Goal: Task Accomplishment & Management: Manage account settings

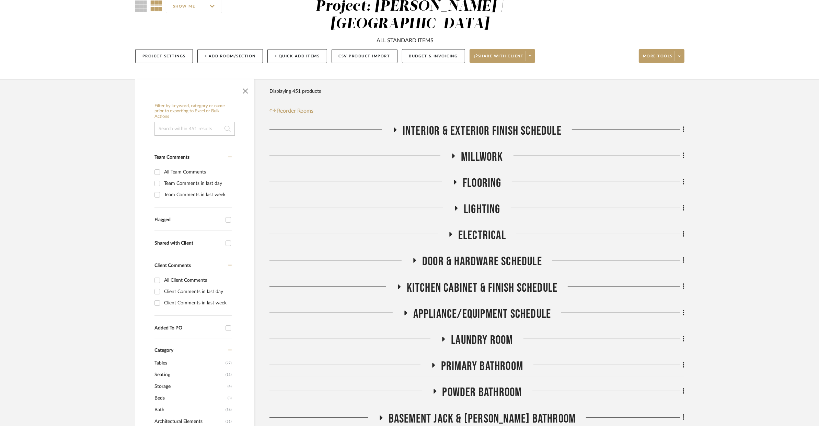
scroll to position [82, 0]
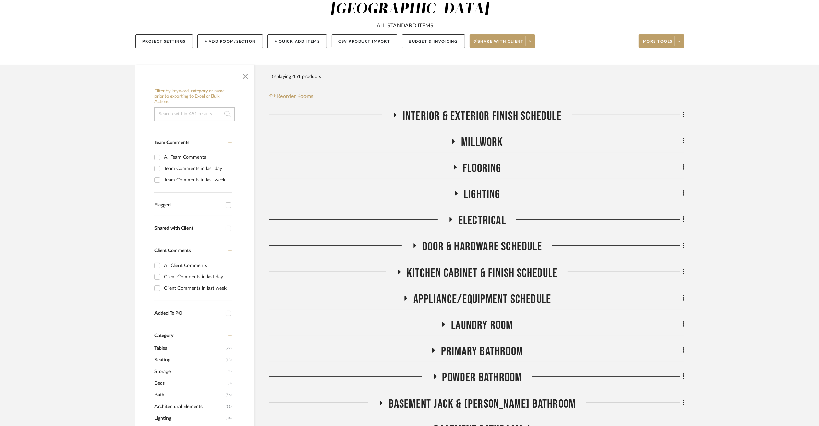
click at [396, 112] on icon at bounding box center [395, 114] width 8 height 5
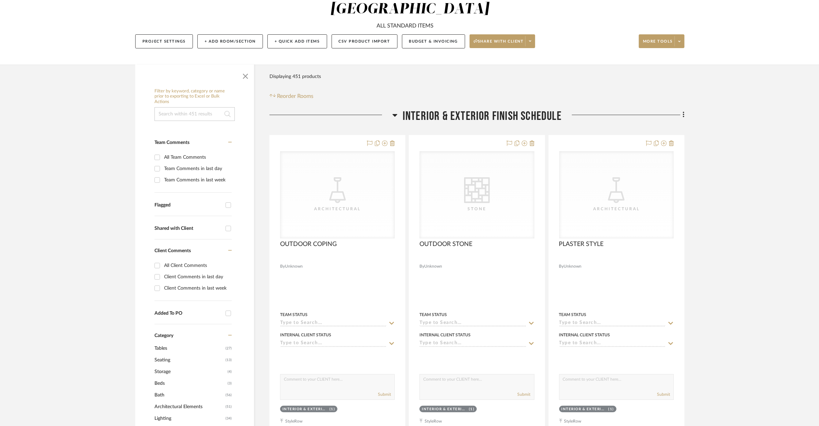
click at [396, 111] on icon at bounding box center [394, 115] width 5 height 8
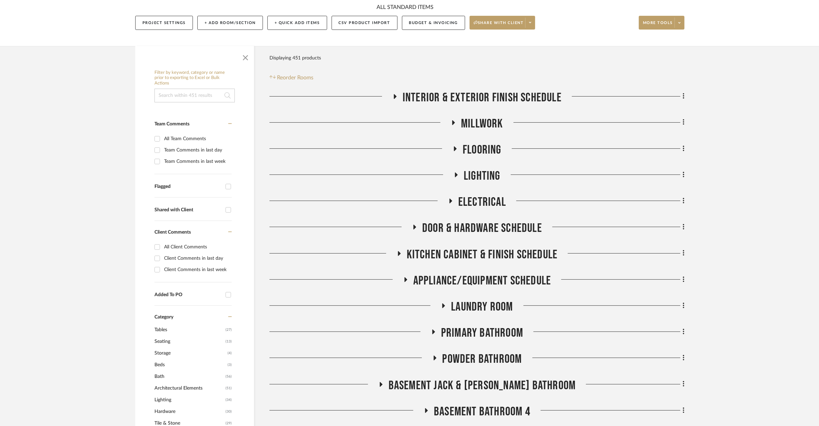
scroll to position [110, 0]
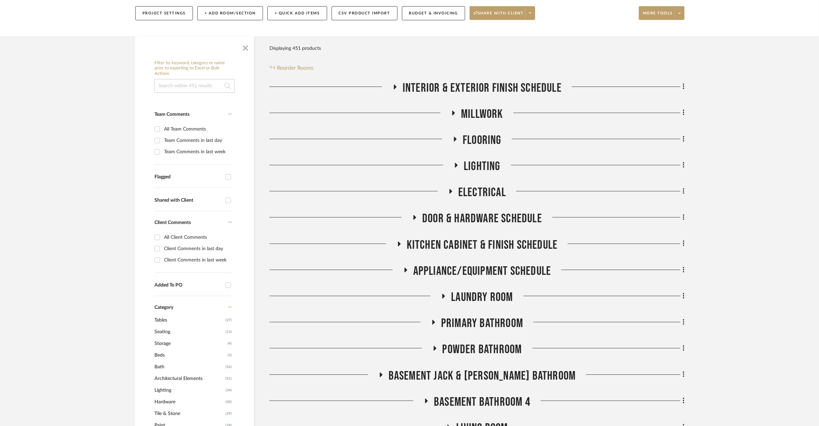
click at [491, 237] on span "Kitchen Cabinet & Finish Schedule" at bounding box center [482, 244] width 151 height 15
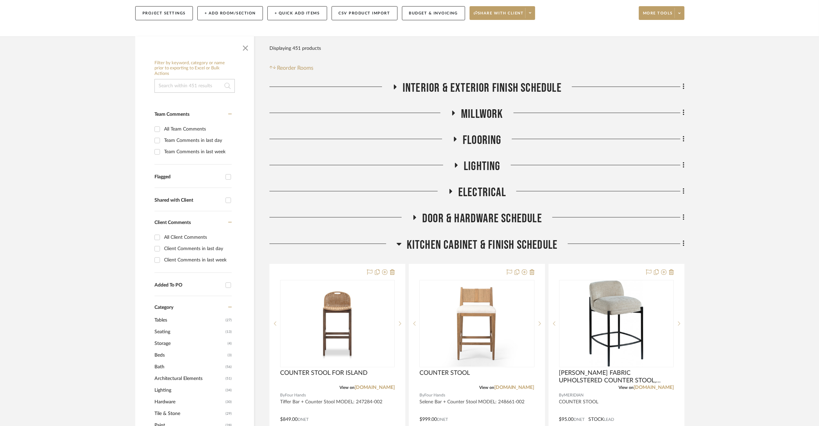
click at [407, 237] on span "Kitchen Cabinet & Finish Schedule" at bounding box center [482, 244] width 151 height 15
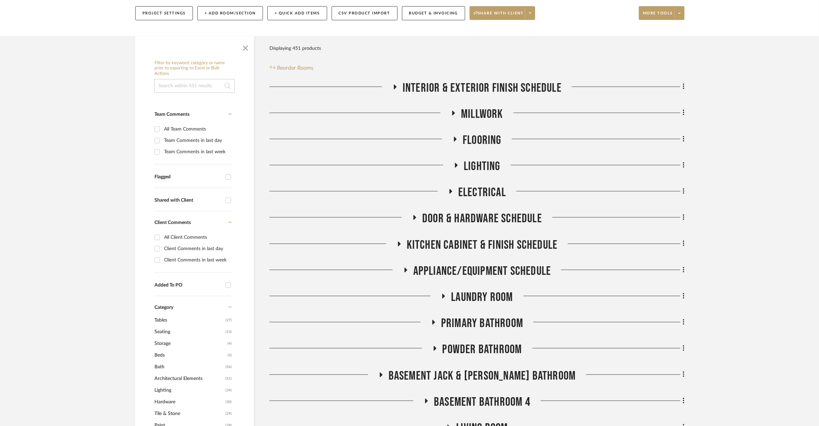
click at [428, 264] on span "Appliance/Equipment Schedule" at bounding box center [482, 271] width 138 height 15
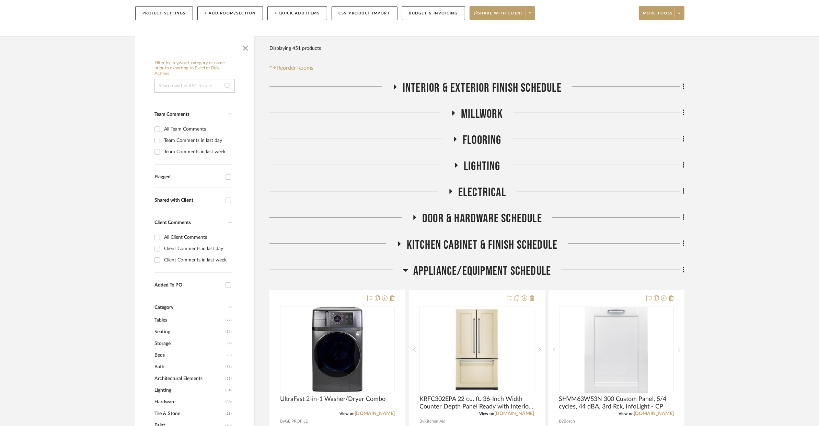
click at [404, 266] on icon at bounding box center [405, 270] width 5 height 8
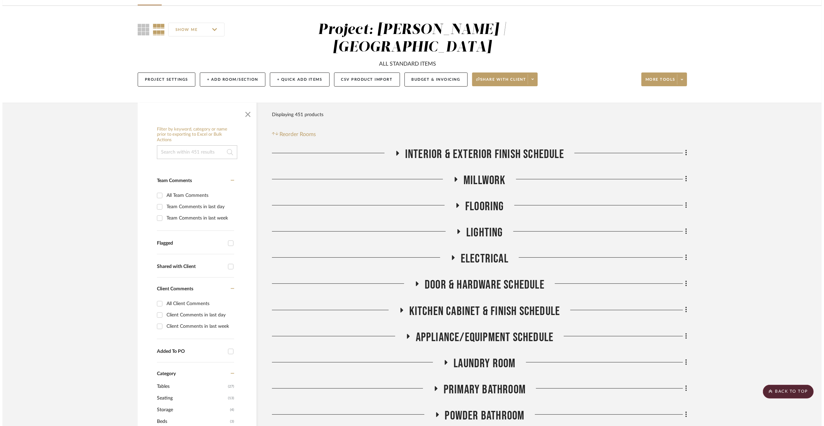
scroll to position [0, 0]
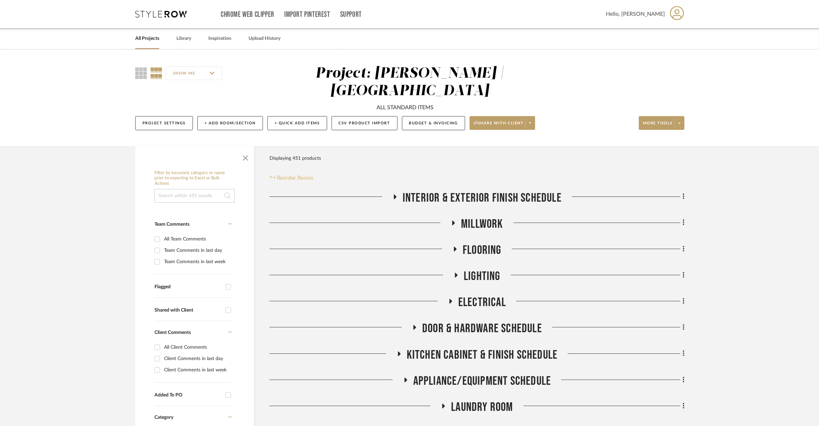
click at [298, 174] on span "Reorder Rooms" at bounding box center [295, 178] width 36 height 8
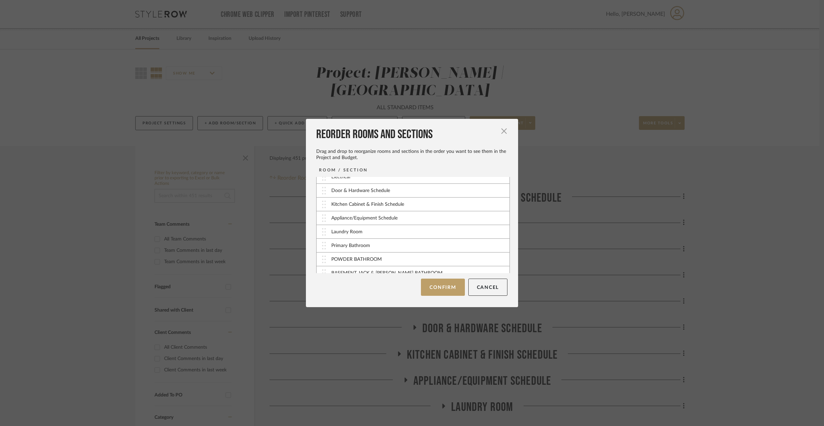
scroll to position [42, 0]
click at [317, 266] on div "Primary Bathroom" at bounding box center [412, 266] width 193 height 14
drag, startPoint x: 319, startPoint y: 252, endPoint x: 324, endPoint y: 235, distance: 18.1
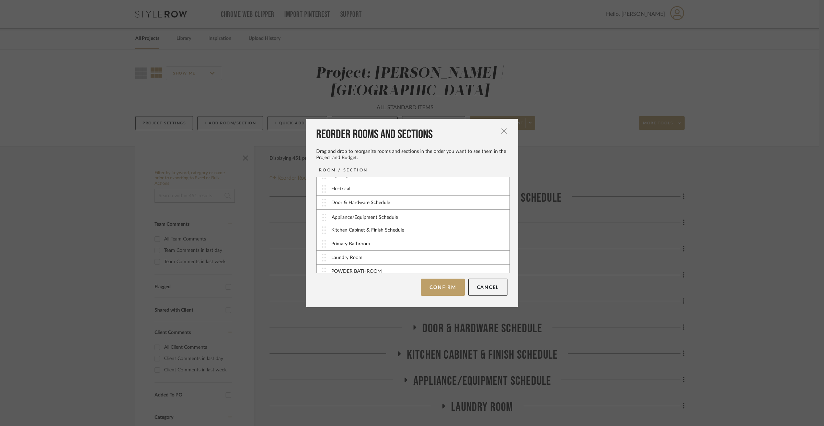
drag, startPoint x: 322, startPoint y: 246, endPoint x: 325, endPoint y: 219, distance: 27.2
drag, startPoint x: 324, startPoint y: 252, endPoint x: 334, endPoint y: 201, distance: 51.7
drag, startPoint x: 328, startPoint y: 226, endPoint x: 330, endPoint y: 215, distance: 11.2
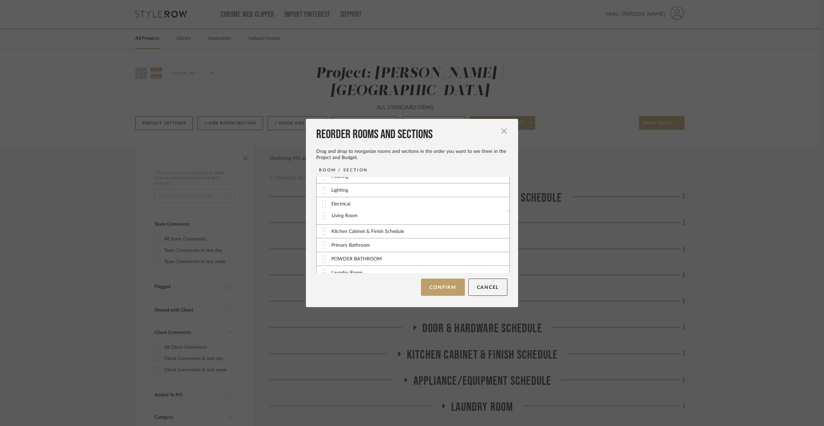
scroll to position [47, 0]
drag, startPoint x: 330, startPoint y: 268, endPoint x: 331, endPoint y: 245, distance: 23.4
drag, startPoint x: 323, startPoint y: 237, endPoint x: 349, endPoint y: 240, distance: 26.3
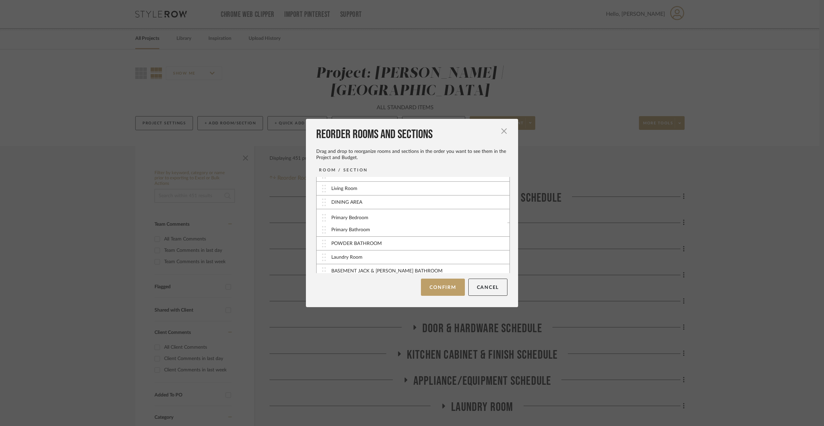
drag, startPoint x: 320, startPoint y: 263, endPoint x: 323, endPoint y: 219, distance: 44.0
drag, startPoint x: 326, startPoint y: 244, endPoint x: 323, endPoint y: 220, distance: 24.8
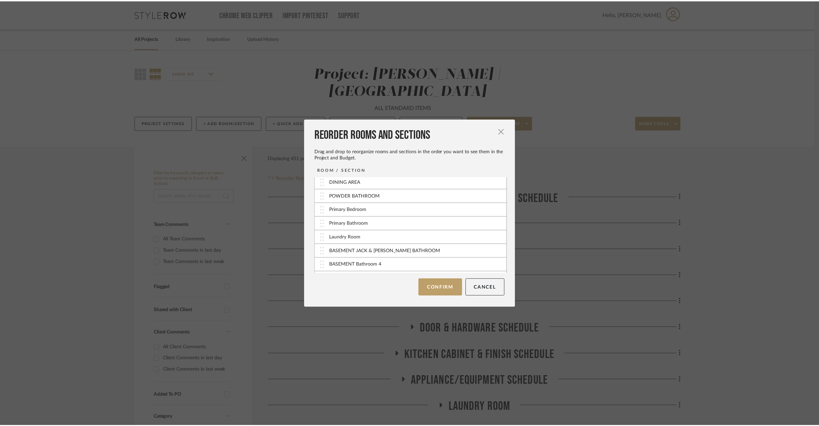
scroll to position [148, 0]
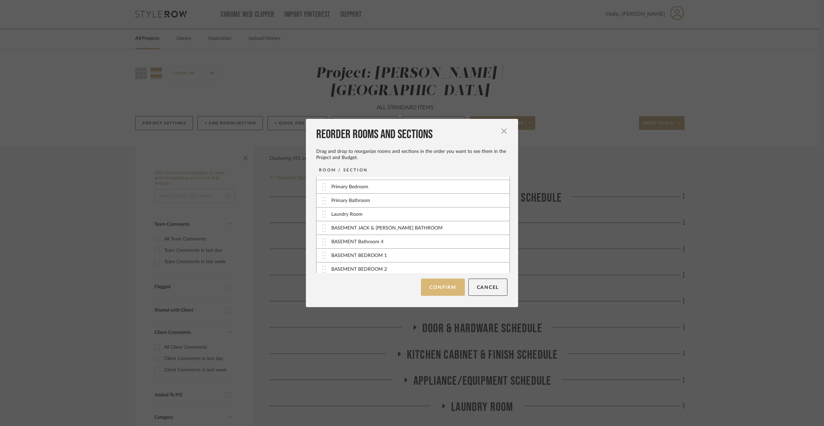
click at [446, 290] on button "Confirm" at bounding box center [443, 286] width 44 height 17
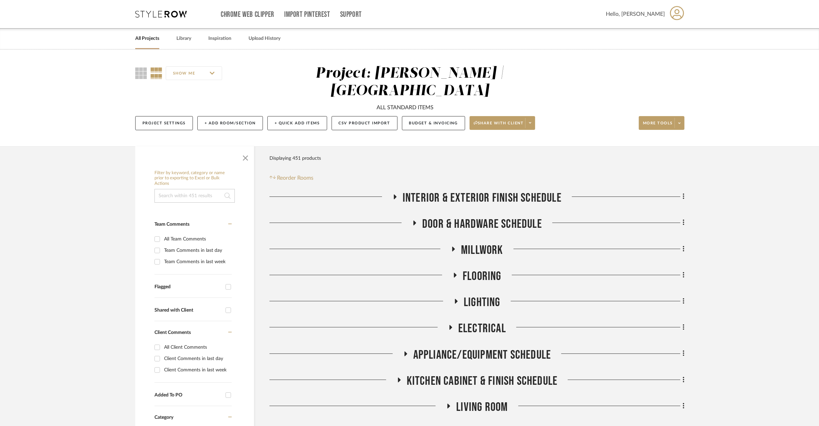
scroll to position [153, 0]
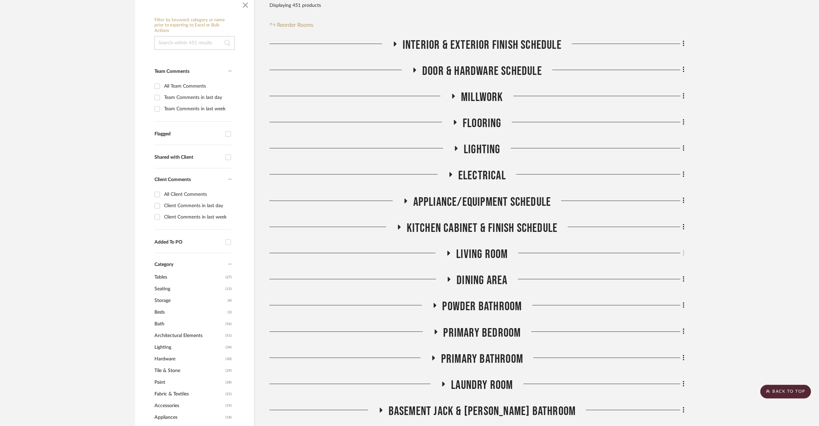
click at [681, 248] on fa-icon at bounding box center [682, 253] width 4 height 11
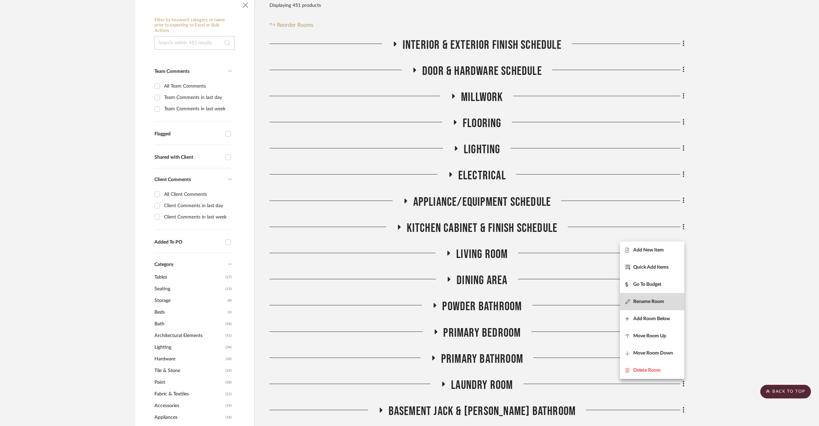
click at [654, 298] on button "Rename Room" at bounding box center [652, 301] width 65 height 17
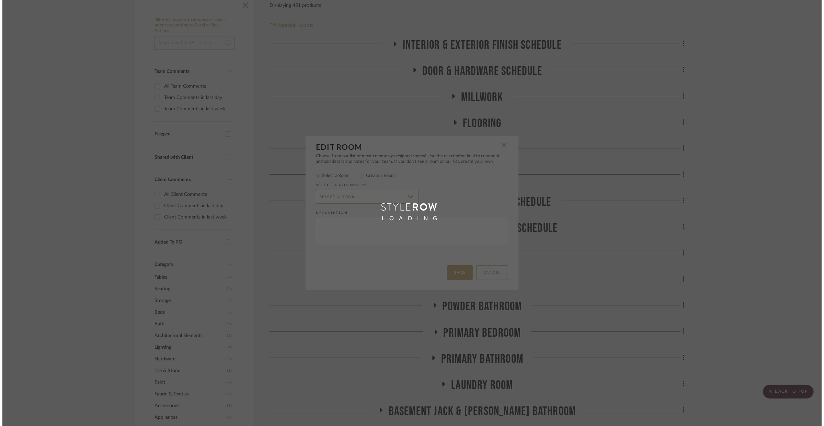
scroll to position [0, 0]
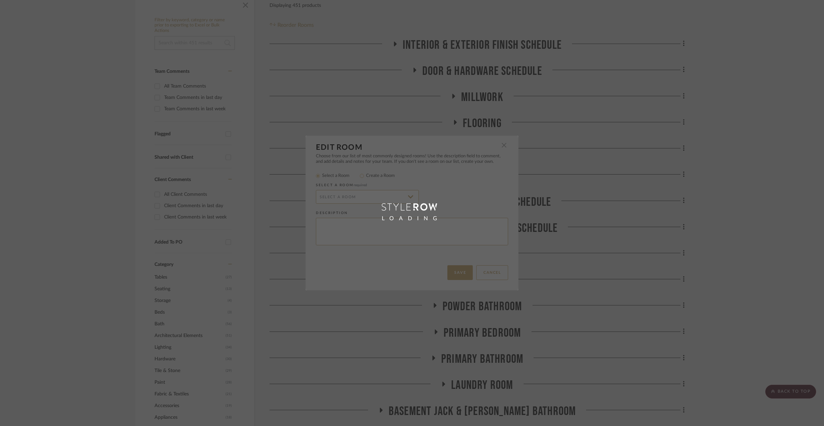
radio input "false"
radio input "true"
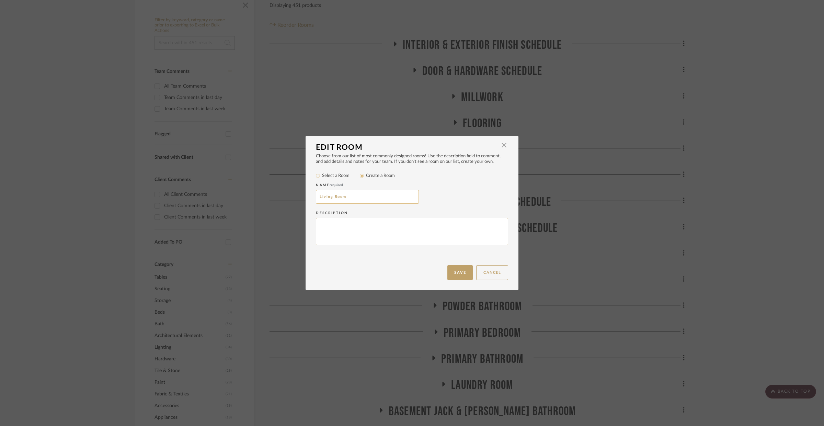
click at [382, 193] on input "Living Room" at bounding box center [367, 197] width 103 height 14
click at [402, 194] on input "Living Room" at bounding box center [367, 197] width 103 height 14
click at [347, 195] on input "Living Room" at bounding box center [367, 197] width 103 height 14
type input "Living"
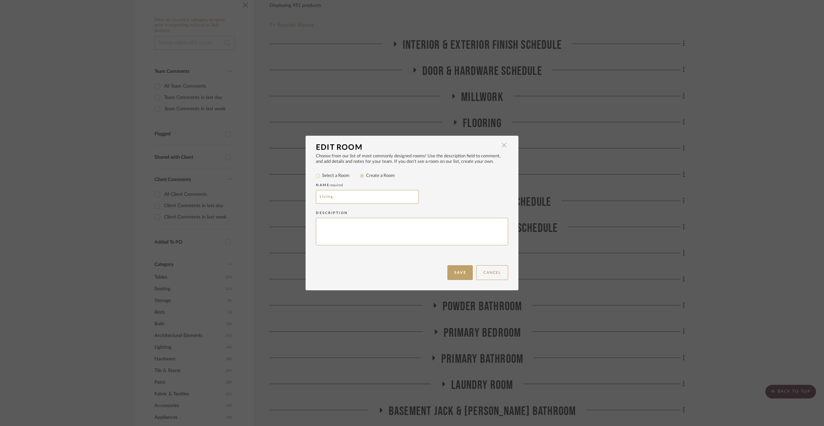
click at [503, 147] on span "button" at bounding box center [504, 145] width 14 height 14
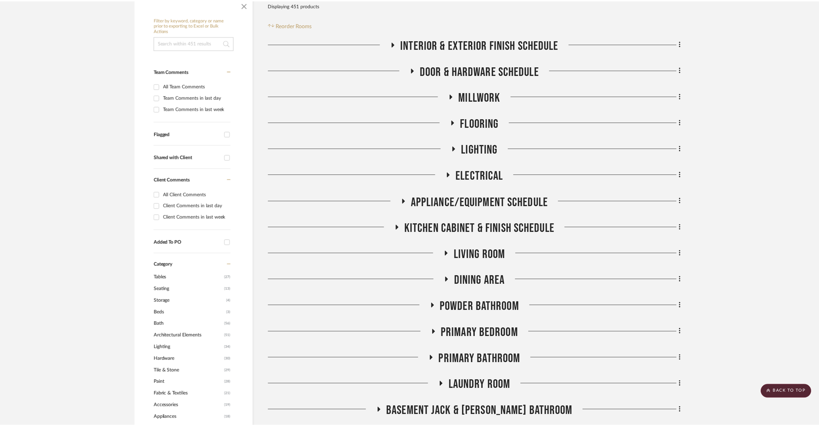
scroll to position [153, 0]
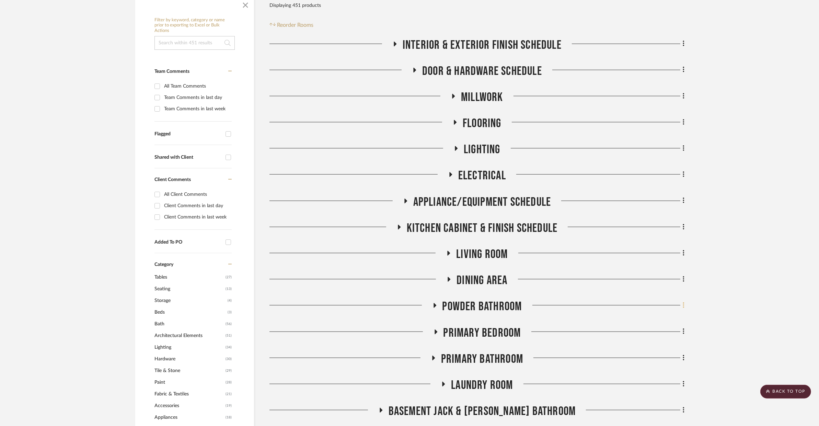
click at [683, 302] on icon at bounding box center [683, 305] width 1 height 6
click at [653, 210] on button "Rename Room" at bounding box center [652, 205] width 65 height 17
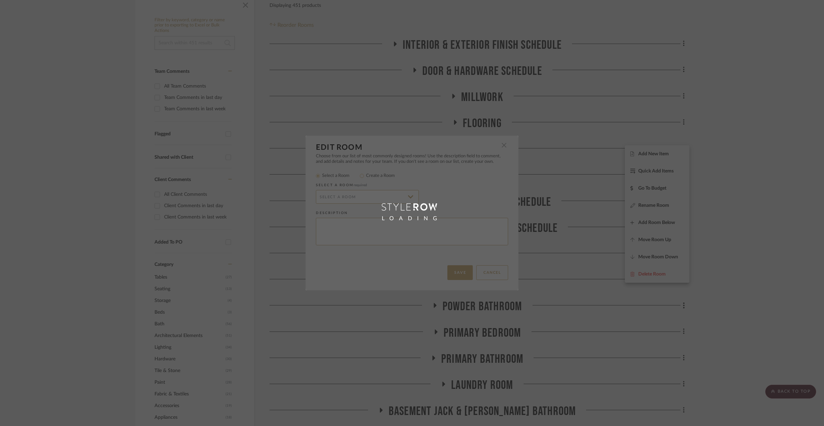
radio input "false"
radio input "true"
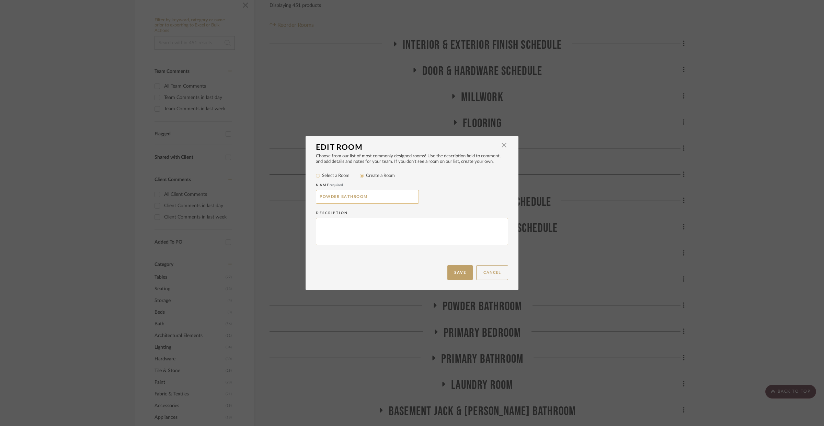
click at [388, 200] on input "POWDER BATHROOM" at bounding box center [367, 197] width 103 height 14
drag, startPoint x: 370, startPoint y: 199, endPoint x: 350, endPoint y: 197, distance: 19.7
click at [350, 197] on input "POWDER BATHROOM" at bounding box center [367, 197] width 103 height 14
type input "POWDER BATH 1"
click at [456, 271] on button "Save" at bounding box center [459, 272] width 25 height 15
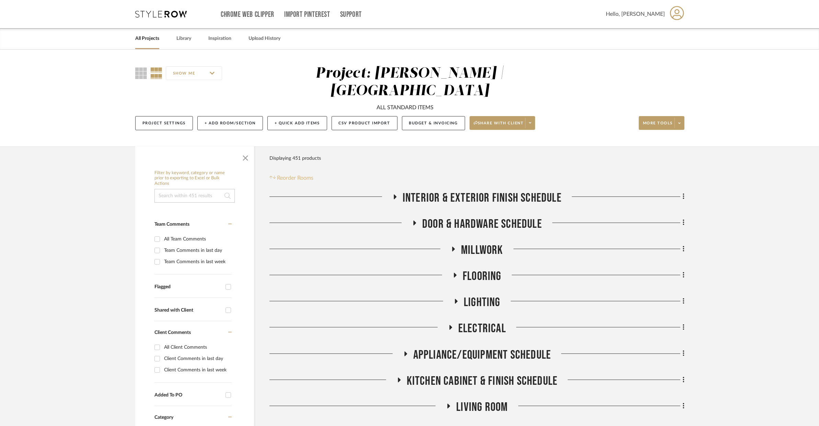
click at [280, 174] on span "Reorder Rooms" at bounding box center [295, 178] width 36 height 8
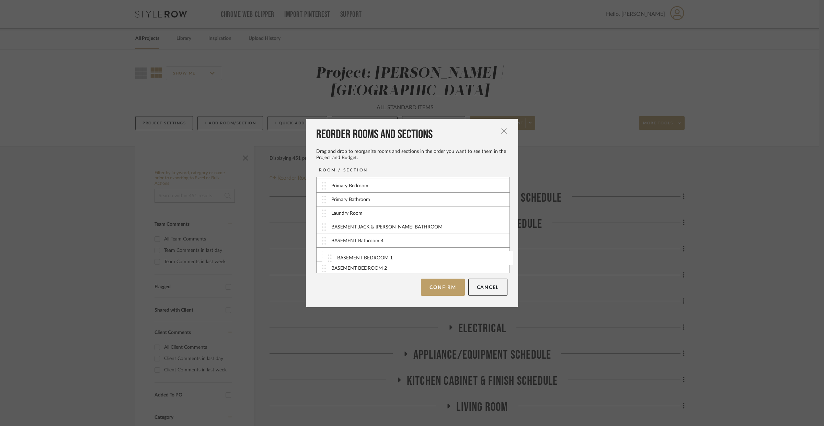
scroll to position [160, 0]
drag, startPoint x: 320, startPoint y: 226, endPoint x: 324, endPoint y: 209, distance: 17.6
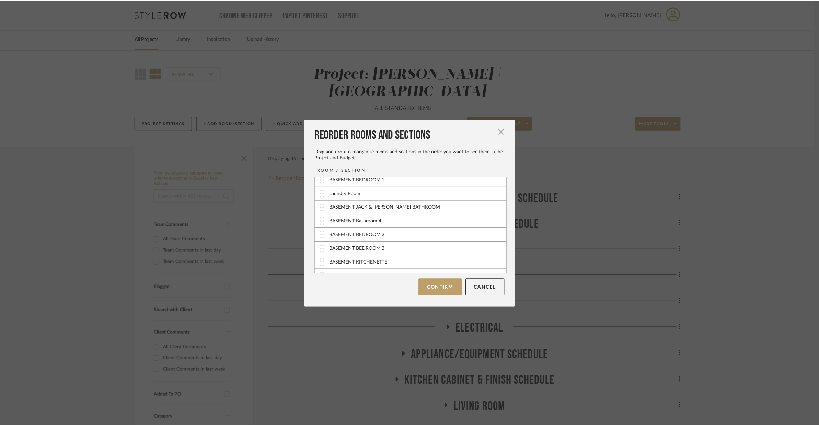
scroll to position [175, 0]
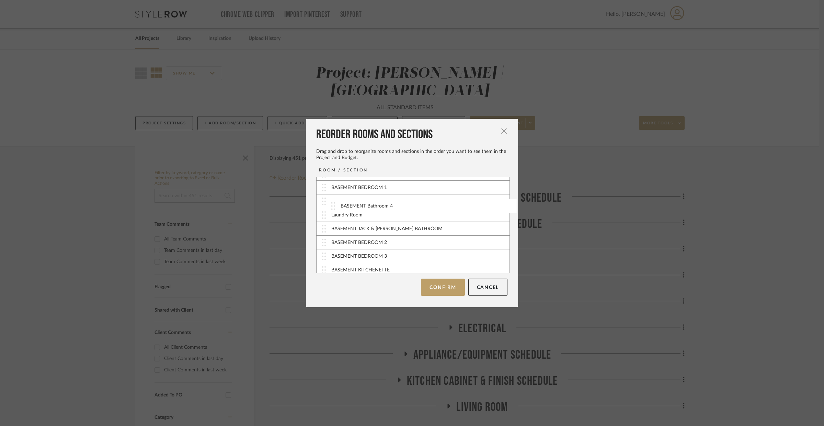
drag, startPoint x: 325, startPoint y: 231, endPoint x: 337, endPoint y: 207, distance: 26.7
click at [436, 290] on button "Confirm" at bounding box center [443, 286] width 44 height 17
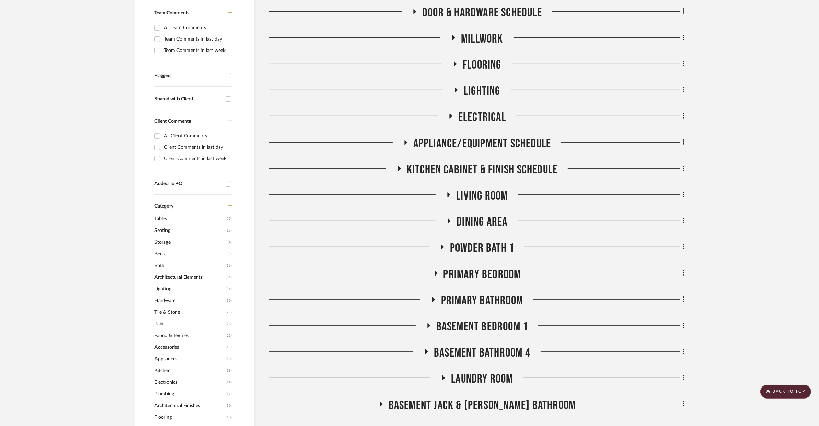
scroll to position [220, 0]
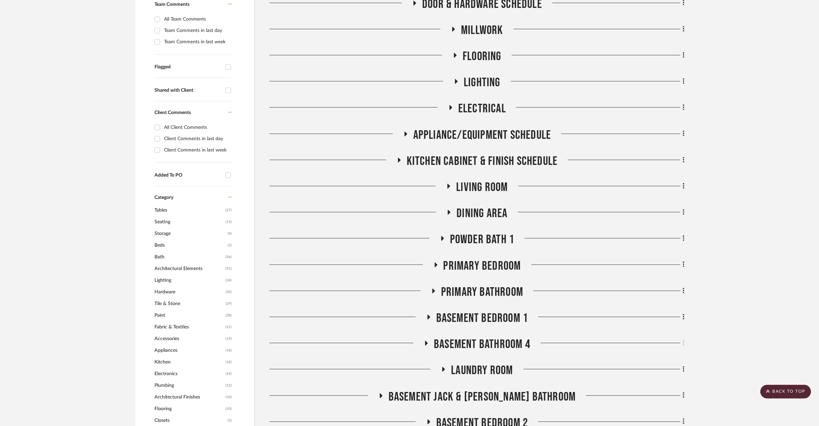
click at [684, 340] on icon at bounding box center [683, 343] width 1 height 6
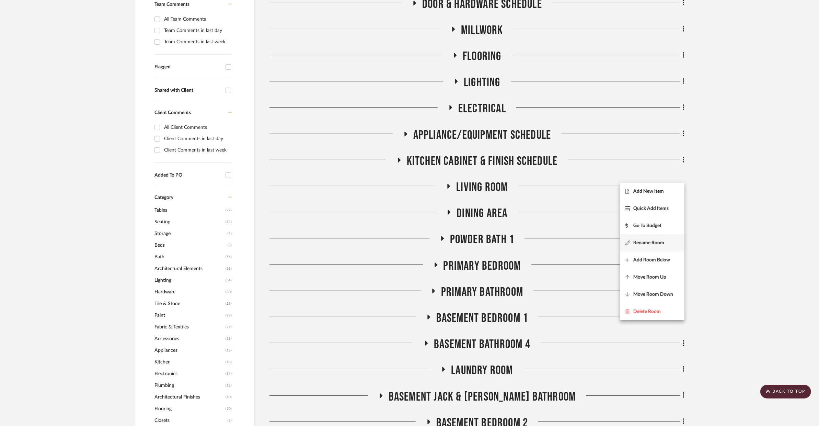
click at [648, 241] on span "Rename Room" at bounding box center [648, 243] width 31 height 6
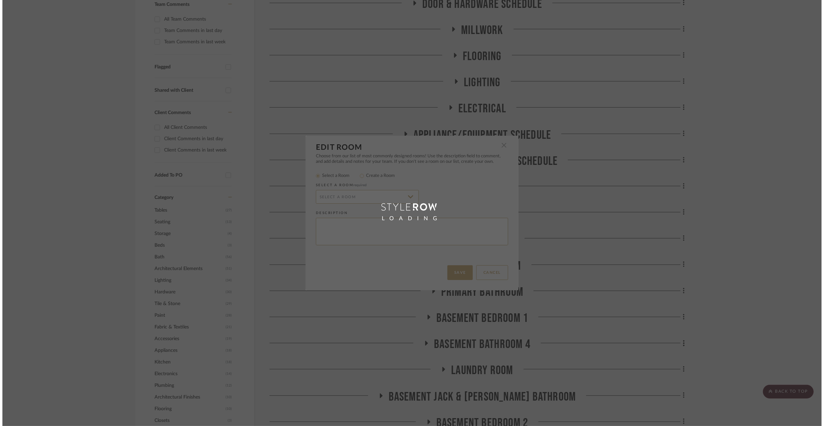
scroll to position [0, 0]
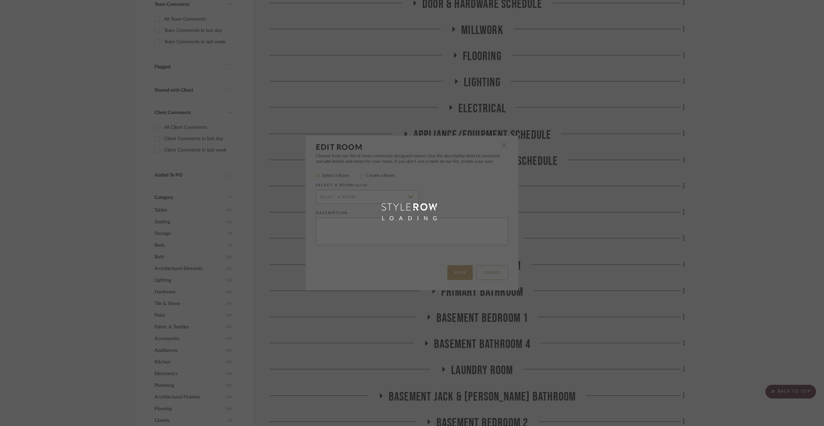
radio input "false"
radio input "true"
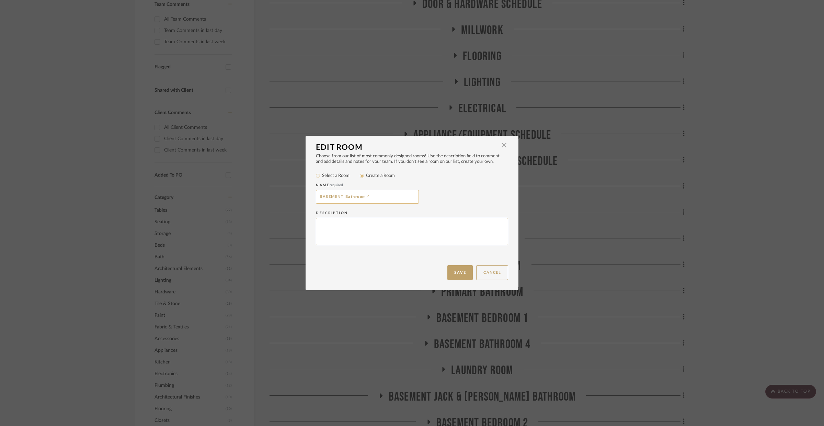
drag, startPoint x: 369, startPoint y: 195, endPoint x: 319, endPoint y: 196, distance: 49.4
click at [316, 196] on input "BASEMENT Bathroom 4" at bounding box center [367, 197] width 103 height 14
click at [316, 197] on input "BATH 1" at bounding box center [367, 197] width 103 height 14
type input "BASEMENT BATH 1"
click at [456, 275] on button "Save" at bounding box center [459, 272] width 25 height 15
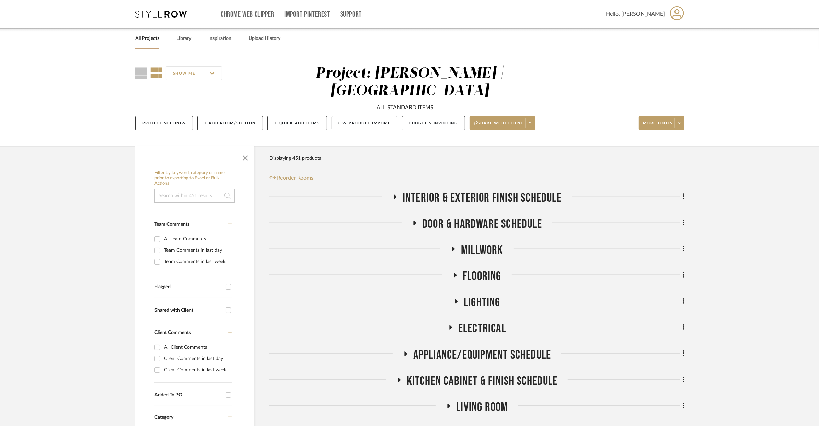
click at [288, 153] on div "Filter Products Displaying 451 products Reorder Rooms" at bounding box center [294, 166] width 51 height 31
click at [288, 174] on span "Reorder Rooms" at bounding box center [295, 178] width 36 height 8
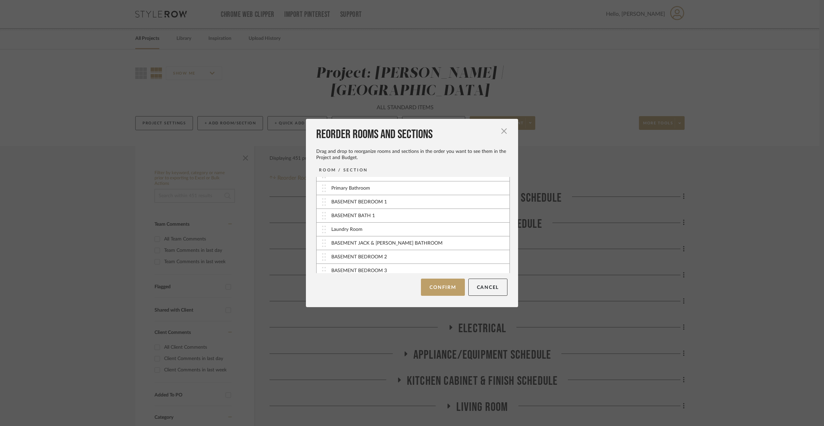
scroll to position [162, 0]
drag, startPoint x: 328, startPoint y: 250, endPoint x: 324, endPoint y: 232, distance: 17.9
drag, startPoint x: 325, startPoint y: 257, endPoint x: 326, endPoint y: 241, distance: 15.8
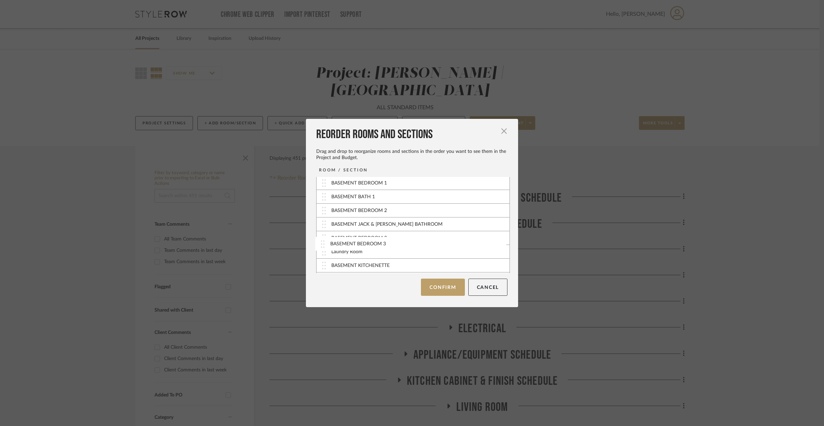
drag, startPoint x: 324, startPoint y: 265, endPoint x: 325, endPoint y: 241, distance: 24.0
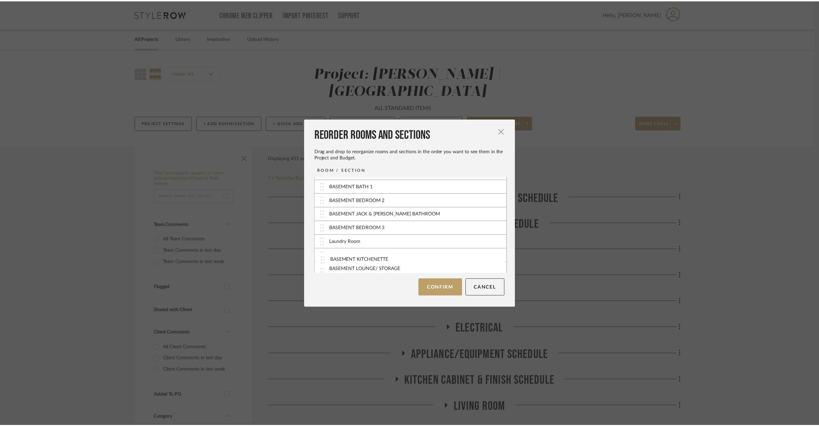
scroll to position [193, 0]
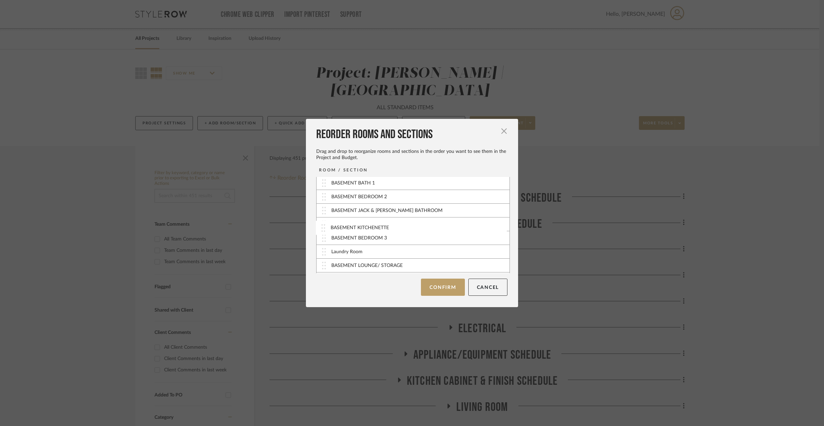
drag, startPoint x: 323, startPoint y: 266, endPoint x: 324, endPoint y: 227, distance: 39.2
click at [443, 292] on button "Confirm" at bounding box center [443, 286] width 44 height 17
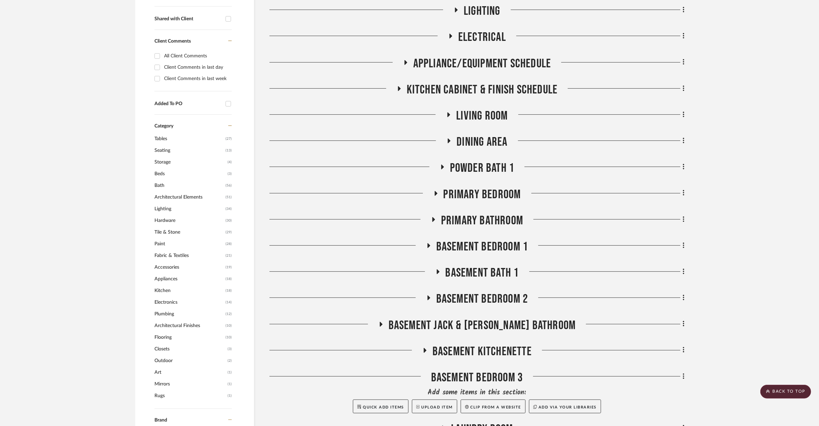
scroll to position [292, 0]
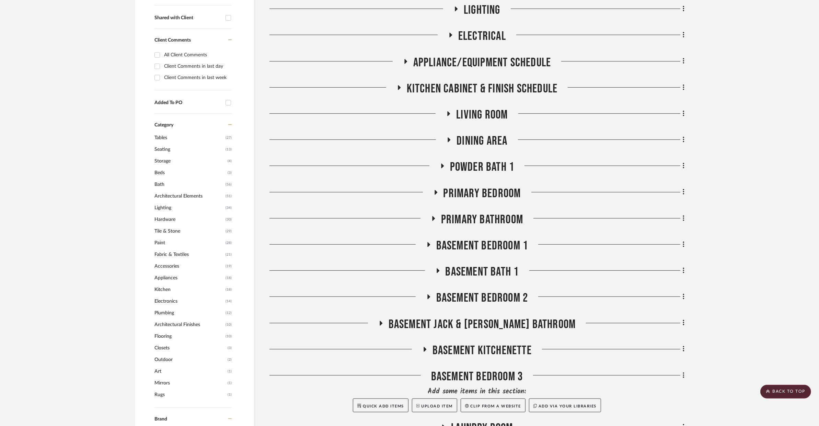
click at [683, 319] on icon at bounding box center [684, 323] width 2 height 8
click at [653, 221] on span "Rename Room" at bounding box center [648, 223] width 31 height 6
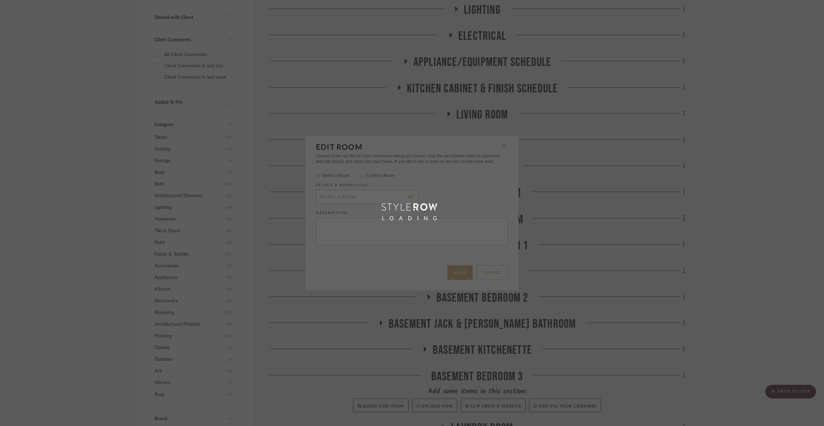
radio input "false"
radio input "true"
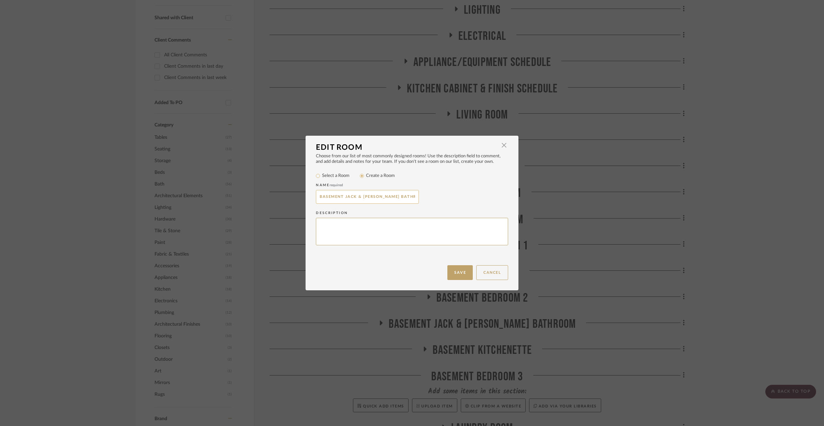
drag, startPoint x: 405, startPoint y: 195, endPoint x: 343, endPoint y: 197, distance: 61.8
click at [343, 197] on input "BASEMENT JACK & JILL BATHROOM" at bounding box center [367, 197] width 103 height 14
type input "BASEMENT BATH 2"
click at [465, 270] on button "Save" at bounding box center [459, 272] width 25 height 15
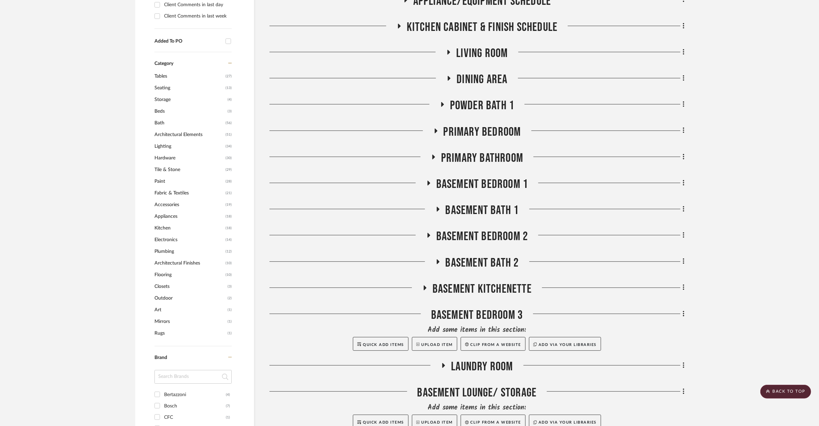
scroll to position [516, 0]
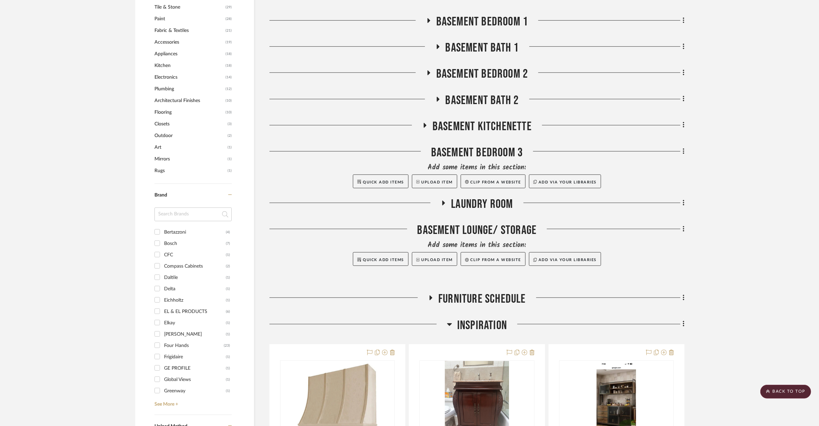
click at [458, 318] on span "Inspiration" at bounding box center [482, 325] width 50 height 15
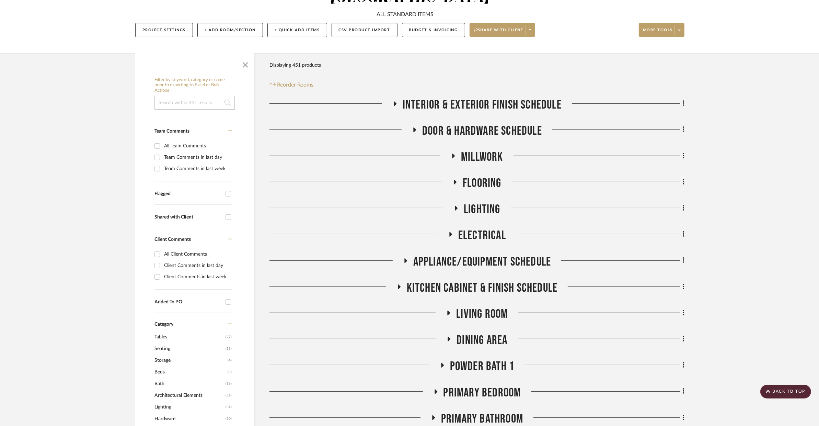
scroll to position [164, 0]
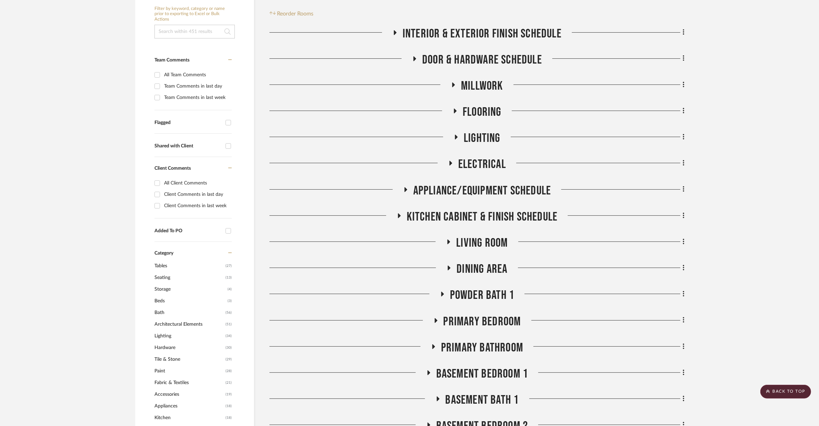
click at [684, 290] on icon at bounding box center [684, 294] width 2 height 8
click at [638, 346] on button "Rename Room" at bounding box center [652, 342] width 65 height 17
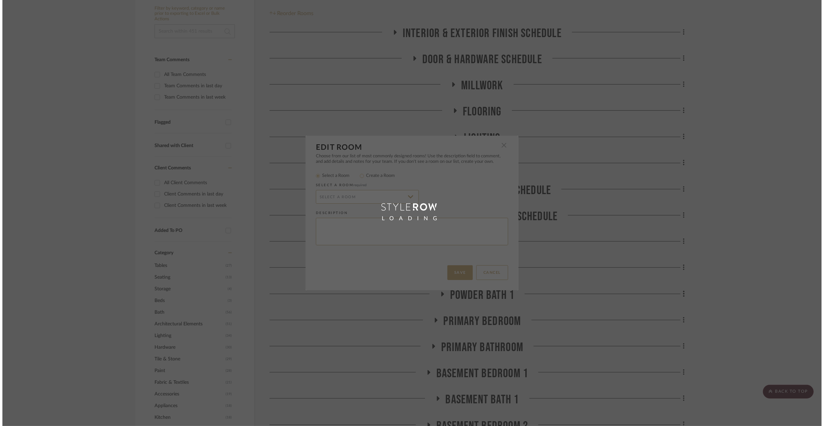
scroll to position [0, 0]
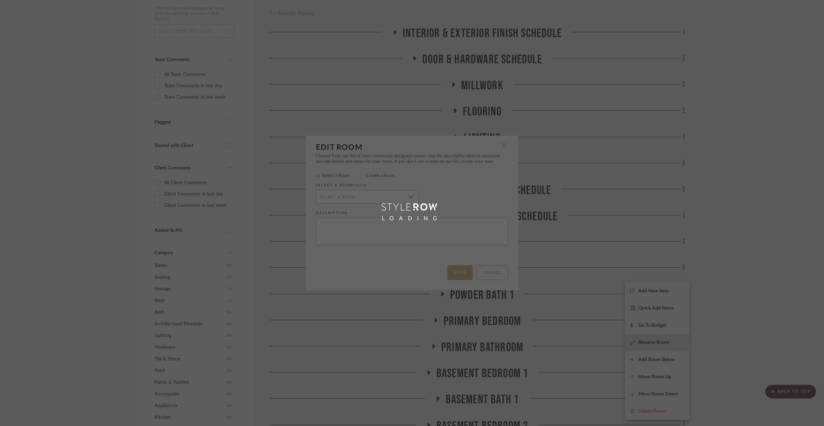
radio input "false"
radio input "true"
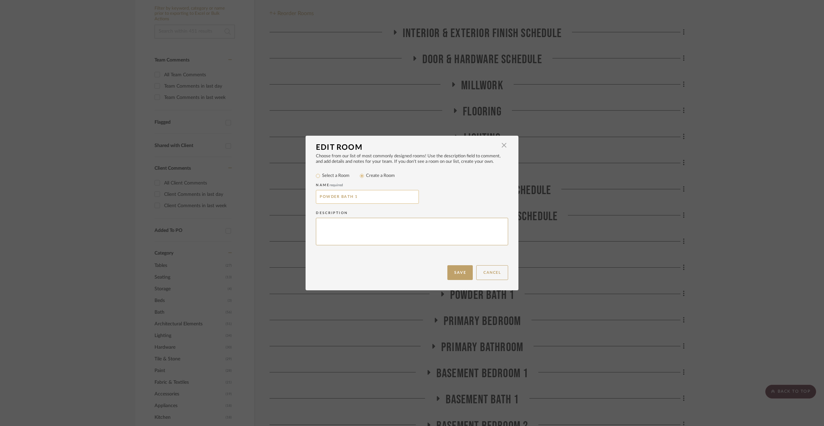
drag, startPoint x: 350, startPoint y: 197, endPoint x: 339, endPoint y: 196, distance: 11.1
click at [339, 196] on input "POWDER BATH 1" at bounding box center [367, 197] width 103 height 14
type input "POWDER ROOM 1"
click at [466, 272] on button "Save" at bounding box center [459, 272] width 25 height 15
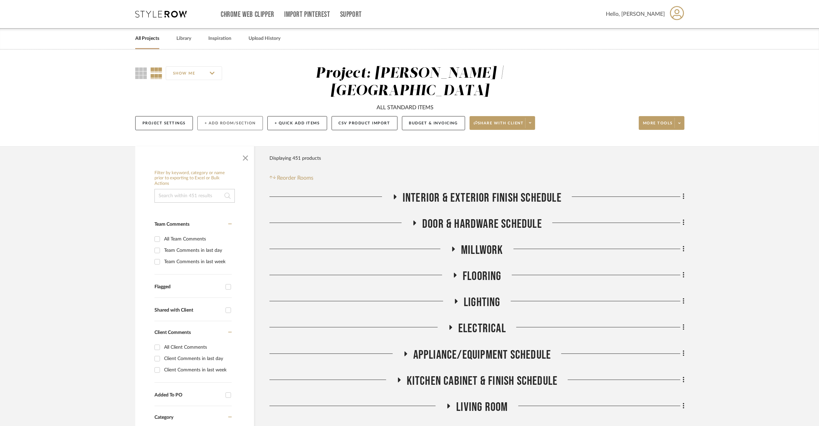
click at [245, 116] on button "+ Add Room/Section" at bounding box center [230, 123] width 66 height 14
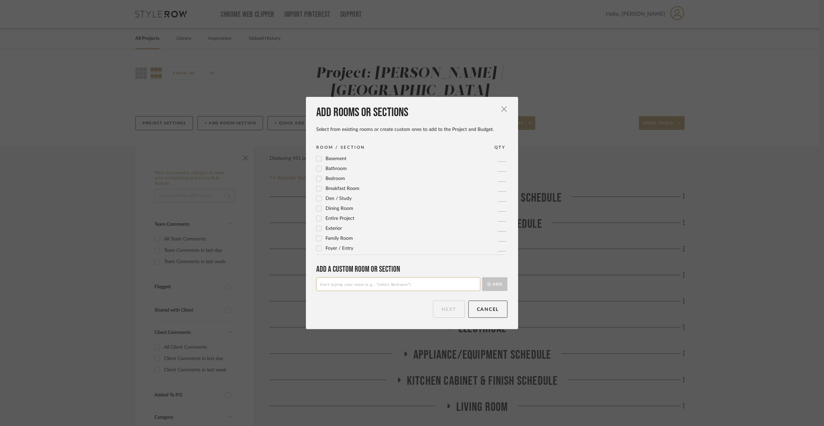
click at [346, 282] on input at bounding box center [398, 284] width 164 height 14
type input "POWDER ROOM 2"
click at [502, 286] on button "Add" at bounding box center [494, 284] width 25 height 14
click at [444, 312] on button "Next" at bounding box center [449, 308] width 32 height 17
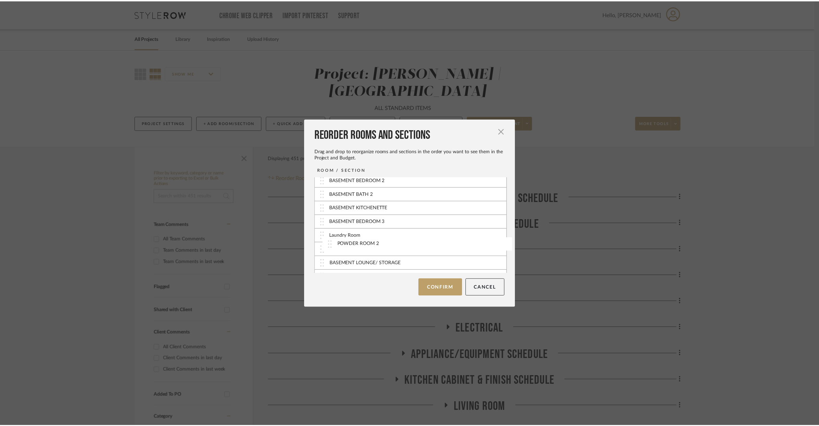
scroll to position [208, 0]
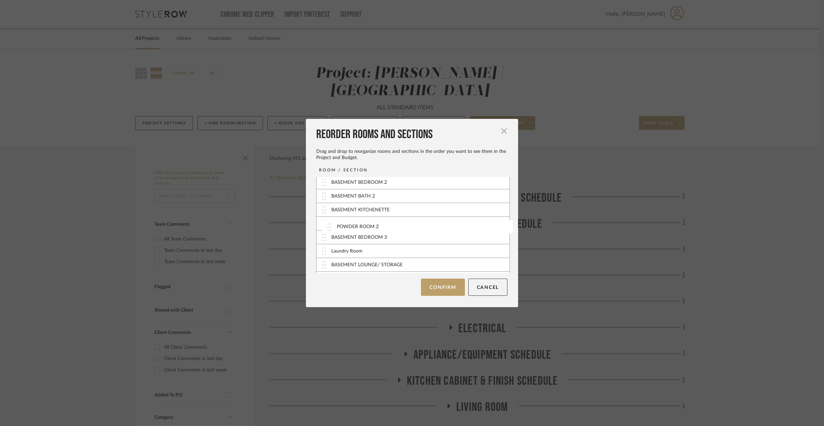
drag, startPoint x: 319, startPoint y: 267, endPoint x: 327, endPoint y: 228, distance: 40.2
click at [423, 286] on button "Confirm" at bounding box center [443, 286] width 44 height 17
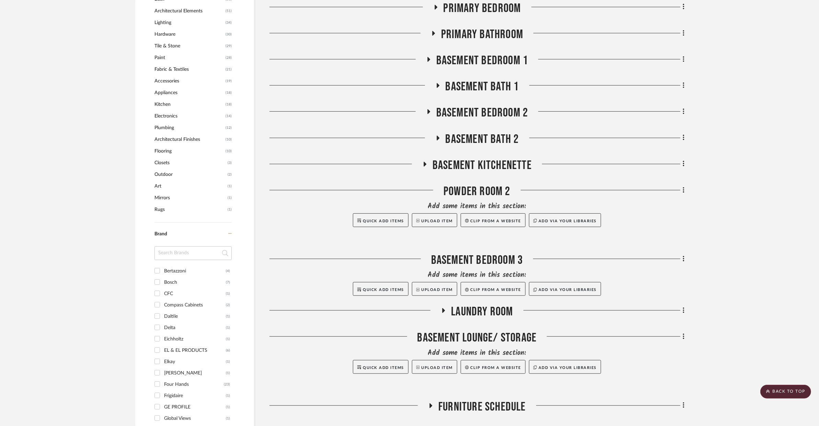
scroll to position [486, 0]
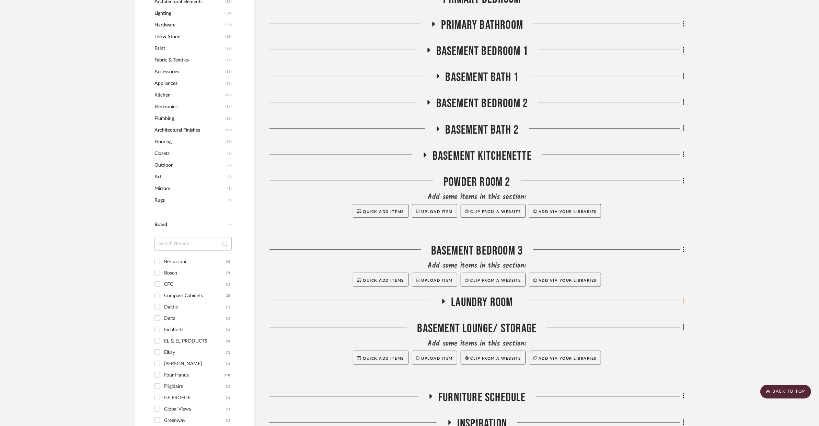
click at [683, 297] on icon at bounding box center [684, 301] width 2 height 8
click at [661, 197] on button "Rename Room" at bounding box center [652, 200] width 65 height 17
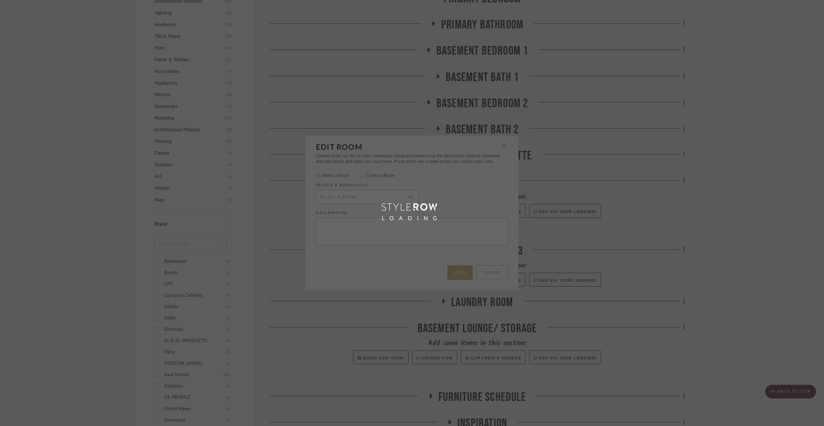
type input "Laundry Room"
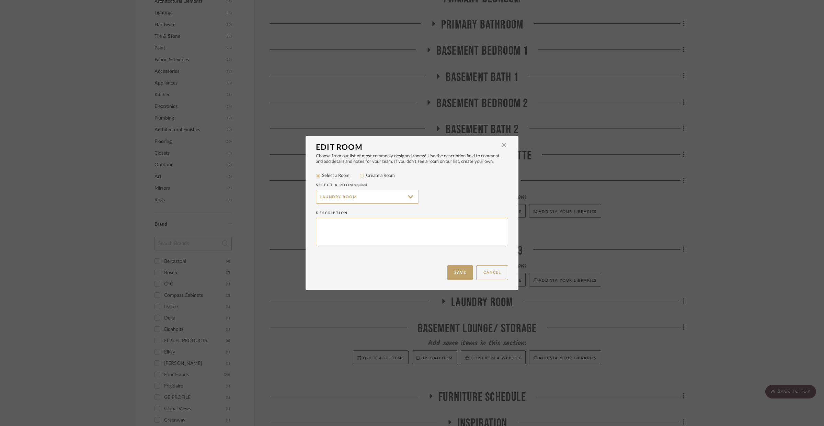
click at [361, 197] on input "Laundry Room" at bounding box center [367, 197] width 103 height 14
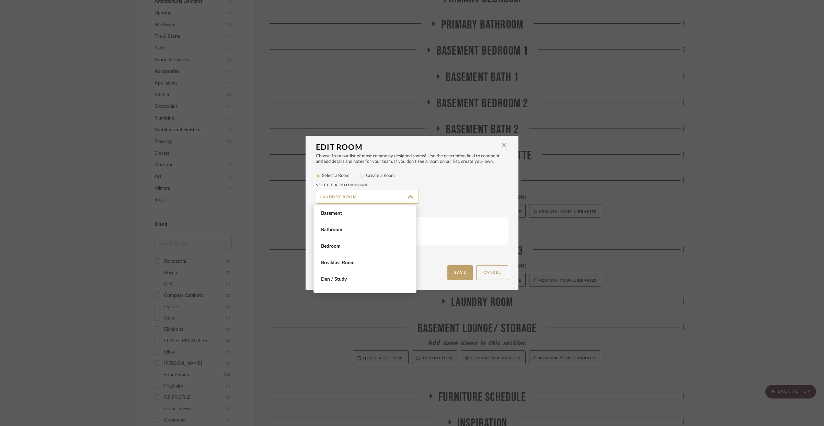
scroll to position [313, 0]
click at [438, 196] on div "Laundry Room" at bounding box center [412, 197] width 192 height 14
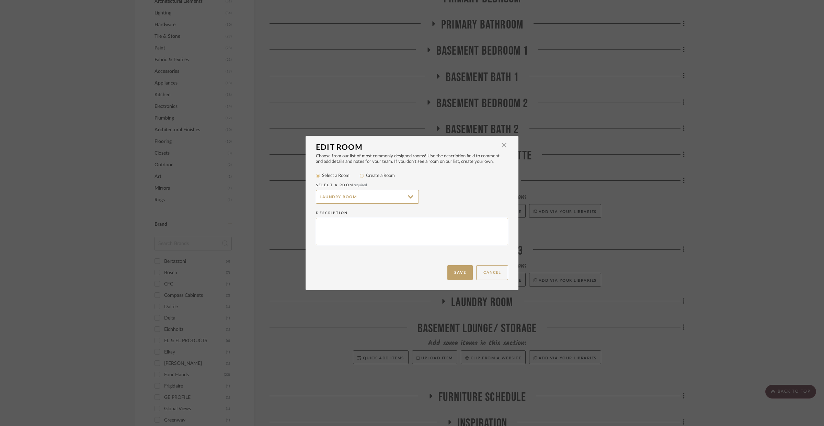
click at [360, 180] on div "Select a room required Laundry Room" at bounding box center [412, 194] width 192 height 28
click at [360, 176] on input "Create a Room" at bounding box center [362, 176] width 8 height 8
radio input "true"
click at [341, 202] on input "Laundry Room" at bounding box center [367, 197] width 103 height 14
drag, startPoint x: 354, startPoint y: 198, endPoint x: 336, endPoint y: 198, distance: 18.9
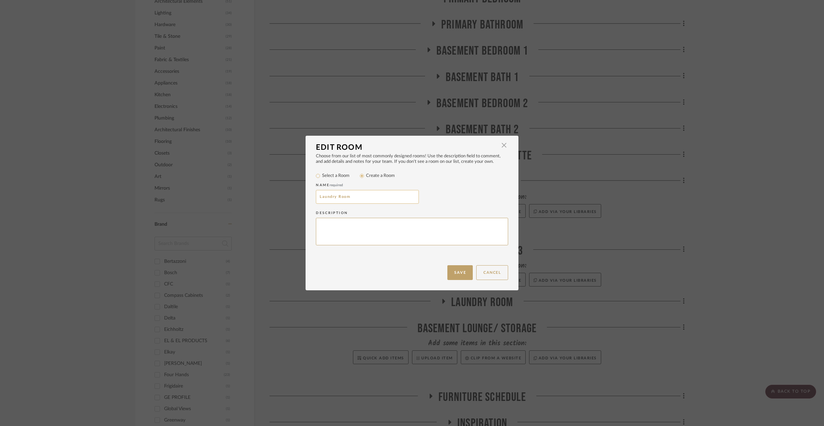
click at [336, 198] on input "Laundry Room" at bounding box center [367, 197] width 103 height 14
type input "Laundry Closet"
click at [457, 271] on button "Save" at bounding box center [459, 272] width 25 height 15
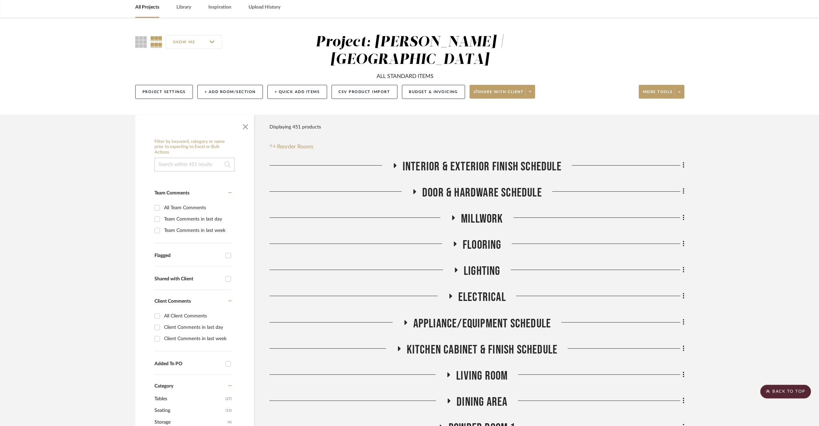
scroll to position [22, 0]
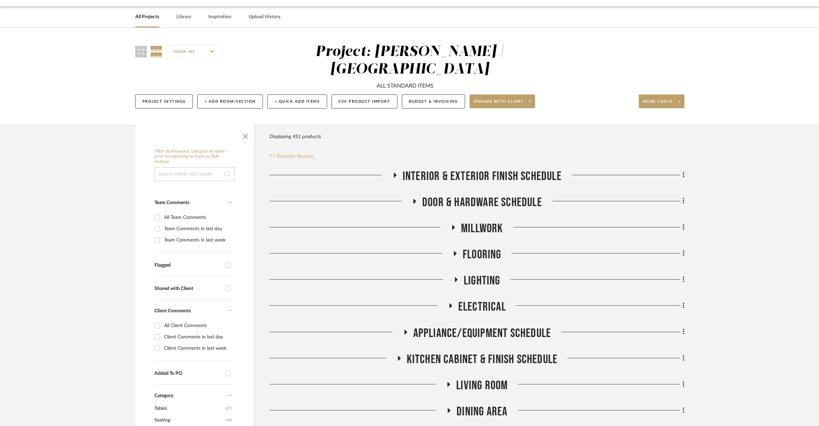
click at [299, 152] on span "Reorder Rooms" at bounding box center [295, 156] width 36 height 8
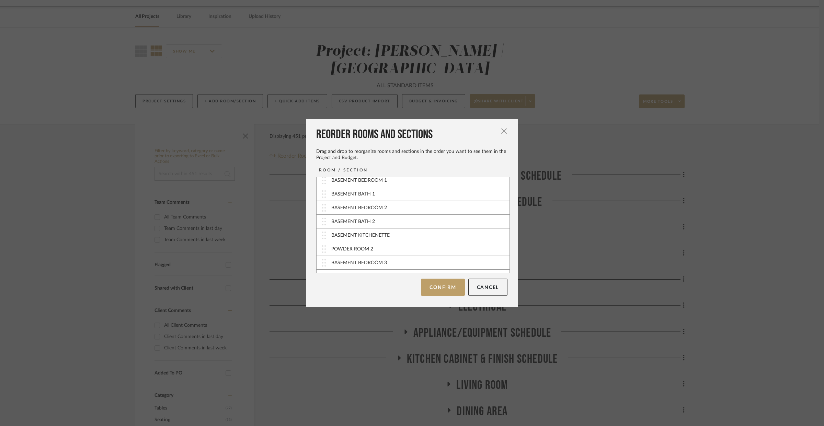
scroll to position [235, 0]
drag, startPoint x: 331, startPoint y: 236, endPoint x: 328, endPoint y: 237, distance: 3.7
click at [328, 237] on div "BASEMENT LOUNGE/ STORAGE" at bounding box center [412, 238] width 193 height 14
drag, startPoint x: 325, startPoint y: 238, endPoint x: 333, endPoint y: 226, distance: 13.6
click at [435, 285] on button "Confirm" at bounding box center [443, 286] width 44 height 17
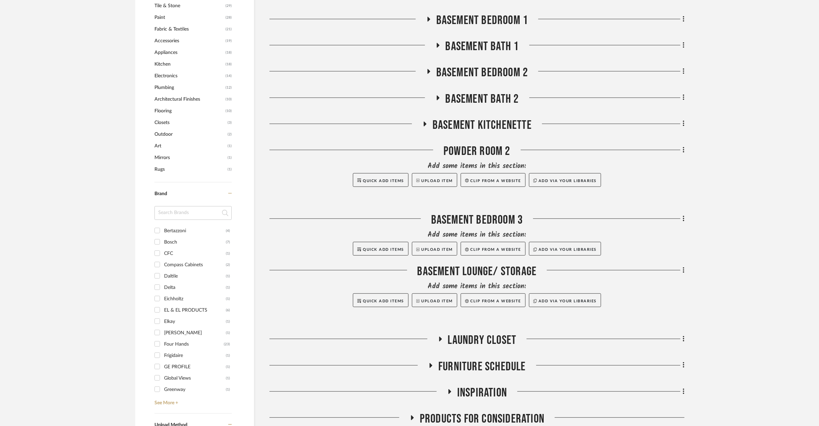
scroll to position [739, 0]
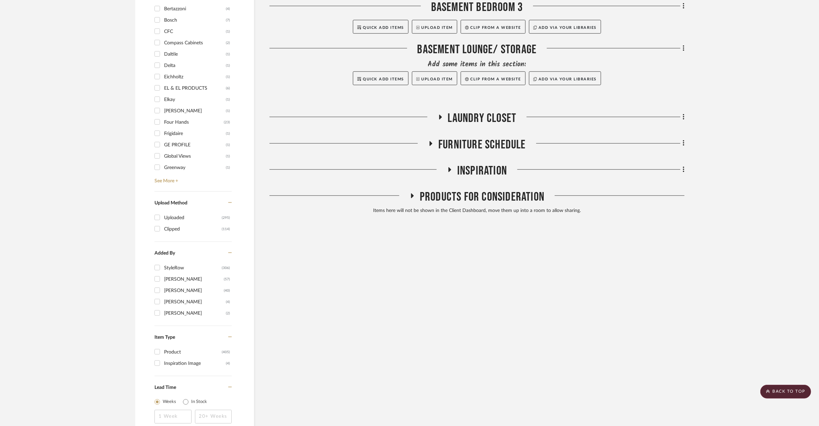
click at [475, 137] on span "Furniture Schedule" at bounding box center [482, 144] width 88 height 15
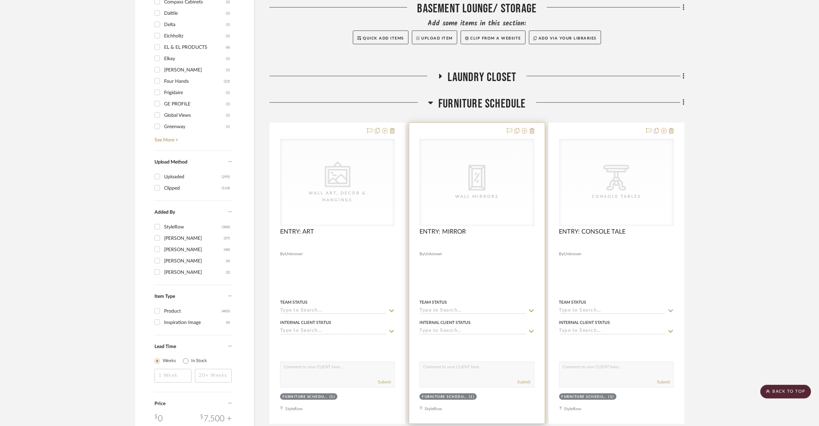
scroll to position [767, 0]
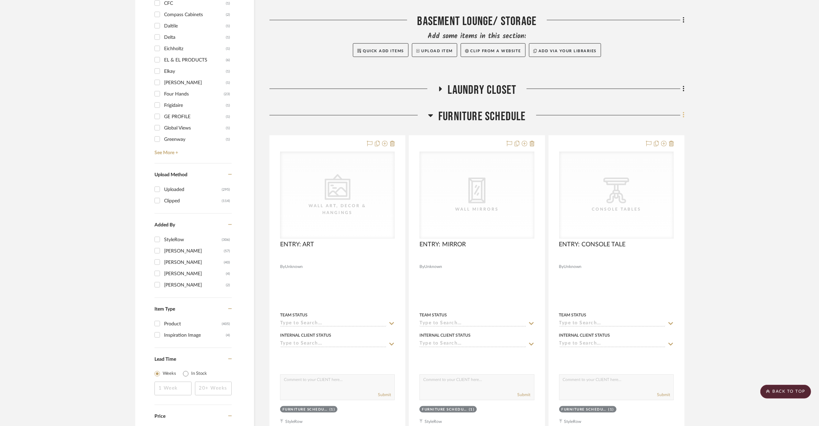
click at [684, 111] on icon at bounding box center [684, 115] width 2 height 8
click at [655, 229] on button "Delete Room" at bounding box center [652, 232] width 65 height 17
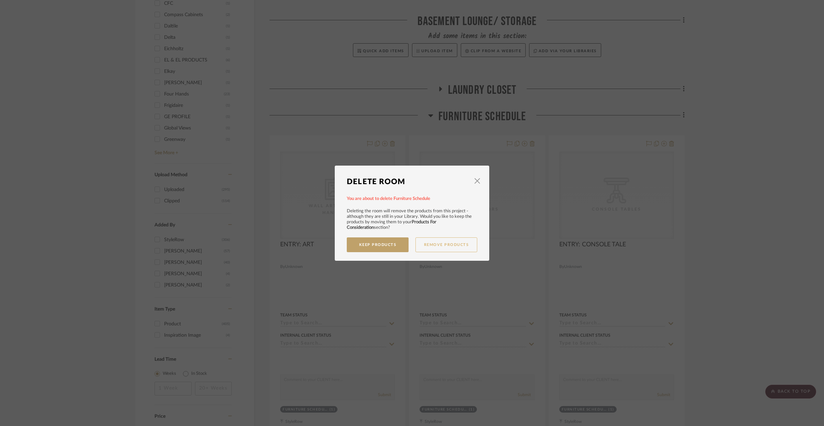
click at [449, 240] on button "Remove Products" at bounding box center [446, 244] width 62 height 15
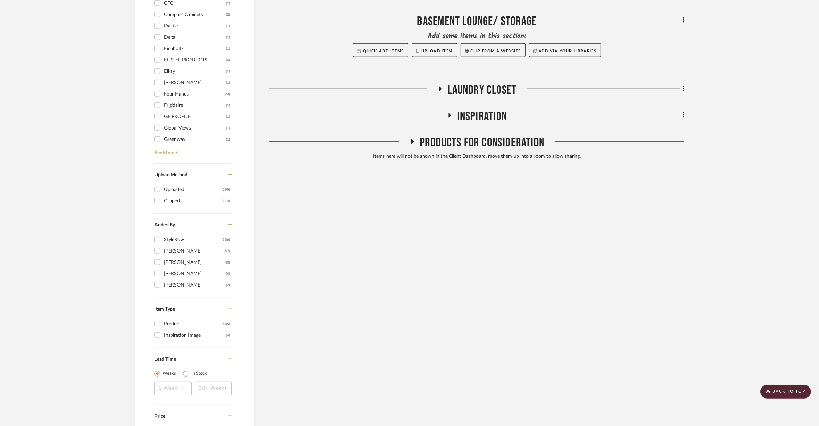
scroll to position [618, 0]
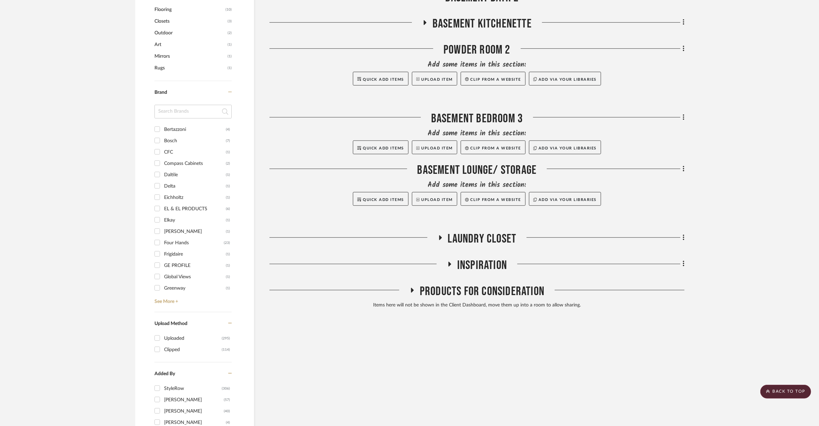
drag, startPoint x: 468, startPoint y: 246, endPoint x: 457, endPoint y: 246, distance: 10.3
click at [466, 258] on span "Inspiration" at bounding box center [482, 265] width 50 height 15
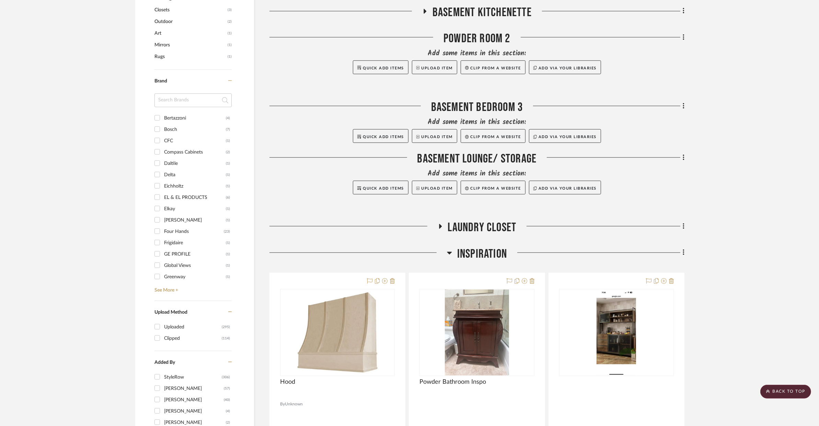
scroll to position [628, 0]
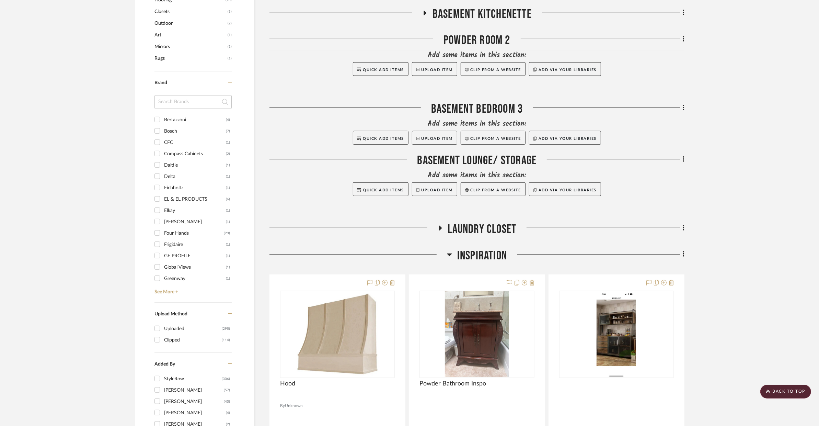
click at [479, 248] on span "Inspiration" at bounding box center [482, 255] width 50 height 15
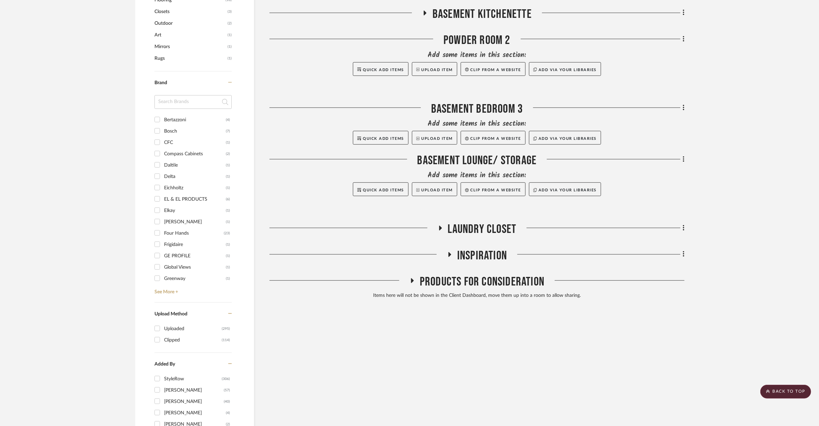
click at [486, 222] on span "Laundry Closet" at bounding box center [482, 229] width 69 height 15
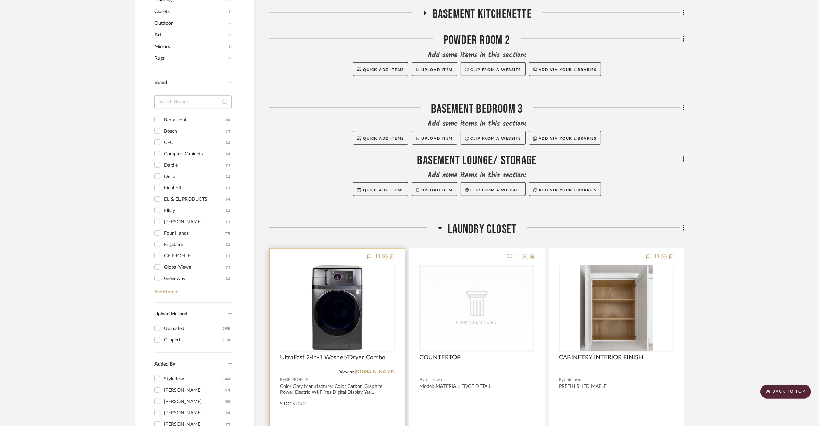
click at [392, 254] on icon at bounding box center [392, 256] width 5 height 5
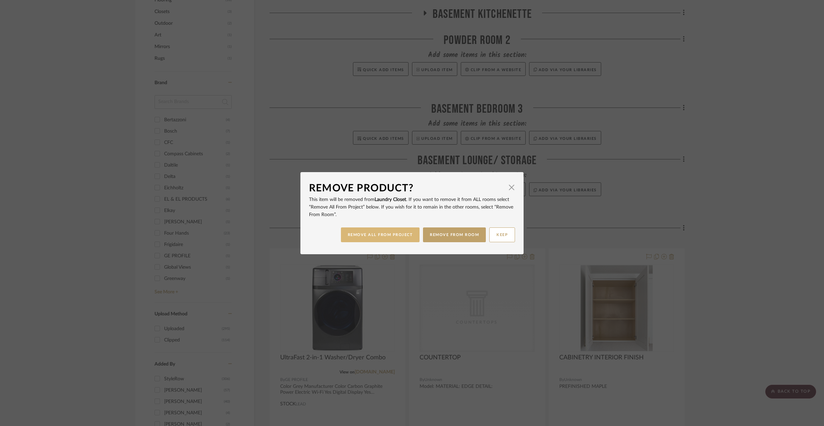
click at [399, 237] on button "REMOVE ALL FROM PROJECT" at bounding box center [380, 234] width 79 height 15
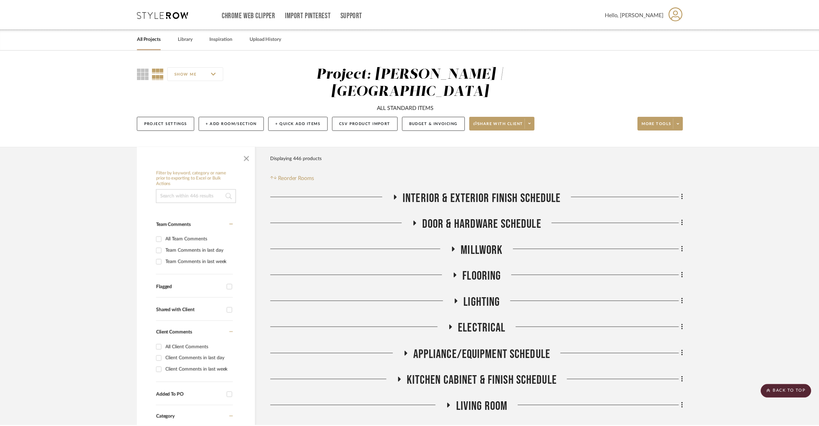
scroll to position [628, 0]
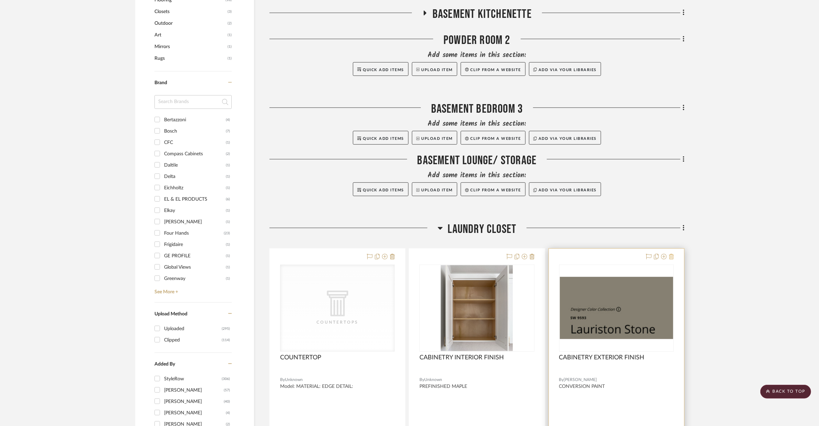
click at [672, 254] on icon at bounding box center [671, 256] width 5 height 5
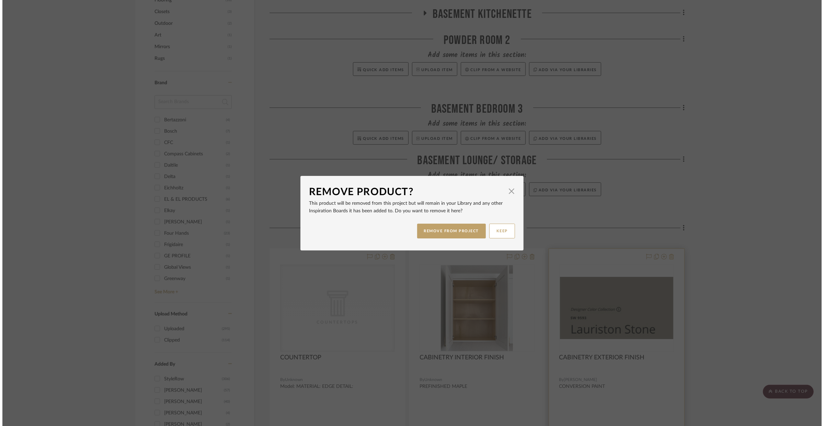
scroll to position [0, 0]
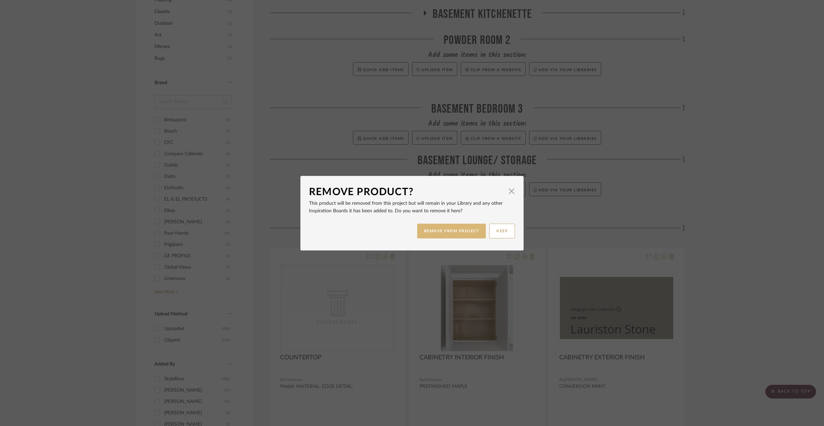
click at [441, 232] on button "REMOVE FROM PROJECT" at bounding box center [451, 230] width 69 height 15
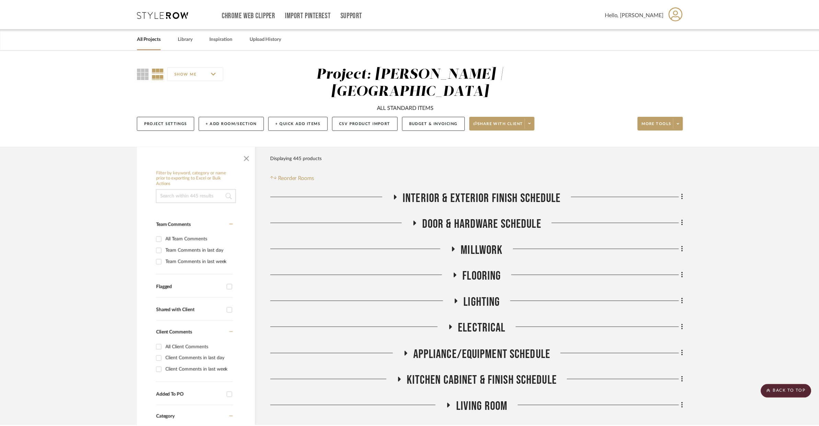
scroll to position [628, 0]
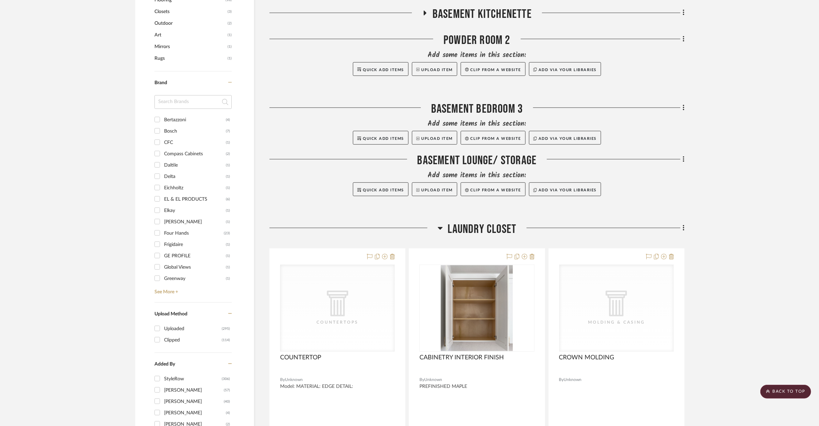
click at [470, 222] on span "Laundry Closet" at bounding box center [482, 229] width 69 height 15
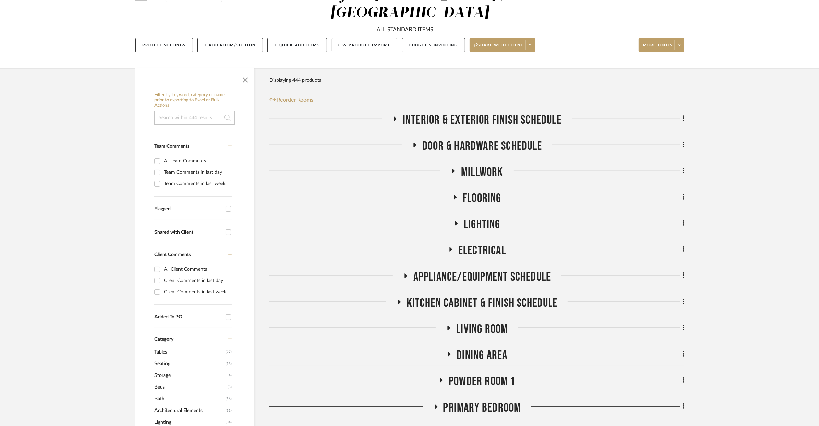
scroll to position [105, 0]
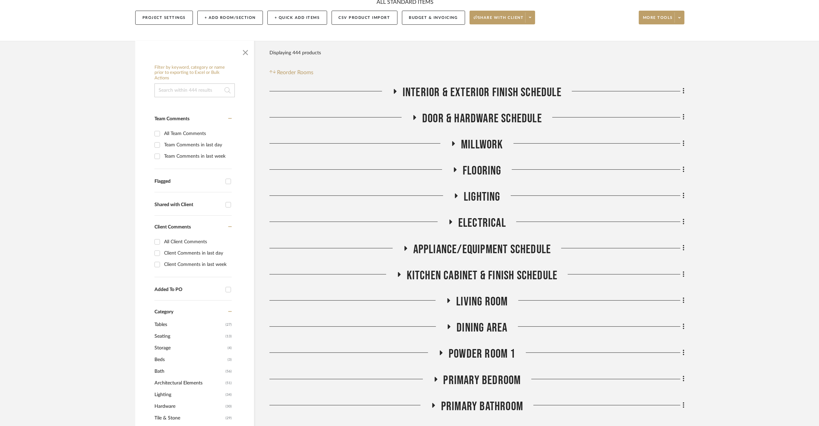
click at [445, 268] on span "Kitchen Cabinet & Finish Schedule" at bounding box center [482, 275] width 151 height 15
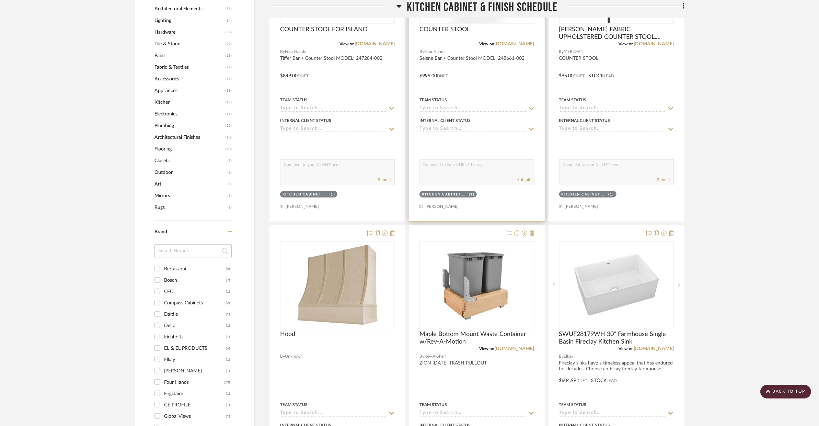
scroll to position [520, 0]
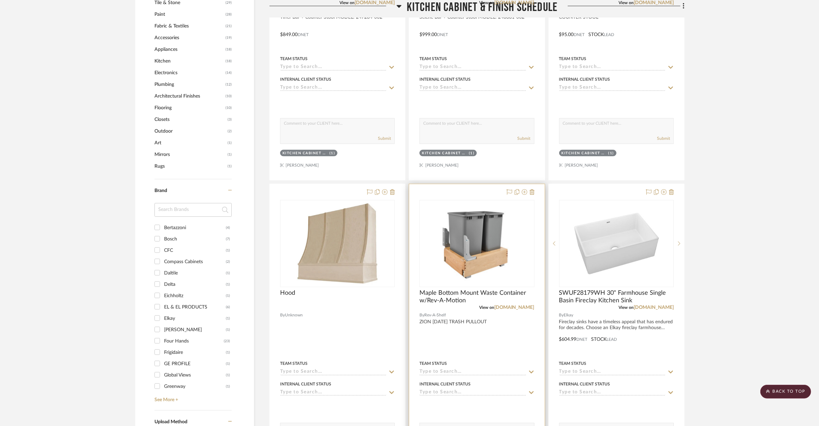
click at [534, 184] on div at bounding box center [476, 334] width 135 height 300
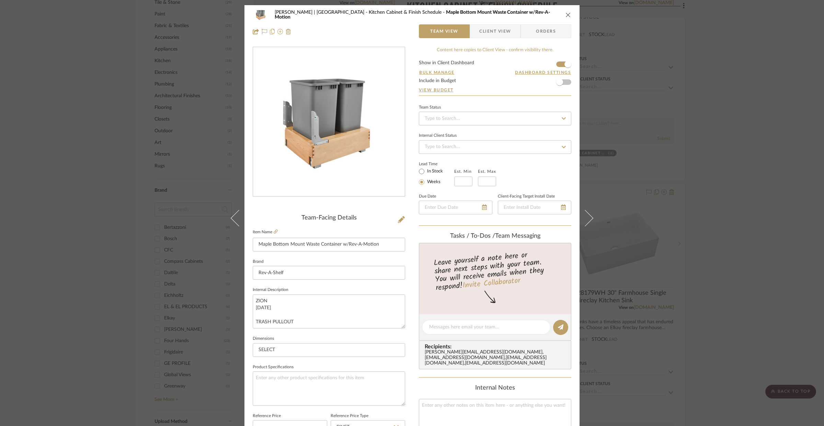
click at [569, 14] on div "VENTRESCA | MORRO BAY Kitchen Cabinet & Finish Schedule Maple Bottom Mount Wast…" at bounding box center [411, 23] width 335 height 36
click at [567, 14] on icon "close" at bounding box center [567, 14] width 5 height 5
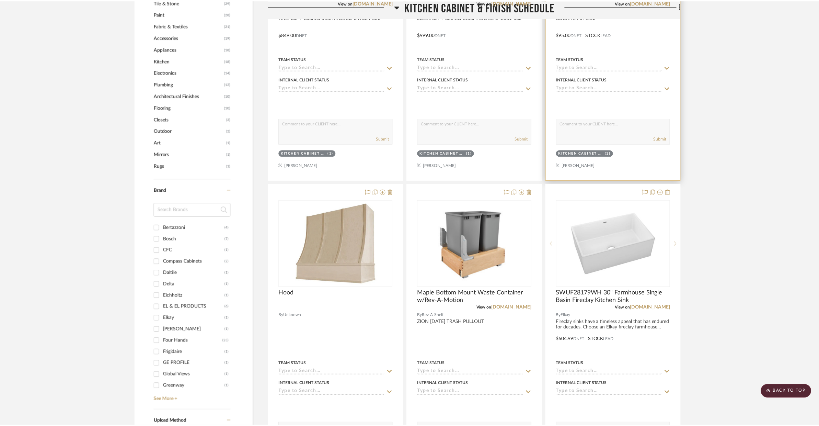
scroll to position [520, 0]
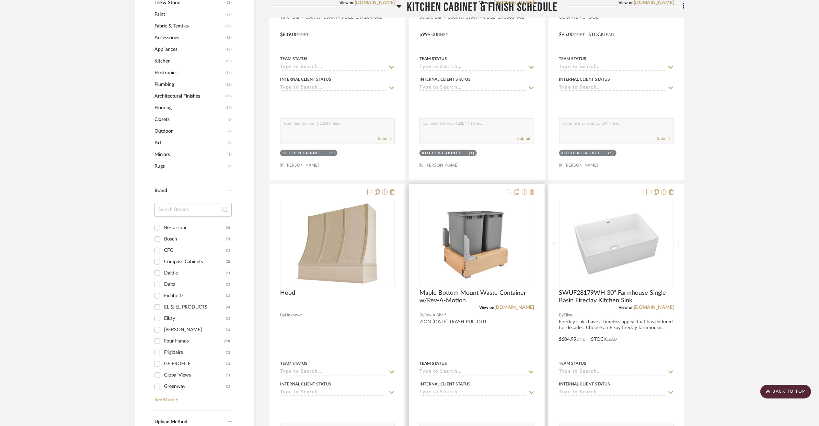
click at [532, 189] on icon at bounding box center [531, 191] width 5 height 5
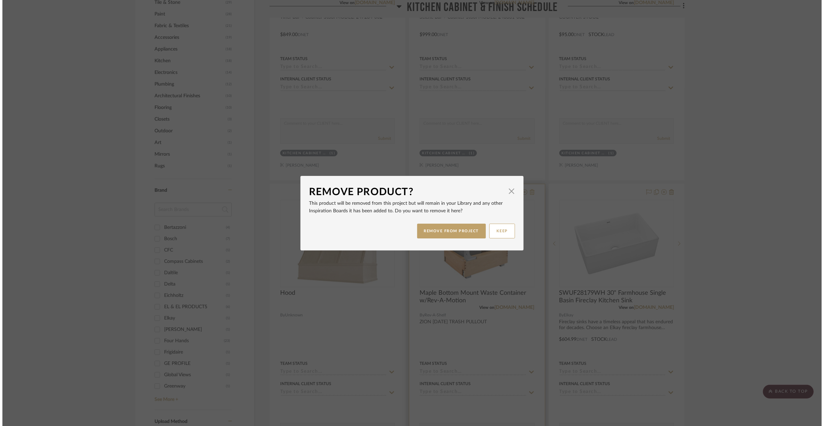
scroll to position [0, 0]
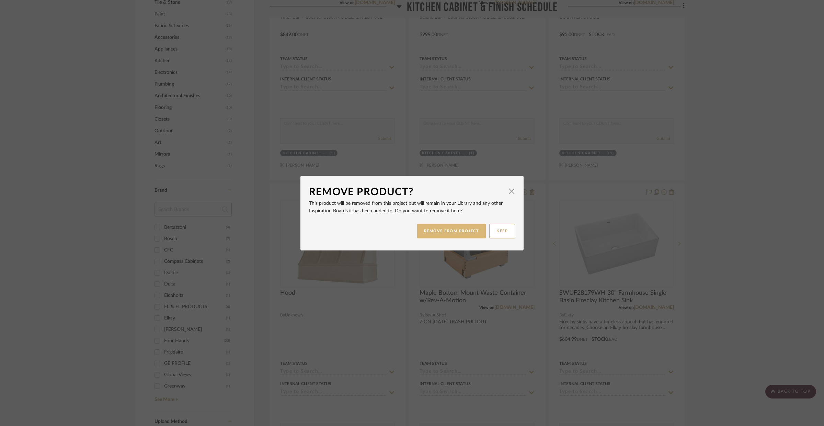
click at [452, 233] on button "REMOVE FROM PROJECT" at bounding box center [451, 230] width 69 height 15
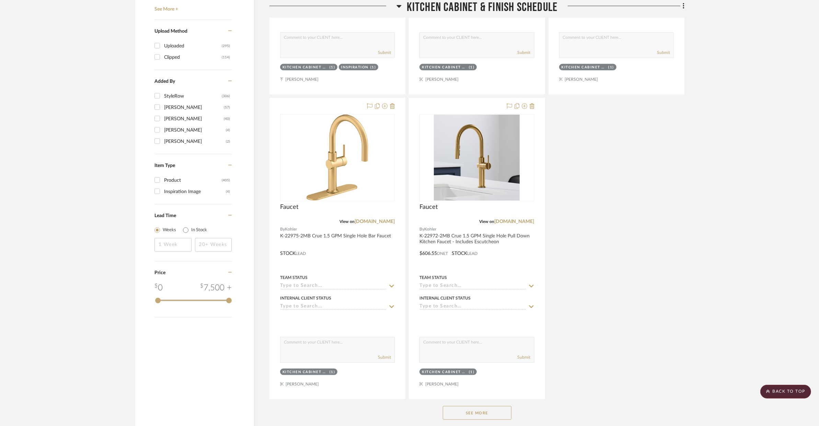
scroll to position [912, 0]
click at [464, 404] on button "See More" at bounding box center [477, 411] width 69 height 14
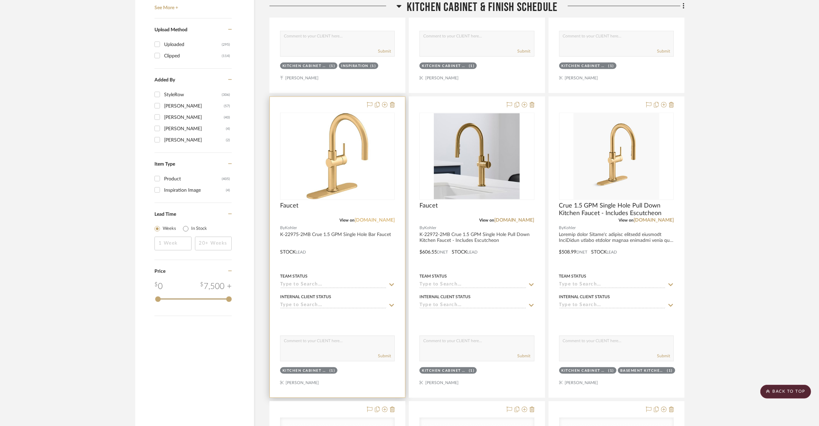
click at [389, 218] on link "build.com" at bounding box center [374, 220] width 40 height 5
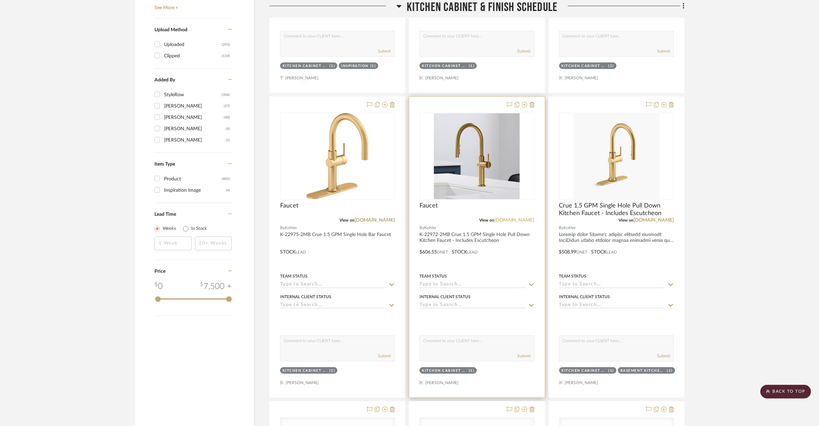
click at [515, 218] on link "build.com" at bounding box center [514, 220] width 40 height 5
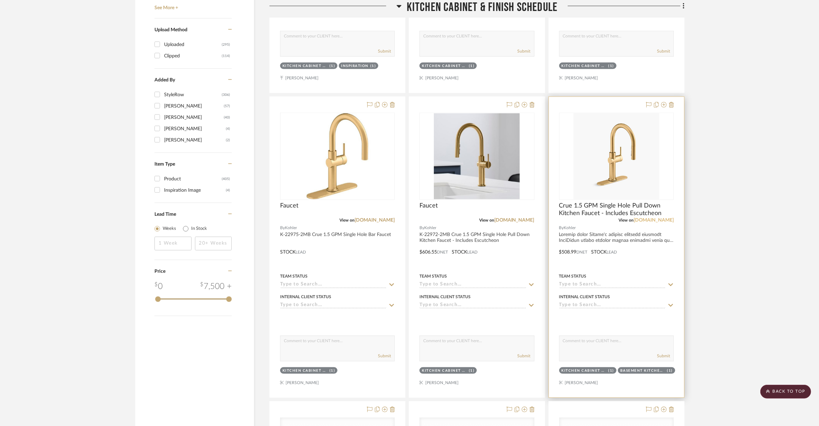
click at [665, 218] on link "kohler.com" at bounding box center [653, 220] width 40 height 5
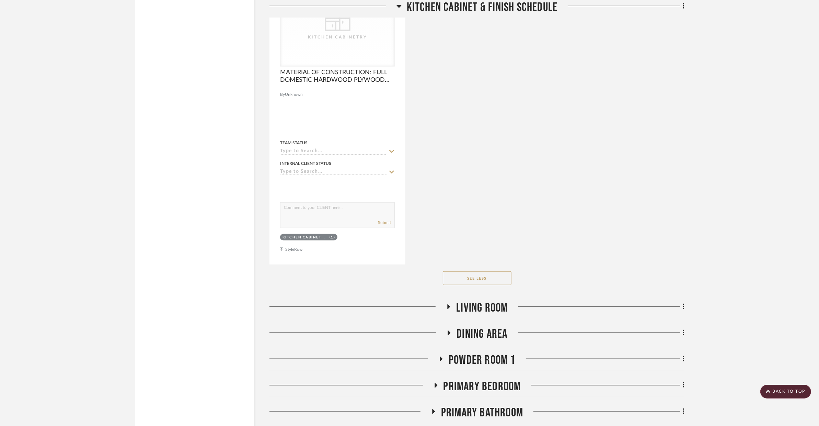
scroll to position [4132, 0]
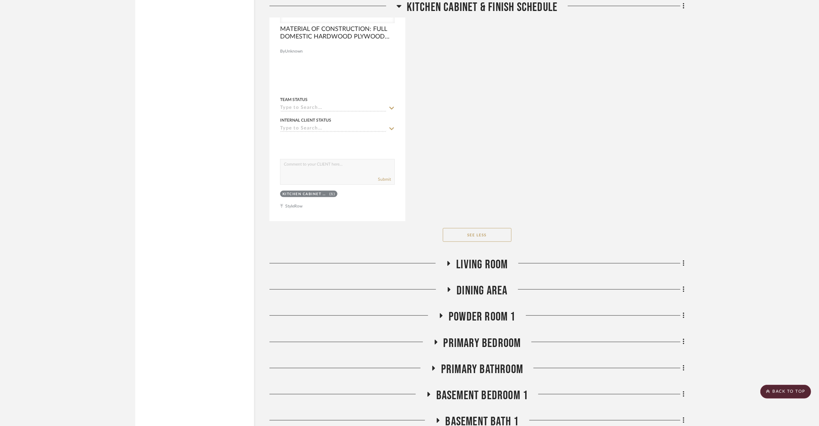
click at [470, 257] on span "Living Room" at bounding box center [481, 264] width 51 height 15
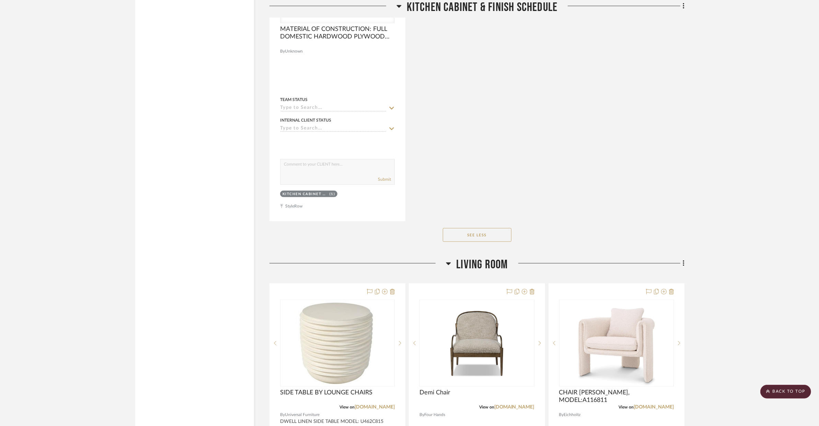
click at [470, 257] on span "Living Room" at bounding box center [481, 264] width 51 height 15
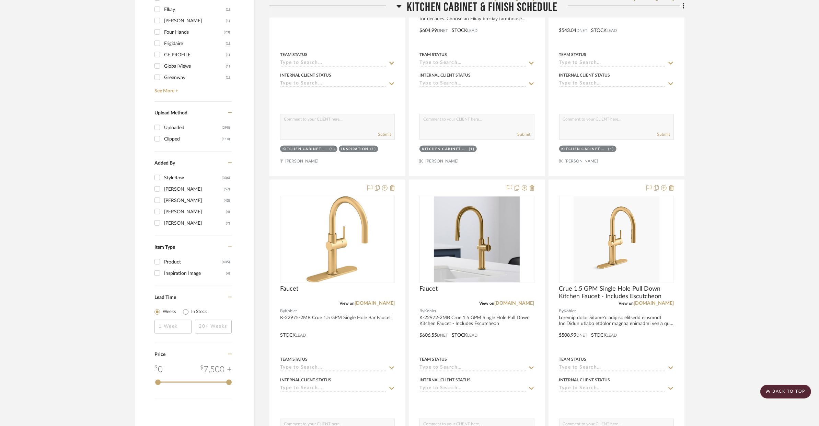
scroll to position [780, 0]
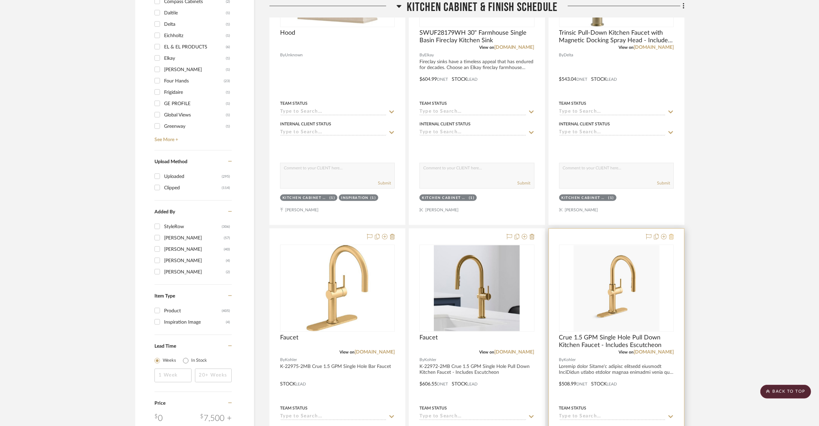
click at [672, 234] on icon at bounding box center [671, 236] width 5 height 5
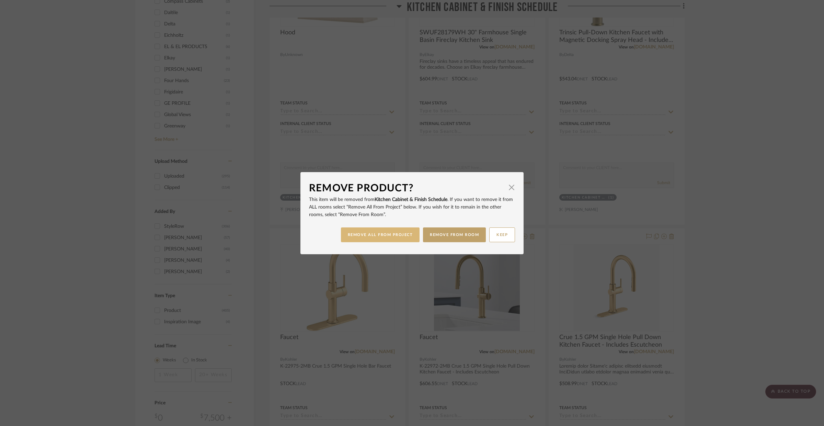
click at [383, 234] on button "REMOVE ALL FROM PROJECT" at bounding box center [380, 234] width 79 height 15
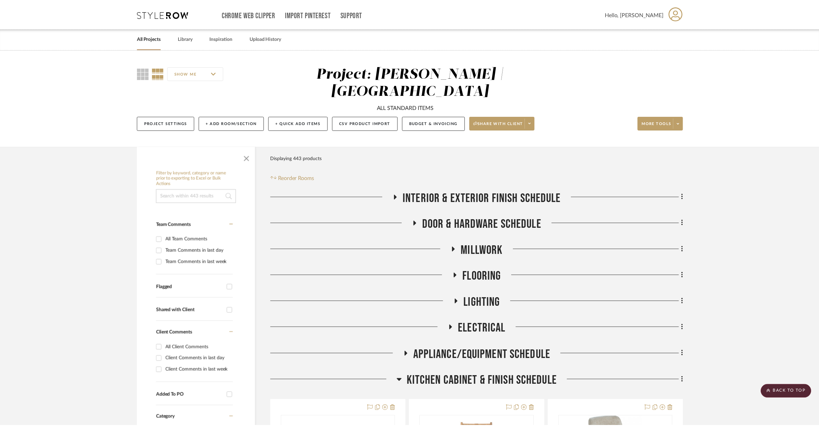
scroll to position [780, 0]
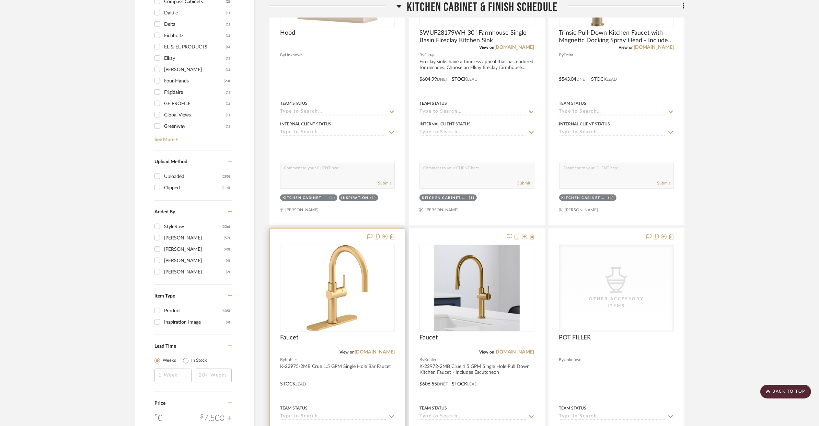
click at [399, 351] on div at bounding box center [337, 379] width 135 height 300
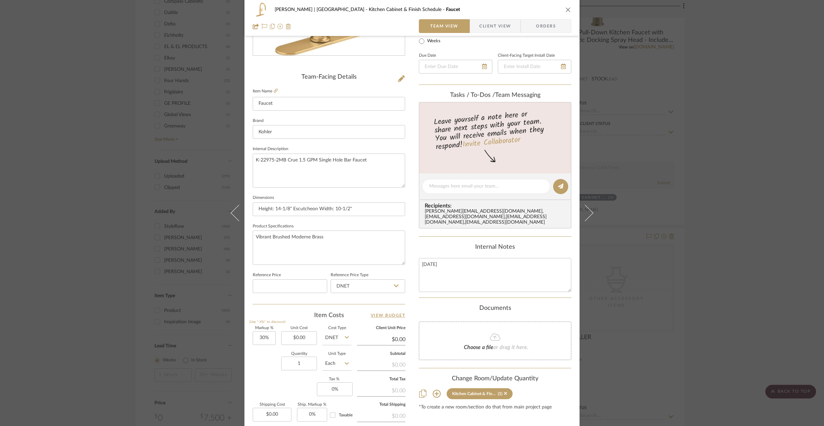
scroll to position [213, 0]
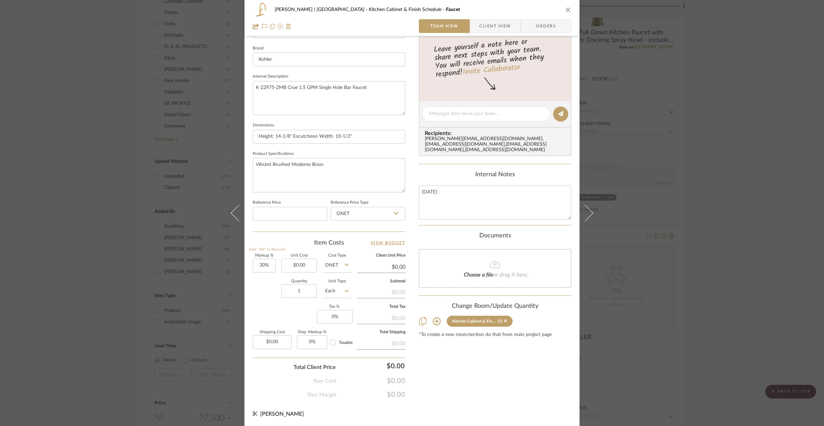
click at [435, 321] on icon at bounding box center [436, 321] width 8 height 8
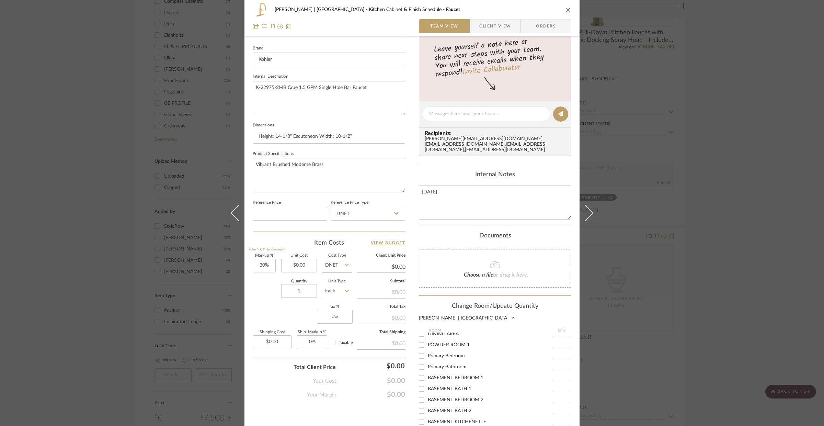
scroll to position [127, 0]
click at [433, 392] on div "BASEMENT KITCHENETTE" at bounding box center [485, 397] width 133 height 11
click at [431, 395] on span "BASEMENT KITCHENETTE" at bounding box center [457, 397] width 58 height 5
click at [427, 395] on input "BASEMENT KITCHENETTE" at bounding box center [421, 397] width 11 height 11
checkbox input "true"
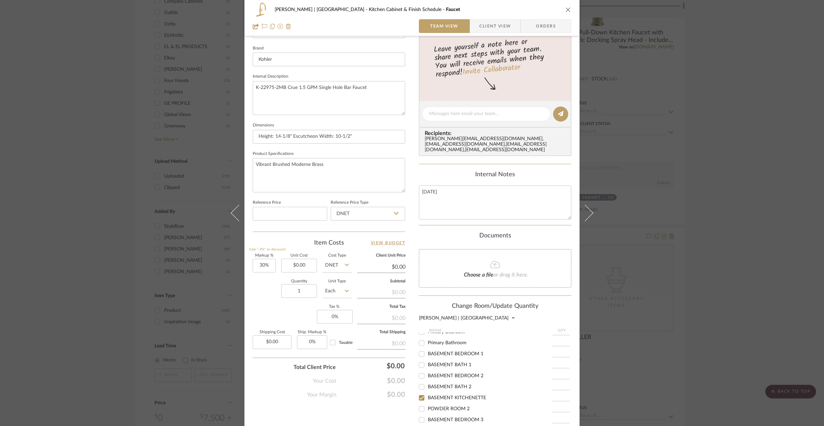
type input "1"
click at [429, 356] on span "Kitchen Cabinet & Finish Schedule" at bounding box center [464, 357] width 73 height 5
click at [427, 356] on input "Kitchen Cabinet & Finish Schedule" at bounding box center [421, 357] width 11 height 11
checkbox input "false"
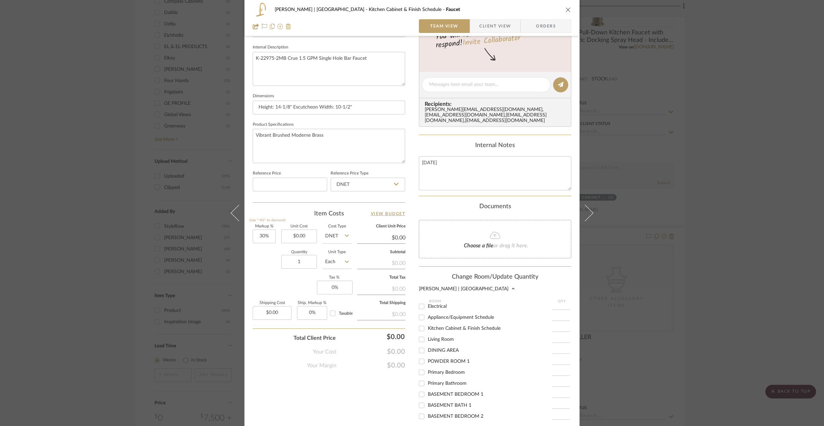
scroll to position [314, 0]
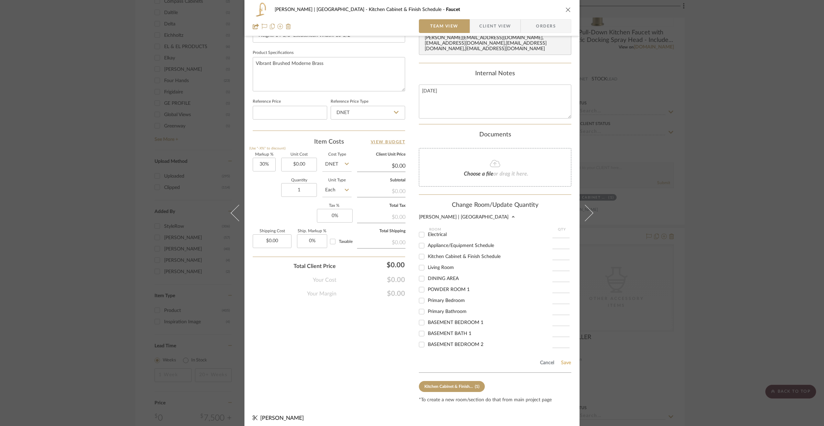
click at [567, 360] on button "Save" at bounding box center [565, 362] width 11 height 5
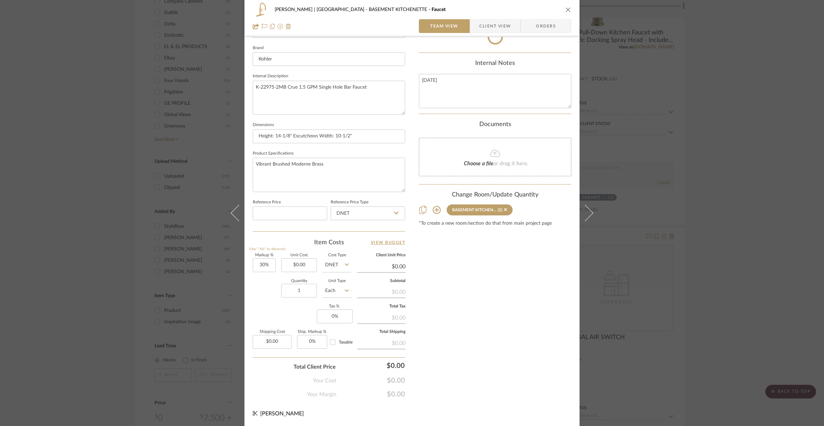
scroll to position [213, 0]
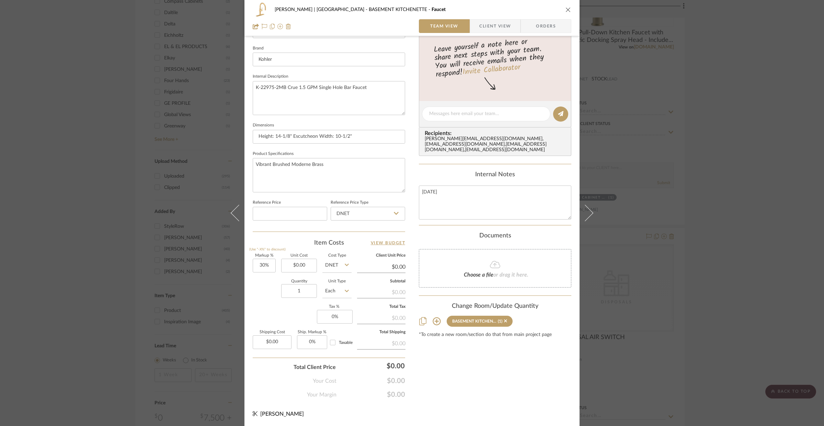
click at [703, 244] on div "VENTRESCA | MORRO BAY BASEMENT KITCHENETTE Faucet Team View Client View Orders …" at bounding box center [412, 213] width 824 height 426
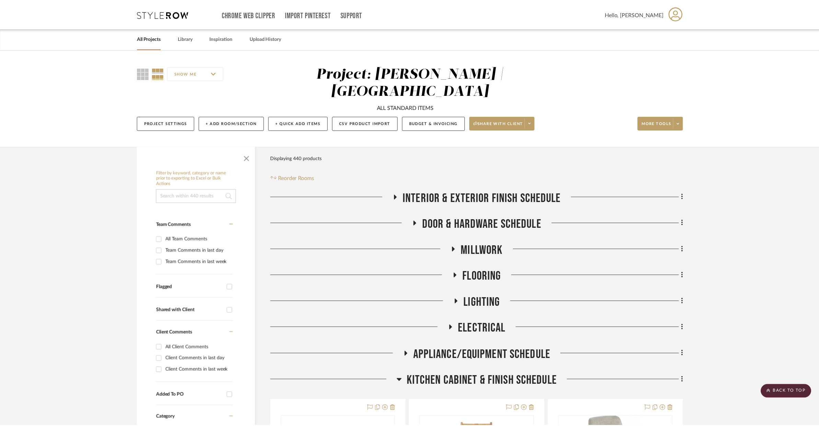
scroll to position [780, 0]
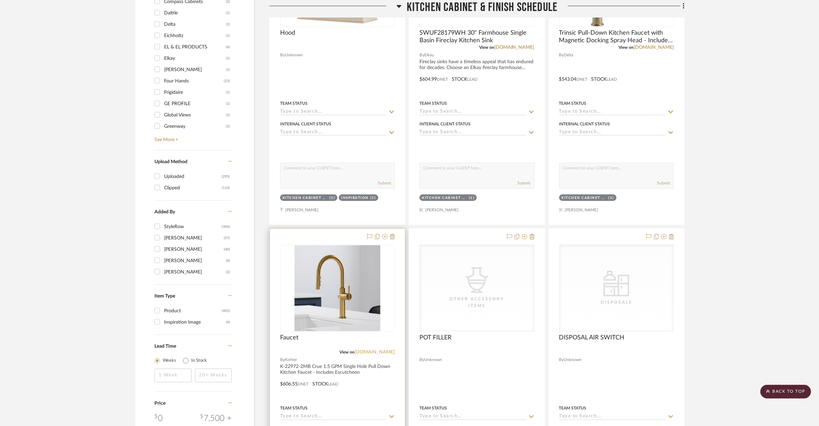
click at [377, 349] on link "build.com" at bounding box center [374, 351] width 40 height 5
click at [369, 375] on div at bounding box center [337, 379] width 135 height 300
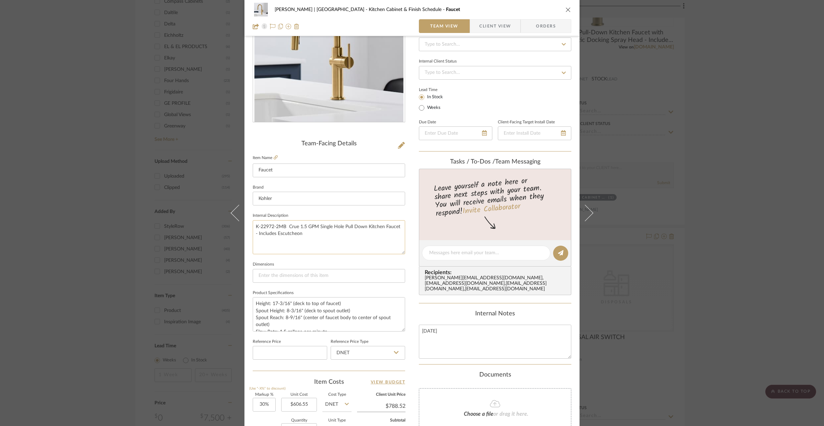
scroll to position [74, 0]
click at [269, 156] on label "Item Name" at bounding box center [265, 157] width 25 height 6
click at [273, 157] on icon at bounding box center [275, 157] width 4 height 4
click at [403, 143] on div "VENTRESCA | MORRO BAY Kitchen Cabinet & Finish Schedule Faucet Team View Client…" at bounding box center [411, 248] width 335 height 634
click at [402, 146] on button at bounding box center [401, 145] width 8 height 11
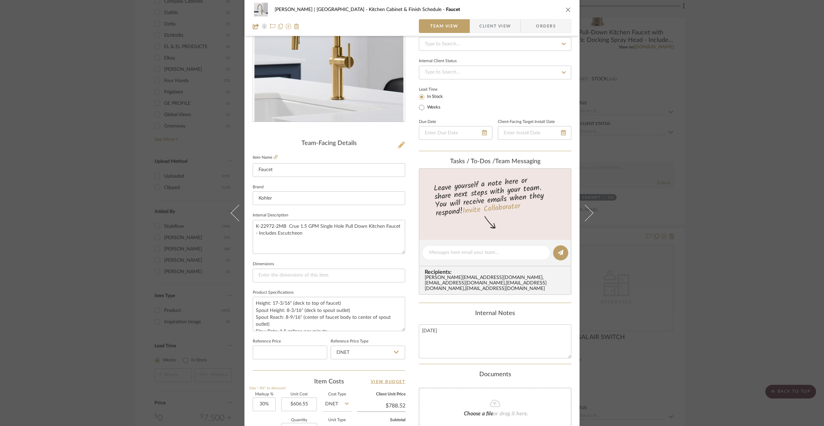
scroll to position [0, 0]
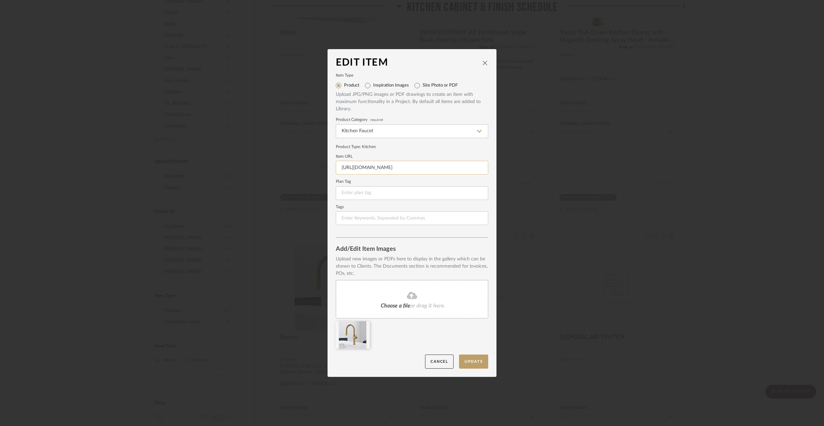
drag, startPoint x: 336, startPoint y: 167, endPoint x: 485, endPoint y: 173, distance: 149.1
click at [485, 173] on input "https://www.build.com/kohler-k-22972/s1730973?uid=5042417" at bounding box center [412, 168] width 152 height 14
paste input "s1.img-b.com/build.com/mediabase/specifications/kohler/1730973/kohler_k_22972_s…"
type input "https://s1.img-b.com/build.com/mediabase/specifications/kohler/1730973/kohler_k…"
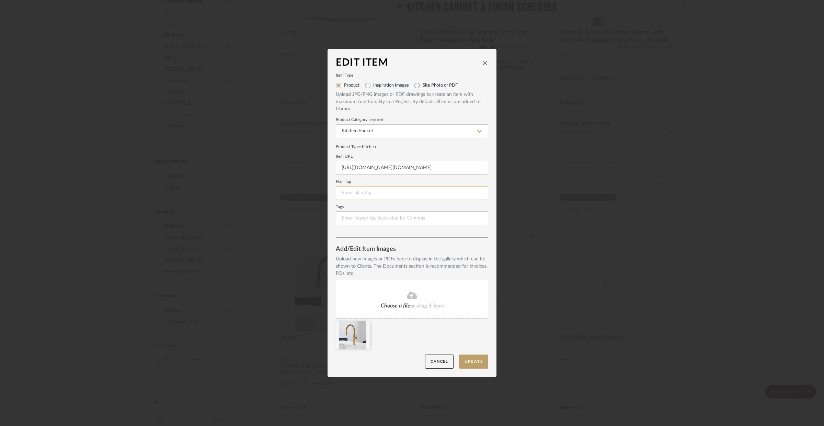
click at [459, 193] on input at bounding box center [412, 193] width 152 height 14
click at [478, 361] on button "Update" at bounding box center [473, 361] width 29 height 14
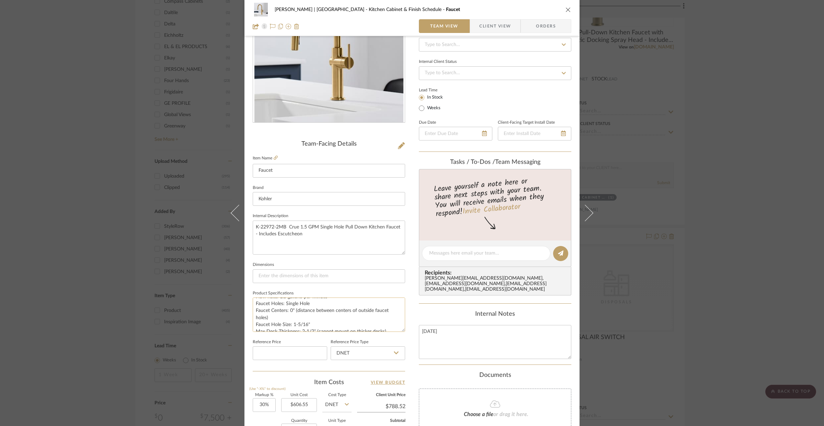
scroll to position [42, 0]
drag, startPoint x: 254, startPoint y: 302, endPoint x: 383, endPoint y: 329, distance: 132.0
click at [383, 329] on textarea "Height: 17-3/16" (deck to top of faucet) Spout Height: 8-3/16" (deck to spout o…" at bounding box center [329, 314] width 152 height 34
click at [354, 283] on sr-form-field "Dimensions" at bounding box center [329, 274] width 152 height 28
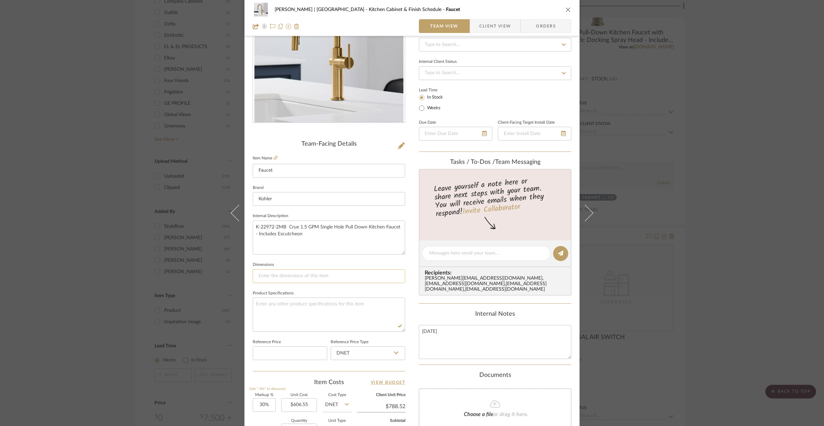
click at [336, 276] on input at bounding box center [329, 276] width 152 height 14
type input "SEE SPEC SHEET"
click at [318, 302] on textarea at bounding box center [329, 314] width 152 height 34
type textarea "VIBRANT BRUSHED MODERNE BRASS"
drag, startPoint x: 303, startPoint y: 235, endPoint x: 244, endPoint y: 226, distance: 60.1
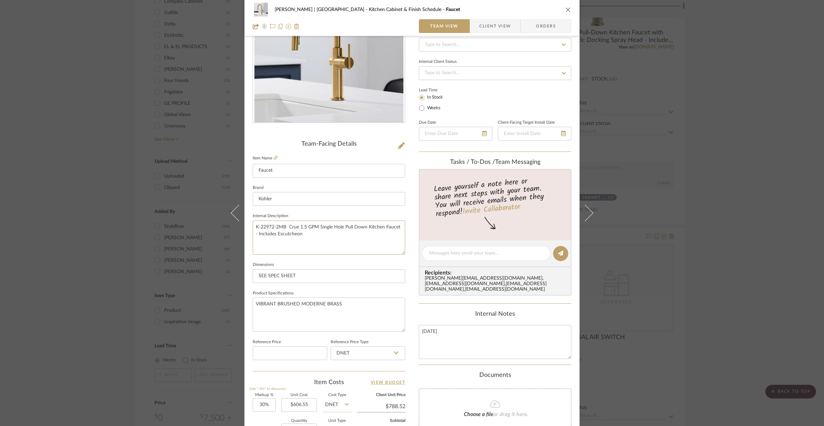
click at [244, 226] on div "VENTRESCA | MORRO BAY Kitchen Cabinet & Finish Schedule Faucet Team View Client…" at bounding box center [411, 248] width 335 height 634
paste textarea "Crue 1.5 GPM Single Hole Pull Down Kitchen Faucet - Includes Escutcheon Model: …"
click at [281, 235] on textarea "Crue 1.5 GPM Single Hole Pull Down Kitchen Faucet - Includes Escutcheon Model: …" at bounding box center [329, 237] width 152 height 34
drag, startPoint x: 314, startPoint y: 242, endPoint x: 290, endPoint y: 207, distance: 42.4
click at [314, 242] on textarea "Crue 1.5 GPM Single Hole Pull Down Kitchen Faucet - Includes Escutcheon, Model:…" at bounding box center [329, 237] width 152 height 34
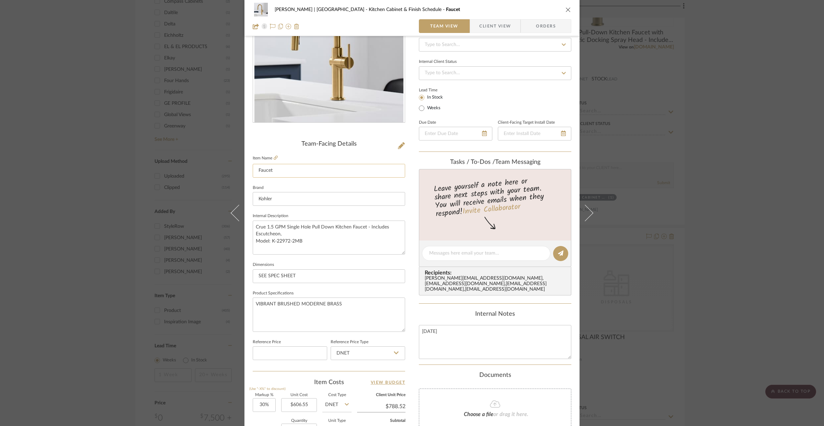
click at [256, 171] on input "Faucet" at bounding box center [329, 171] width 152 height 14
type textarea "Crue 1.5 GPM Single Hole Pull Down Kitchen Faucet - Includes Escutcheon, Model:…"
click at [277, 168] on input "Faucet" at bounding box center [329, 171] width 152 height 14
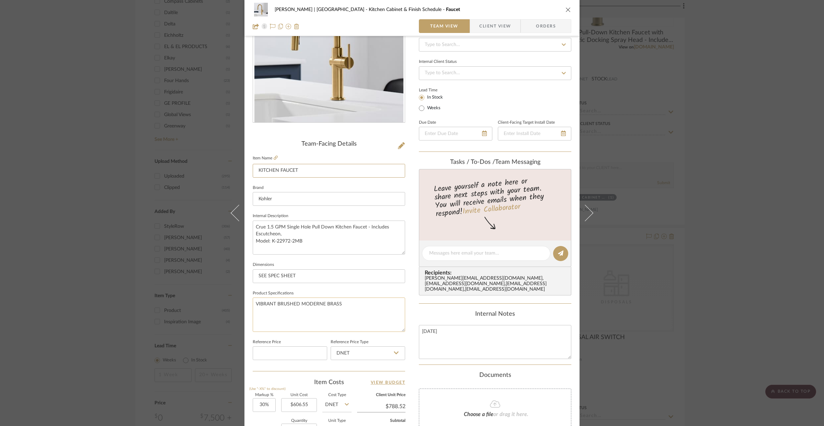
type input "KITCHEN FAUCET"
click at [340, 306] on textarea "VIBRANT BRUSHED MODERNE BRASS" at bounding box center [329, 314] width 152 height 34
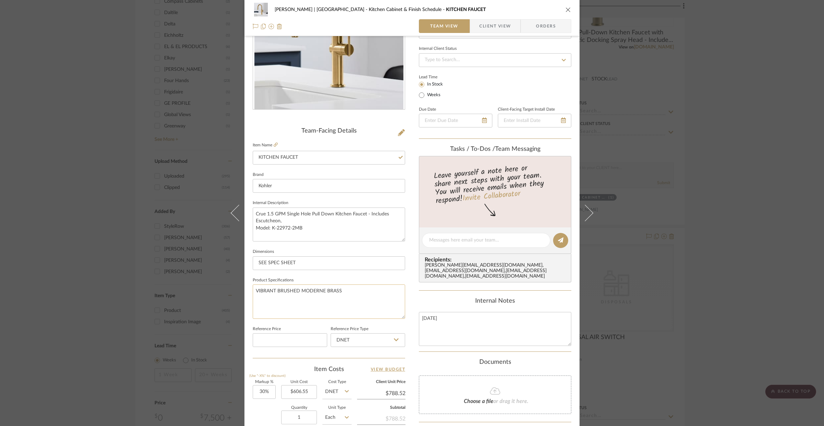
scroll to position [93, 0]
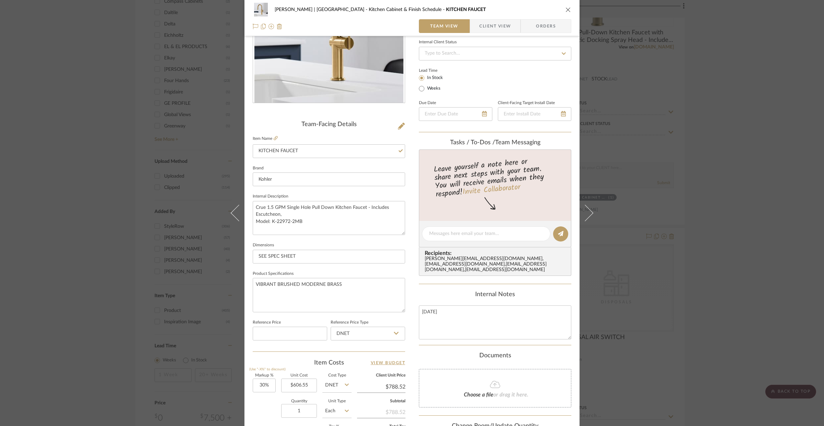
click at [638, 286] on div "VENTRESCA | MORRO BAY Kitchen Cabinet & Finish Schedule KITCHEN FAUCET Team Vie…" at bounding box center [412, 213] width 824 height 426
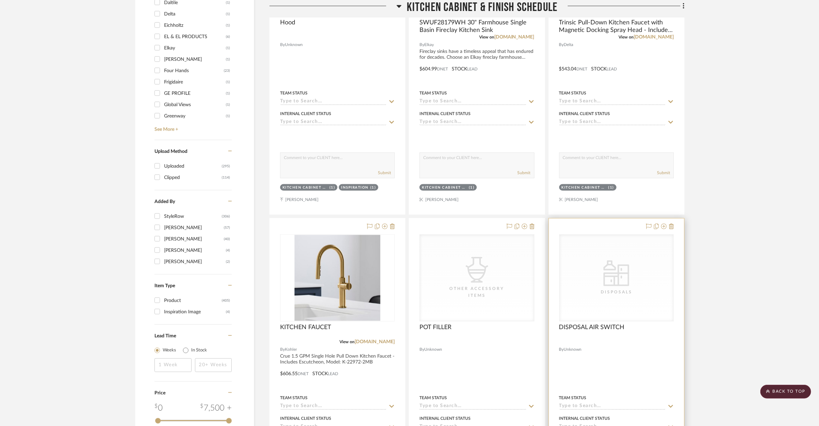
scroll to position [792, 0]
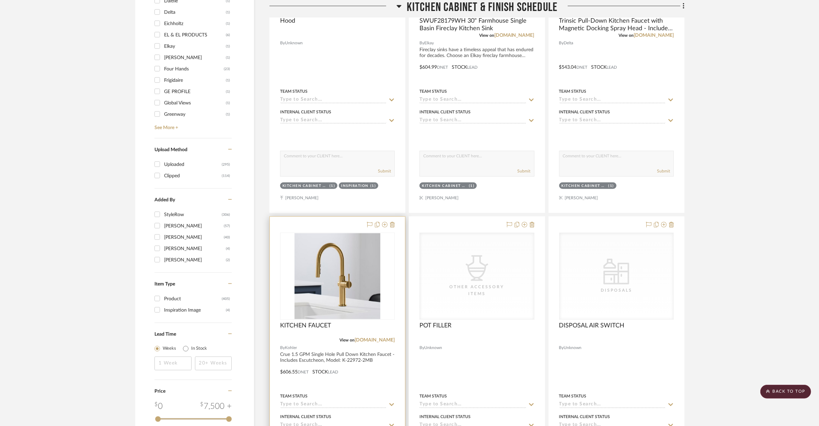
click at [392, 337] on div at bounding box center [337, 367] width 135 height 300
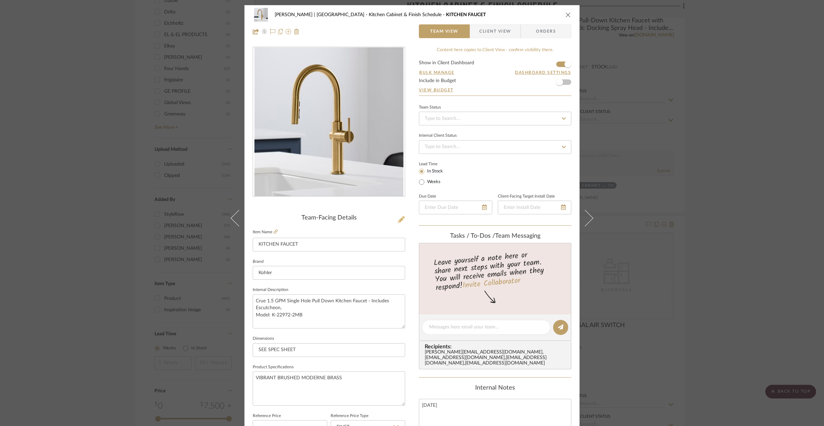
click at [398, 220] on icon at bounding box center [401, 219] width 7 height 7
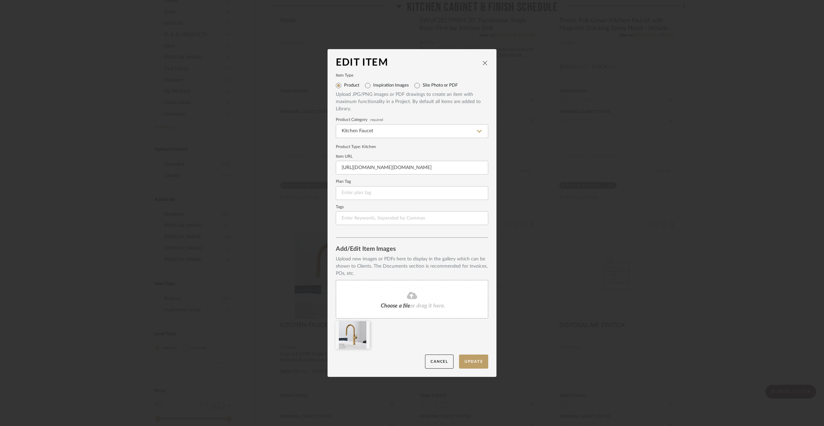
click at [410, 303] on span "or drag it here." at bounding box center [427, 305] width 35 height 5
click at [363, 324] on icon at bounding box center [364, 325] width 5 height 5
click at [465, 356] on button "Update" at bounding box center [473, 361] width 29 height 14
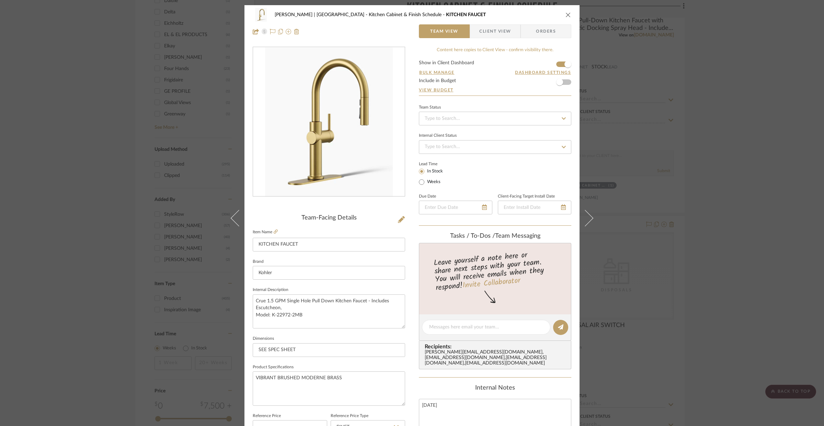
click at [566, 16] on icon "close" at bounding box center [567, 14] width 5 height 5
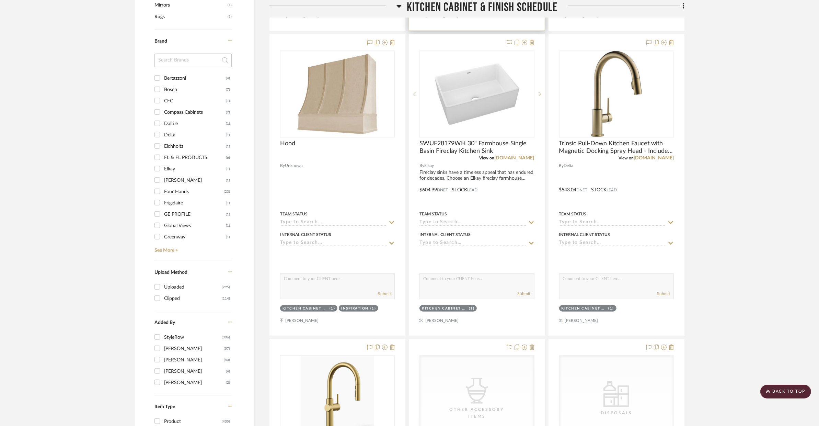
scroll to position [714, 0]
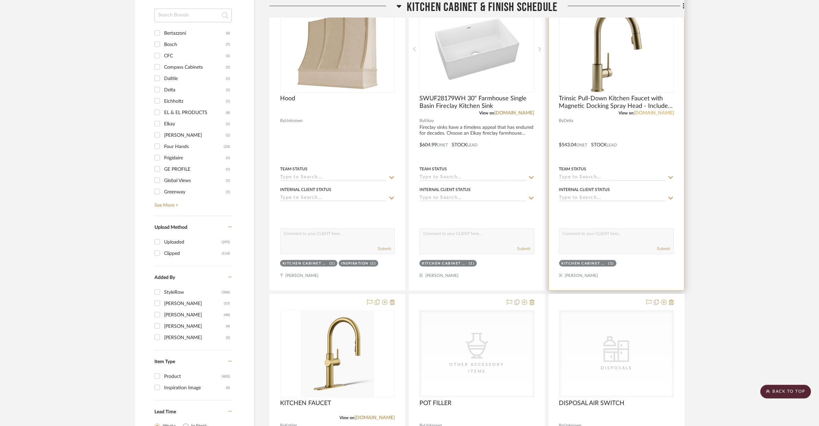
click at [656, 110] on link "build.com" at bounding box center [653, 112] width 40 height 5
click at [628, 120] on div at bounding box center [616, 140] width 135 height 300
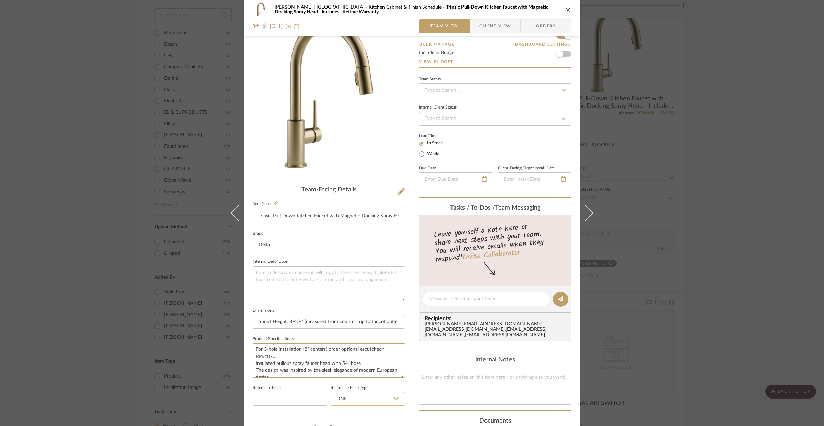
scroll to position [83, 0]
drag, startPoint x: 253, startPoint y: 349, endPoint x: 386, endPoint y: 394, distance: 140.4
click at [386, 394] on div "Team-Facing Details Item Name Trinsic Pull-Down Kitchen Faucet with Magnetic Do…" at bounding box center [329, 301] width 152 height 230
drag, startPoint x: 255, startPoint y: 323, endPoint x: 418, endPoint y: 322, distance: 163.0
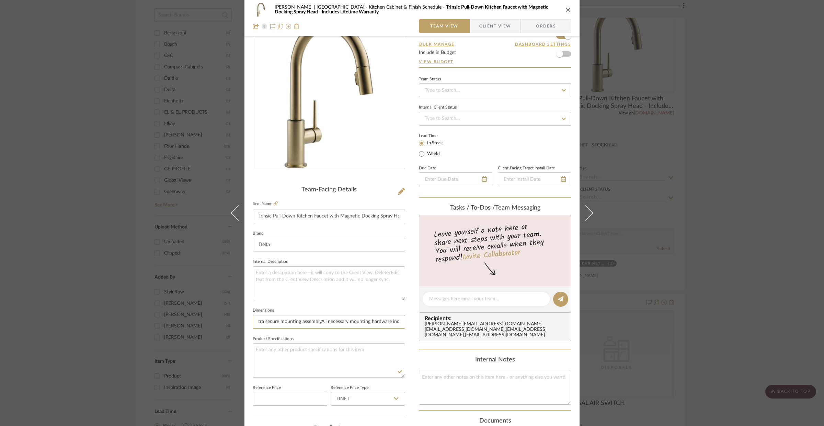
click at [418, 322] on div "VENTRESCA | MORRO BAY Kitchen Cabinet & Finish Schedule Trinsic Pull-Down Kitch…" at bounding box center [411, 294] width 335 height 634
type input "SEE SPEC SHEET"
click at [290, 271] on textarea at bounding box center [329, 283] width 152 height 34
paste textarea "Trinsic Pull-Down Kitchen Faucet with Magnetic Docking Spray Head - Includes Li…"
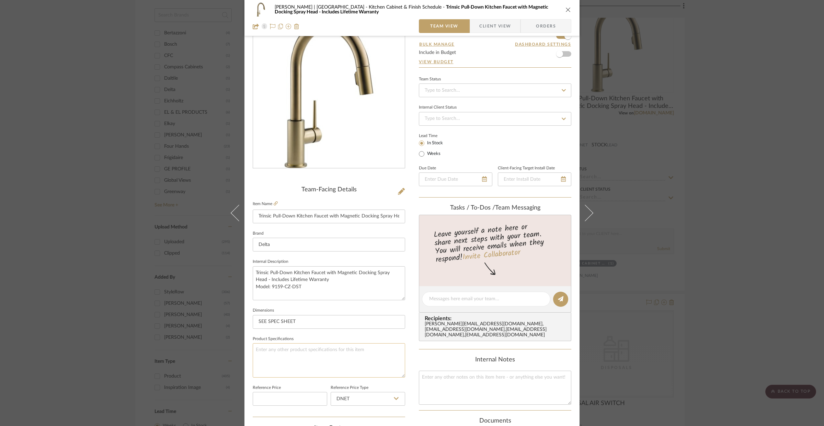
type textarea "Trinsic Pull-Down Kitchen Faucet with Magnetic Docking Spray Head - Includes Li…"
click at [288, 350] on textarea at bounding box center [329, 360] width 152 height 34
type textarea "CHAMPAGNE BRONZE"
drag, startPoint x: 256, startPoint y: 213, endPoint x: 432, endPoint y: 218, distance: 175.8
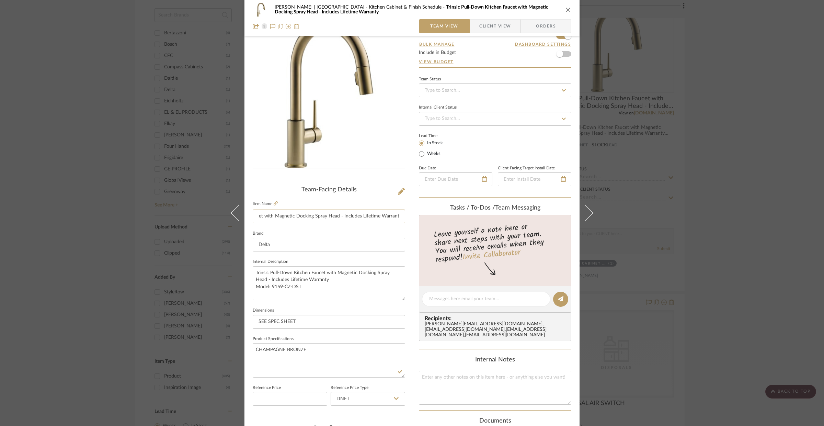
click at [432, 218] on div "VENTRESCA | MORRO BAY Kitchen Cabinet & Finish Schedule Trinsic Pull-Down Kitch…" at bounding box center [411, 294] width 335 height 634
type input "KITCHEN FAUCET"
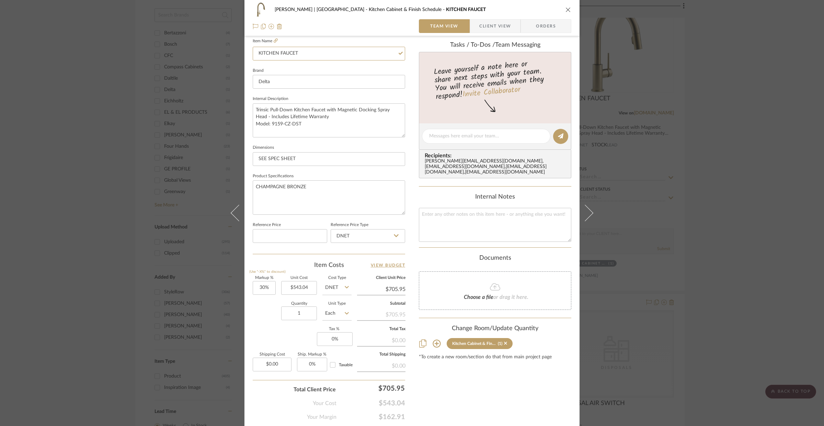
scroll to position [192, 0]
click at [300, 288] on input "543.04" at bounding box center [299, 286] width 36 height 14
type input "$642.00"
type input "$834.60"
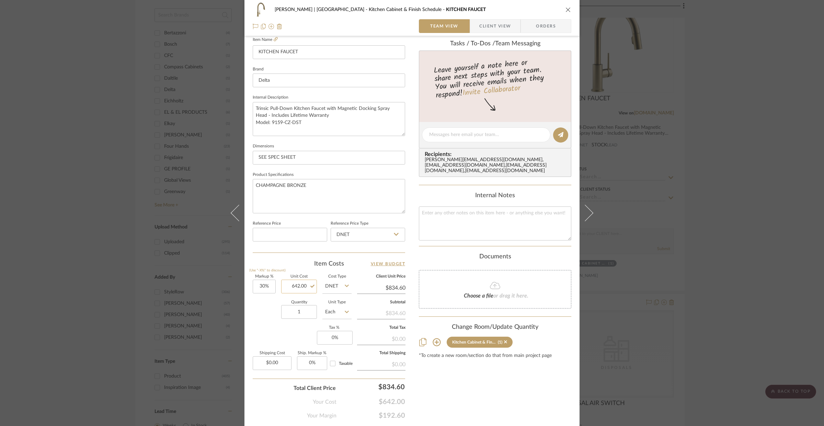
click at [305, 284] on input "642.00" at bounding box center [299, 286] width 36 height 14
click at [294, 311] on input "1" at bounding box center [299, 312] width 36 height 14
type input "$642.74"
type input "$835.56"
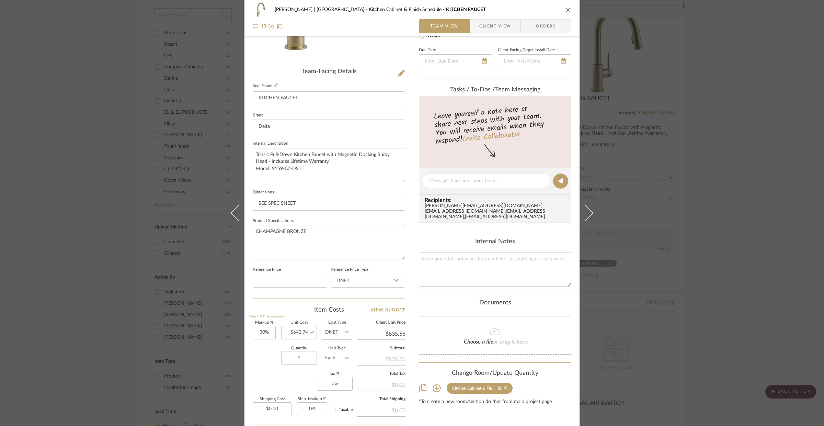
drag, startPoint x: 316, startPoint y: 231, endPoint x: 303, endPoint y: 235, distance: 13.6
click at [316, 231] on textarea "CHAMPAGNE BRONZE" at bounding box center [329, 242] width 152 height 34
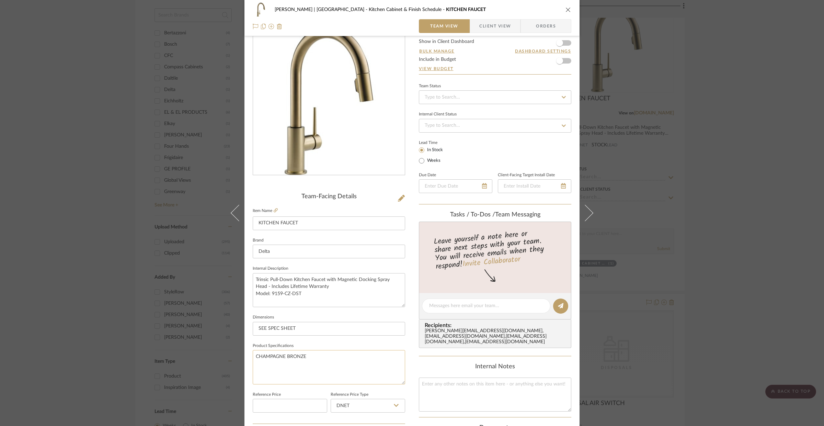
scroll to position [0, 0]
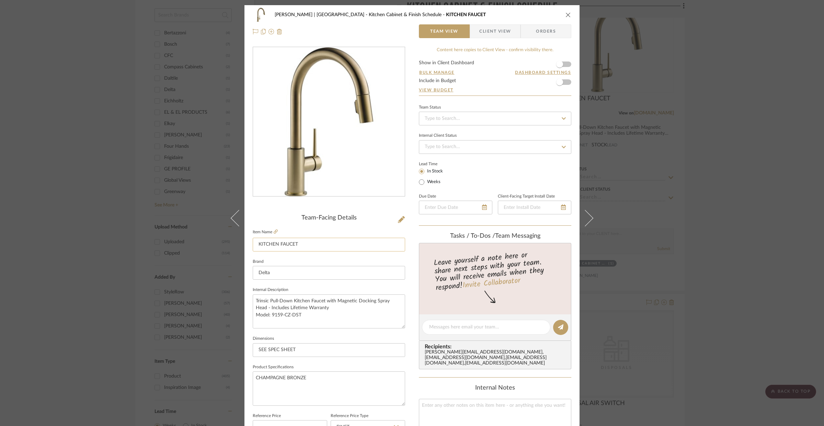
click at [314, 243] on input "KITCHEN FAUCET" at bounding box center [329, 244] width 152 height 14
drag, startPoint x: 316, startPoint y: 242, endPoint x: 384, endPoint y: 227, distance: 69.7
click at [316, 242] on input "KITCHEN FAUCET" at bounding box center [329, 244] width 152 height 14
click at [398, 221] on icon at bounding box center [401, 219] width 7 height 7
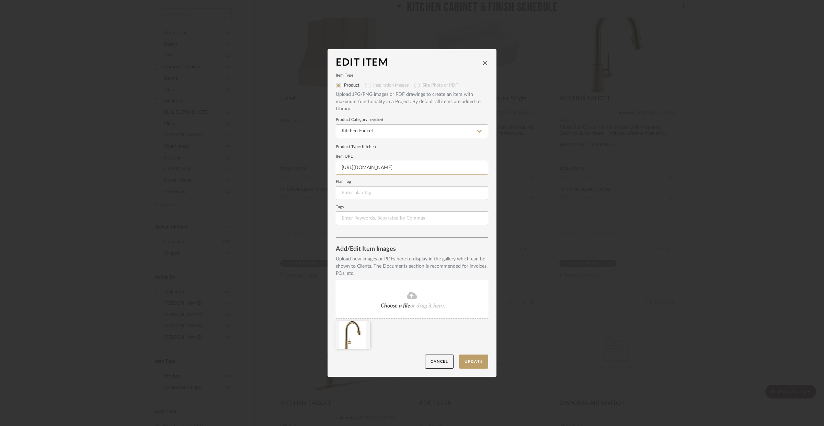
drag, startPoint x: 339, startPoint y: 167, endPoint x: 511, endPoint y: 183, distance: 172.3
click at [511, 183] on div "Edit Item Item Type Product Inspiration Images Site Photo or PDF Upload JPG/PNG…" at bounding box center [412, 213] width 824 height 426
paste input "s1.img-b.com/build.com/mediabase/specifications/delta/380199/delta-9159-dst-spe…"
type input "https://s1.img-b.com/build.com/mediabase/specifications/delta/380199/delta-9159…"
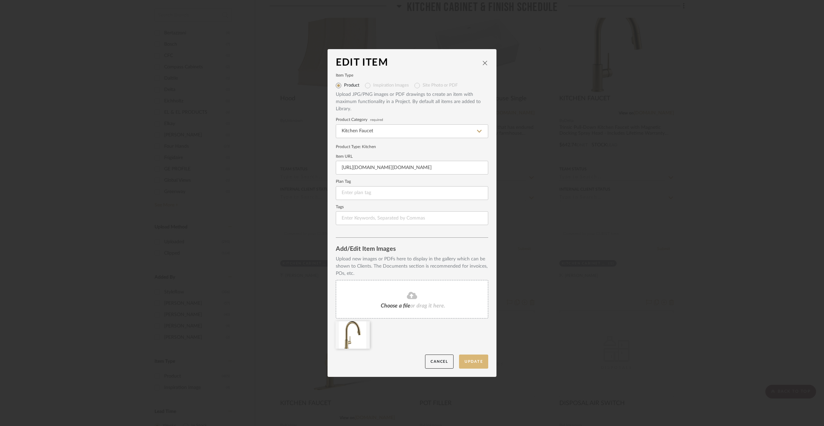
click at [476, 358] on button "Update" at bounding box center [473, 361] width 29 height 14
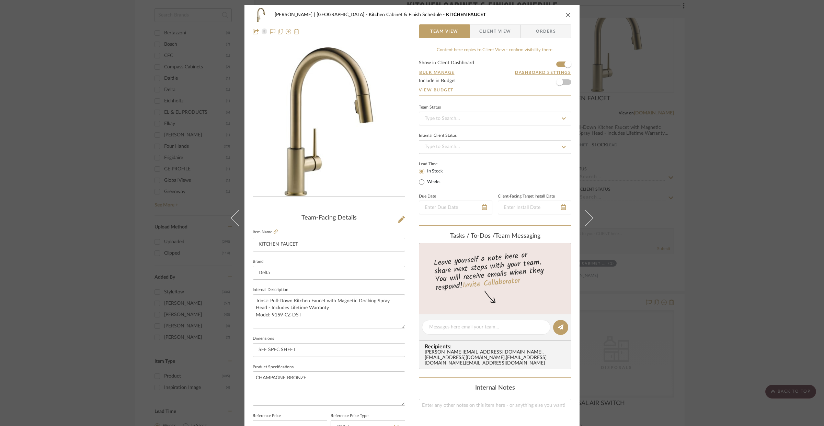
click at [565, 15] on icon "close" at bounding box center [567, 14] width 5 height 5
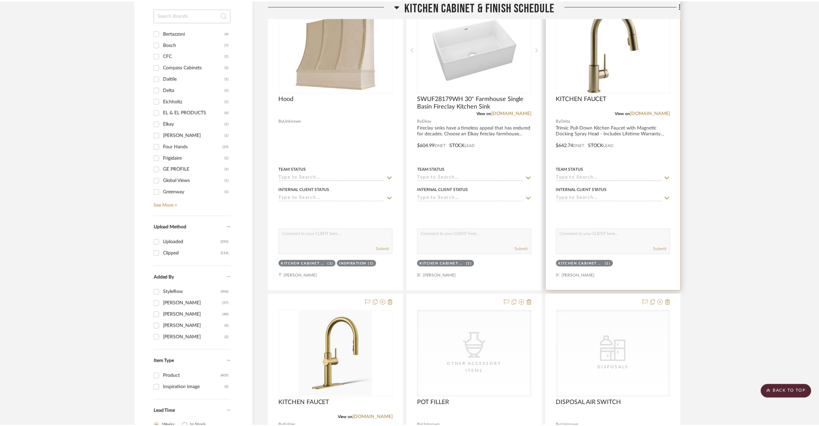
scroll to position [714, 0]
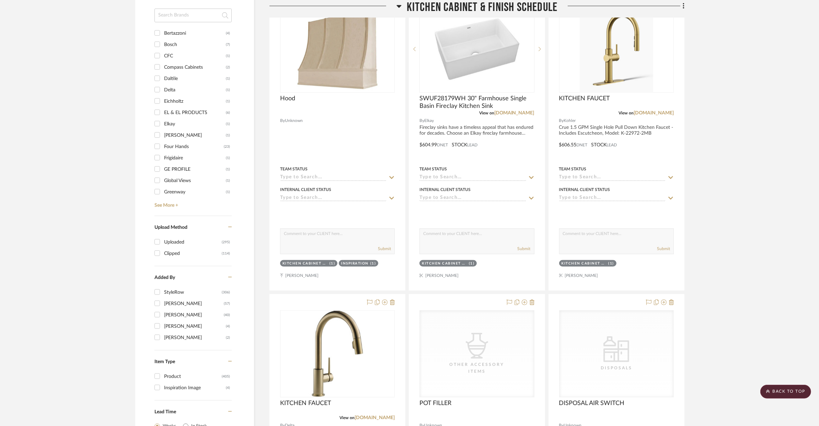
click at [561, 174] on input at bounding box center [612, 177] width 106 height 7
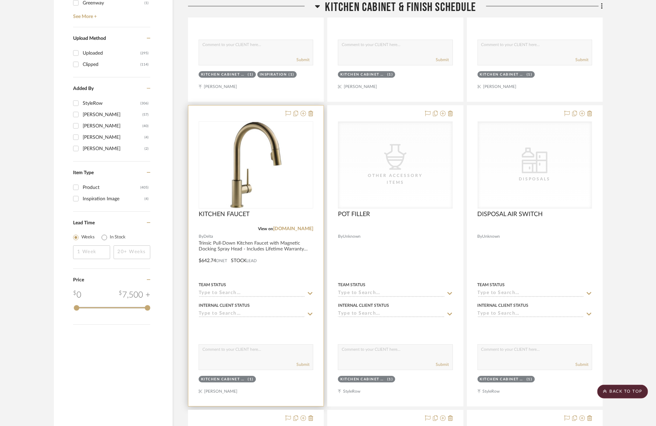
scroll to position [951, 0]
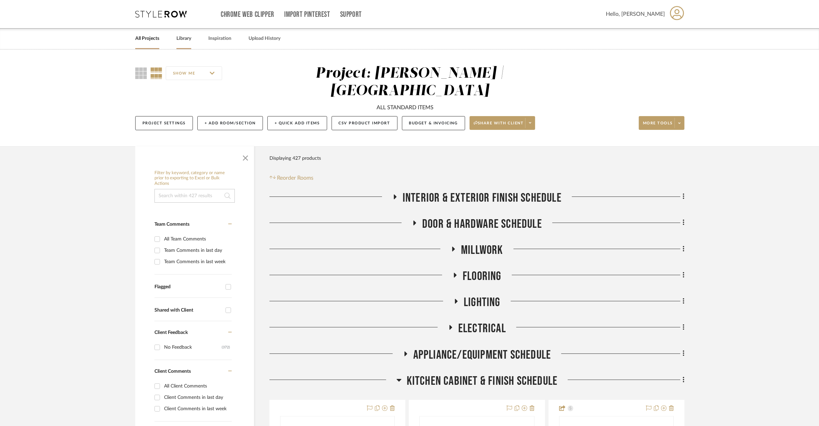
click at [190, 36] on link "Library" at bounding box center [183, 38] width 15 height 9
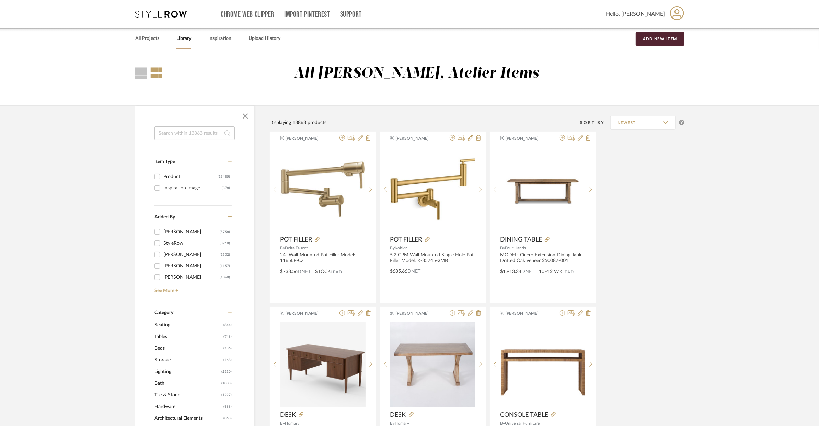
click at [197, 132] on input at bounding box center [194, 133] width 80 height 14
type input "AIR SWITCH"
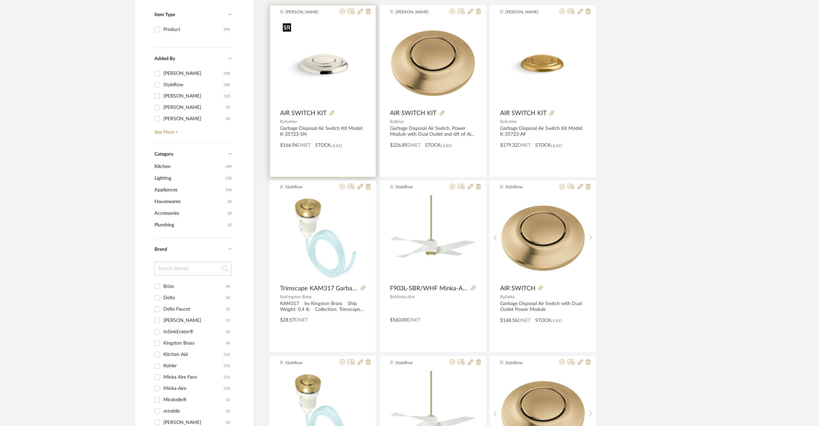
scroll to position [148, 0]
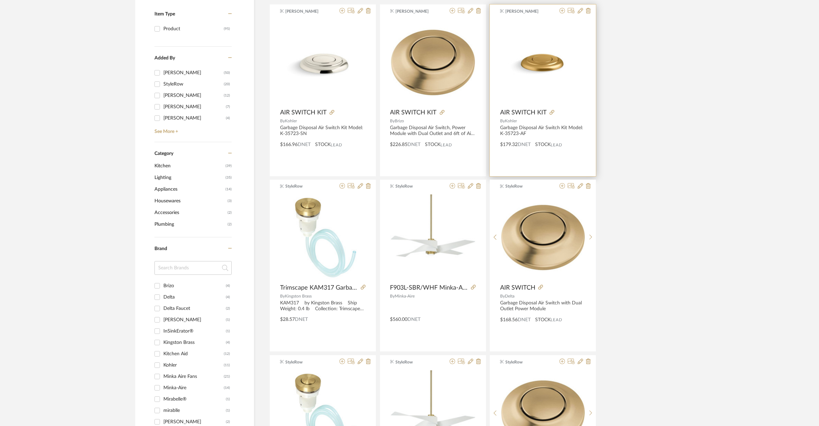
click at [517, 155] on div "Shantal Mock AIR SWITCH KIT By Kohler Garbage Disposal Air Switch Kit Model: K-…" at bounding box center [543, 90] width 106 height 172
click at [544, 125] on div "Garbage Disposal Air Switch Kit Model: K-35723-AF" at bounding box center [542, 131] width 85 height 12
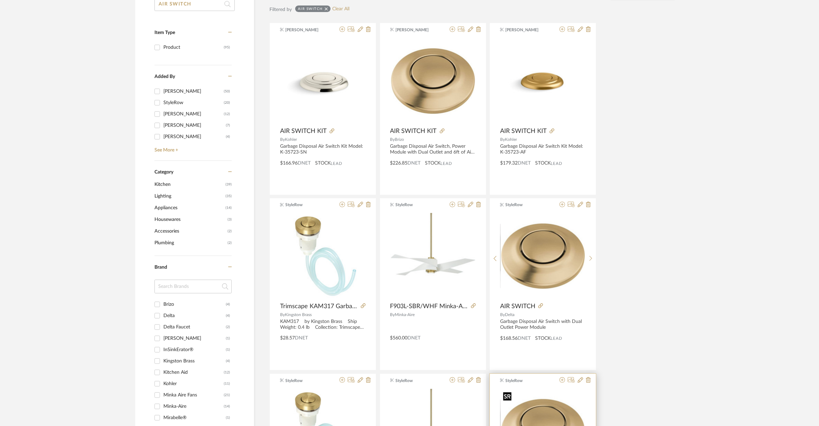
scroll to position [118, 0]
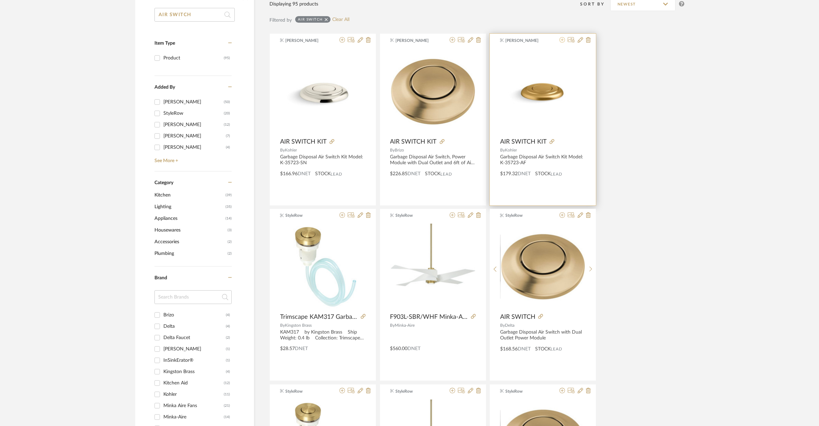
click at [564, 41] on icon at bounding box center [561, 39] width 5 height 5
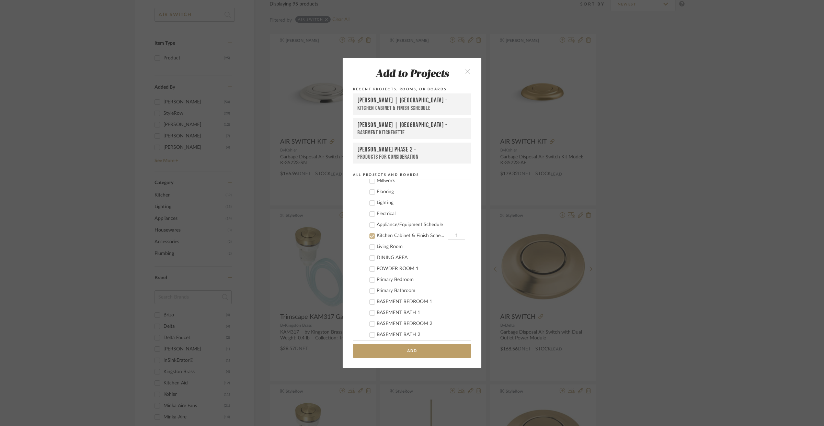
scroll to position [526, 0]
click at [421, 347] on button "Add" at bounding box center [412, 350] width 118 height 14
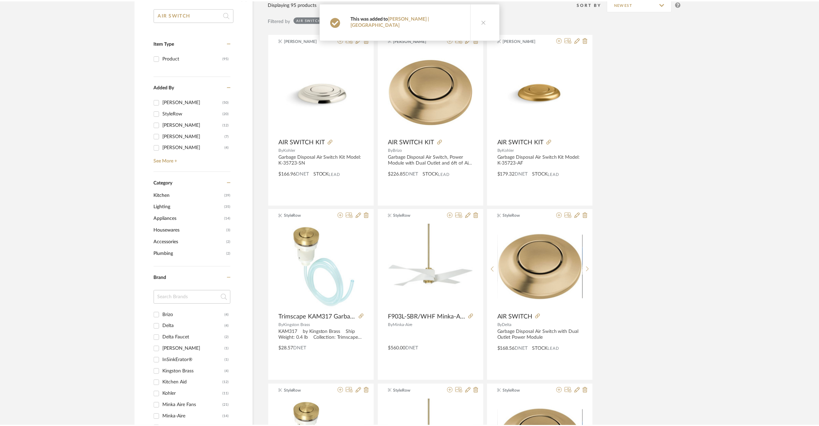
scroll to position [118, 0]
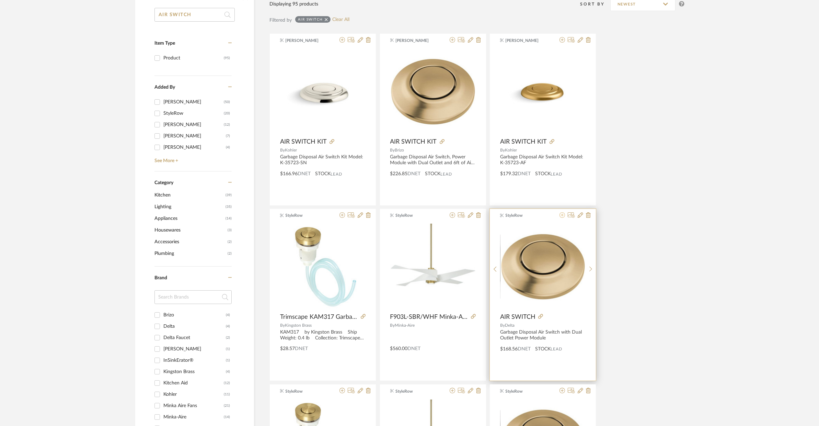
click at [560, 215] on icon at bounding box center [561, 214] width 5 height 5
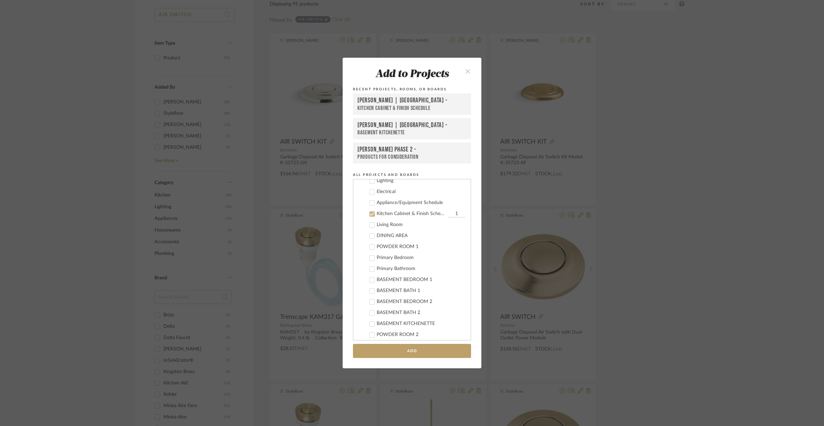
scroll to position [526, 0]
click at [409, 347] on button "Add" at bounding box center [412, 350] width 118 height 14
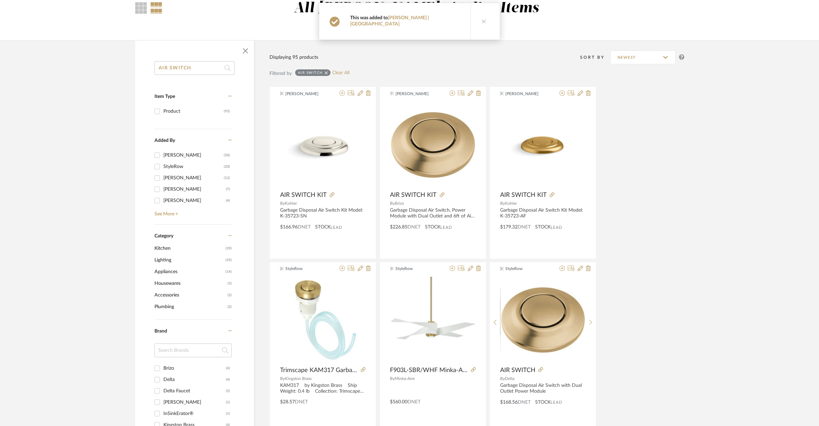
scroll to position [0, 0]
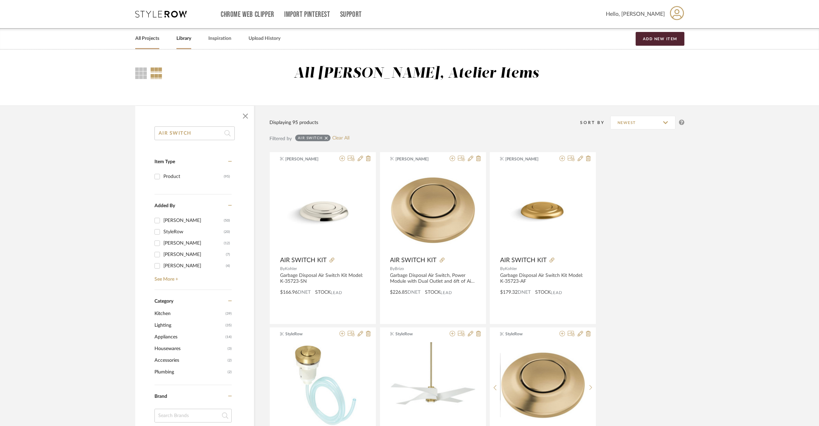
click at [151, 42] on link "All Projects" at bounding box center [147, 38] width 24 height 9
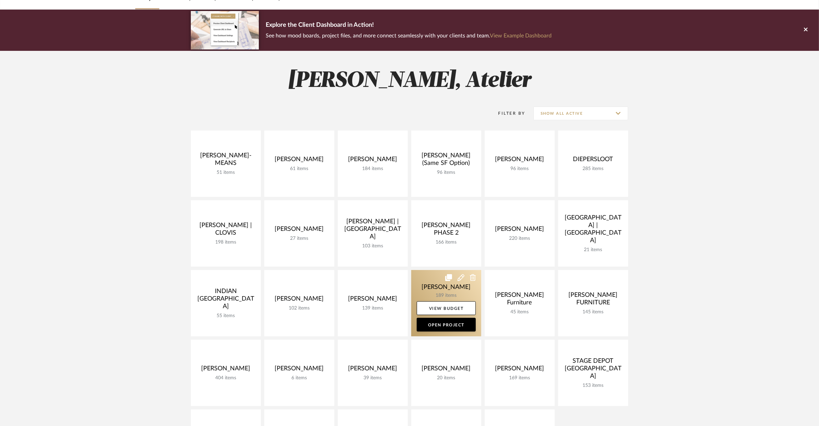
scroll to position [119, 0]
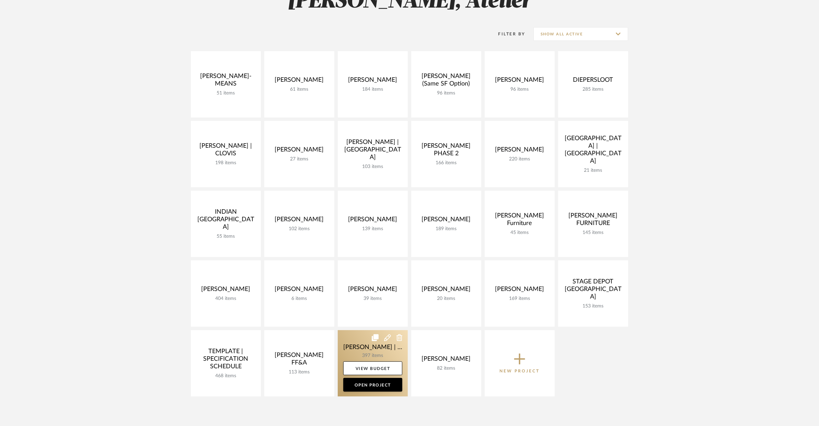
click at [370, 345] on link at bounding box center [373, 363] width 70 height 66
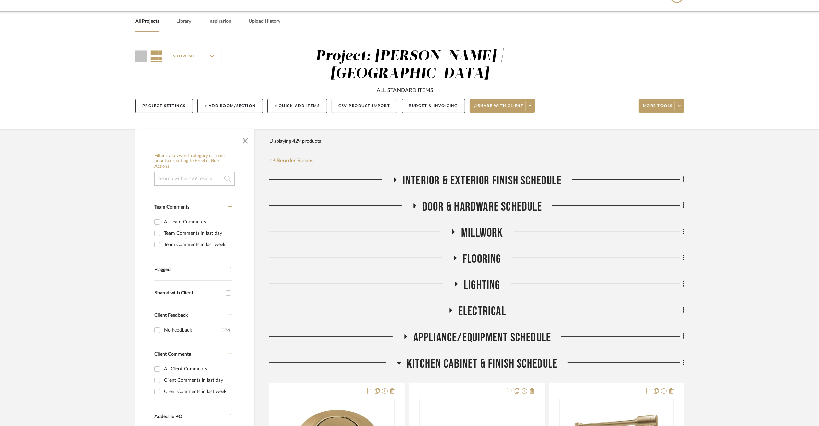
scroll to position [350, 0]
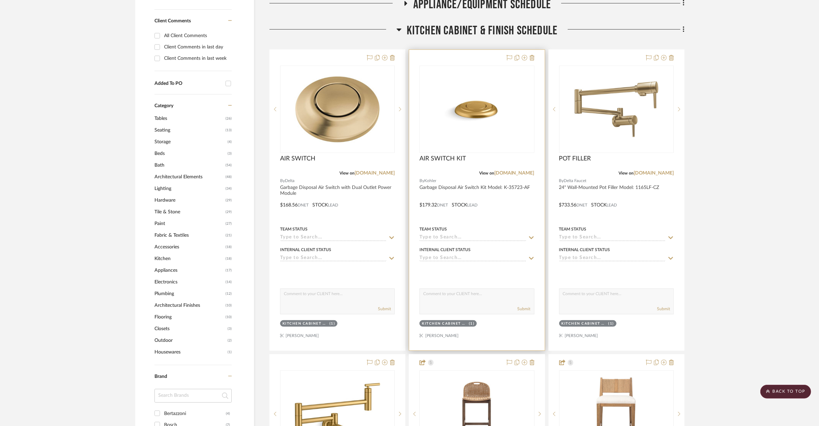
click at [504, 190] on div at bounding box center [476, 200] width 135 height 300
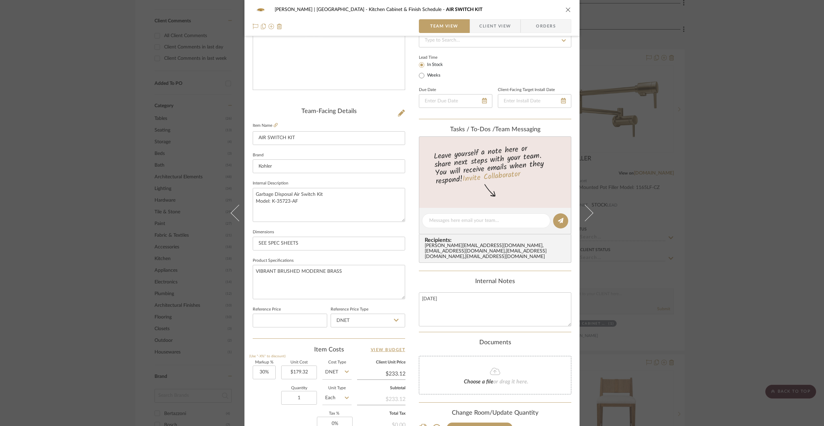
scroll to position [194, 0]
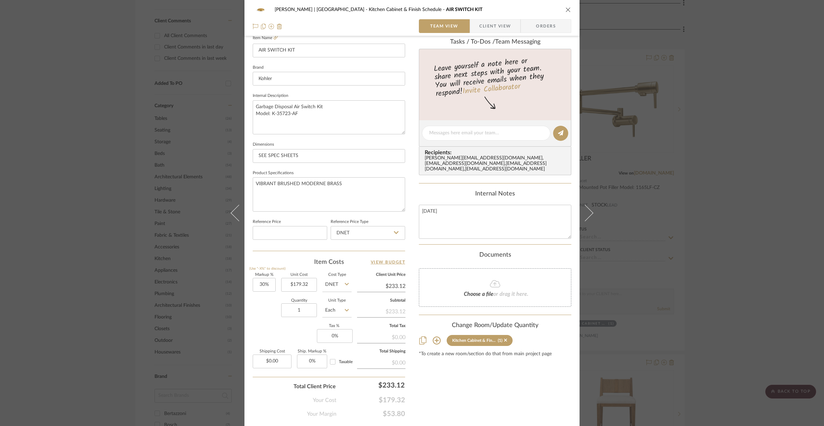
click at [565, 8] on icon "close" at bounding box center [567, 9] width 5 height 5
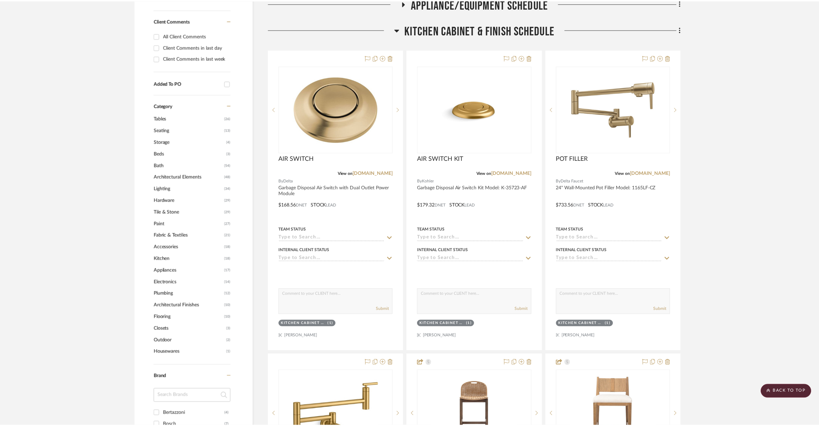
scroll to position [350, 0]
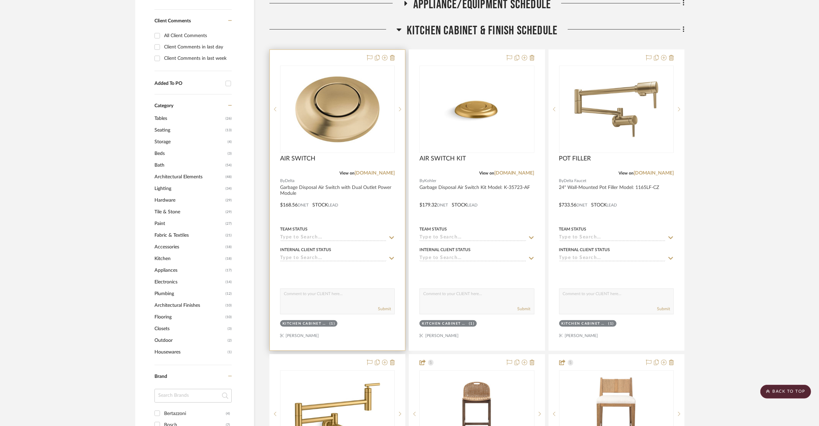
click at [374, 206] on div at bounding box center [337, 200] width 135 height 300
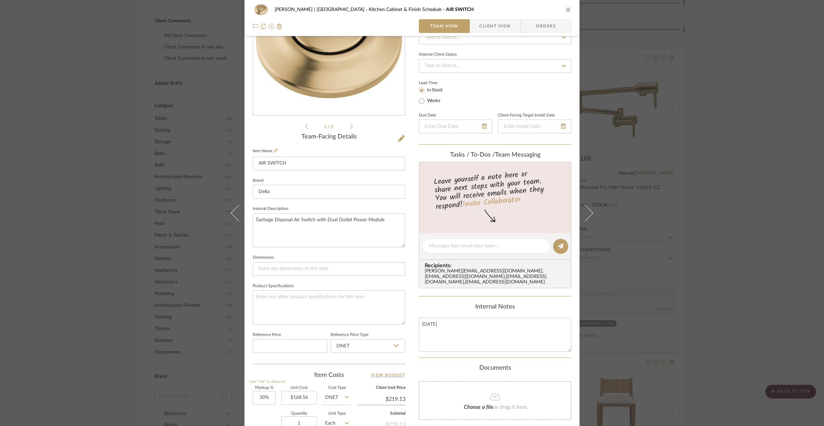
scroll to position [74, 0]
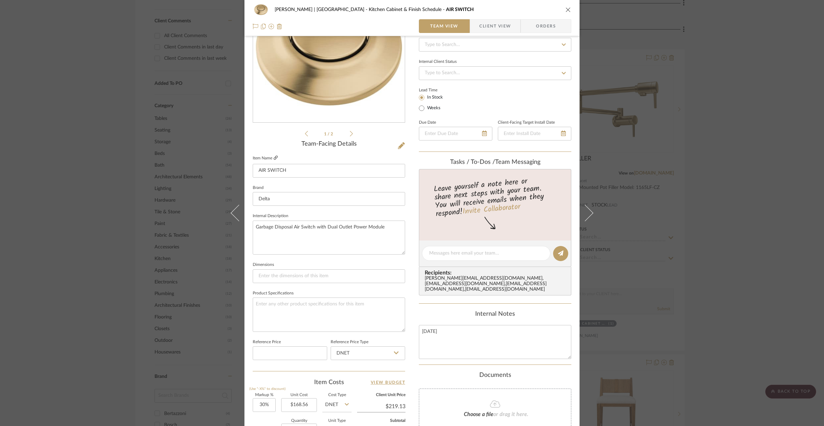
click at [273, 156] on icon at bounding box center [275, 157] width 4 height 4
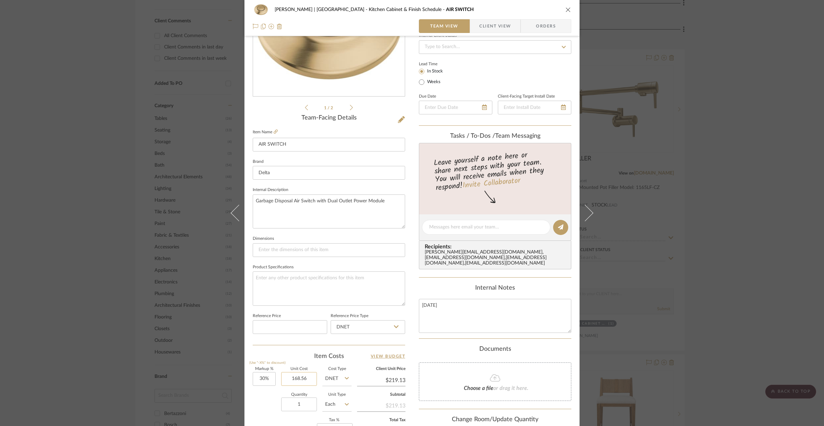
click at [298, 378] on input "168.56" at bounding box center [299, 379] width 36 height 14
type input "$185.00"
click at [430, 300] on textarea "JAN 2025" at bounding box center [495, 316] width 152 height 34
type input "$240.50"
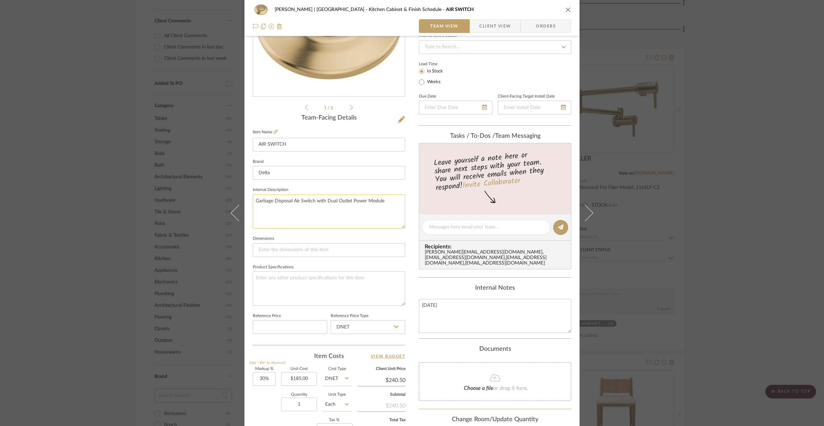
click at [255, 201] on textarea "Garbage Disposal Air Switch with Dual Outlet Power Module" at bounding box center [329, 211] width 152 height 34
drag, startPoint x: 254, startPoint y: 200, endPoint x: 373, endPoint y: 207, distance: 119.3
click at [373, 207] on textarea "Garbage Disposal Air Switch with Dual Outlet Power Module" at bounding box center [329, 211] width 152 height 34
paste textarea ", Power Module with Dual Outlet and 6ft of Air Tubing Included Model: 72050-CZ"
click at [308, 134] on fieldset "Item Name AIR SWITCH" at bounding box center [329, 139] width 152 height 24
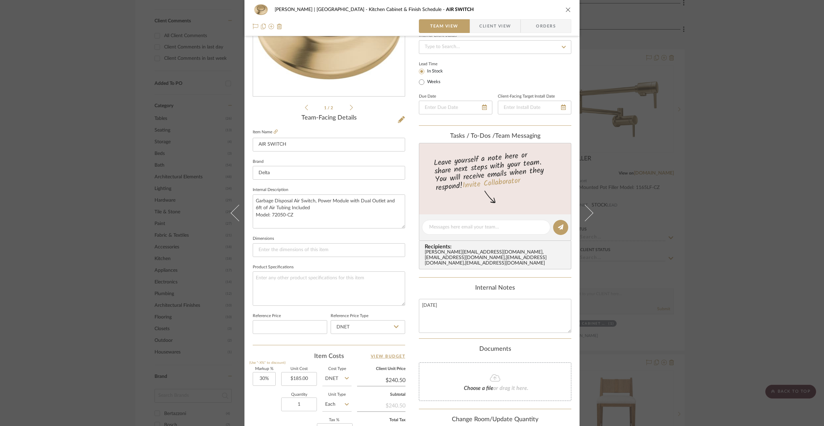
type textarea "Garbage Disposal Air Switch, Power Module with Dual Outlet and 6ft of Air Tubin…"
click at [304, 138] on input "AIR SWITCH" at bounding box center [329, 145] width 152 height 14
click at [301, 140] on input "AIR SWITCH" at bounding box center [329, 145] width 152 height 14
click at [293, 142] on input "AIR SWITCH" at bounding box center [329, 145] width 152 height 14
type input "AIR SWITCH KIT"
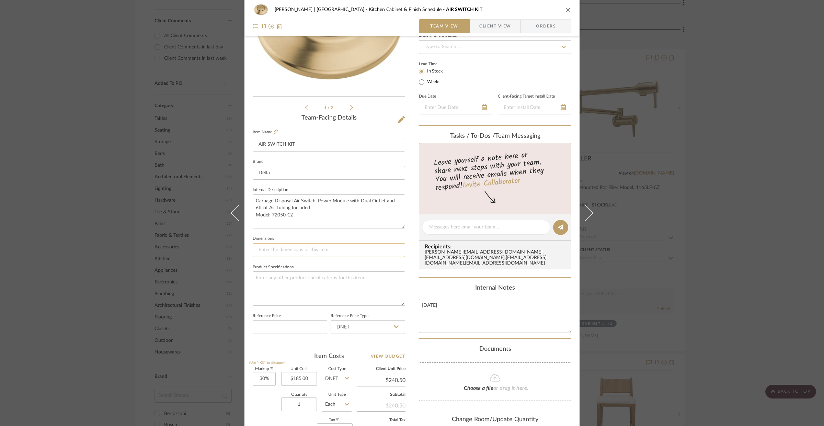
click at [292, 254] on input at bounding box center [329, 250] width 152 height 14
type input "SEE SPEC SHEET"
click at [319, 283] on textarea at bounding box center [329, 288] width 152 height 34
type textarea "CHAMPAGNE BRONZE"
click at [400, 121] on icon at bounding box center [401, 119] width 7 height 7
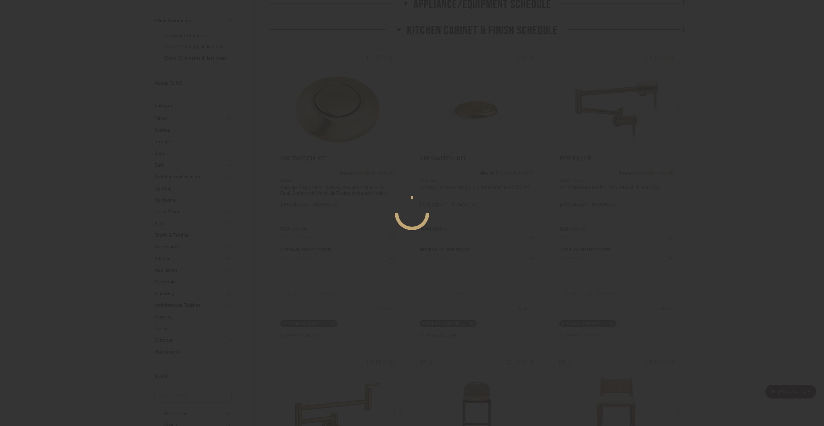
scroll to position [0, 0]
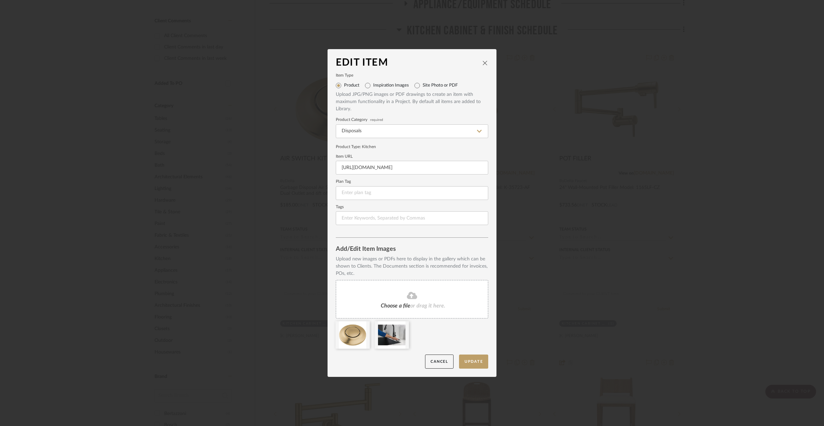
click at [500, 169] on div "Edit Item Item Type Product Inspiration Images Site Photo or PDF Upload JPG/PNG…" at bounding box center [412, 213] width 824 height 426
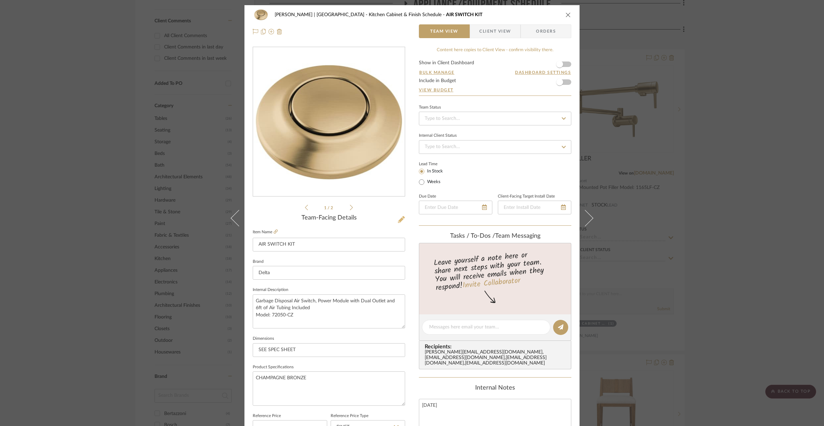
click at [398, 222] on icon at bounding box center [401, 219] width 7 height 7
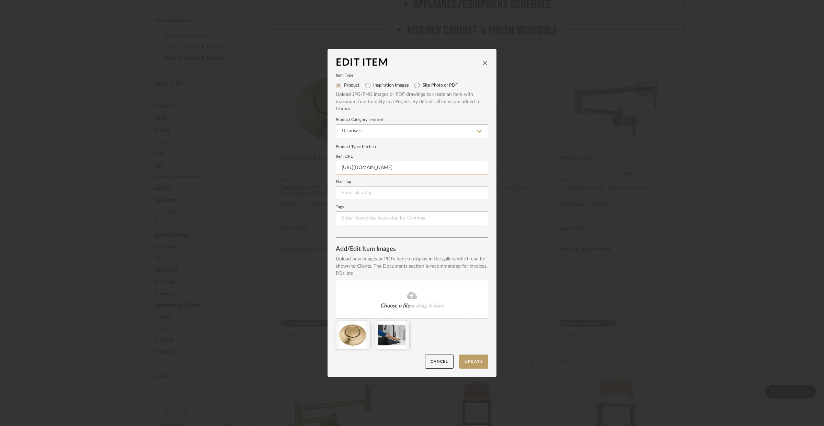
click at [343, 172] on input "https://www.build.com/delta-72050/s1765536?uid=4168879" at bounding box center [412, 168] width 152 height 14
click at [340, 169] on input "https://www.build.com/delta-72050/s1765536?uid=4168879" at bounding box center [412, 168] width 152 height 14
drag, startPoint x: 340, startPoint y: 168, endPoint x: 453, endPoint y: 171, distance: 112.9
click at [453, 171] on input "https://www.build.com/delta-72050/s1765536?uid=4168879" at bounding box center [412, 168] width 152 height 14
drag, startPoint x: 470, startPoint y: 165, endPoint x: 324, endPoint y: 161, distance: 145.6
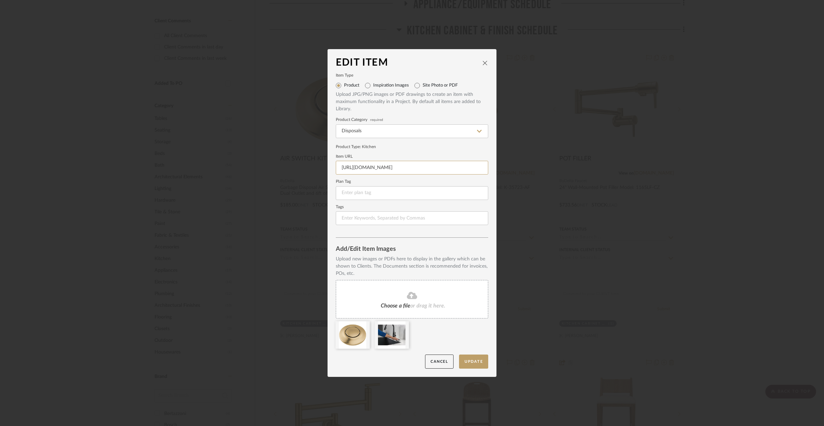
click at [324, 161] on div "Edit Item Item Type Product Inspiration Images Site Photo or PDF Upload JPG/PNG…" at bounding box center [412, 213] width 824 height 426
paste input "s1.img-b.com/build.com/mediabase/specifications/delta/1765536/delta-72050-speci…"
type input "https://s1.img-b.com/build.com/mediabase/specifications/delta/1765536/delta-720…"
click at [399, 196] on input at bounding box center [412, 193] width 152 height 14
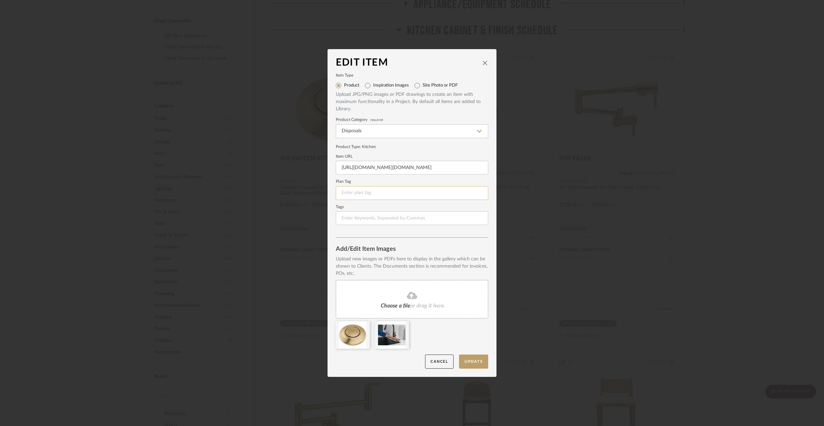
scroll to position [0, 0]
click at [472, 363] on button "Update" at bounding box center [473, 361] width 29 height 14
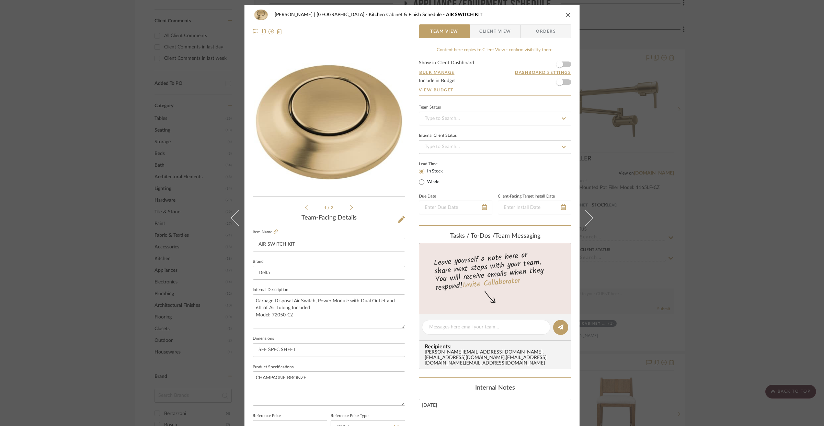
click at [568, 15] on button "close" at bounding box center [568, 15] width 6 height 6
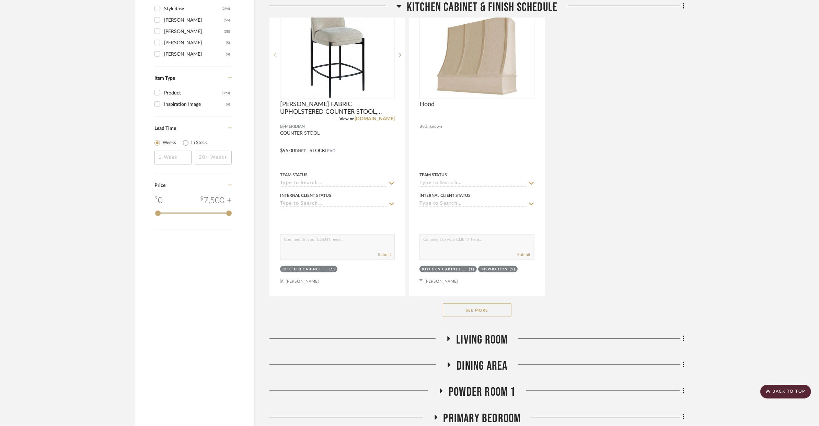
scroll to position [1193, 0]
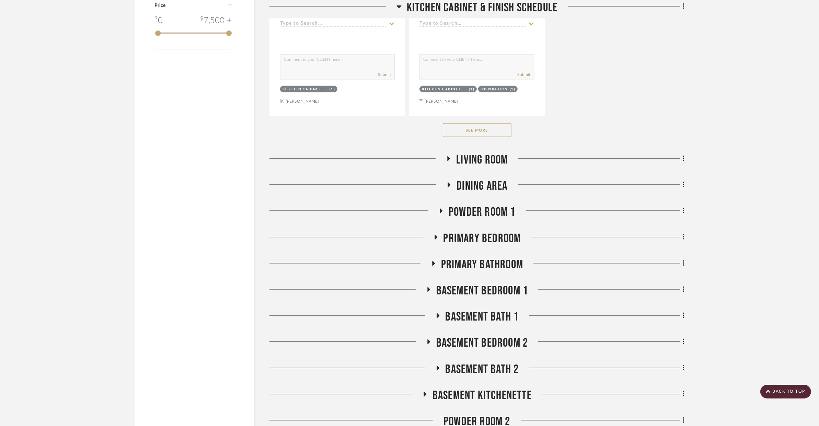
click at [492, 123] on button "See More" at bounding box center [477, 130] width 69 height 14
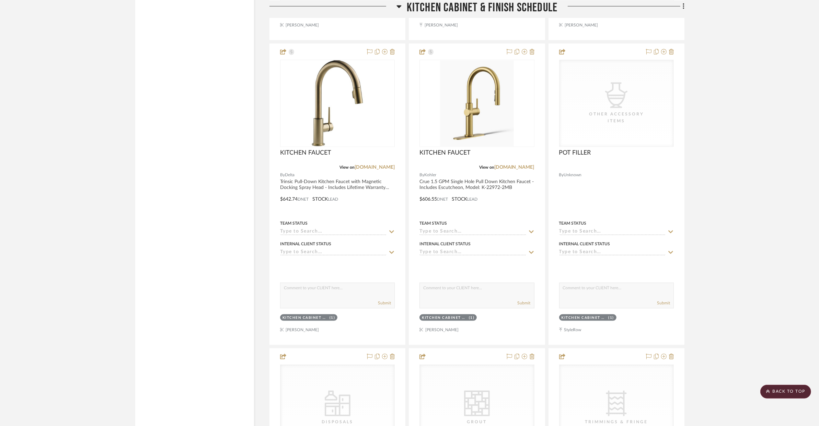
scroll to position [1246, 0]
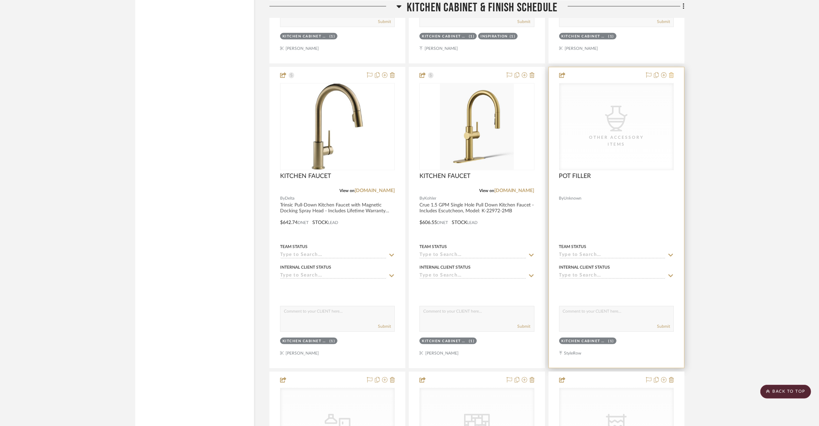
click at [661, 72] on icon at bounding box center [671, 74] width 5 height 5
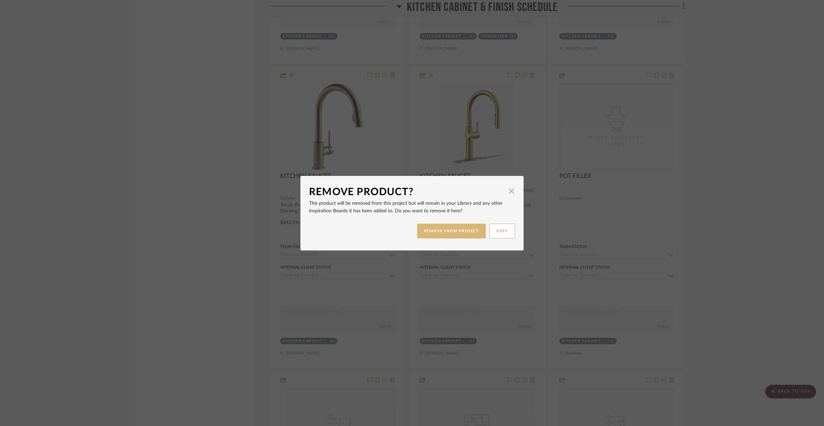
click at [475, 228] on button "REMOVE FROM PROJECT" at bounding box center [451, 230] width 69 height 15
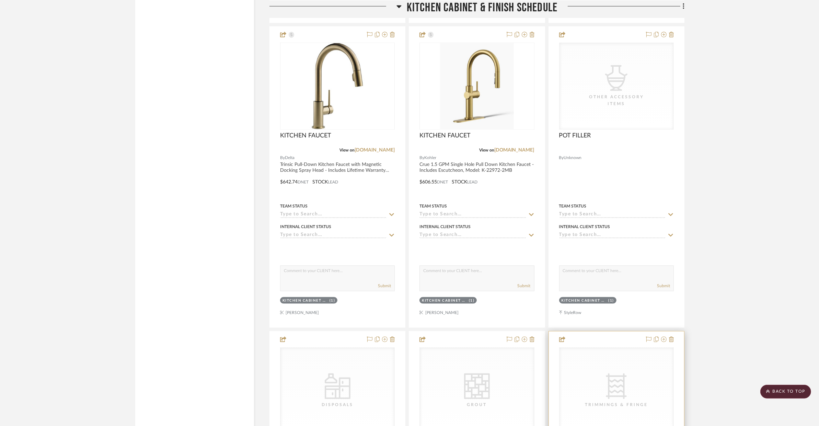
scroll to position [1376, 0]
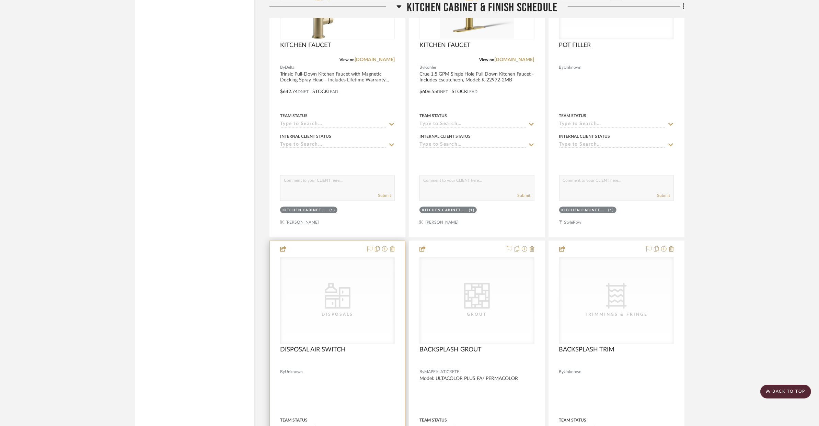
click at [393, 246] on icon at bounding box center [392, 248] width 5 height 5
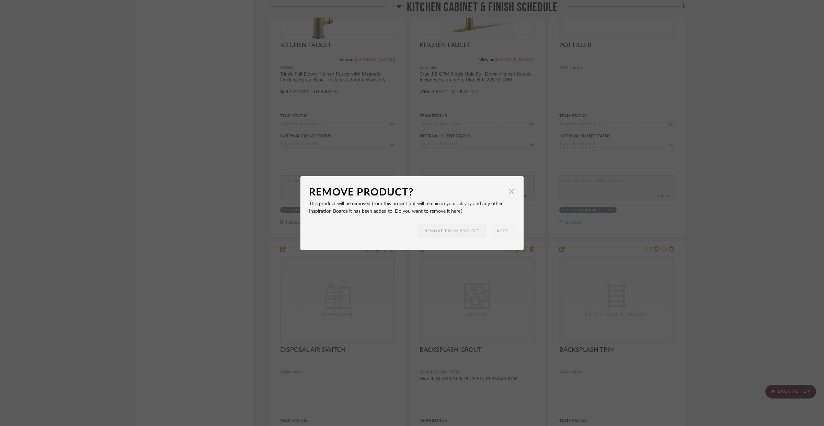
click at [511, 192] on span "button" at bounding box center [511, 192] width 14 height 14
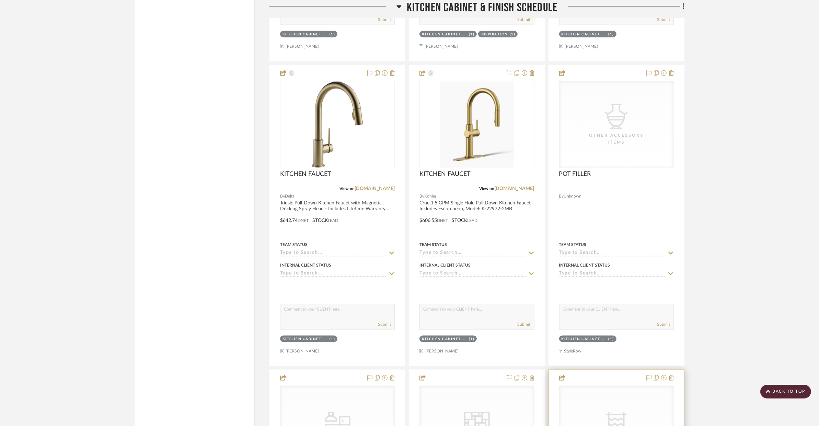
scroll to position [1214, 0]
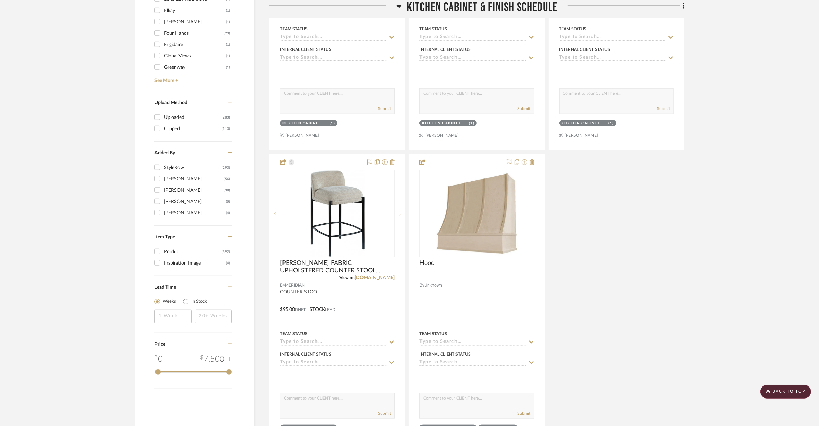
scroll to position [981, 0]
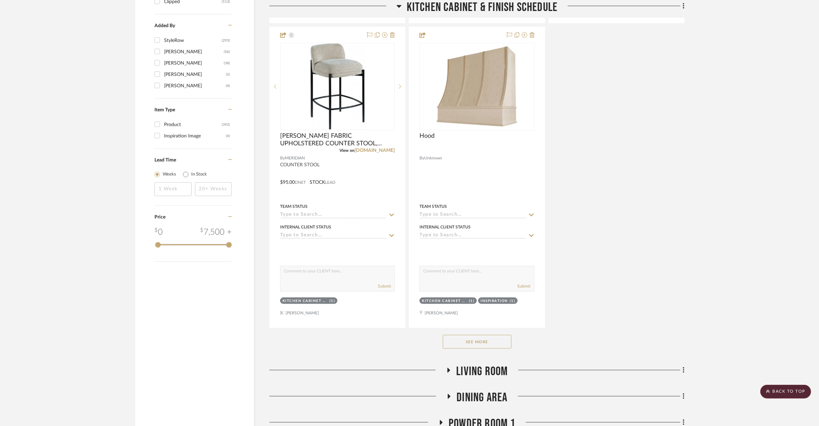
click at [473, 335] on button "See More" at bounding box center [477, 342] width 69 height 14
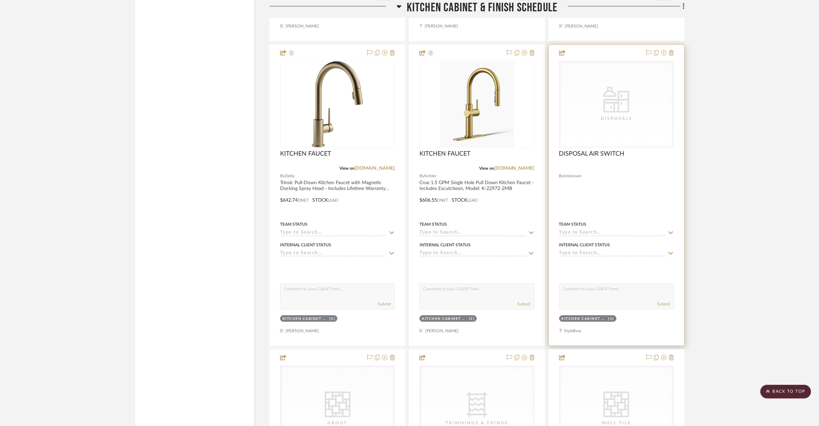
scroll to position [1236, 0]
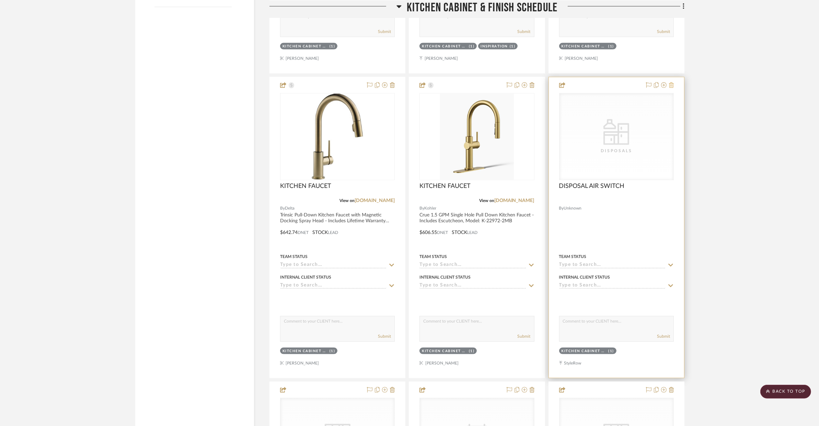
click at [673, 82] on icon at bounding box center [671, 84] width 5 height 5
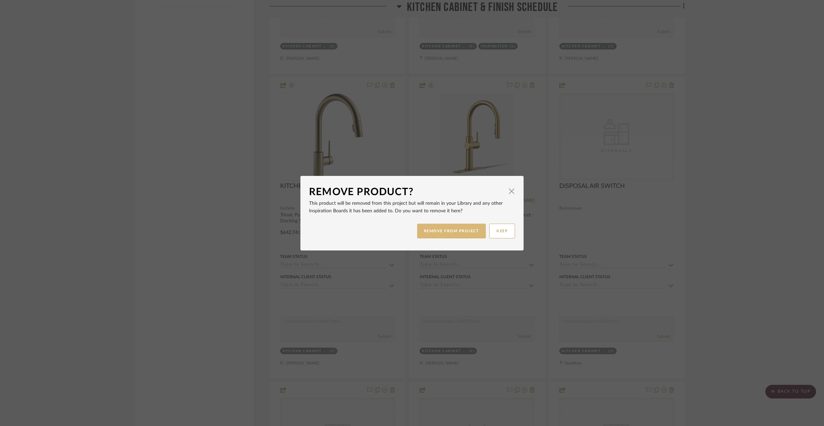
click at [458, 224] on button "REMOVE FROM PROJECT" at bounding box center [451, 230] width 69 height 15
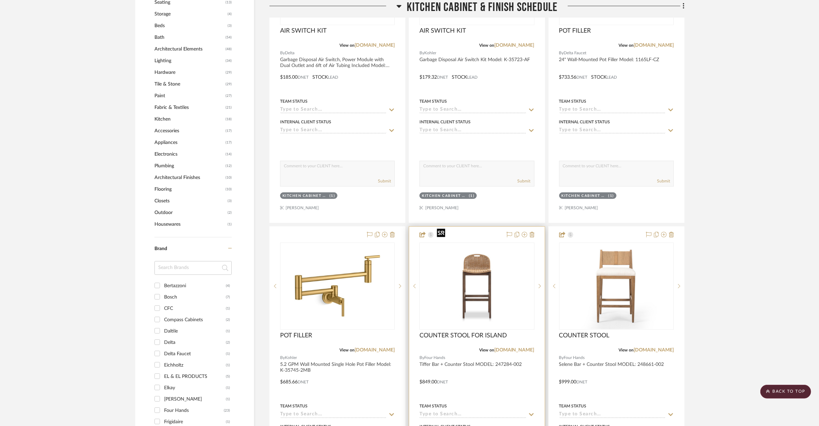
scroll to position [383, 0]
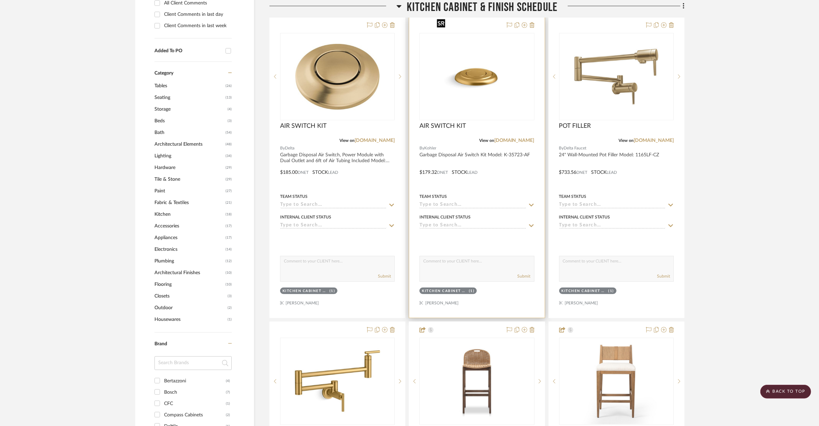
click at [0, 0] on img at bounding box center [0, 0] width 0 height 0
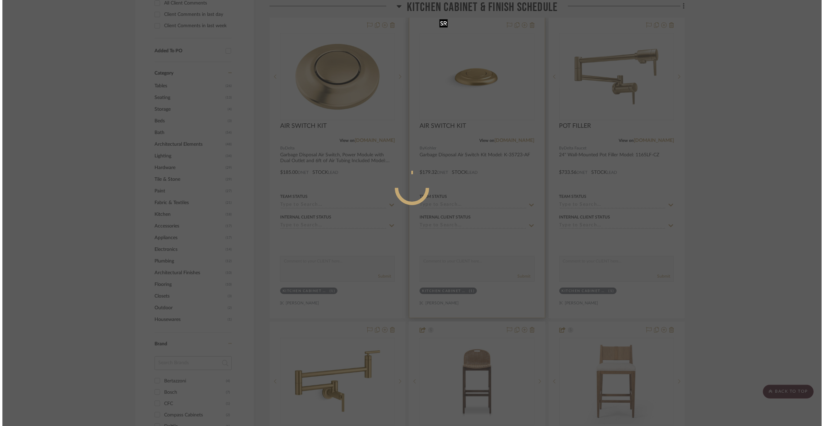
scroll to position [0, 0]
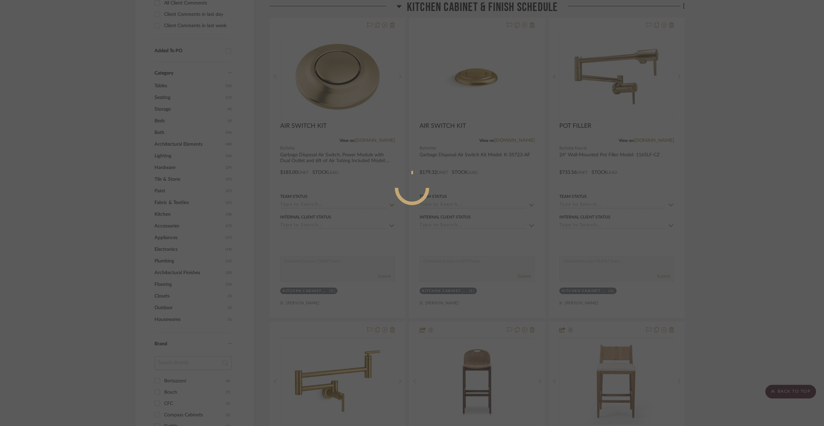
drag, startPoint x: 467, startPoint y: 87, endPoint x: 476, endPoint y: 156, distance: 69.5
click at [476, 156] on div at bounding box center [412, 213] width 824 height 426
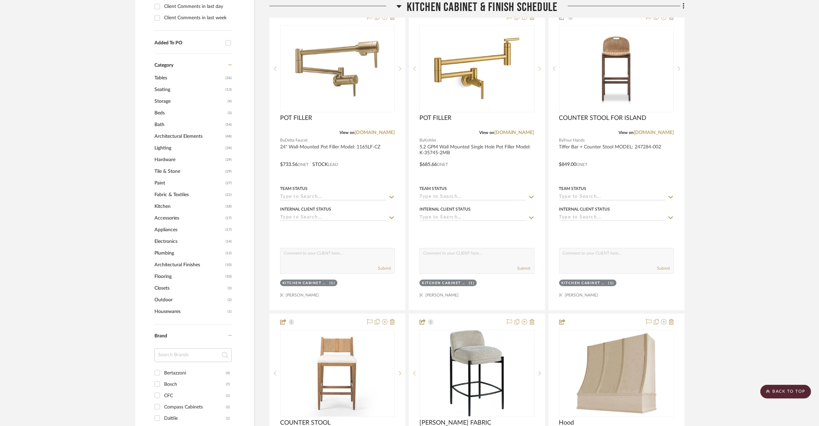
scroll to position [291, 0]
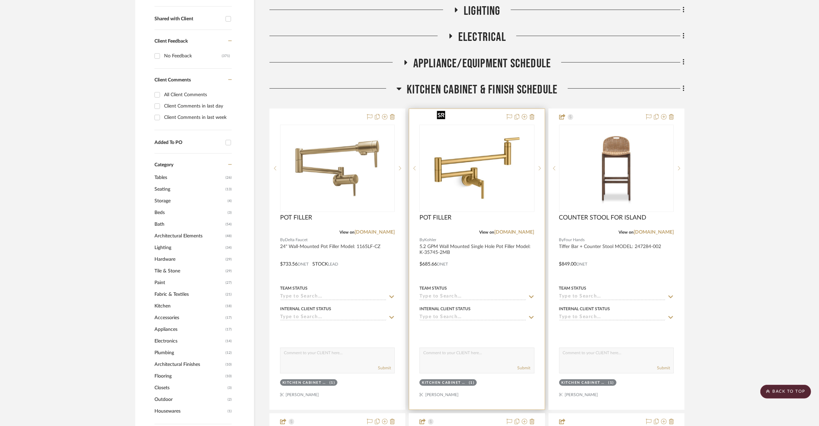
click at [498, 174] on img "0" at bounding box center [477, 168] width 86 height 86
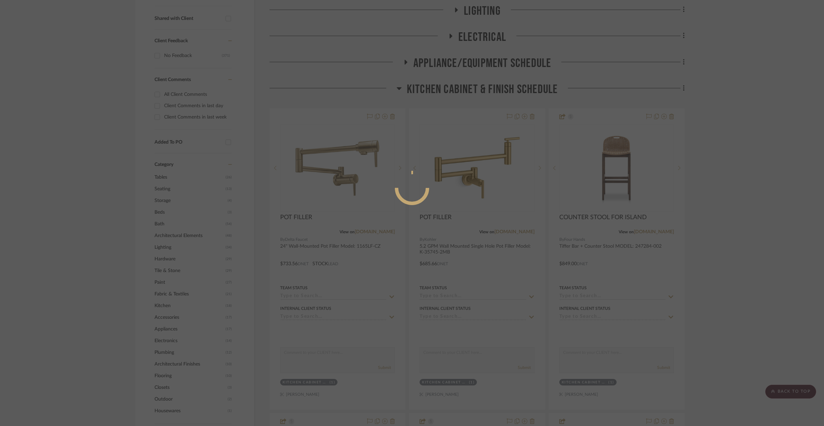
click at [514, 215] on div at bounding box center [412, 213] width 824 height 426
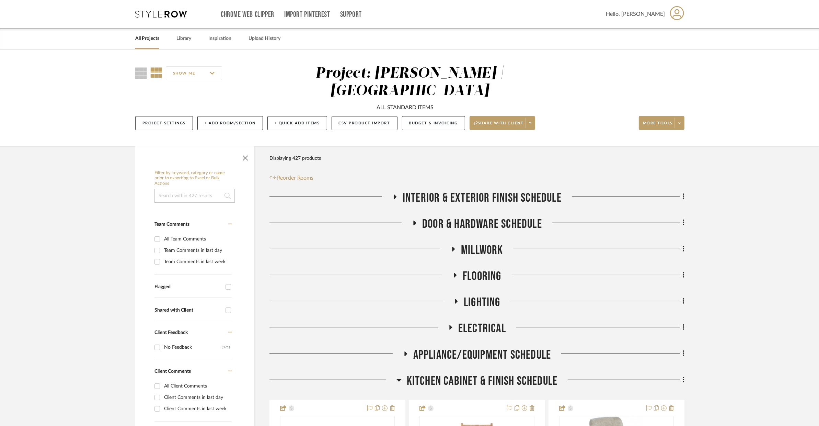
click at [155, 39] on link "All Projects" at bounding box center [147, 38] width 24 height 9
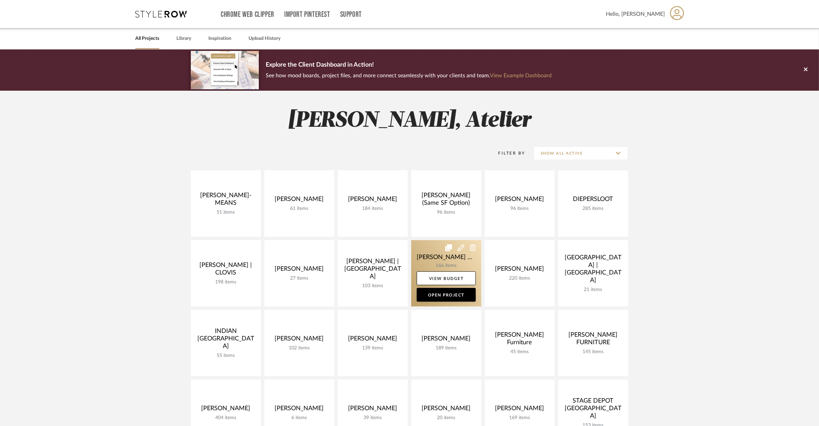
click at [447, 262] on link at bounding box center [446, 273] width 70 height 66
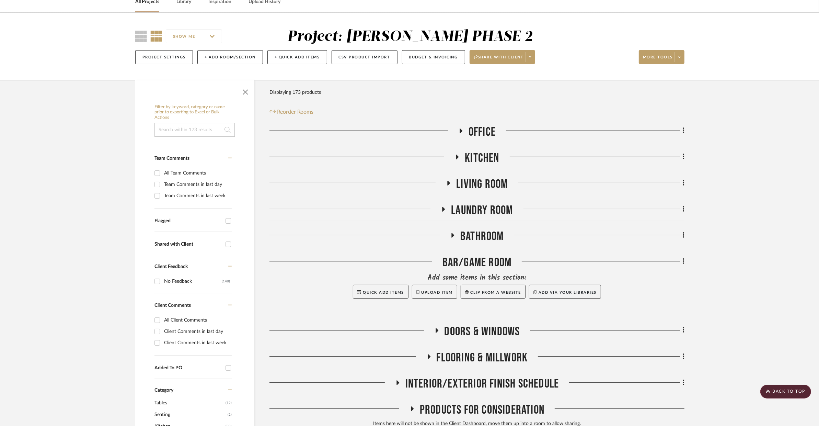
scroll to position [3, 0]
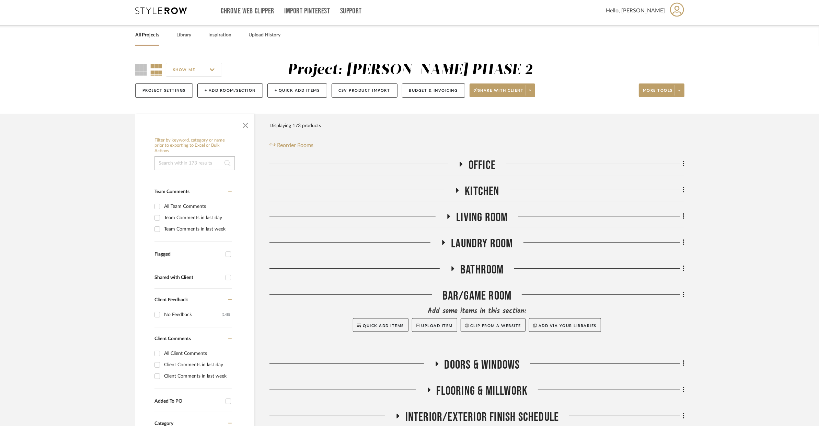
click at [480, 191] on span "Kitchen" at bounding box center [482, 191] width 34 height 15
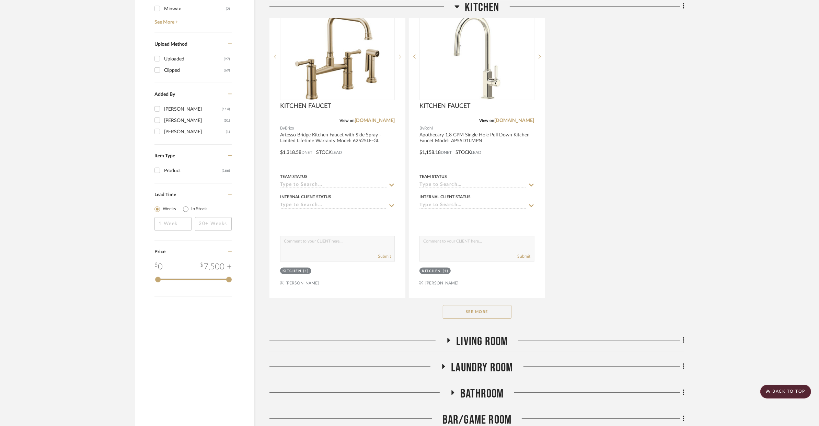
scroll to position [841, 0]
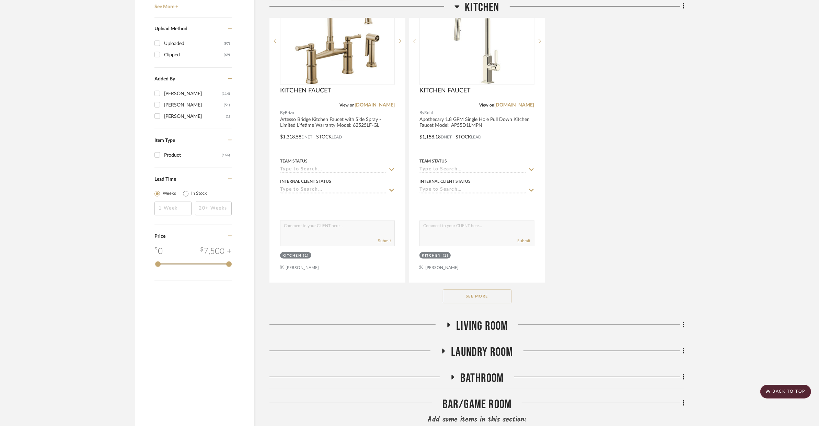
click at [485, 293] on button "See More" at bounding box center [477, 296] width 69 height 14
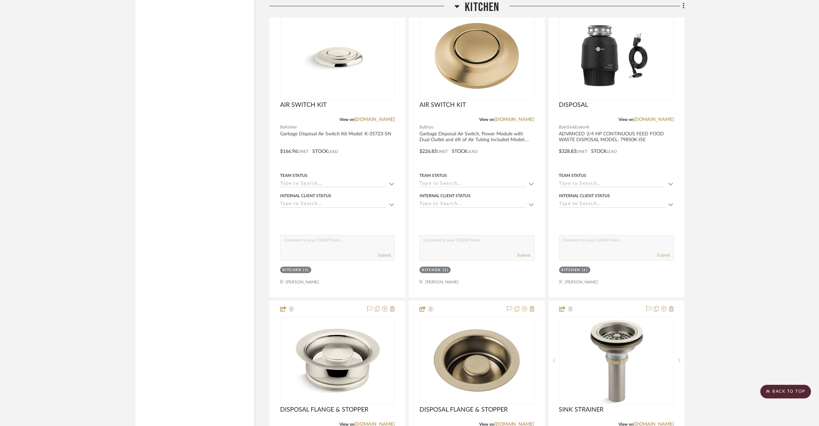
scroll to position [2511, 0]
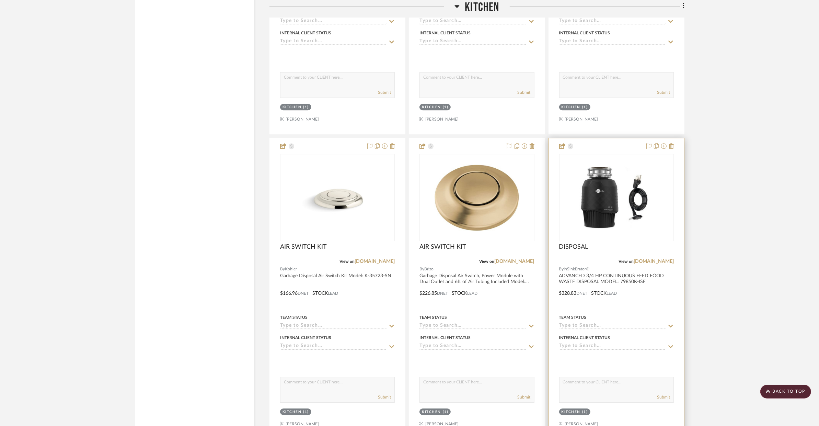
click at [650, 289] on div at bounding box center [616, 288] width 135 height 300
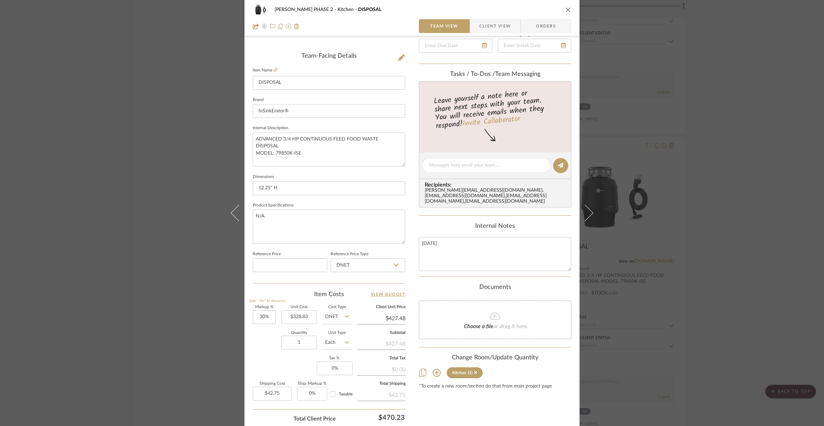
scroll to position [171, 0]
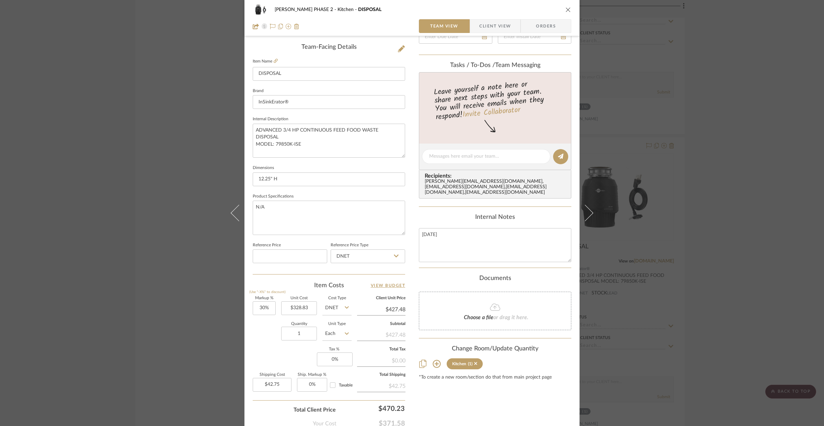
click at [419, 359] on icon at bounding box center [422, 363] width 7 height 8
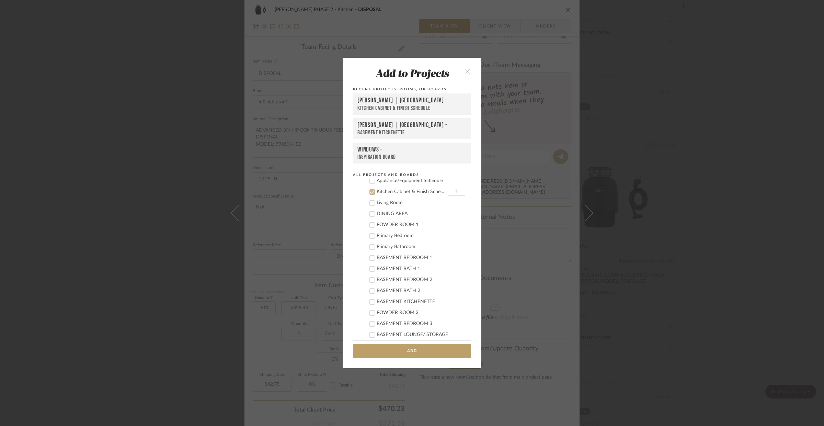
scroll to position [484, 0]
click at [419, 348] on button "Add" at bounding box center [412, 350] width 118 height 14
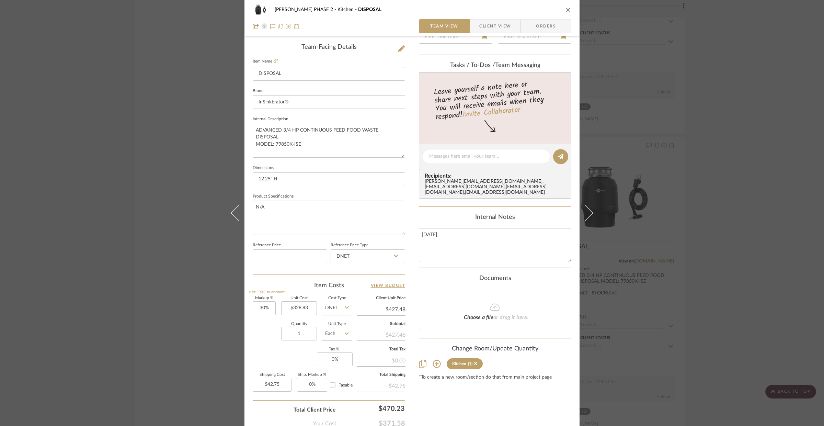
click at [432, 359] on icon at bounding box center [436, 363] width 8 height 8
click at [436, 358] on div "HARMAN PHASE 2" at bounding box center [448, 360] width 58 height 5
click at [565, 12] on icon "close" at bounding box center [567, 9] width 5 height 5
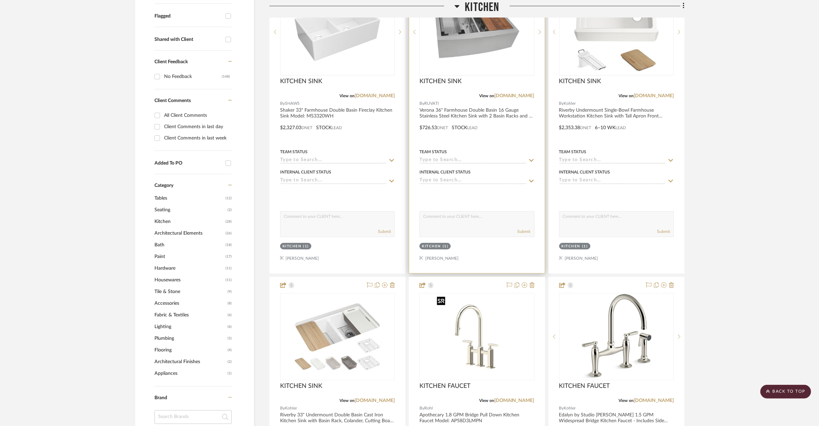
scroll to position [0, 0]
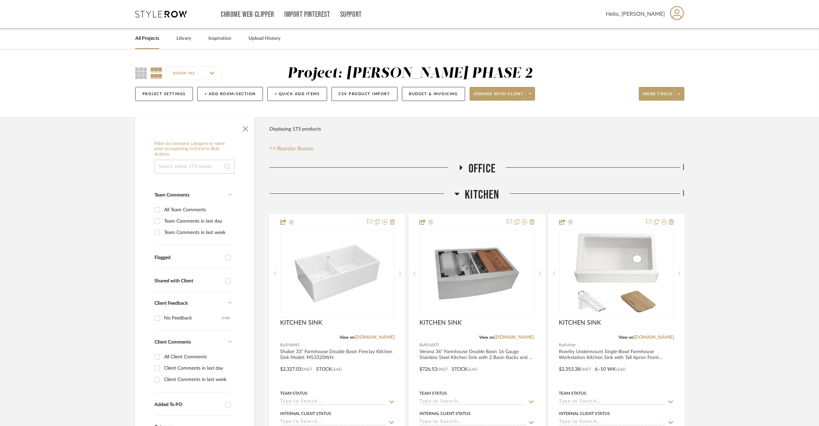
click at [154, 41] on link "All Projects" at bounding box center [147, 38] width 24 height 9
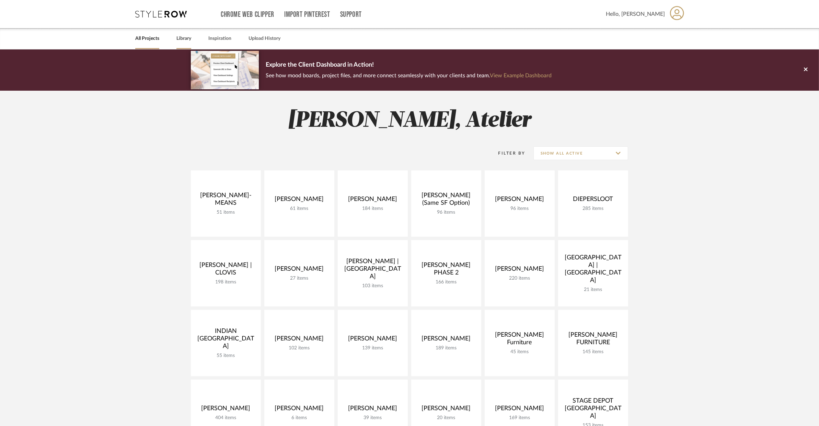
click at [183, 35] on link "Library" at bounding box center [183, 38] width 15 height 9
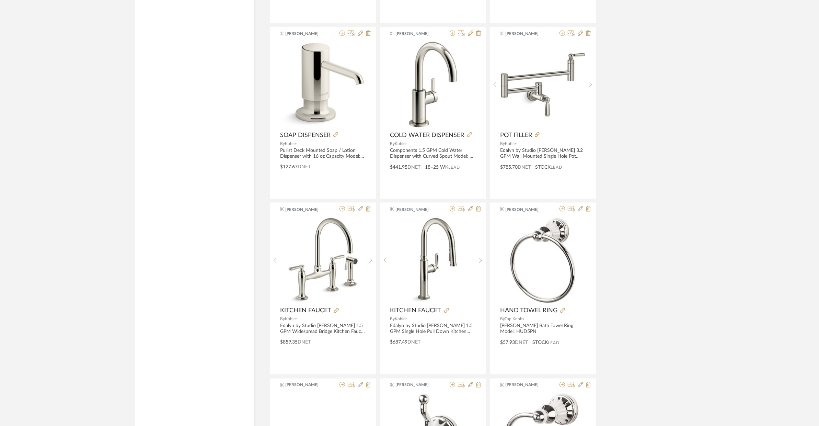
scroll to position [1531, 0]
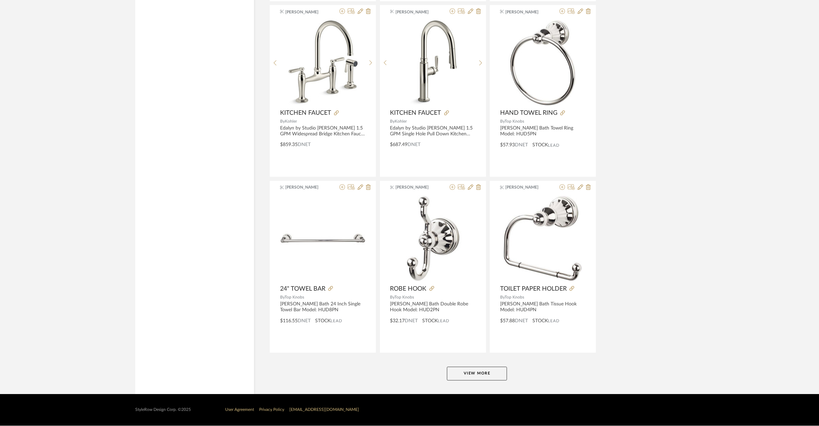
click at [463, 374] on button "View More" at bounding box center [477, 373] width 60 height 14
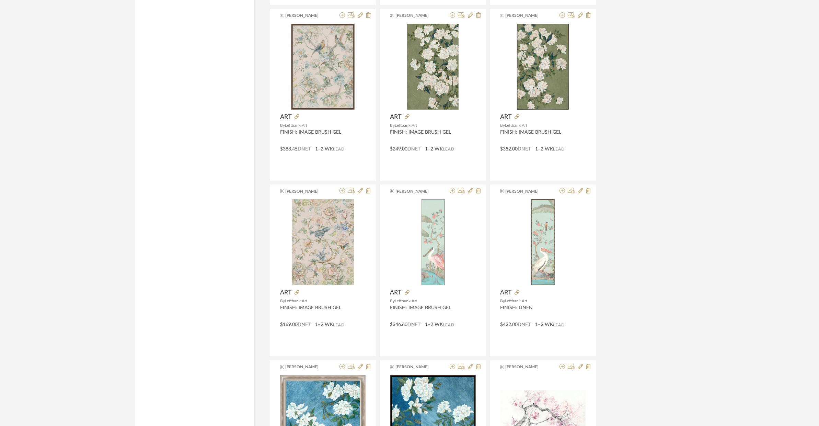
scroll to position [3288, 0]
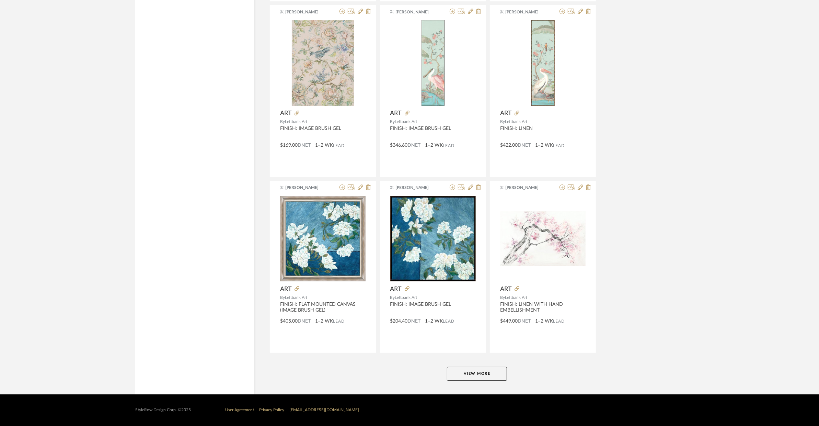
click at [493, 373] on button "View More" at bounding box center [477, 373] width 60 height 14
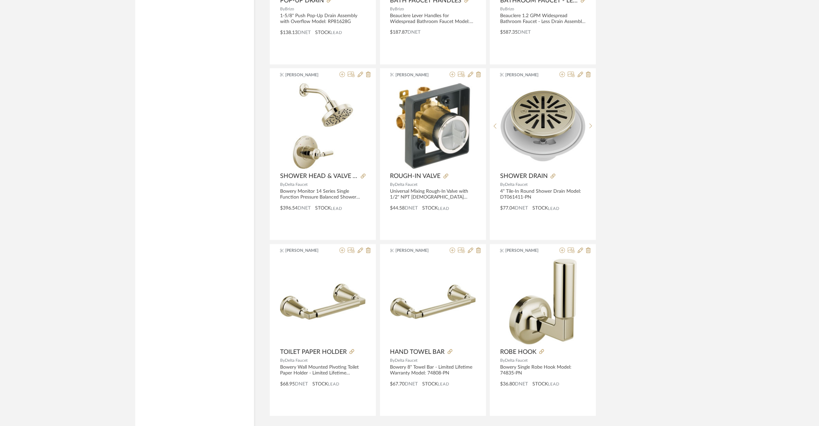
scroll to position [5045, 0]
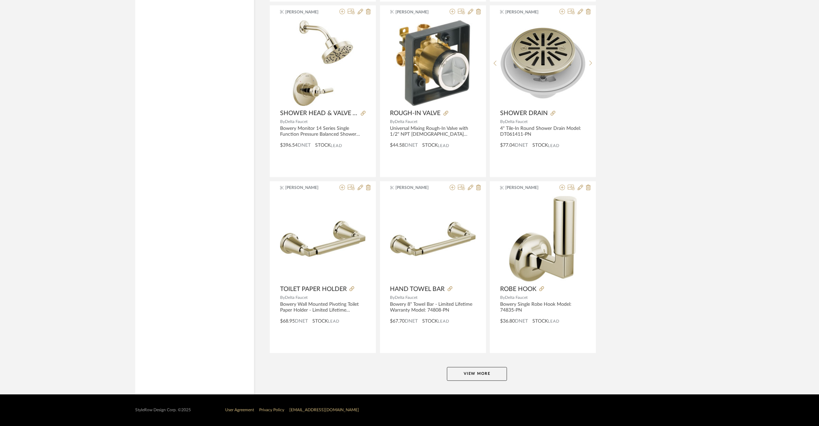
click at [500, 368] on button "View More" at bounding box center [477, 373] width 60 height 14
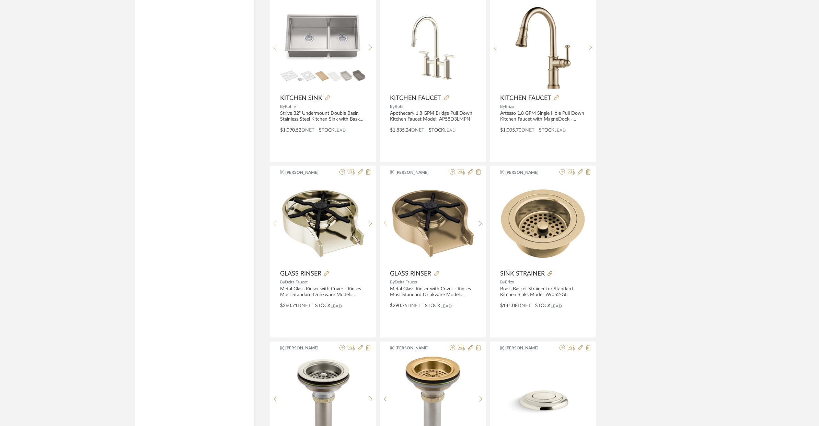
scroll to position [6069, 0]
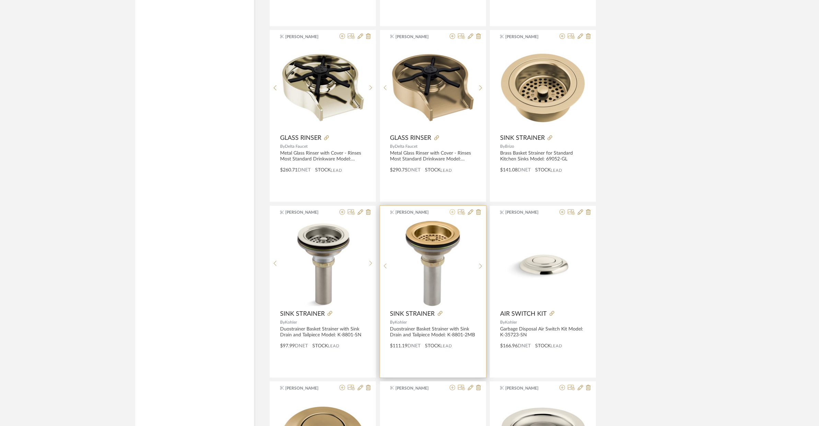
click at [451, 214] on icon at bounding box center [452, 211] width 5 height 5
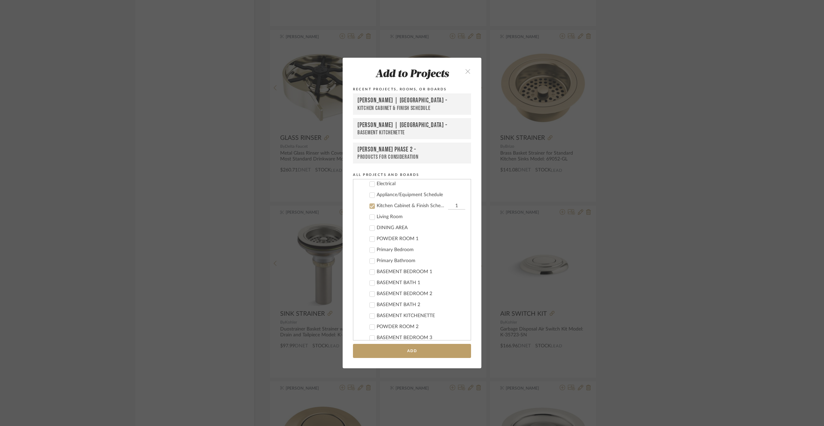
scroll to position [526, 0]
click at [433, 348] on button "Add" at bounding box center [412, 350] width 118 height 14
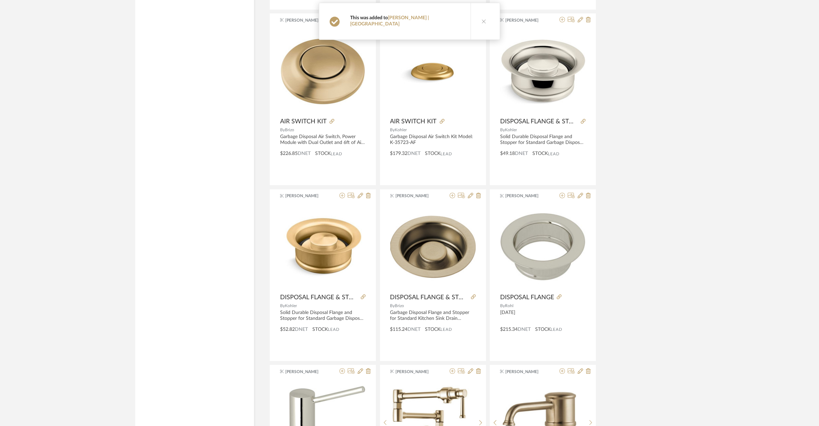
scroll to position [6458, 0]
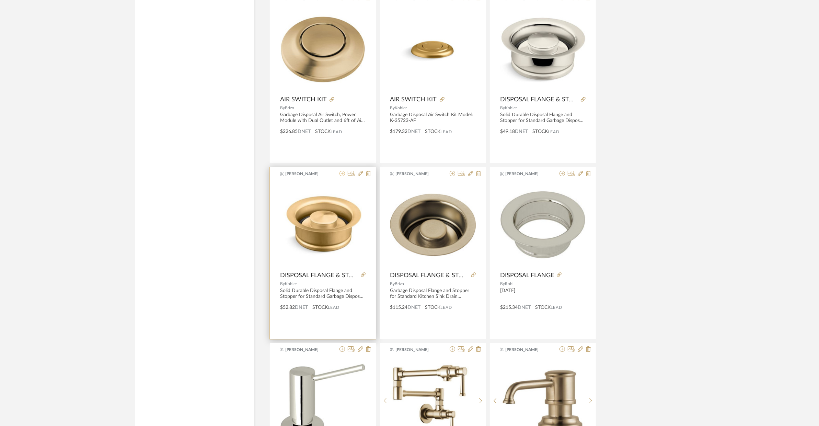
click at [342, 176] on icon at bounding box center [341, 173] width 5 height 5
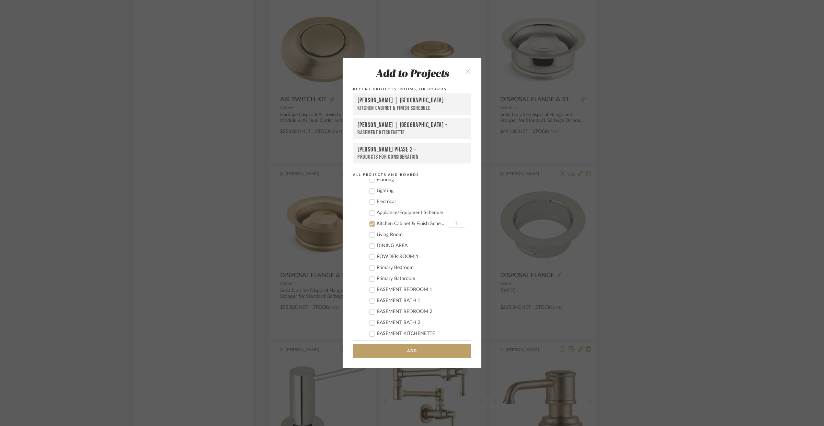
scroll to position [526, 0]
click at [430, 347] on button "Add" at bounding box center [412, 350] width 118 height 14
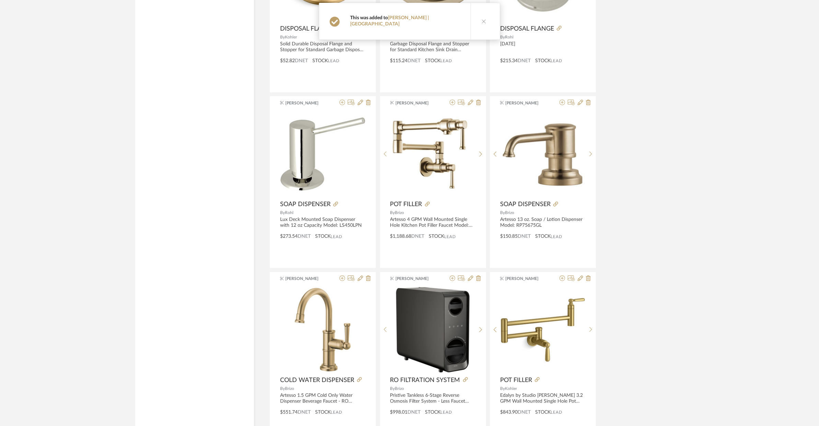
scroll to position [6802, 0]
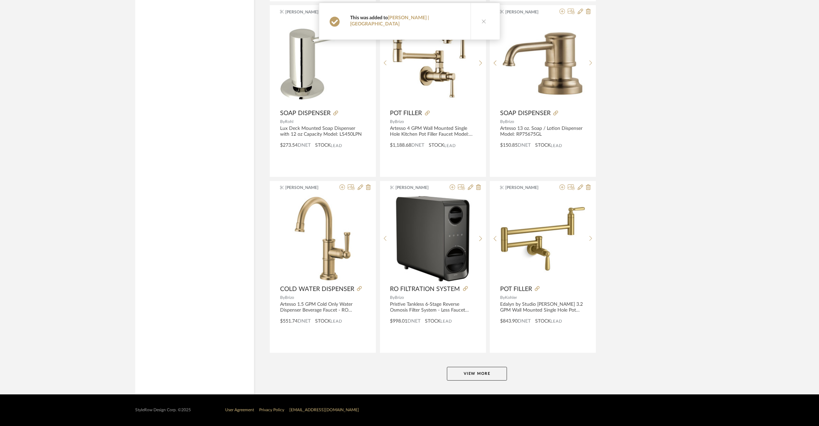
click at [478, 375] on button "View More" at bounding box center [477, 373] width 60 height 14
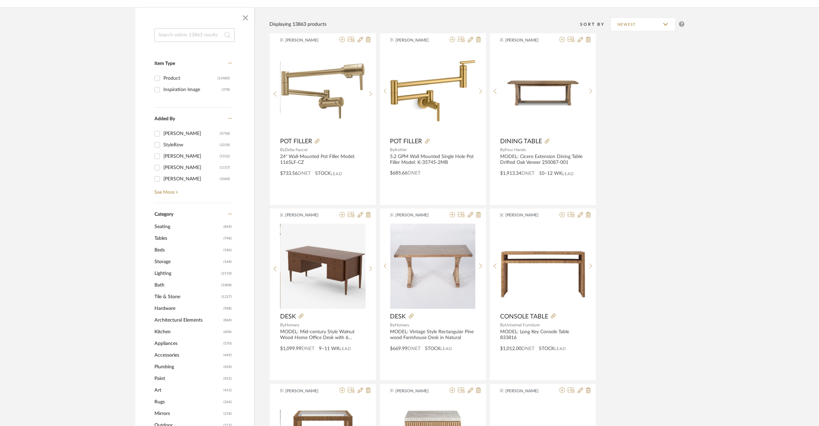
scroll to position [0, 0]
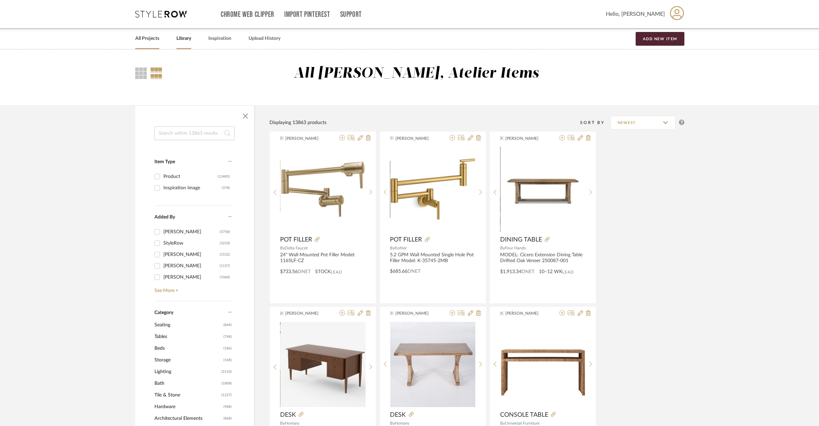
click at [137, 38] on link "All Projects" at bounding box center [147, 38] width 24 height 9
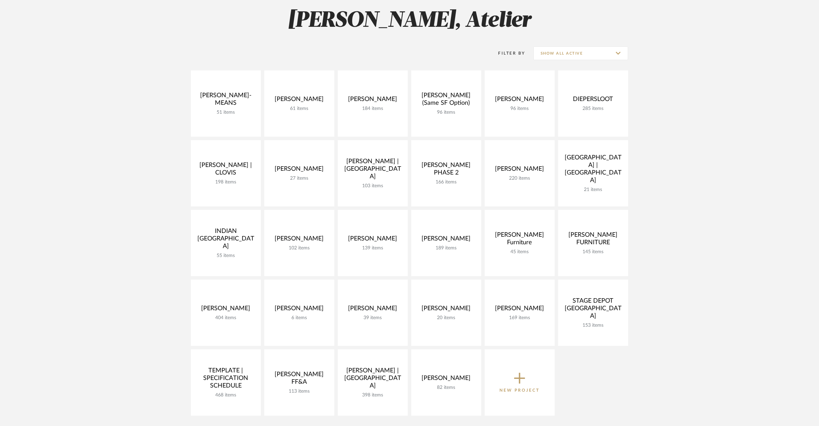
scroll to position [107, 0]
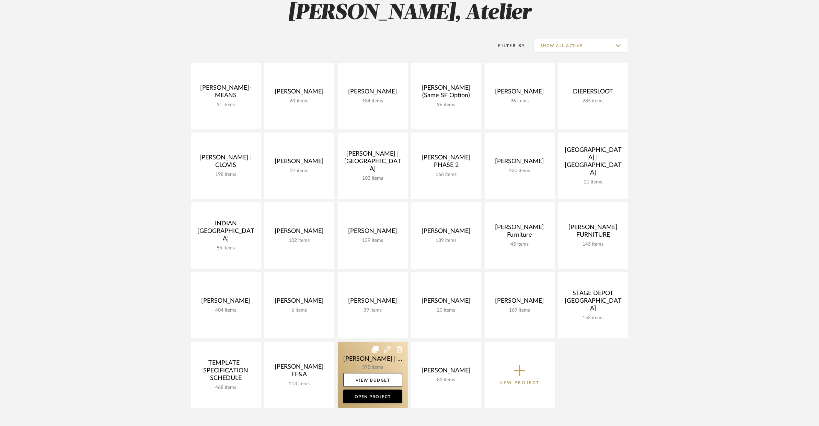
click at [380, 352] on link at bounding box center [373, 374] width 70 height 66
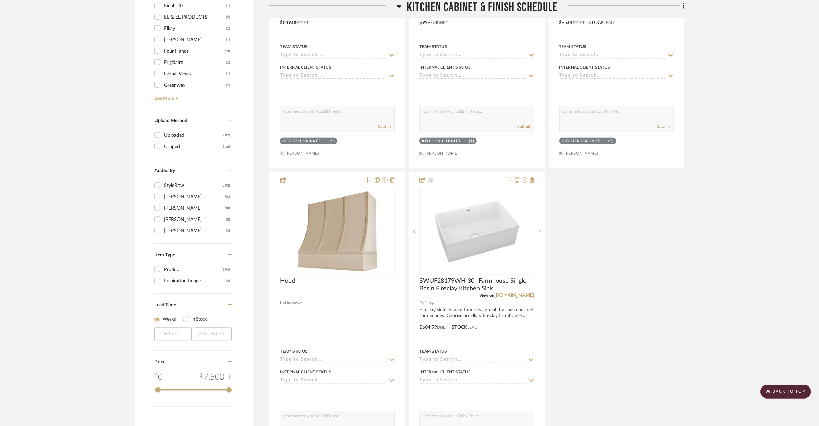
scroll to position [934, 0]
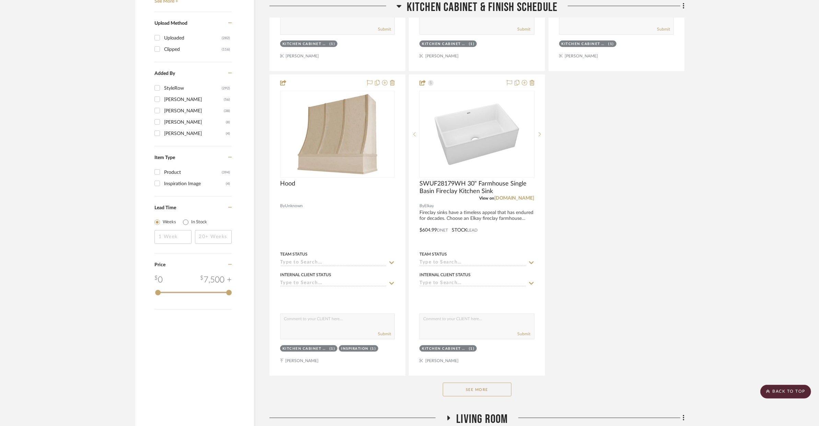
click at [466, 379] on div "See More" at bounding box center [476, 388] width 415 height 27
click at [465, 382] on button "See More" at bounding box center [477, 389] width 69 height 14
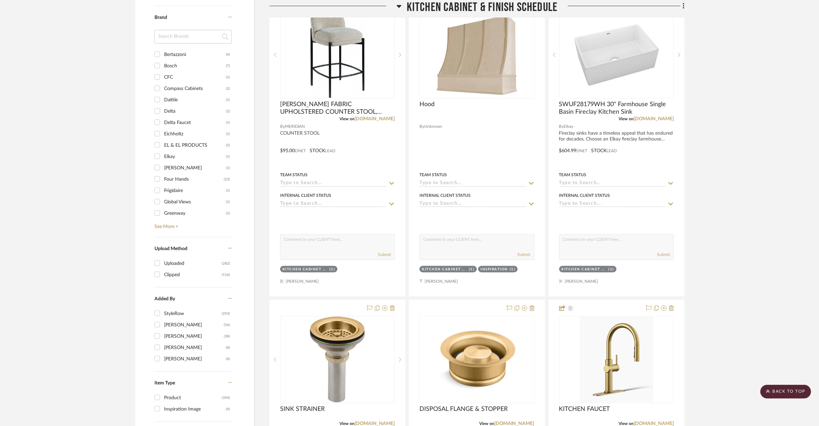
scroll to position [784, 0]
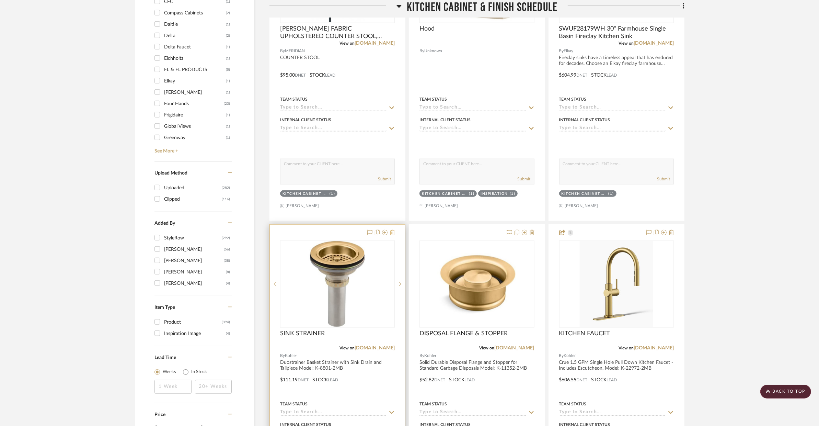
click at [394, 230] on icon at bounding box center [392, 232] width 5 height 5
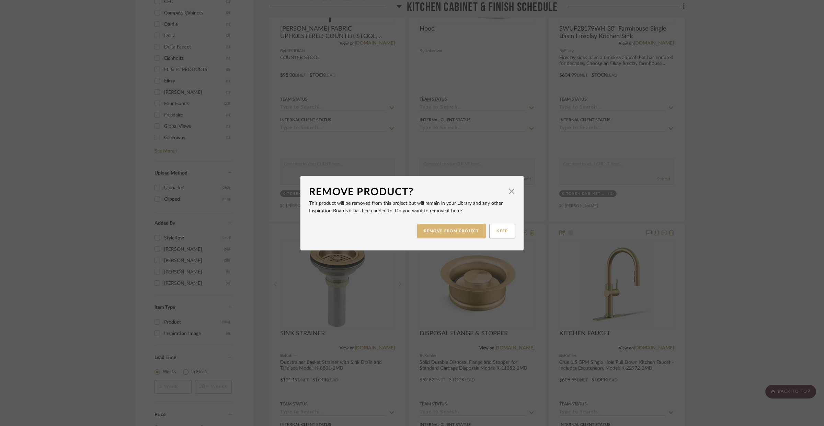
click at [450, 226] on button "REMOVE FROM PROJECT" at bounding box center [451, 230] width 69 height 15
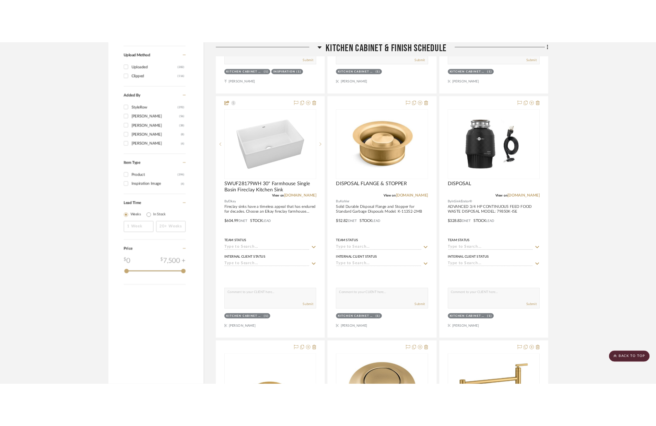
scroll to position [963, 0]
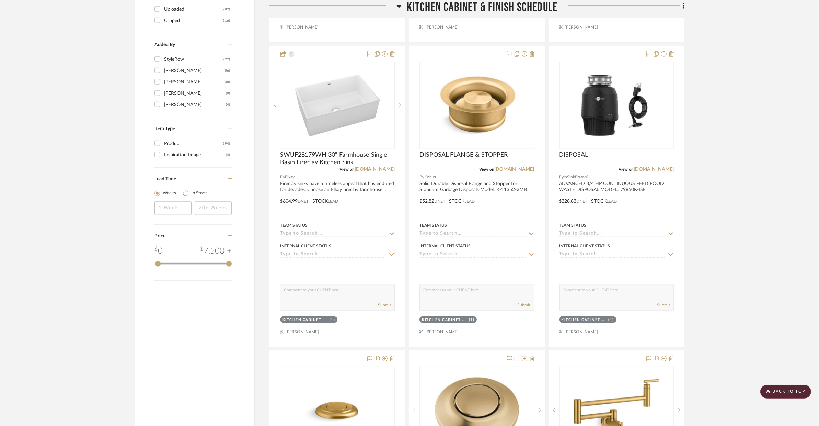
drag, startPoint x: 475, startPoint y: 337, endPoint x: 426, endPoint y: 16, distance: 324.9
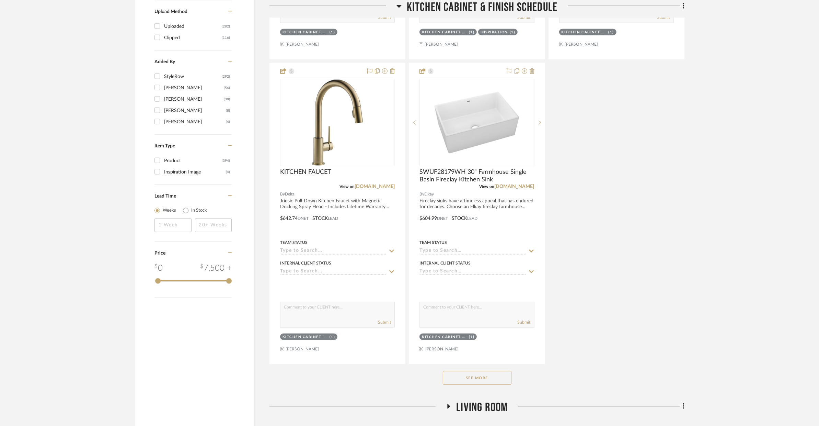
scroll to position [963, 0]
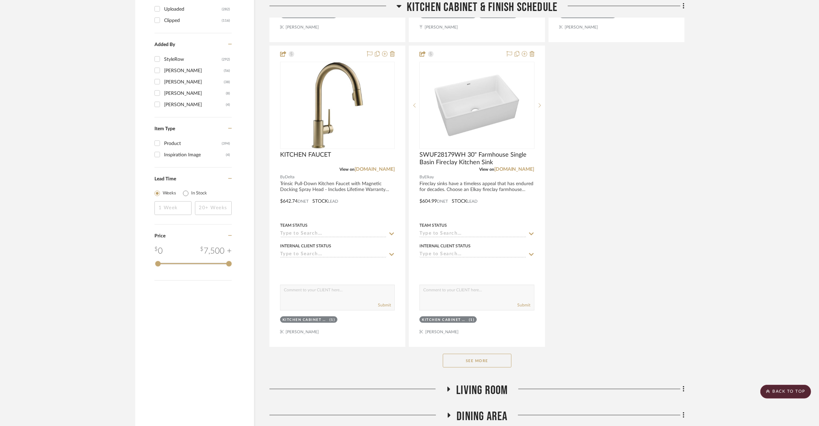
click at [499, 353] on button "See More" at bounding box center [477, 360] width 69 height 14
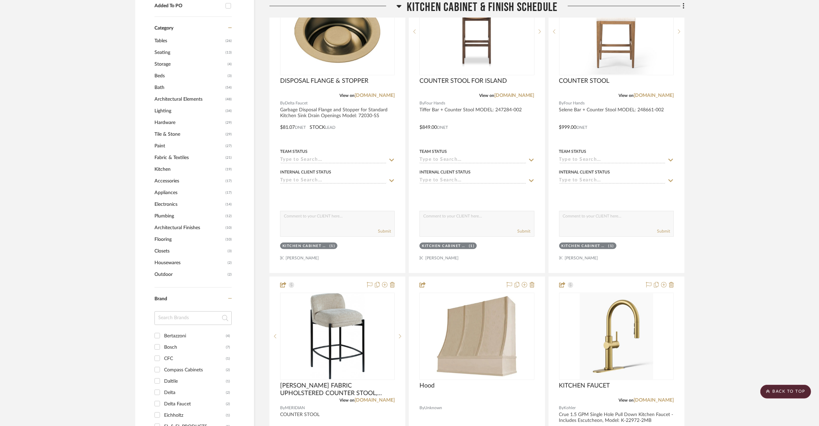
scroll to position [150, 0]
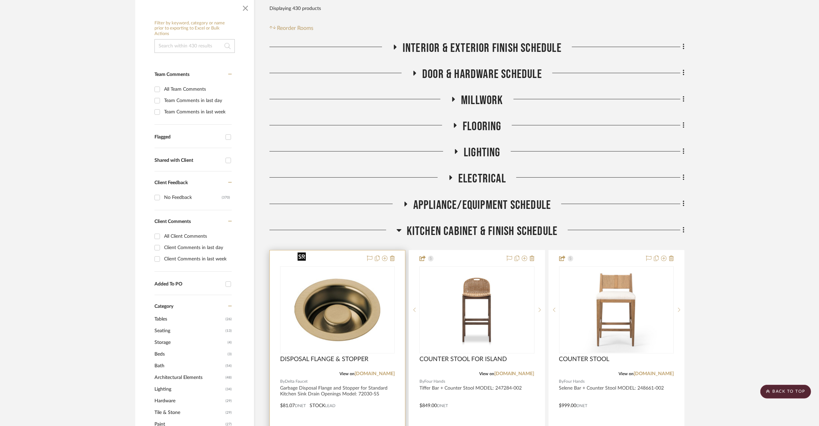
click at [0, 0] on img at bounding box center [0, 0] width 0 height 0
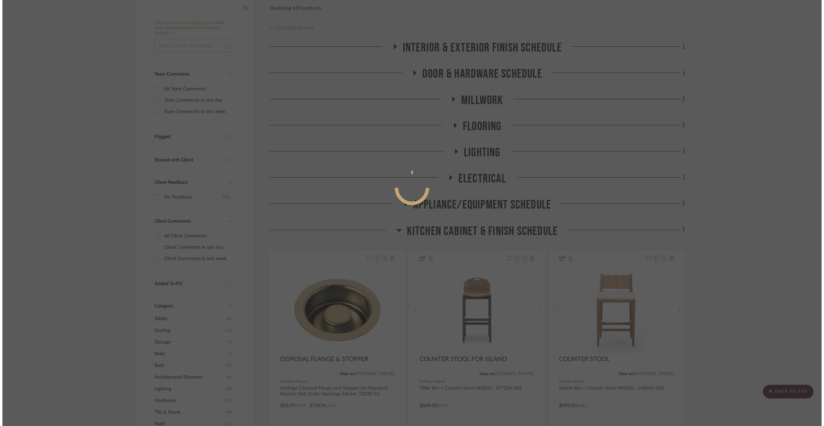
scroll to position [0, 0]
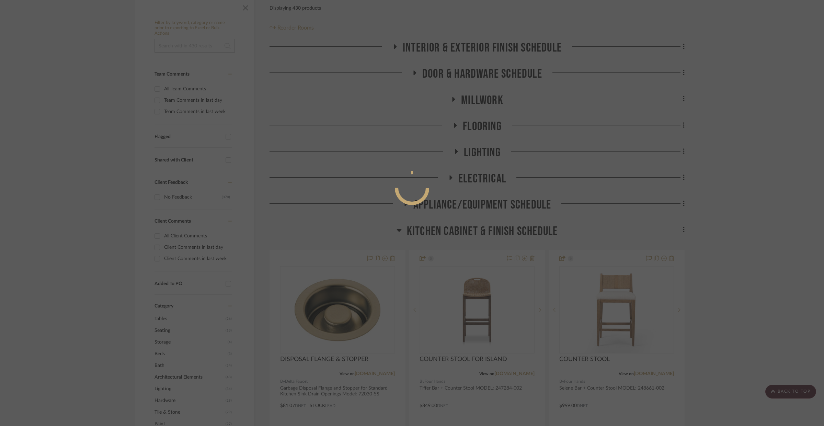
click at [424, 330] on mat-dialog-content at bounding box center [411, 215] width 103 height 295
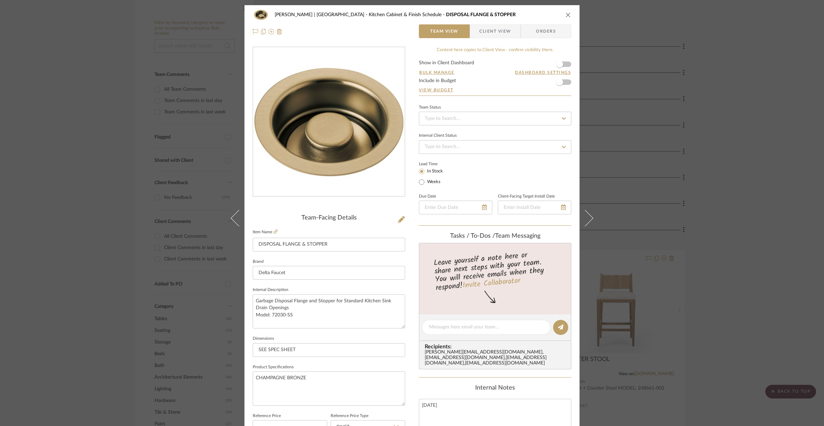
click at [565, 13] on icon "close" at bounding box center [567, 14] width 5 height 5
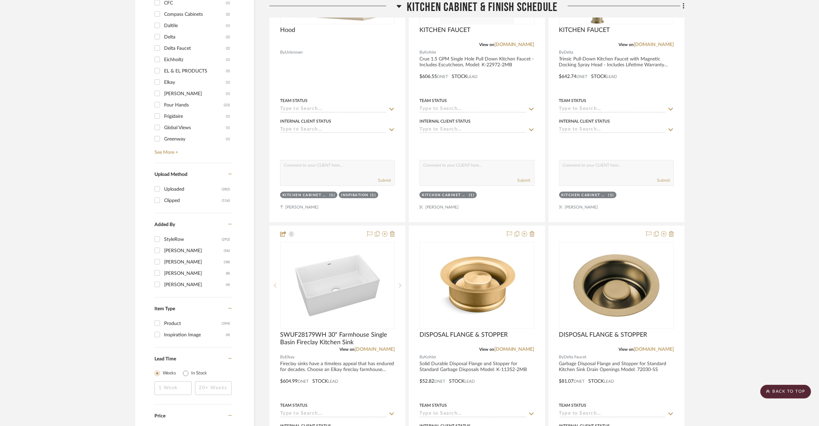
scroll to position [853, 0]
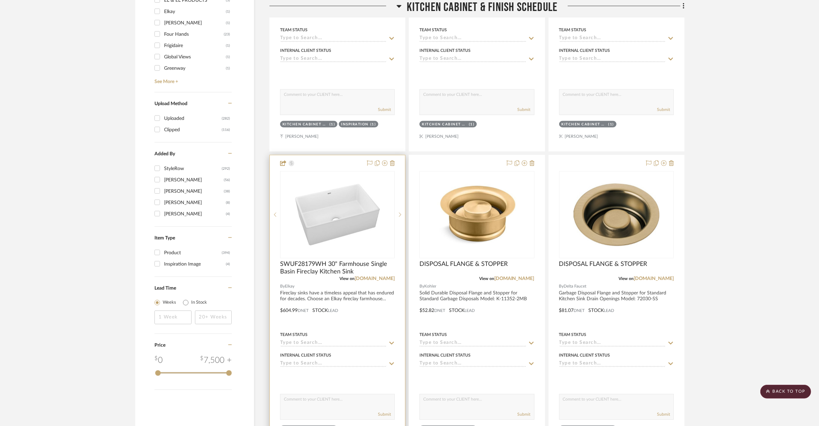
click at [391, 298] on div at bounding box center [337, 305] width 135 height 300
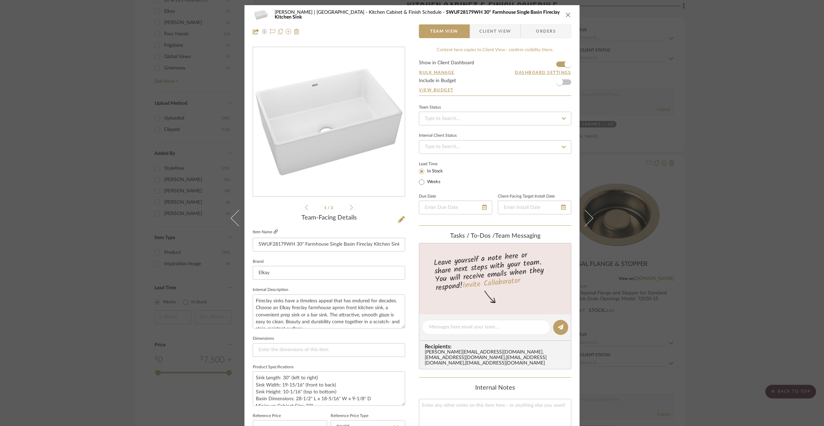
click at [273, 232] on icon at bounding box center [275, 231] width 4 height 4
click at [565, 13] on icon "close" at bounding box center [567, 14] width 5 height 5
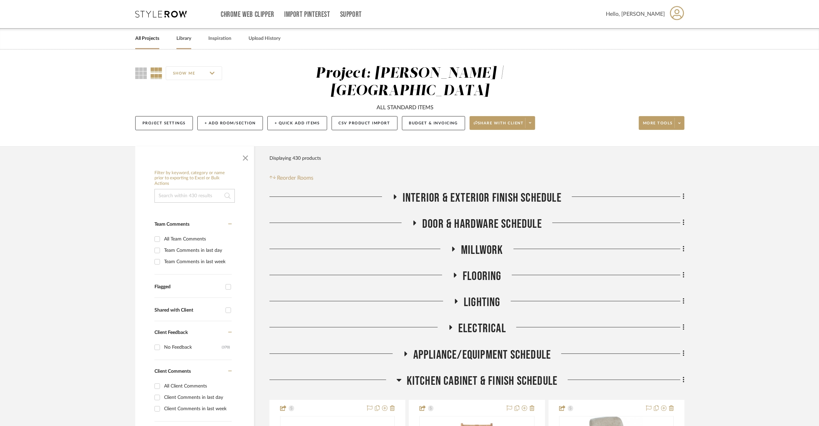
click at [186, 40] on link "Library" at bounding box center [183, 38] width 15 height 9
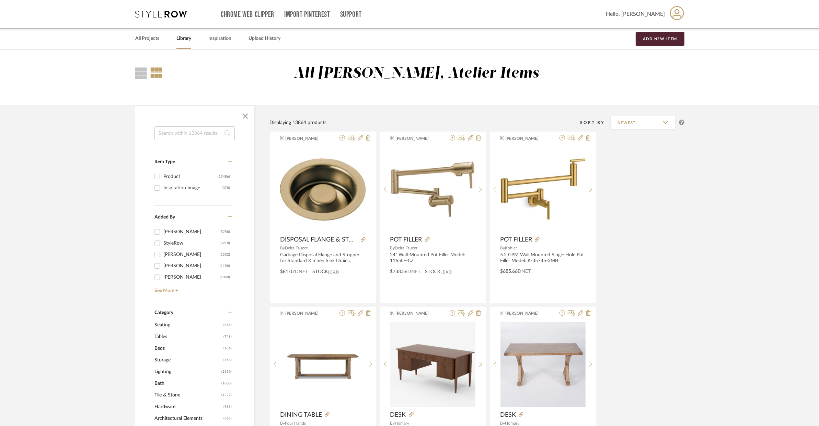
click at [203, 134] on input at bounding box center [194, 133] width 80 height 14
type input "KITCHEN SINK"
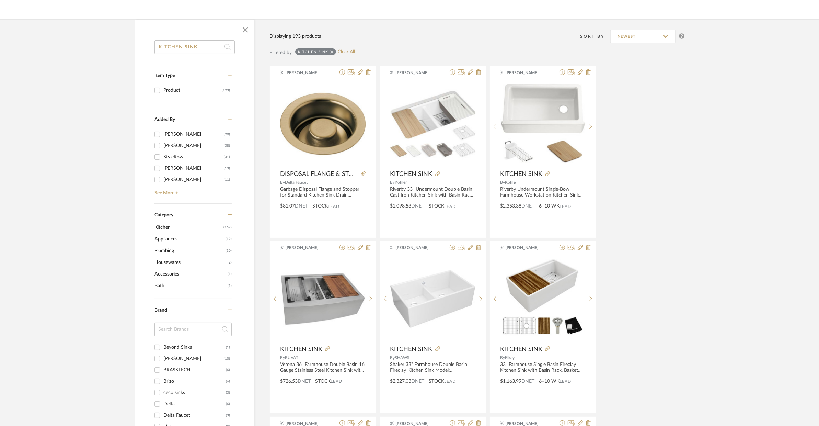
scroll to position [158, 0]
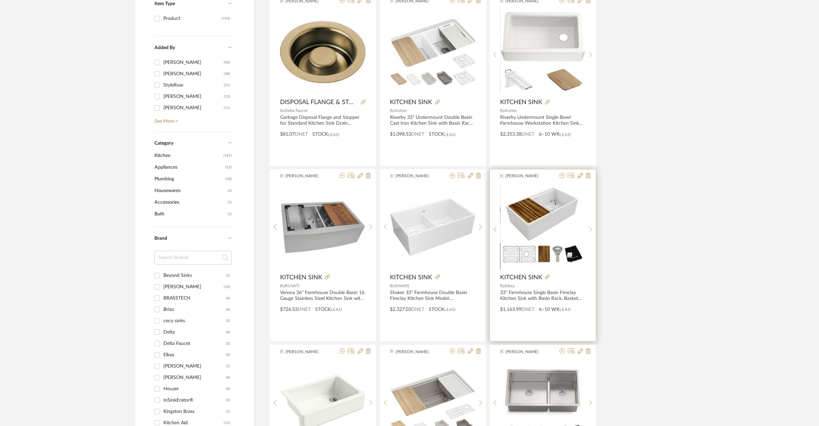
click at [589, 228] on icon at bounding box center [590, 229] width 3 height 6
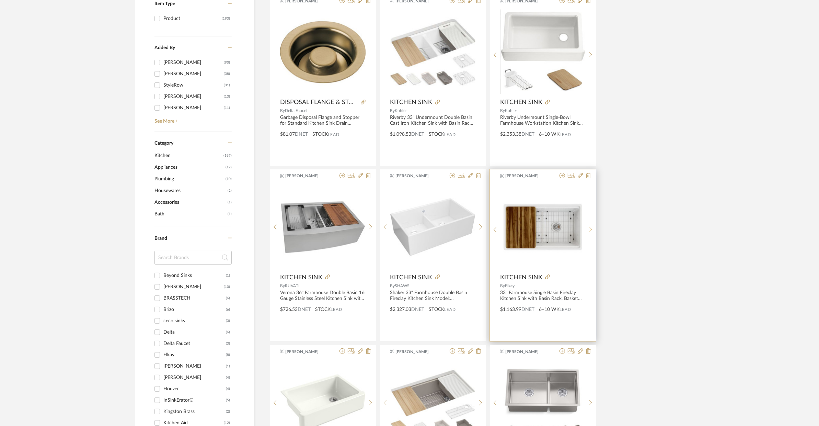
click at [589, 228] on icon at bounding box center [590, 229] width 3 height 6
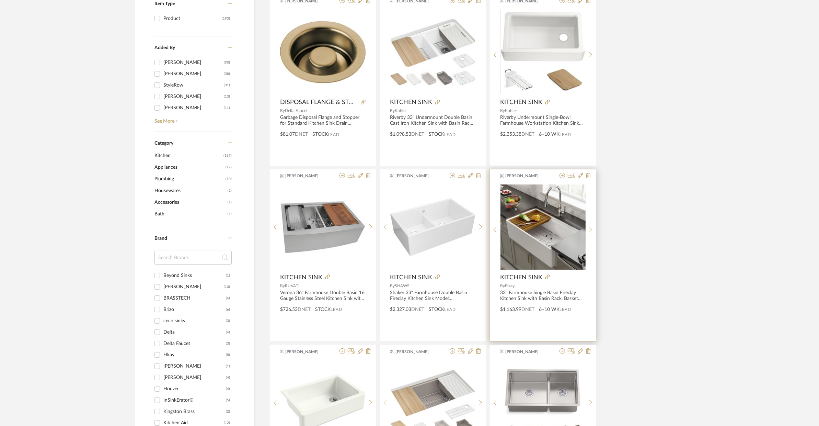
click at [589, 228] on icon at bounding box center [590, 229] width 3 height 6
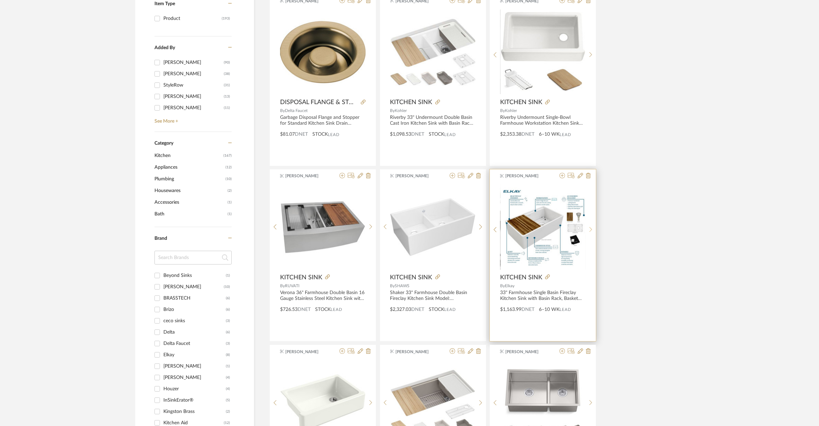
click at [589, 228] on icon at bounding box center [590, 229] width 3 height 6
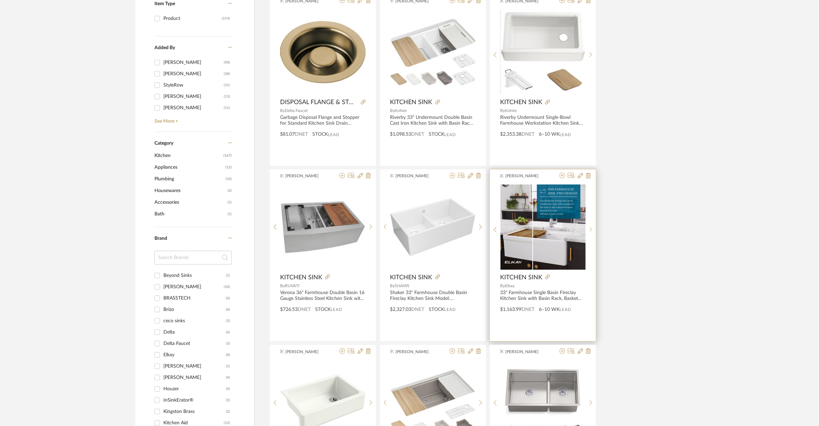
click at [589, 228] on icon at bounding box center [590, 229] width 3 height 6
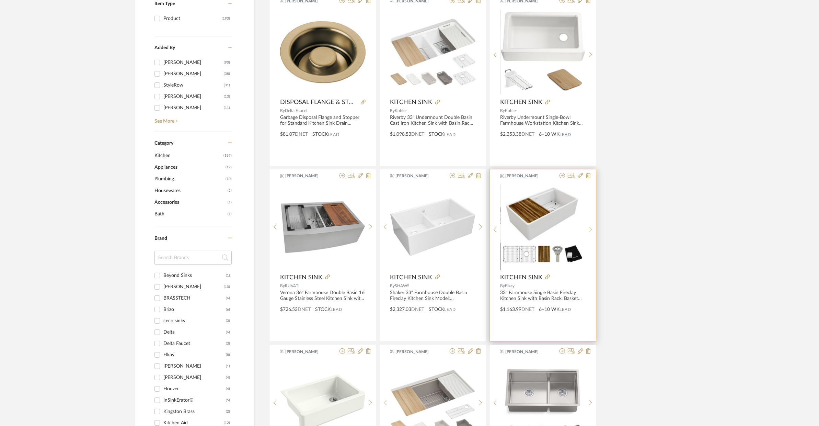
click at [589, 228] on icon at bounding box center [590, 229] width 3 height 6
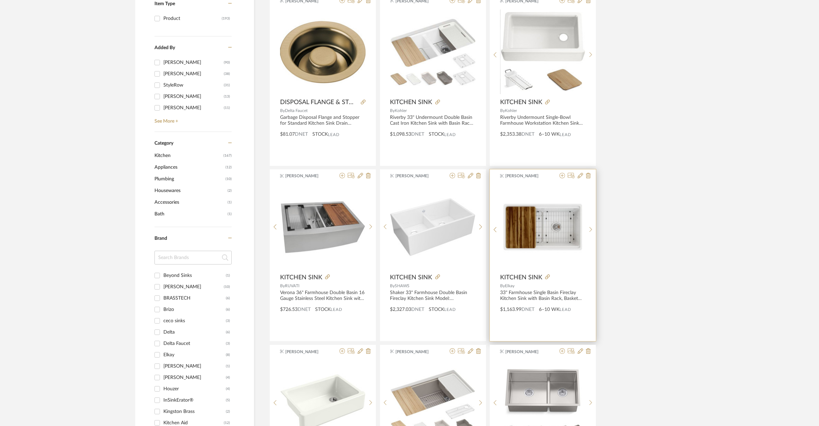
click at [588, 179] on div "Shantal Mock KITCHEN SINK By Elkay 33" Farmhouse Single Basin Fireclay Kitchen …" at bounding box center [543, 255] width 106 height 172
click at [589, 176] on icon at bounding box center [588, 175] width 5 height 5
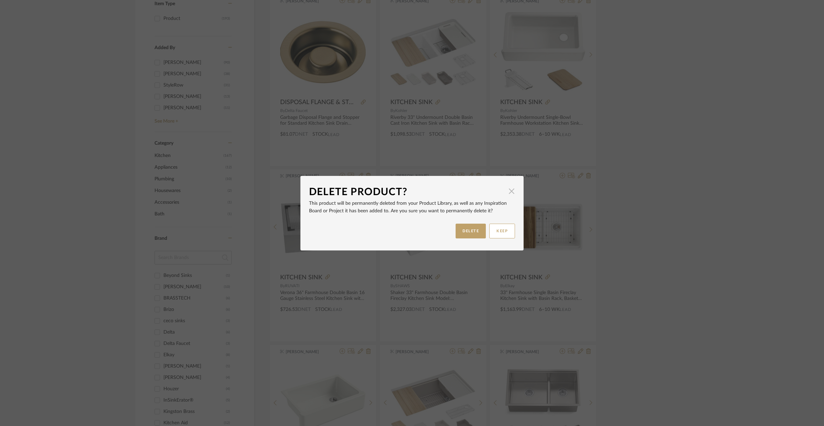
click at [509, 191] on span "button" at bounding box center [511, 191] width 14 height 14
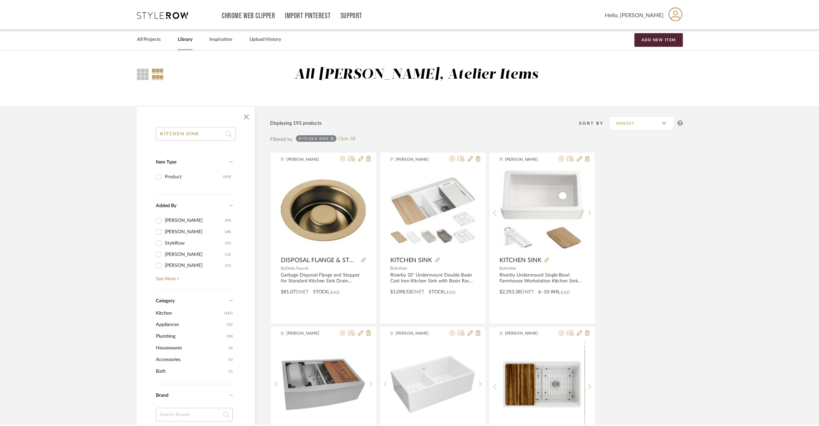
scroll to position [158, 0]
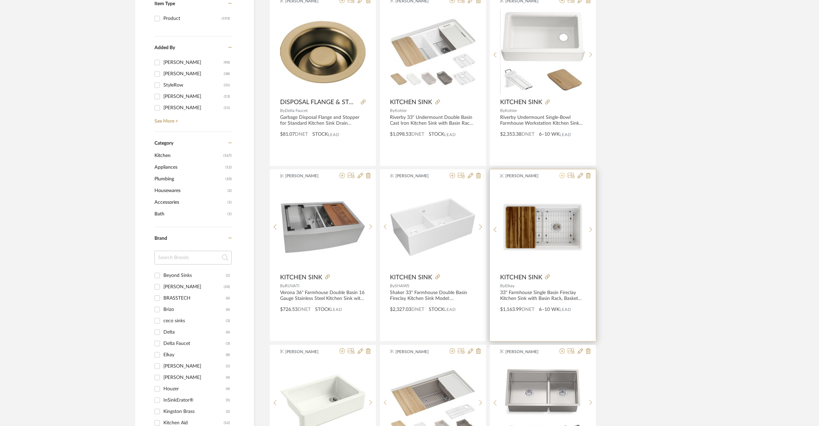
click at [561, 175] on icon at bounding box center [561, 175] width 5 height 5
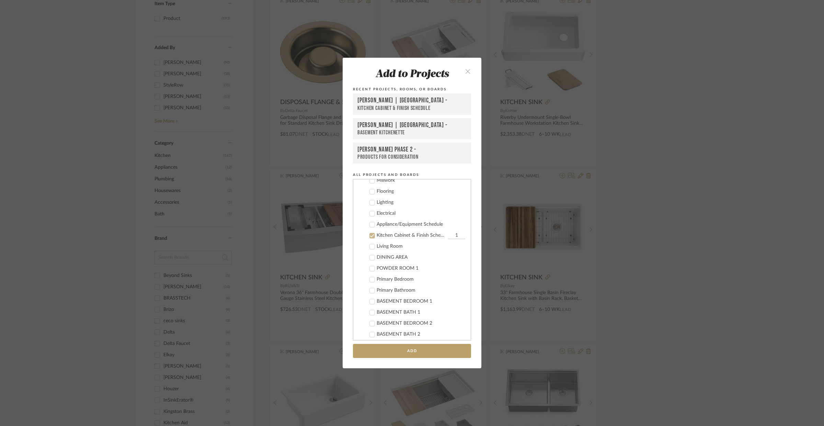
scroll to position [526, 0]
click at [430, 348] on button "Add" at bounding box center [412, 350] width 118 height 14
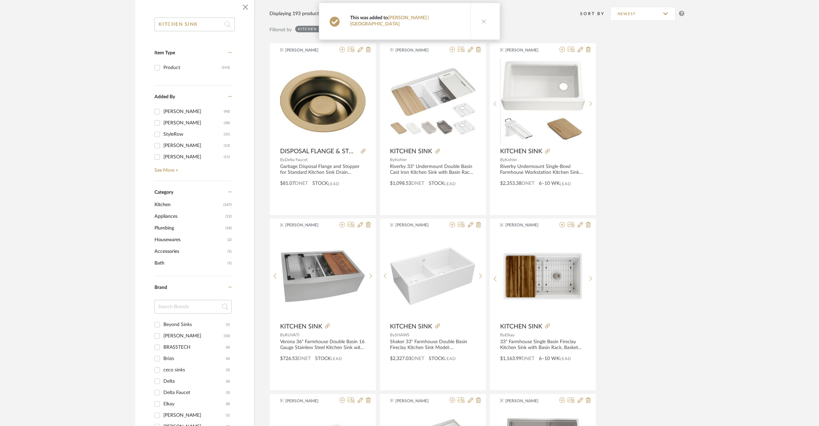
scroll to position [41, 0]
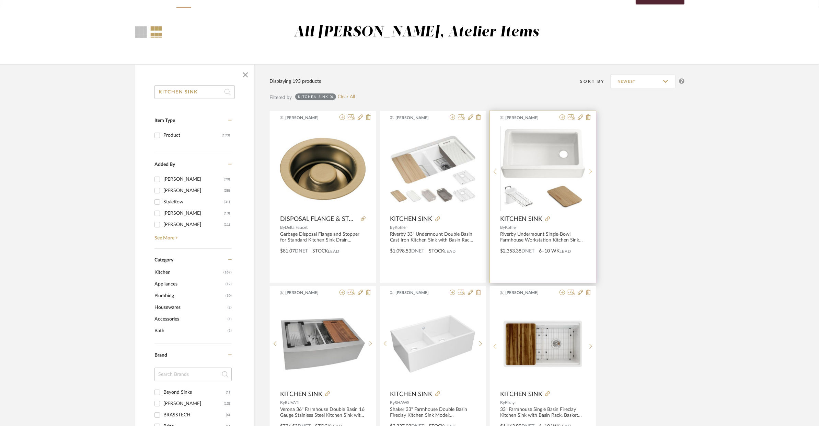
click at [589, 174] on div at bounding box center [590, 171] width 11 height 91
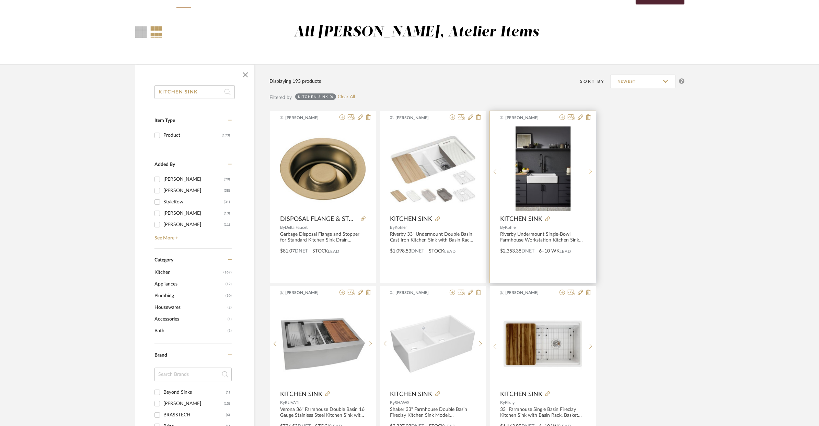
click at [589, 174] on div at bounding box center [590, 171] width 11 height 91
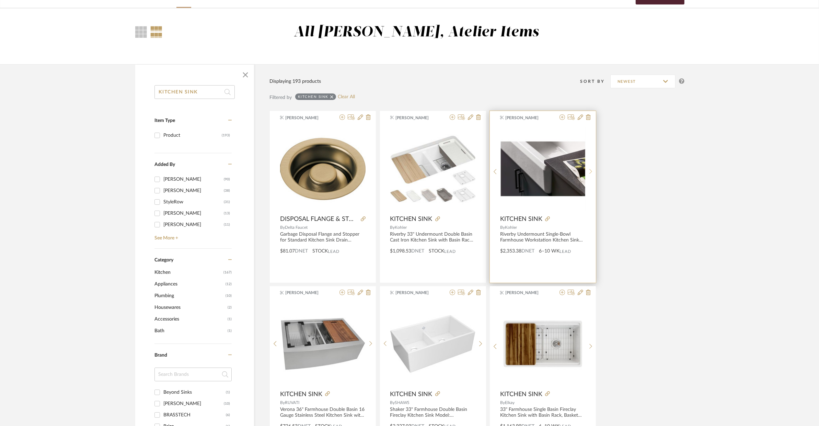
click at [589, 174] on div at bounding box center [590, 171] width 11 height 91
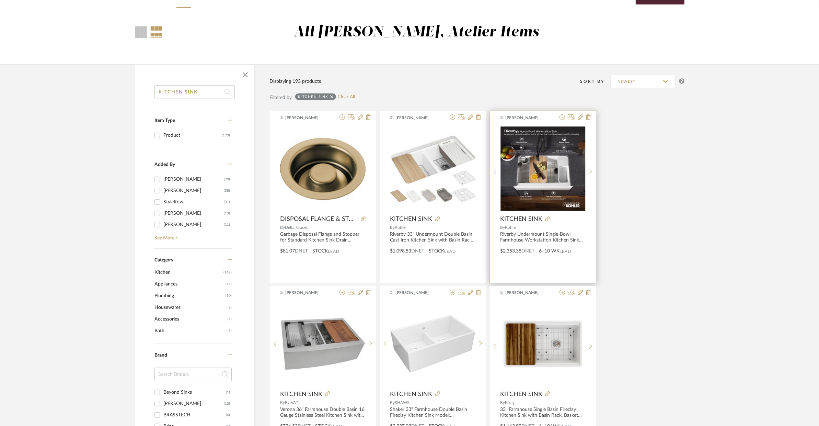
click at [589, 174] on div at bounding box center [590, 171] width 11 height 91
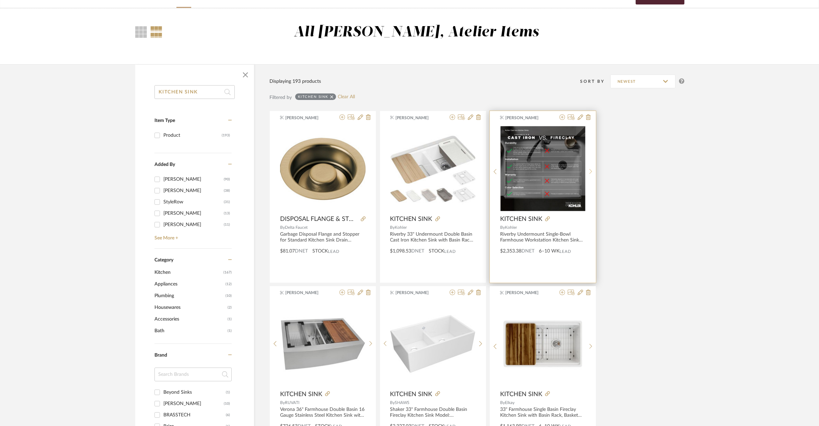
click at [589, 174] on div at bounding box center [590, 171] width 11 height 91
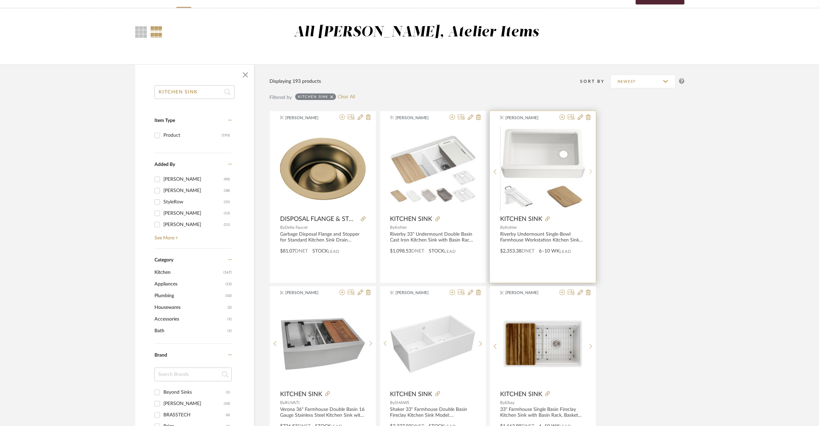
click at [589, 174] on div at bounding box center [590, 171] width 11 height 91
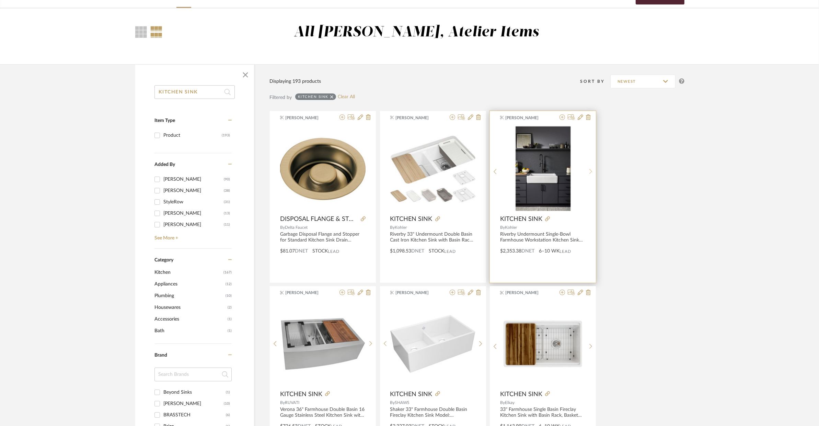
click at [589, 174] on div at bounding box center [590, 171] width 11 height 91
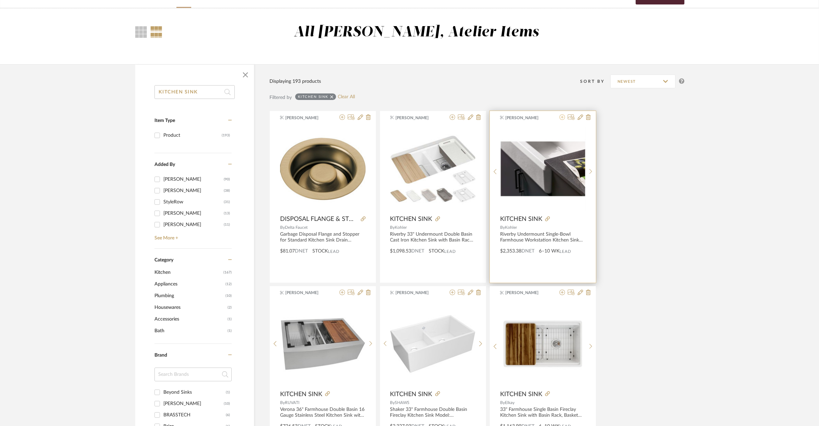
click at [562, 119] on icon at bounding box center [561, 116] width 5 height 5
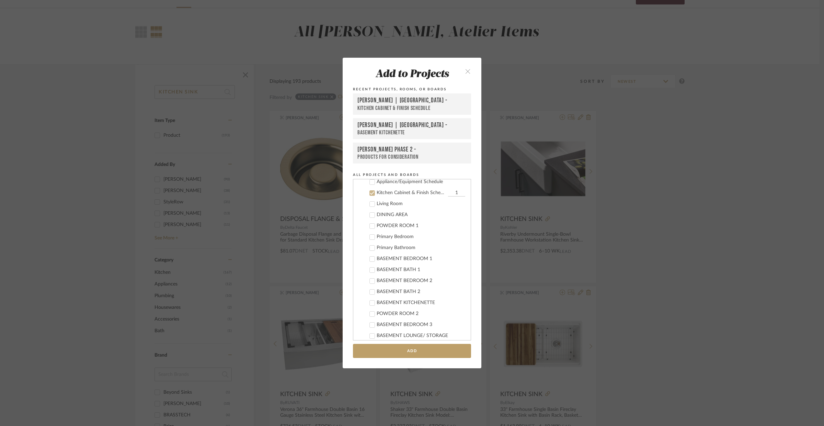
scroll to position [526, 0]
click at [440, 348] on button "Add" at bounding box center [412, 350] width 118 height 14
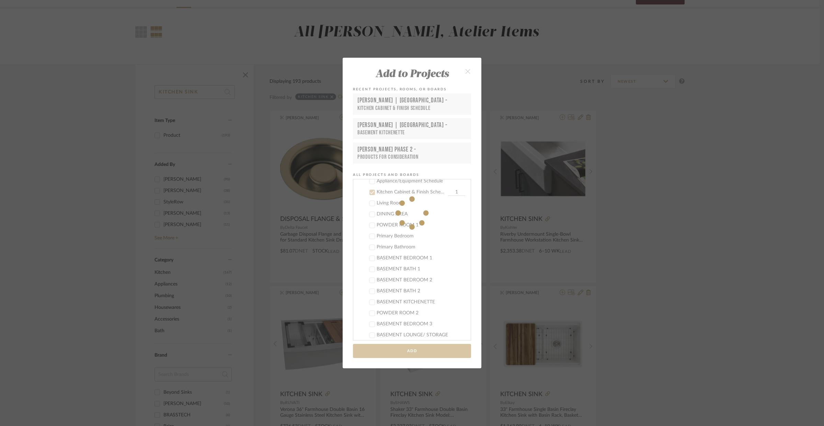
click at [666, 320] on div "Add to Projects Recent Projects, Rooms, or Boards VENTRESCA | MORRO BAY - Kitch…" at bounding box center [412, 213] width 824 height 426
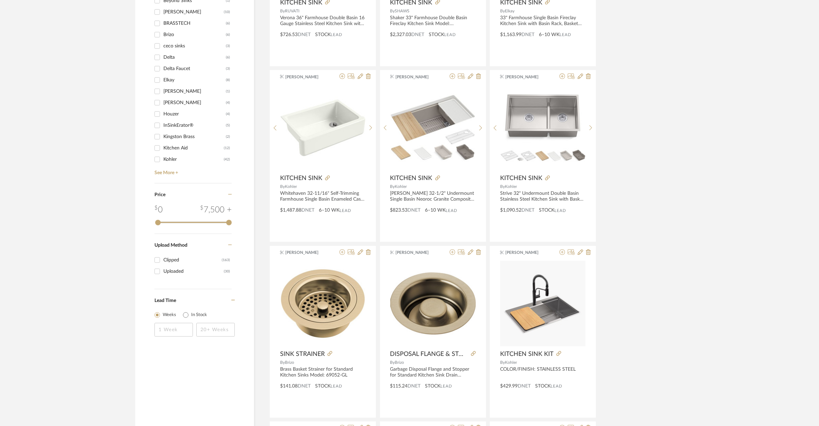
scroll to position [435, 0]
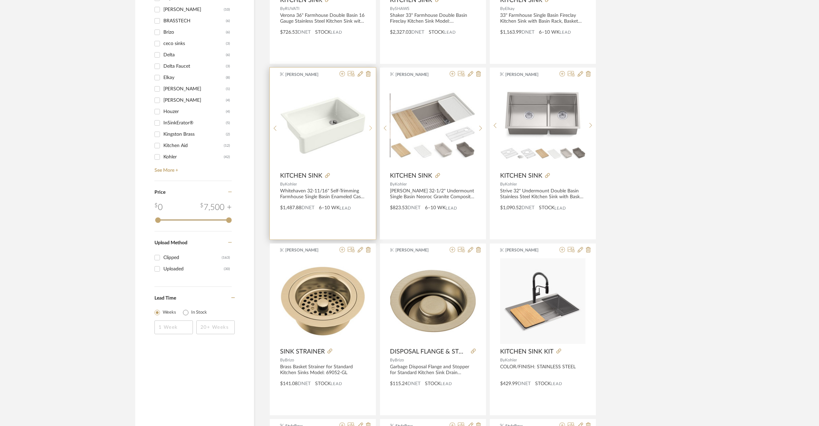
click at [369, 124] on div at bounding box center [370, 127] width 11 height 91
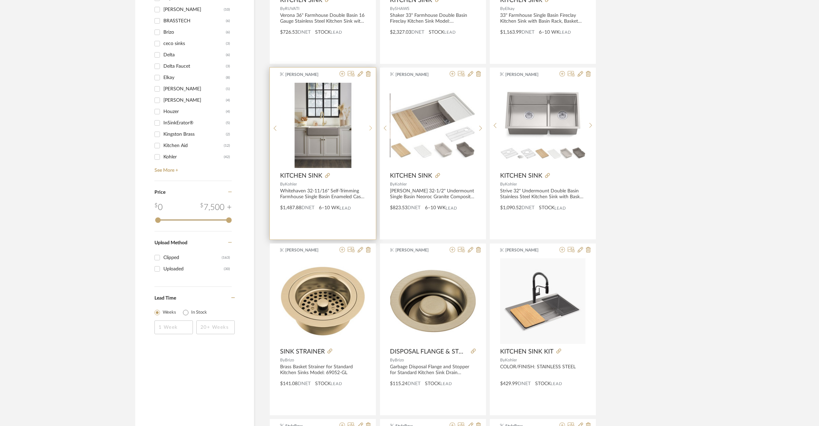
click at [369, 124] on div at bounding box center [370, 127] width 11 height 91
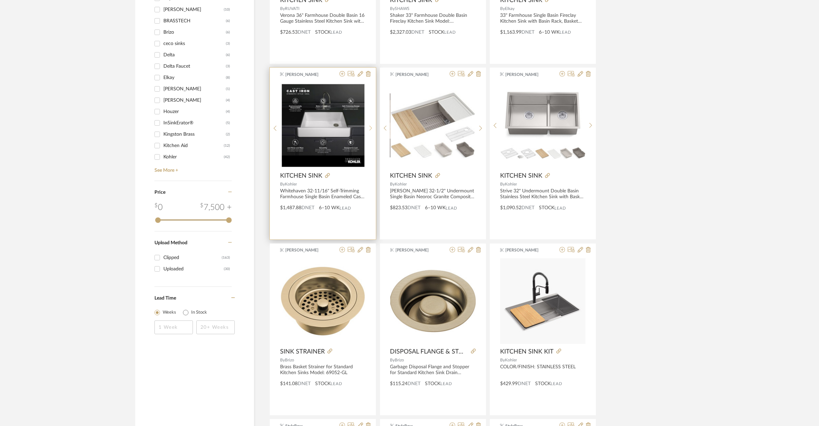
click at [369, 124] on div at bounding box center [370, 127] width 11 height 91
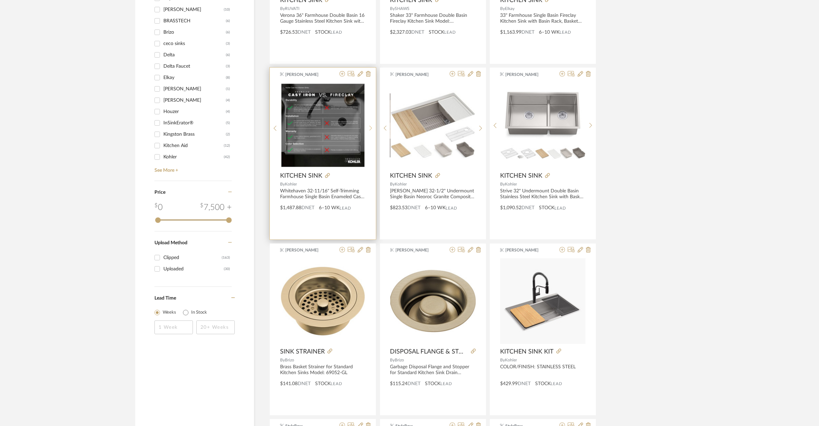
click at [369, 124] on div at bounding box center [370, 127] width 11 height 91
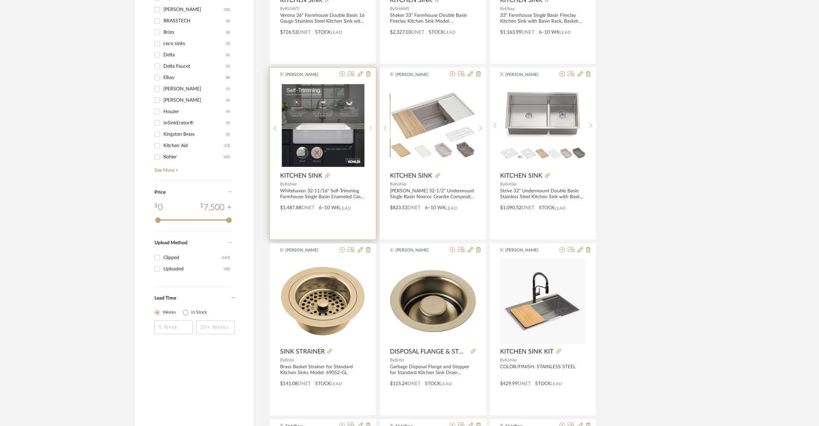
click at [369, 124] on div at bounding box center [370, 127] width 11 height 91
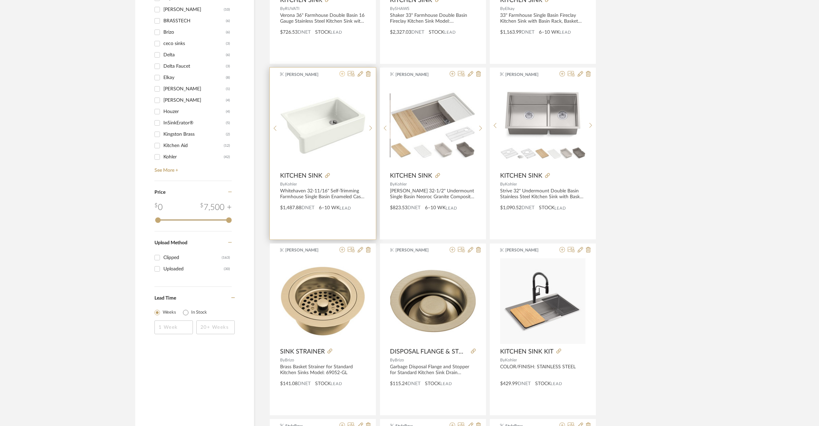
click at [342, 75] on icon at bounding box center [341, 73] width 5 height 5
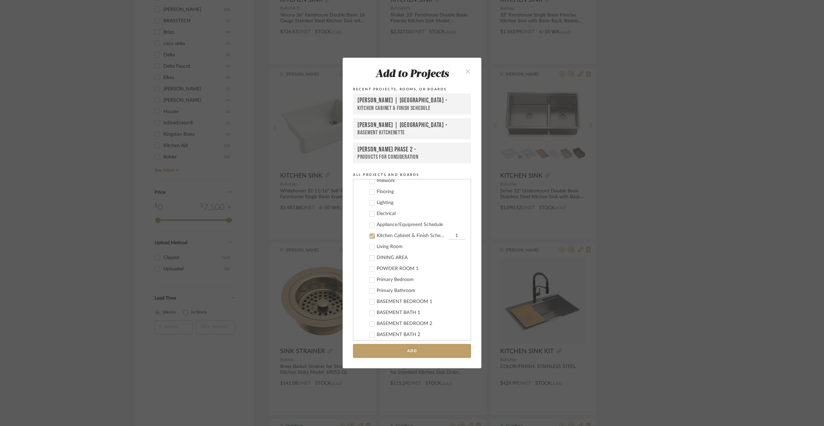
scroll to position [526, 0]
click at [466, 71] on icon "close" at bounding box center [468, 71] width 6 height 6
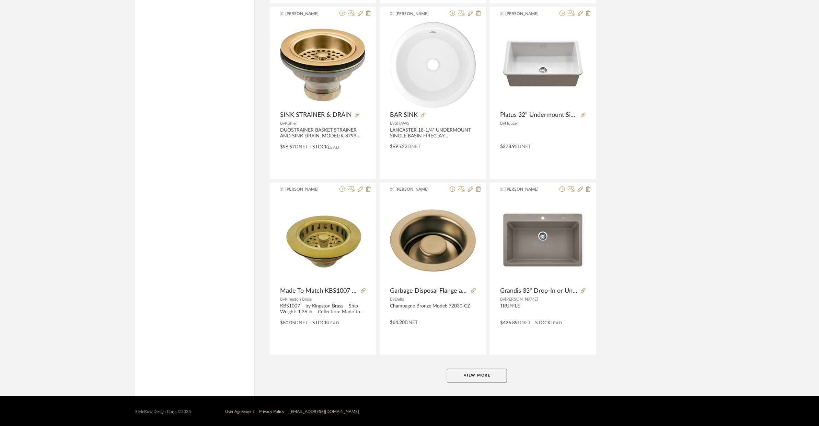
scroll to position [0, 0]
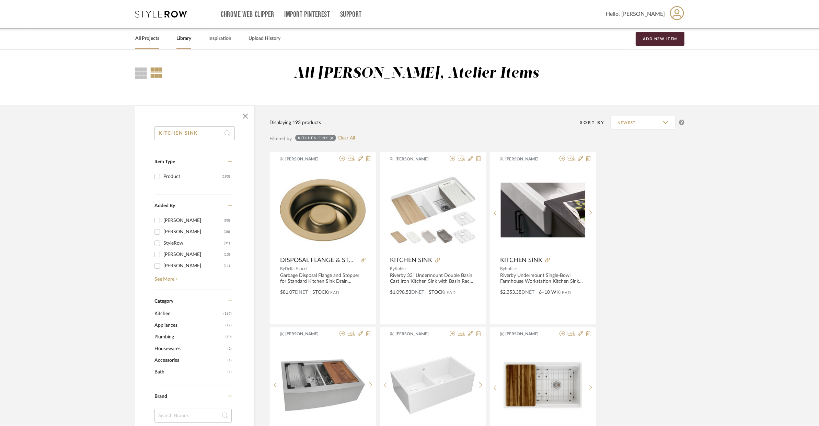
click at [143, 39] on link "All Projects" at bounding box center [147, 38] width 24 height 9
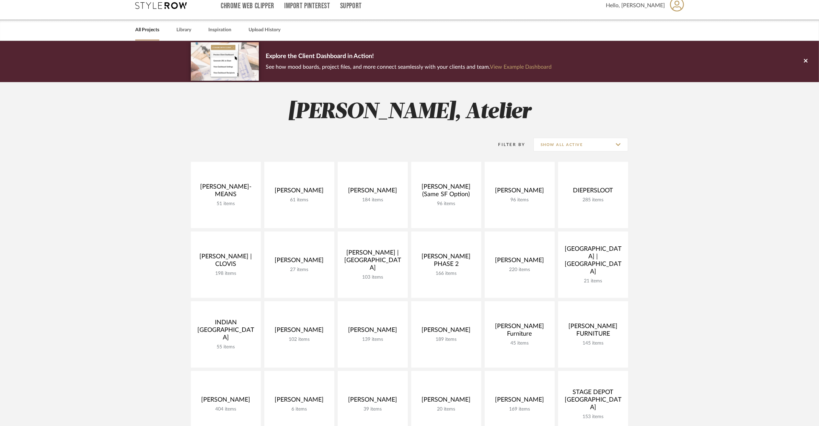
scroll to position [157, 0]
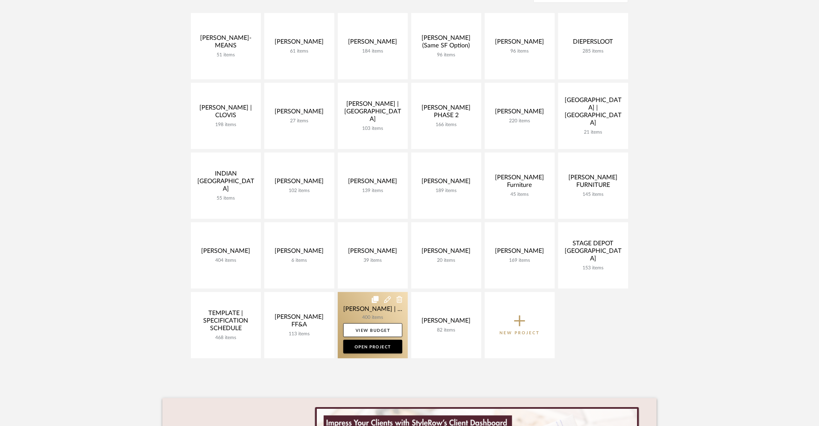
click at [360, 306] on link at bounding box center [373, 325] width 70 height 66
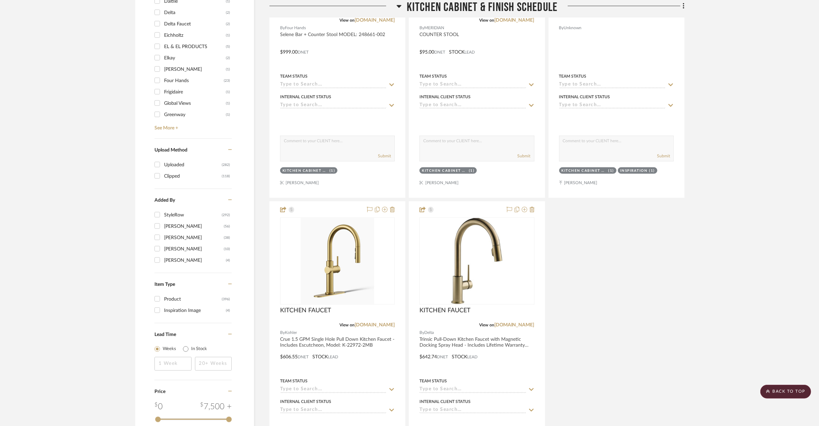
scroll to position [995, 0]
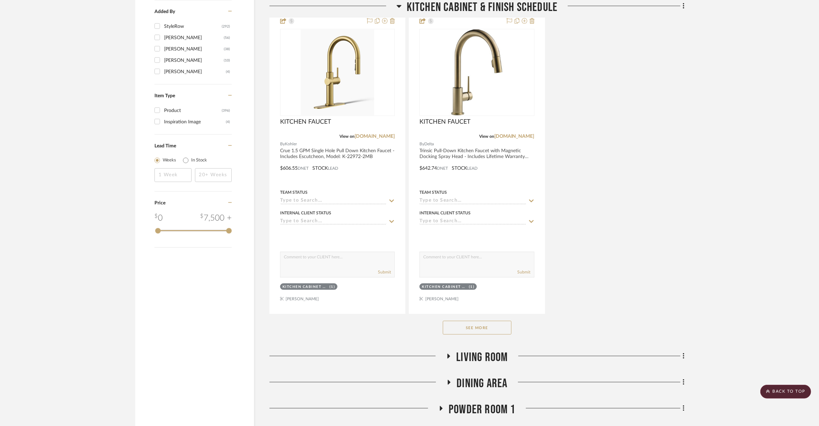
click at [512, 314] on div "See More" at bounding box center [476, 327] width 415 height 27
click at [499, 321] on button "See More" at bounding box center [477, 328] width 69 height 14
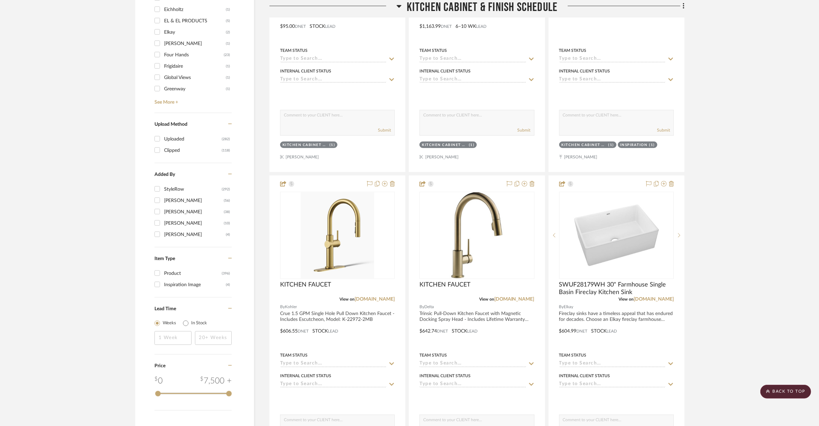
scroll to position [876, 0]
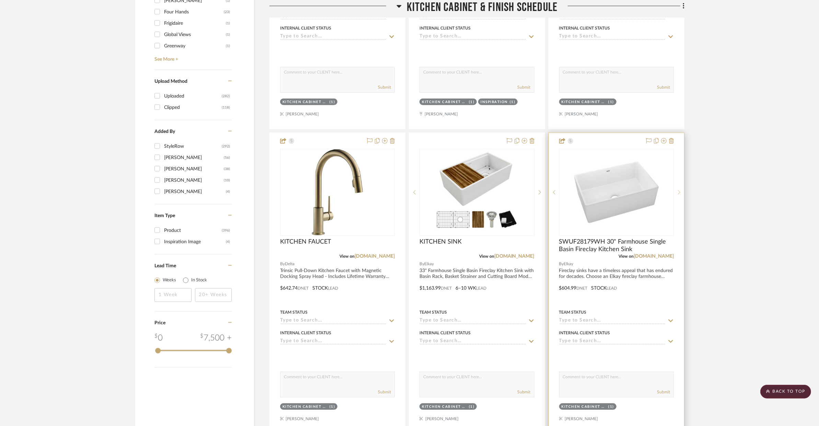
click at [680, 190] on sr-next-btn at bounding box center [679, 192] width 10 height 5
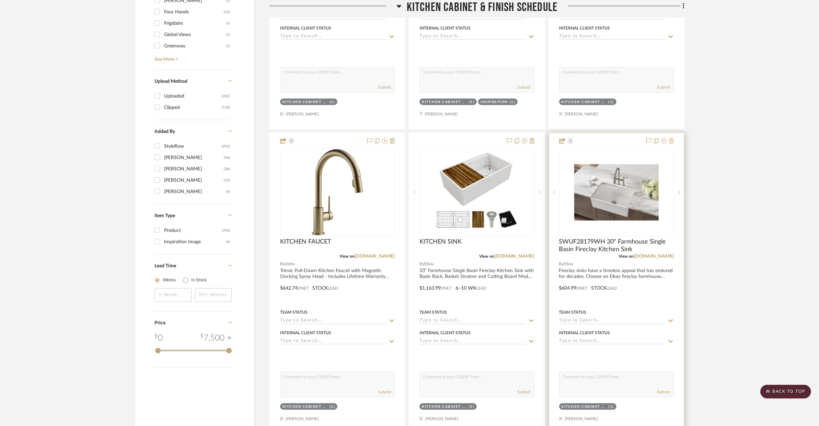
click at [672, 138] on icon at bounding box center [671, 140] width 5 height 5
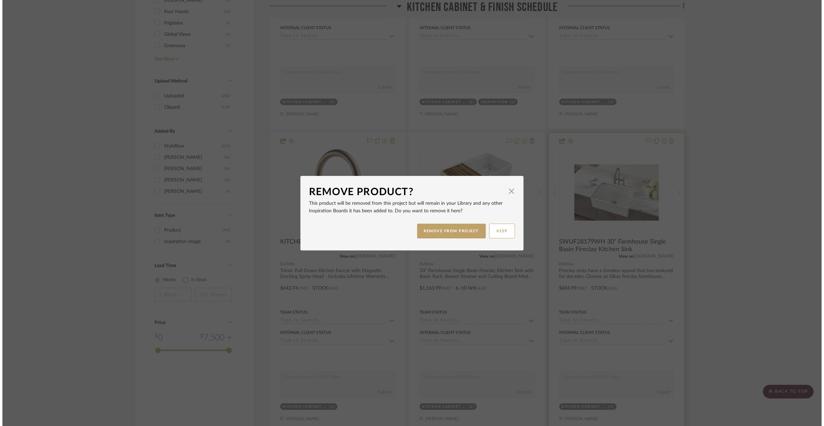
scroll to position [0, 0]
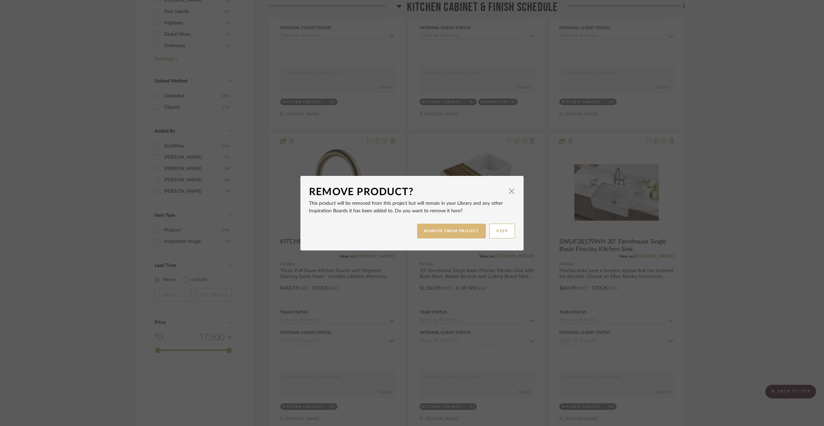
click at [460, 228] on button "REMOVE FROM PROJECT" at bounding box center [451, 230] width 69 height 15
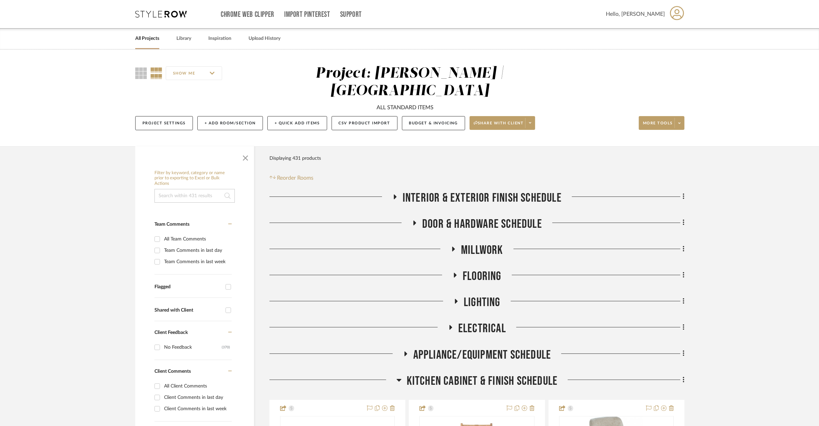
click at [150, 39] on link "All Projects" at bounding box center [147, 38] width 24 height 9
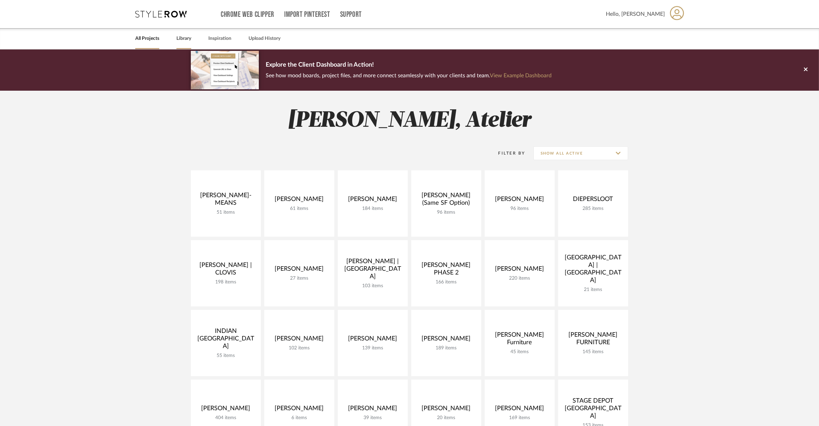
click at [189, 43] on div "Library" at bounding box center [183, 38] width 15 height 21
click at [189, 40] on link "Library" at bounding box center [183, 38] width 15 height 9
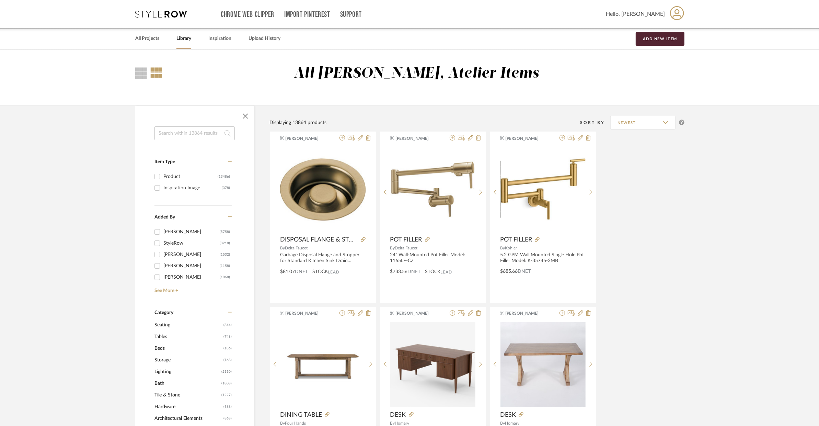
click at [213, 136] on input at bounding box center [194, 133] width 80 height 14
type input "KITCHEN SINK"
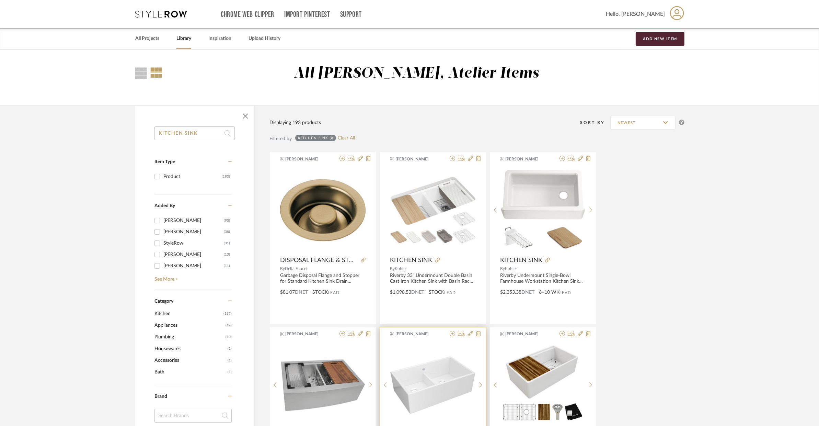
scroll to position [359, 0]
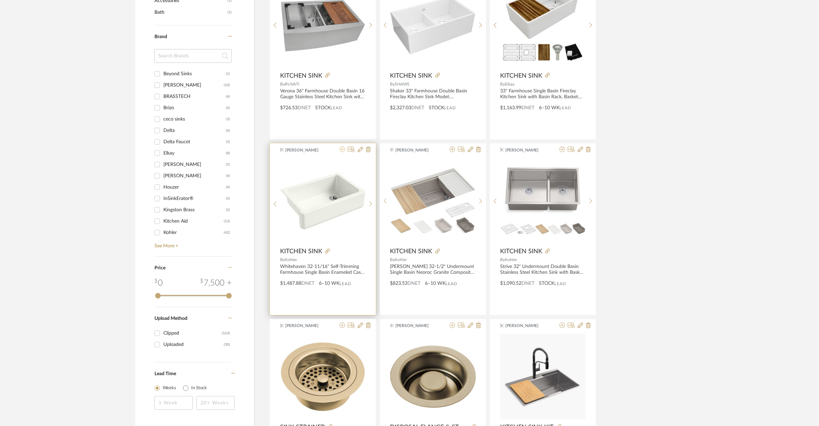
click at [343, 149] on icon at bounding box center [341, 149] width 5 height 5
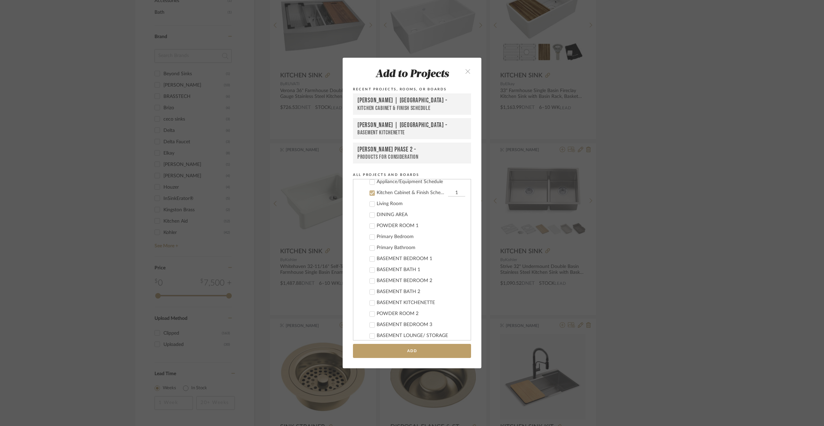
scroll to position [526, 0]
click at [421, 354] on button "Add" at bounding box center [412, 350] width 118 height 14
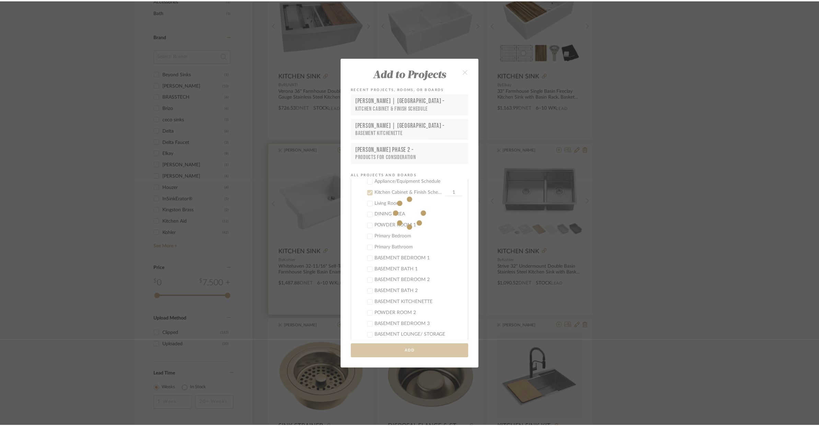
scroll to position [359, 0]
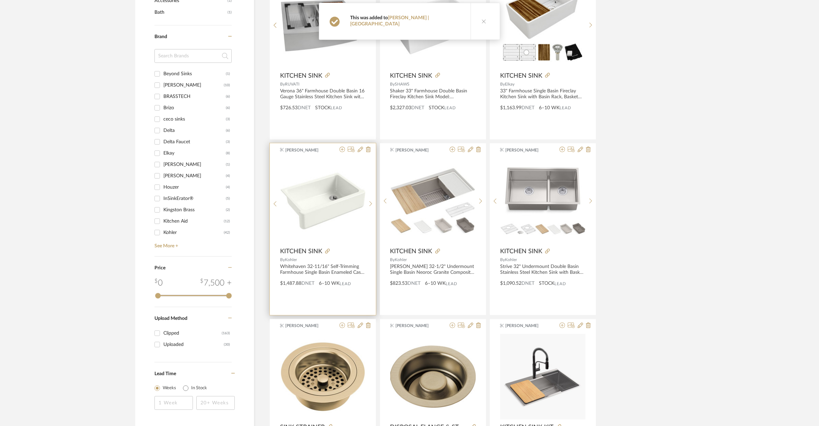
click at [366, 256] on product-brand "By Kohler" at bounding box center [323, 258] width 106 height 7
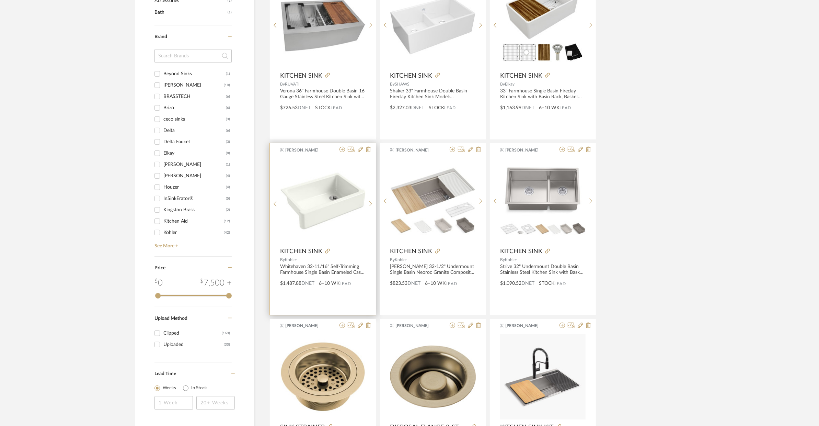
click at [350, 263] on div "Shantal Mock KITCHEN SINK By Kohler Whitehaven 32-11/16" Self-Trimming Farmhous…" at bounding box center [323, 229] width 106 height 172
click at [330, 210] on img "0" at bounding box center [322, 200] width 85 height 85
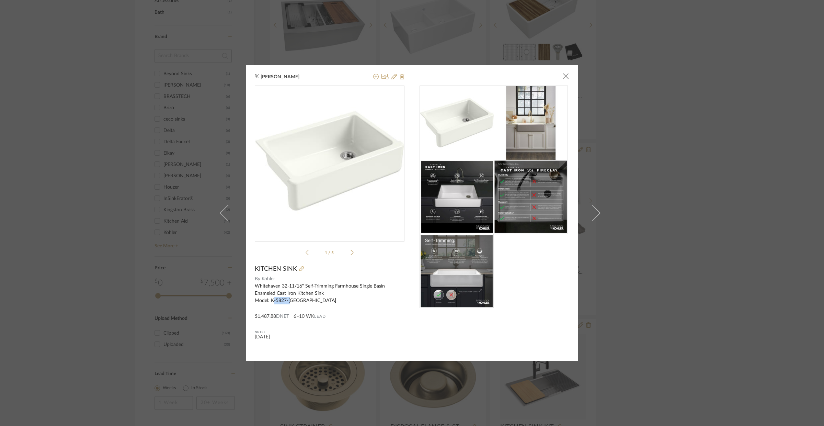
drag, startPoint x: 290, startPoint y: 301, endPoint x: 273, endPoint y: 301, distance: 16.5
click at [270, 301] on div "Whitehaven 32-11/16" Self-Trimming Farmhouse Single Basin Enameled Cast Iron Ki…" at bounding box center [330, 293] width 150 height 22
drag, startPoint x: 293, startPoint y: 300, endPoint x: 268, endPoint y: 300, distance: 25.1
click at [268, 300] on div "Whitehaven 32-11/16" Self-Trimming Farmhouse Single Basin Enameled Cast Iron Ki…" at bounding box center [330, 293] width 150 height 22
copy div "K-5827-NY"
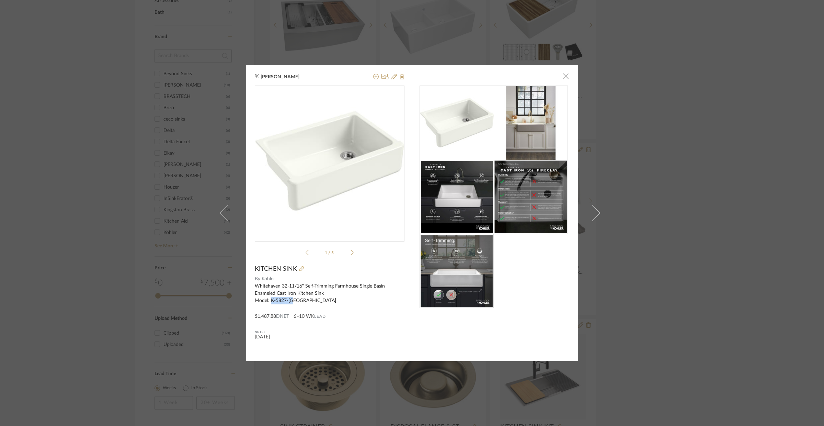
click at [560, 75] on span "button" at bounding box center [566, 76] width 14 height 14
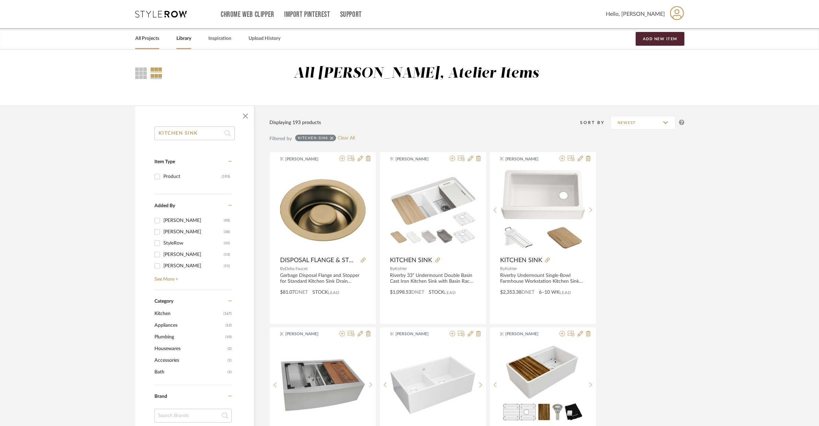
click at [153, 42] on link "All Projects" at bounding box center [147, 38] width 24 height 9
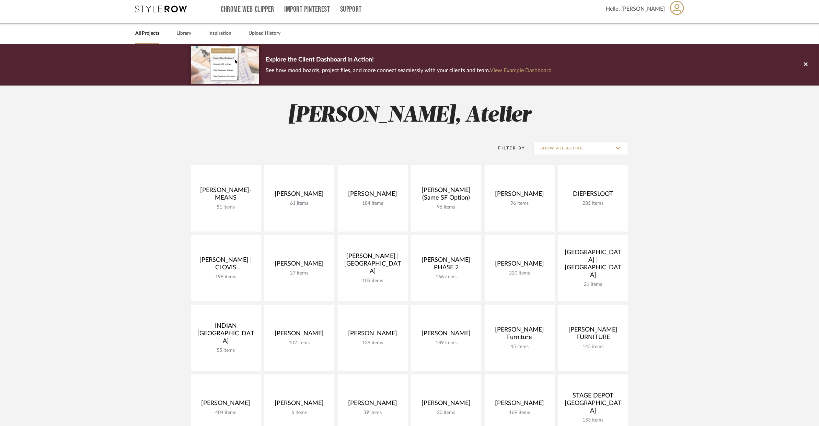
scroll to position [156, 0]
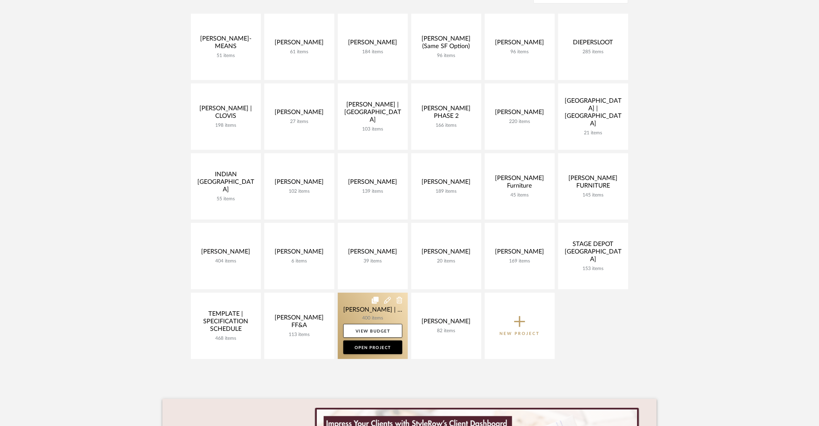
click at [379, 304] on link at bounding box center [373, 325] width 70 height 66
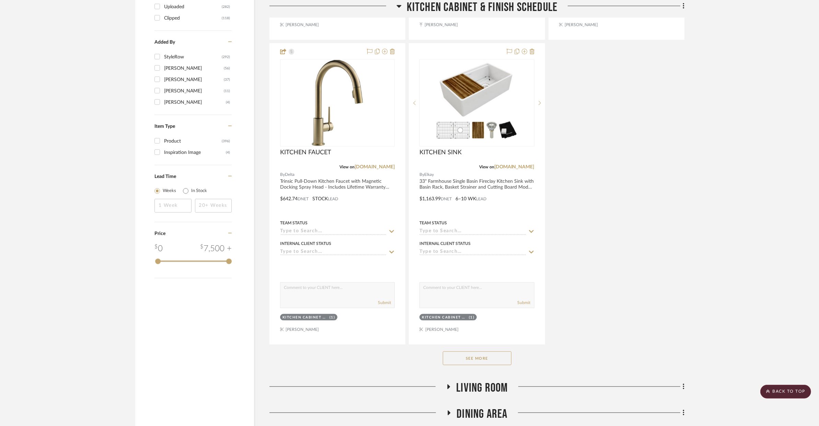
scroll to position [1024, 0]
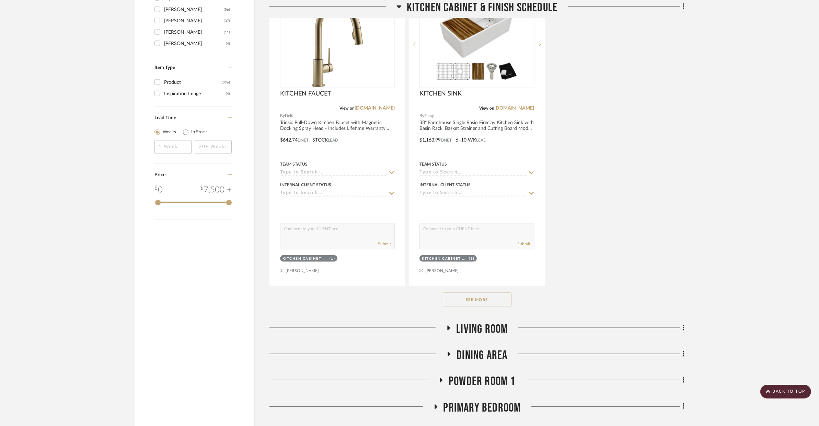
click at [488, 286] on div "See More" at bounding box center [476, 299] width 415 height 27
click at [490, 292] on button "See More" at bounding box center [477, 299] width 69 height 14
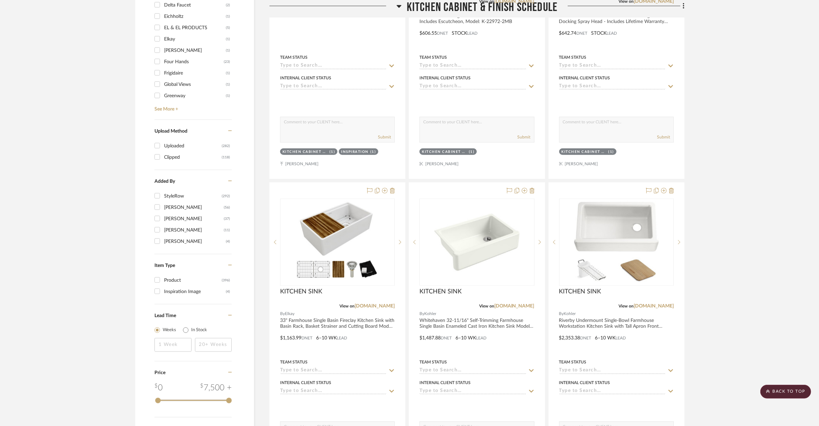
scroll to position [842, 0]
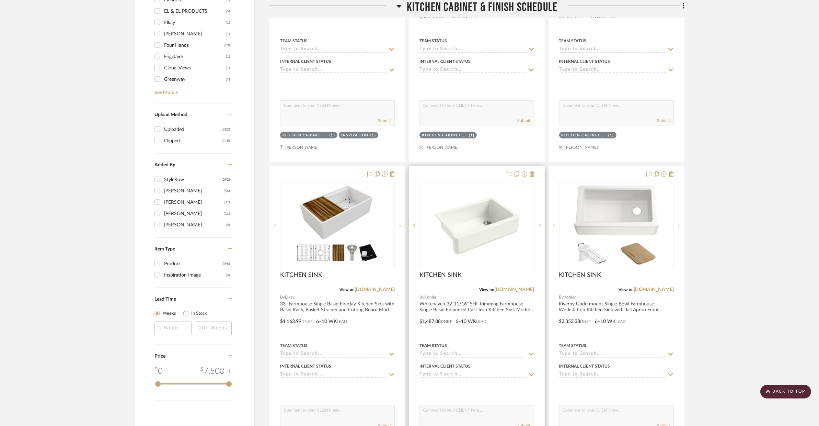
click at [538, 223] on icon at bounding box center [539, 225] width 2 height 5
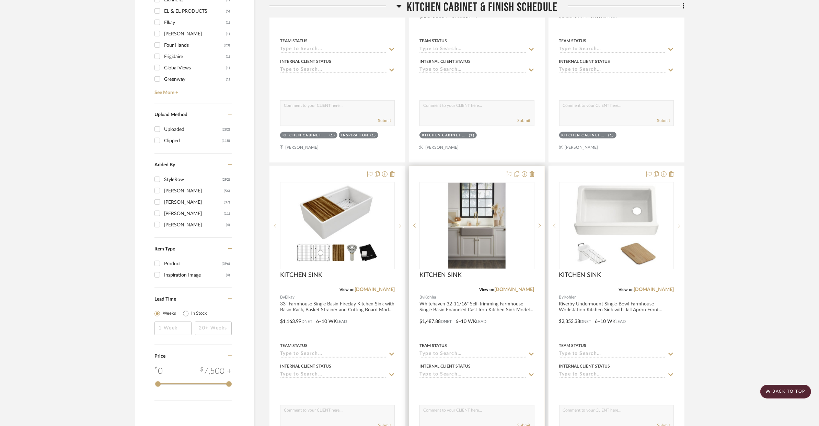
click at [501, 313] on div at bounding box center [476, 316] width 135 height 300
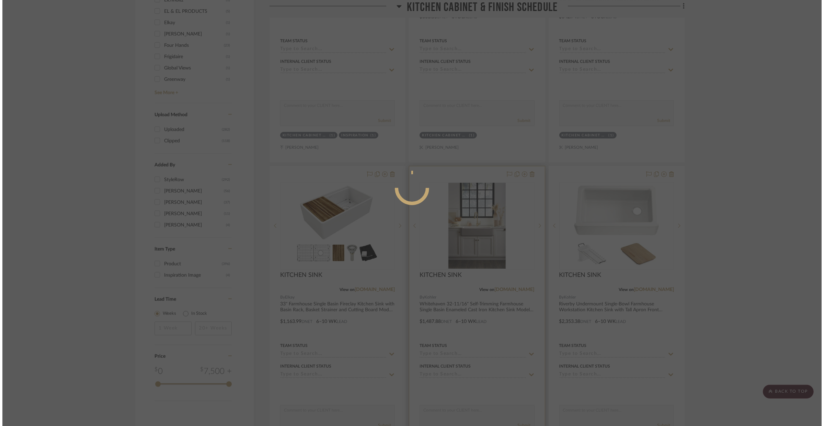
scroll to position [0, 0]
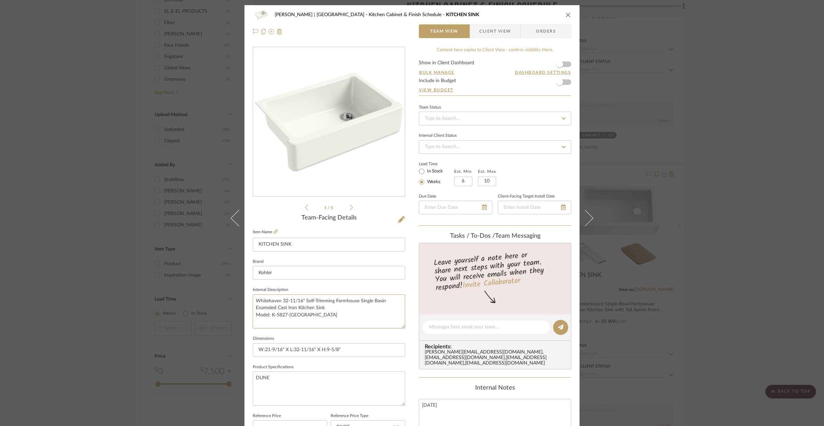
drag, startPoint x: 305, startPoint y: 315, endPoint x: 248, endPoint y: 301, distance: 59.1
click at [248, 301] on div "VENTRESCA | MORRO BAY Kitchen Cabinet & Finish Schedule KITCHEN SINK Team View …" at bounding box center [411, 322] width 335 height 634
paste textarea "0"
type textarea "Whitehaven 32-11/16" Self-Trimming Farmhouse Single Basin Enameled Cast Iron Ki…"
click at [248, 378] on div "VENTRESCA | MORRO BAY Kitchen Cabinet & Finish Schedule KITCHEN SINK Team View …" at bounding box center [411, 322] width 335 height 634
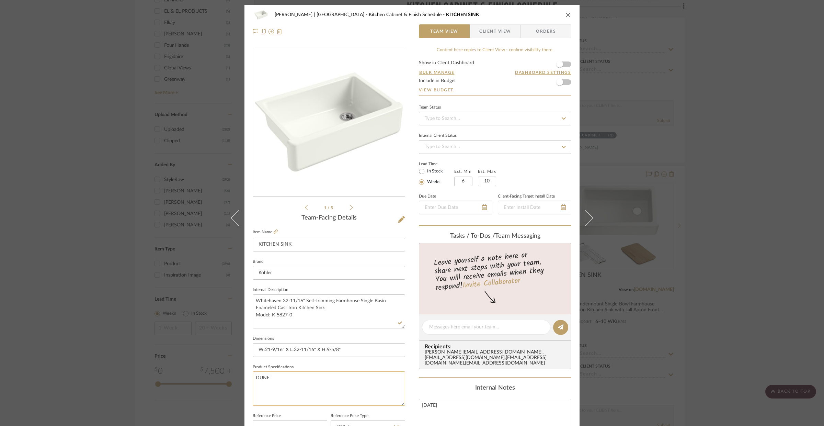
drag, startPoint x: 272, startPoint y: 378, endPoint x: 252, endPoint y: 378, distance: 20.2
click at [253, 378] on textarea "DUNE" at bounding box center [329, 388] width 152 height 34
type textarea "WHITE"
click at [362, 349] on input "W:21-9/16" X L:32-11/16" X H:9-5/8"" at bounding box center [329, 350] width 152 height 14
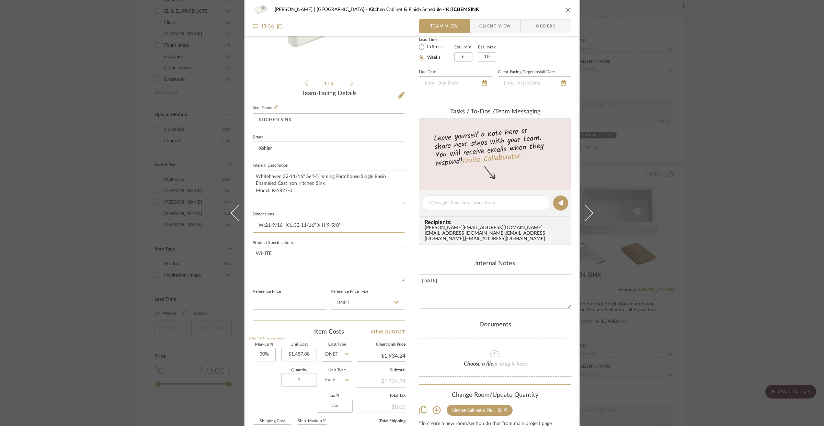
scroll to position [162, 0]
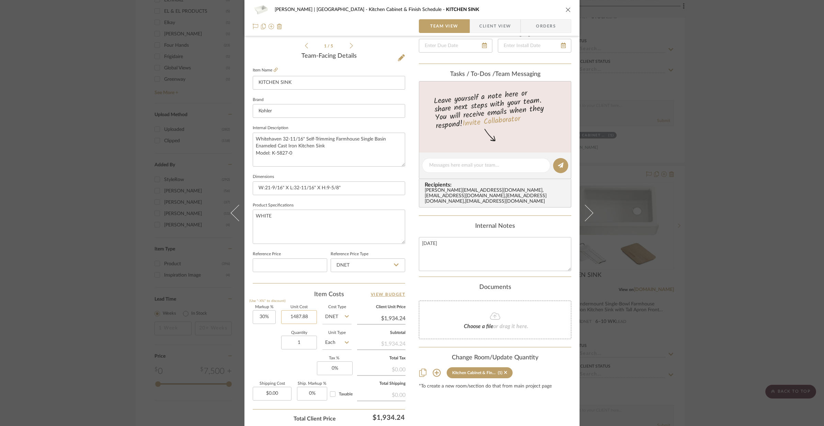
click at [295, 315] on input "1487.88" at bounding box center [299, 317] width 36 height 14
click at [295, 340] on input "1" at bounding box center [299, 342] width 36 height 14
type input "$1,144.53"
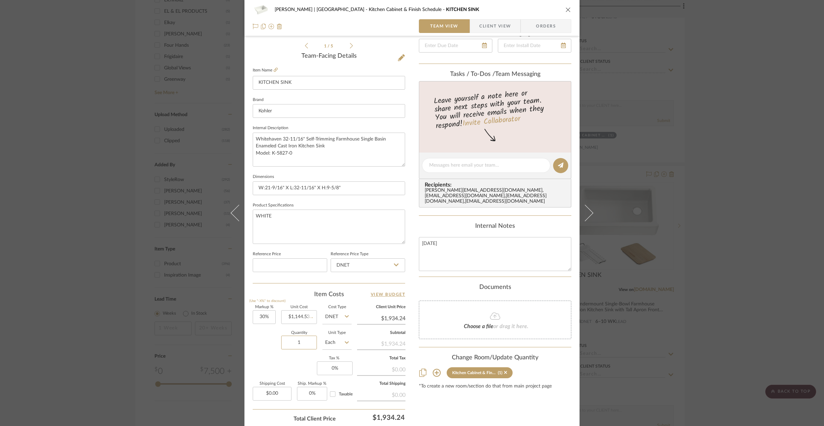
type input "$1,487.89"
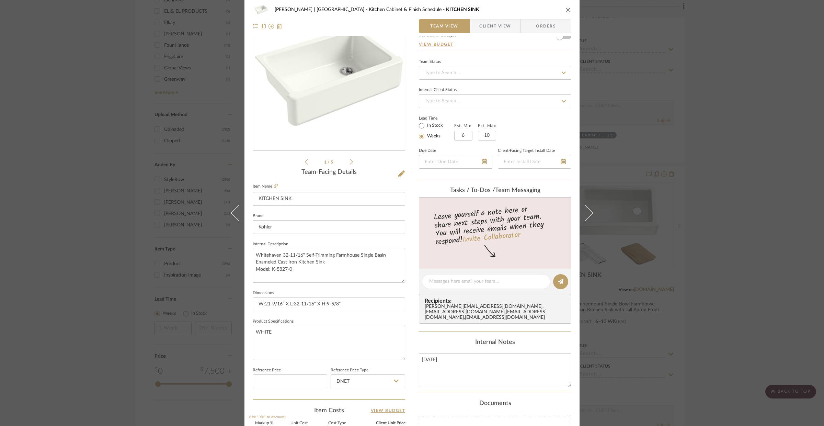
scroll to position [0, 0]
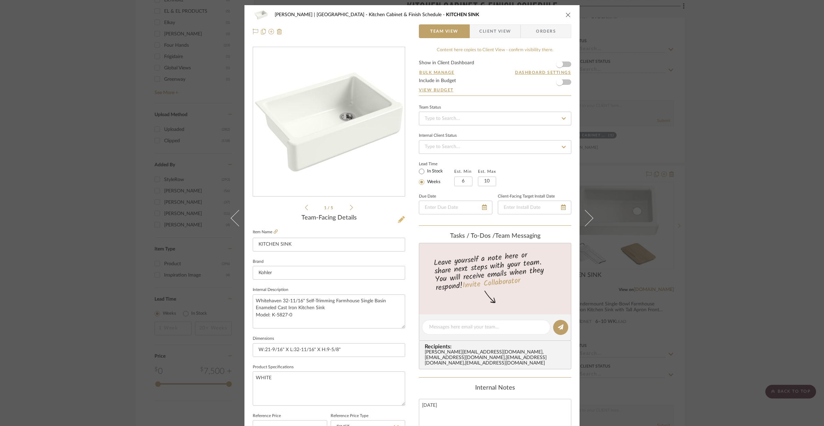
click at [398, 216] on icon at bounding box center [401, 219] width 7 height 7
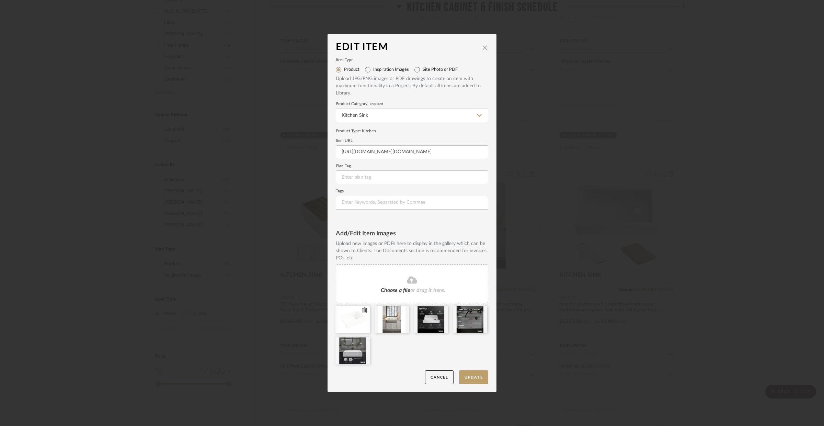
click at [362, 310] on icon at bounding box center [364, 309] width 5 height 5
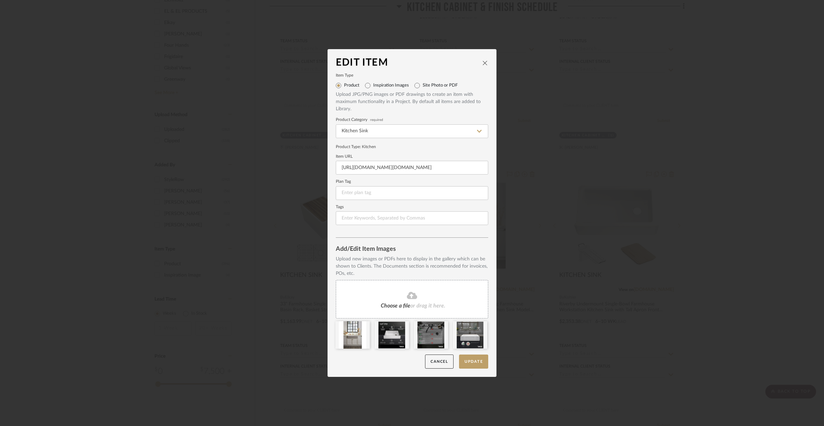
click at [382, 292] on fa-icon at bounding box center [412, 295] width 62 height 9
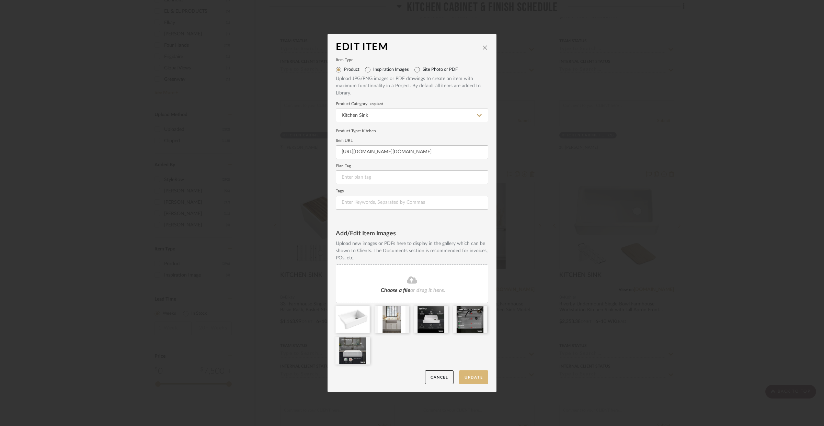
click at [475, 377] on button "Update" at bounding box center [473, 377] width 29 height 14
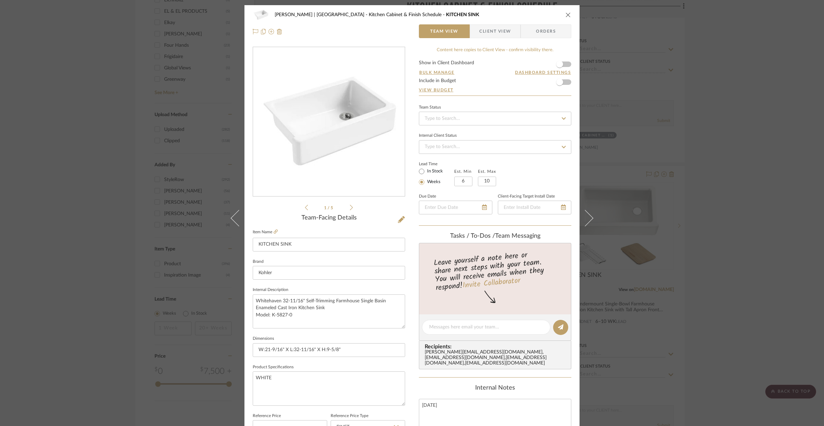
click at [350, 207] on icon at bounding box center [351, 207] width 3 height 6
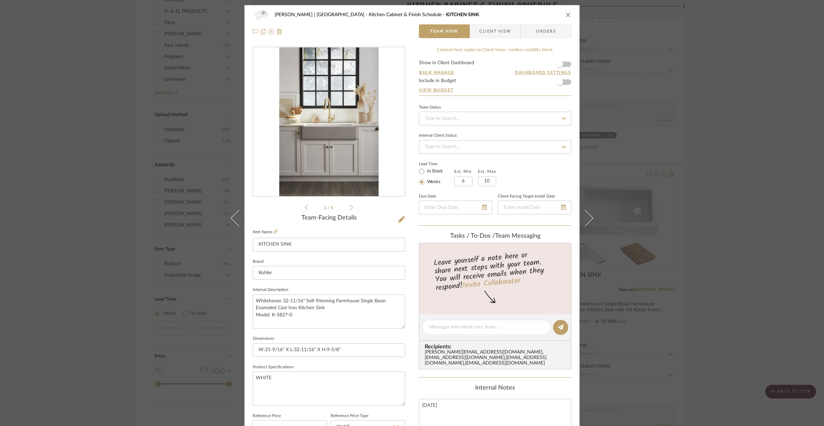
click at [350, 207] on icon at bounding box center [351, 207] width 3 height 6
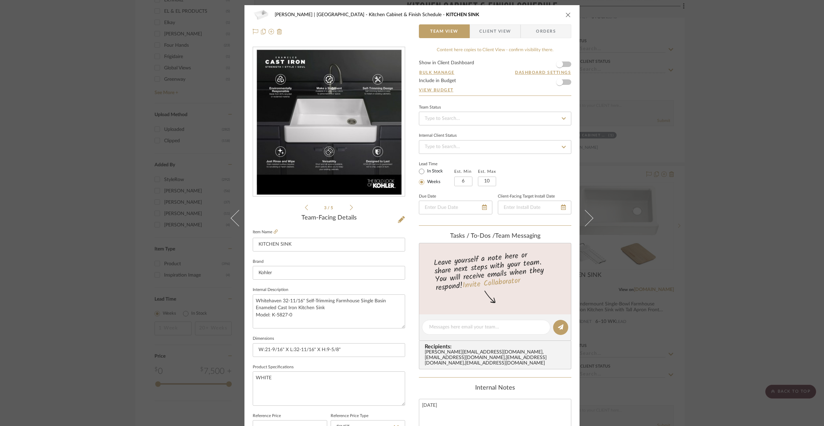
click at [350, 207] on icon at bounding box center [351, 207] width 3 height 6
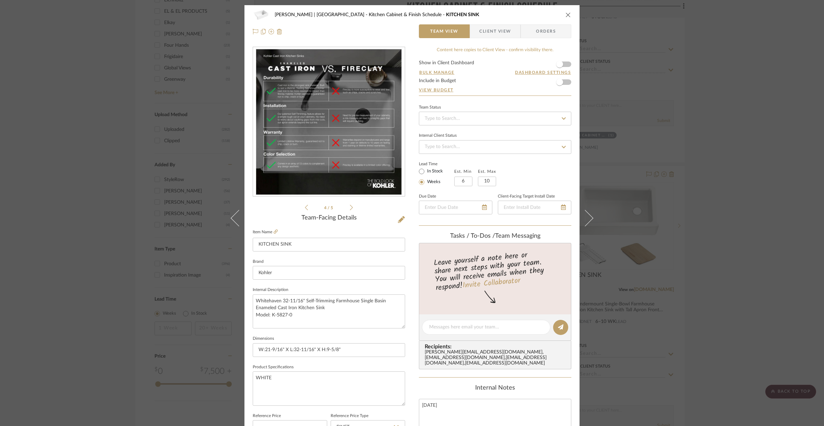
click at [350, 207] on icon at bounding box center [351, 207] width 3 height 6
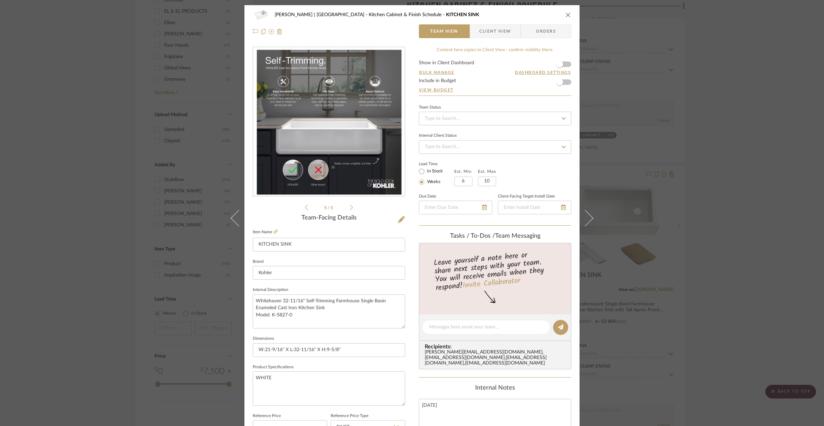
click at [350, 207] on icon at bounding box center [351, 207] width 3 height 6
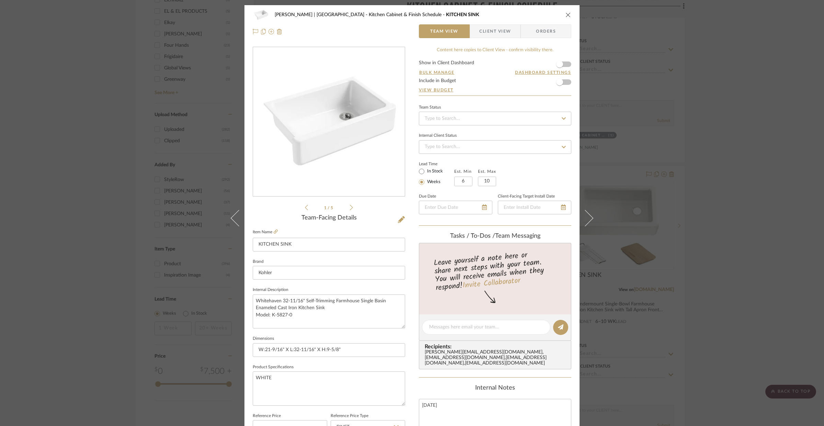
click at [350, 207] on icon at bounding box center [351, 207] width 3 height 6
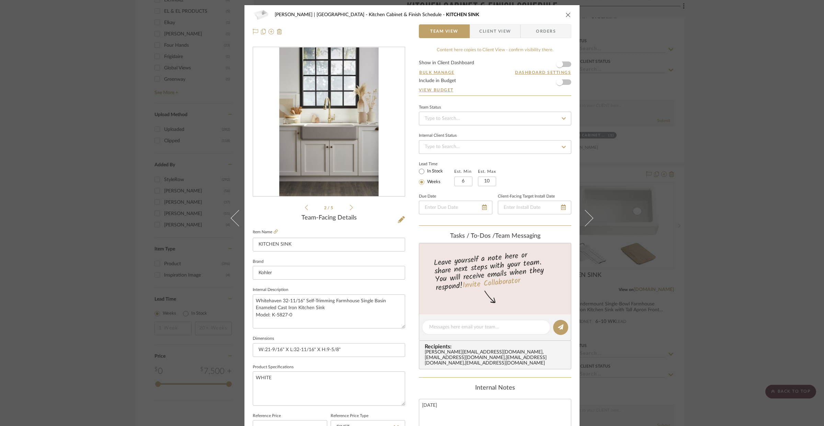
click at [350, 207] on icon at bounding box center [351, 207] width 3 height 6
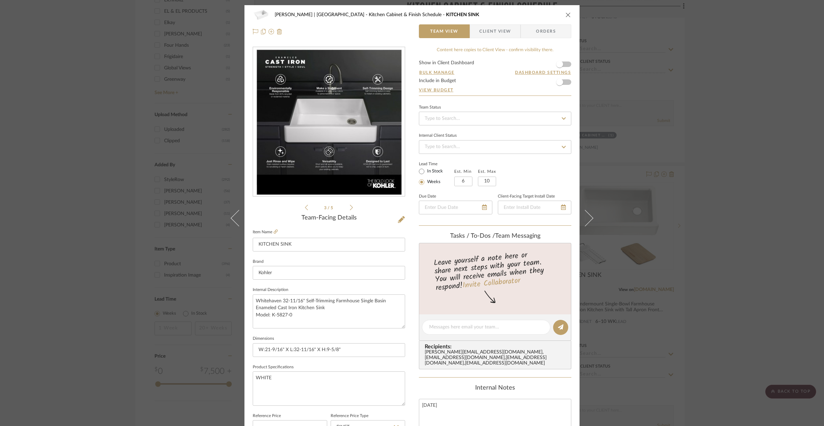
click at [350, 207] on icon at bounding box center [351, 207] width 3 height 6
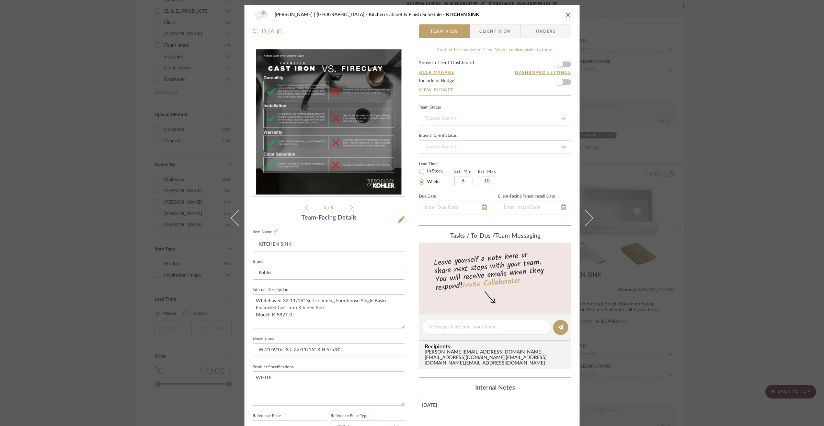
click at [565, 17] on icon "close" at bounding box center [567, 14] width 5 height 5
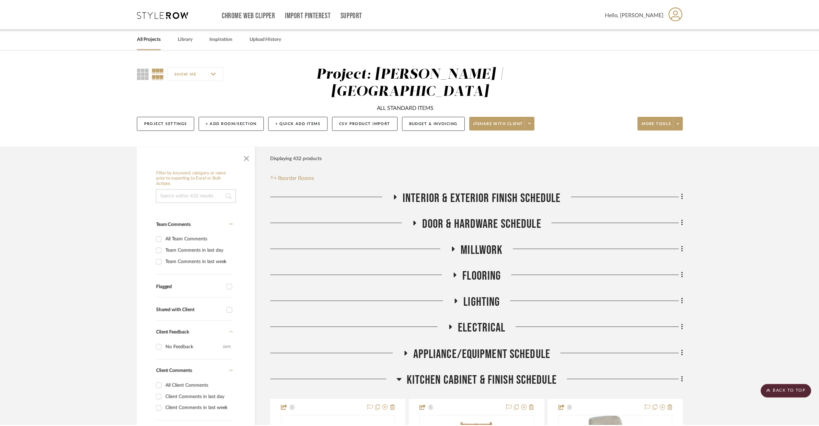
scroll to position [842, 0]
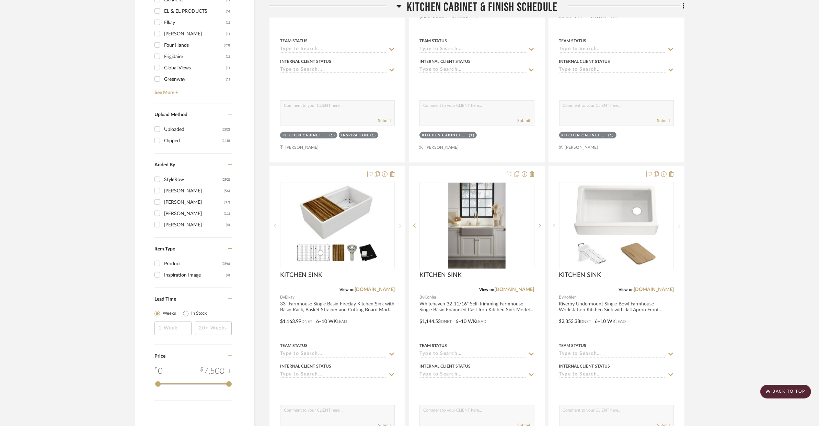
click at [415, 223] on icon at bounding box center [414, 225] width 2 height 4
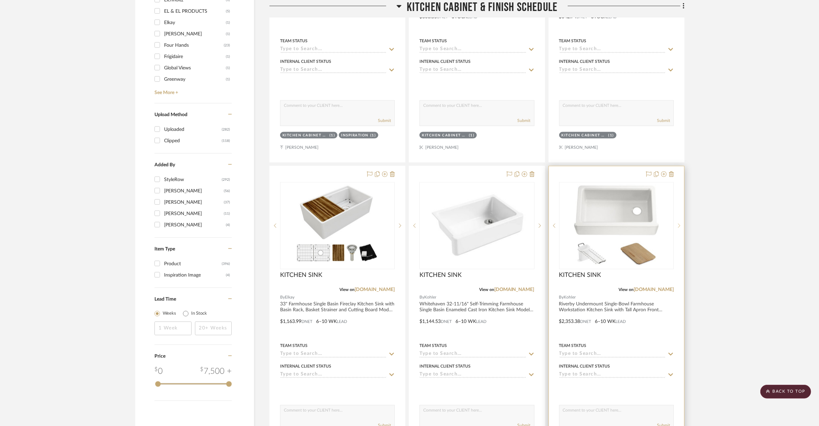
click at [680, 223] on sr-next-btn at bounding box center [679, 225] width 10 height 5
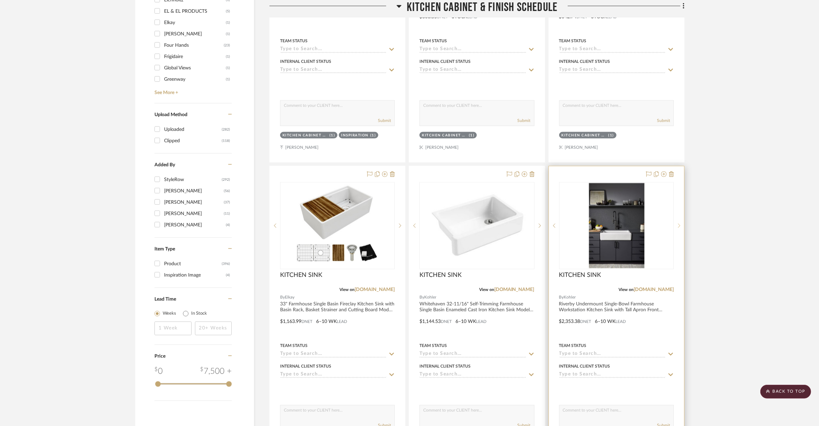
click at [680, 223] on icon at bounding box center [679, 225] width 2 height 5
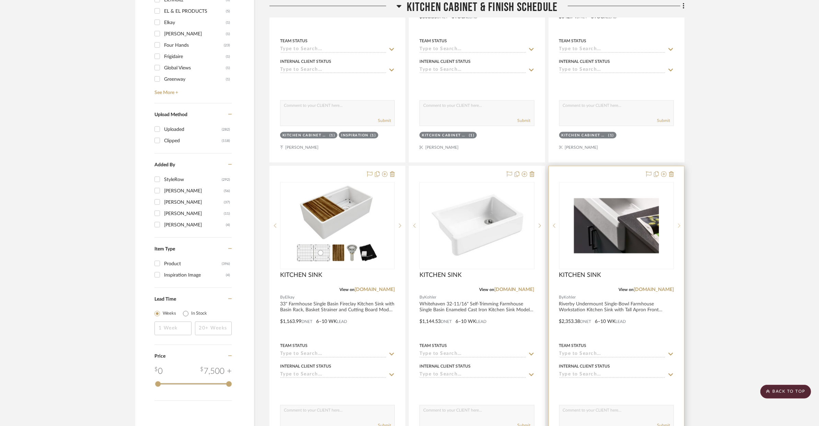
click at [680, 223] on icon at bounding box center [679, 225] width 2 height 5
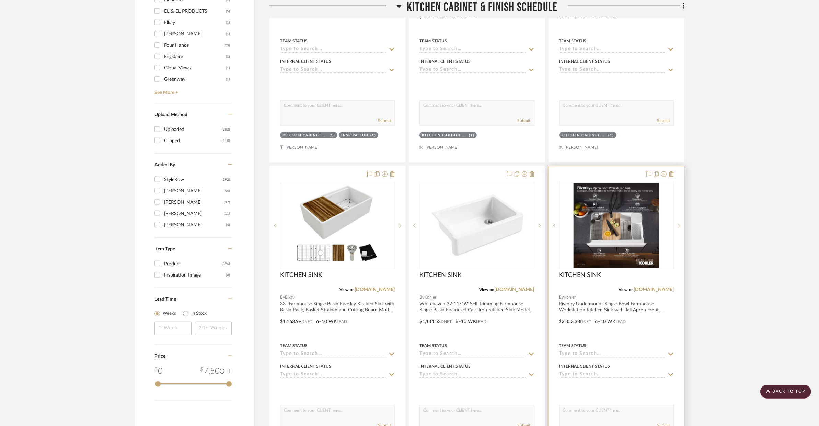
click at [680, 223] on icon at bounding box center [679, 225] width 2 height 5
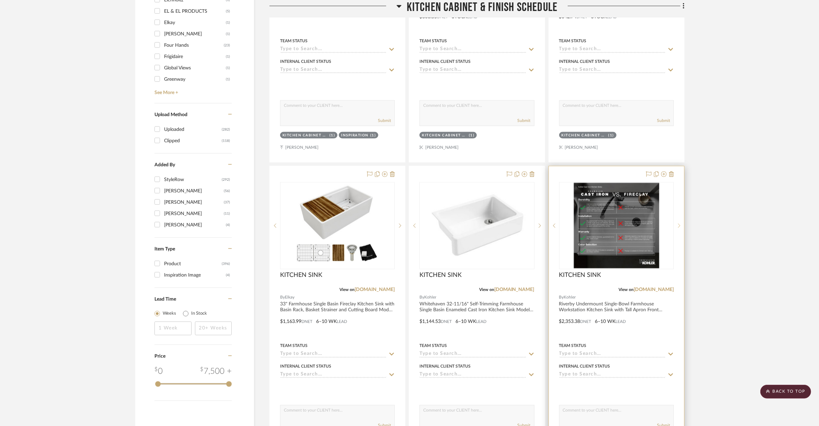
click at [680, 223] on icon at bounding box center [679, 225] width 2 height 5
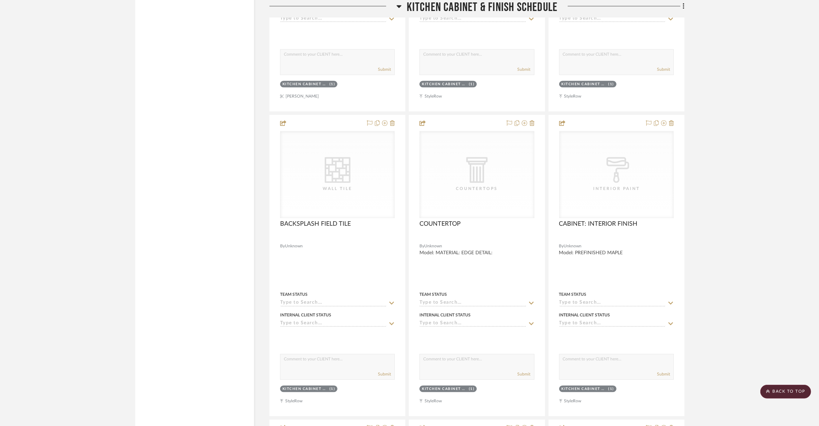
scroll to position [2099, 0]
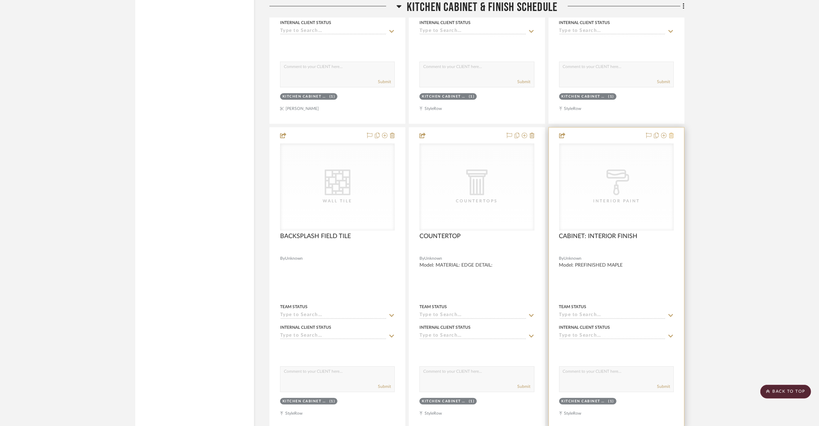
click at [672, 132] on icon at bounding box center [671, 134] width 5 height 5
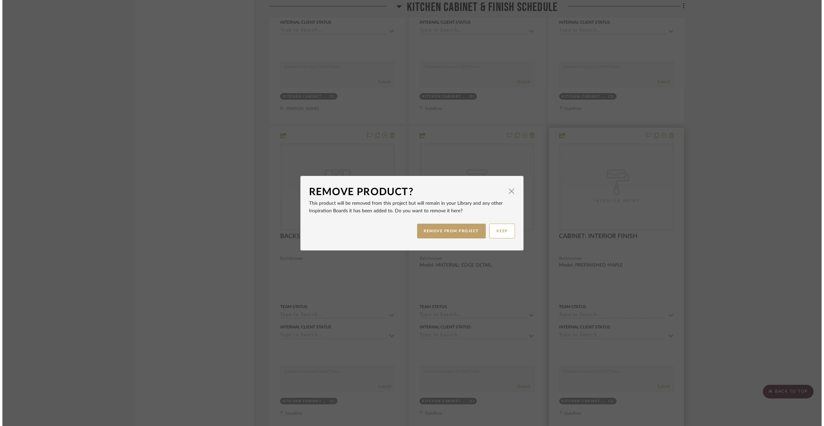
scroll to position [0, 0]
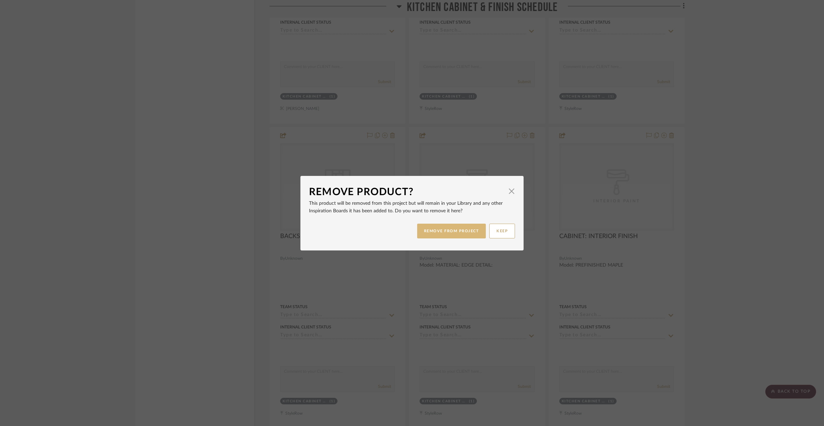
click at [445, 232] on button "REMOVE FROM PROJECT" at bounding box center [451, 230] width 69 height 15
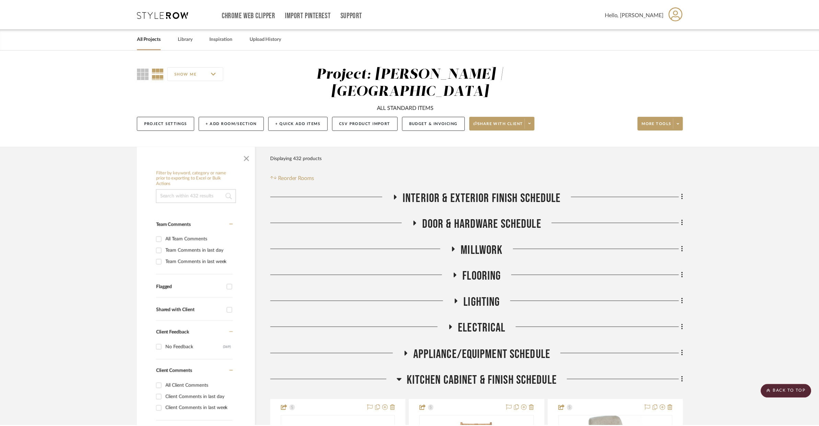
scroll to position [2099, 0]
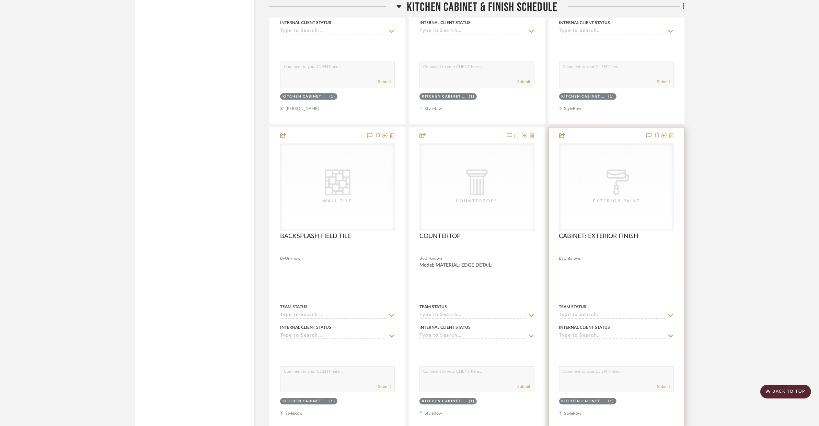
click at [671, 132] on icon at bounding box center [671, 134] width 5 height 5
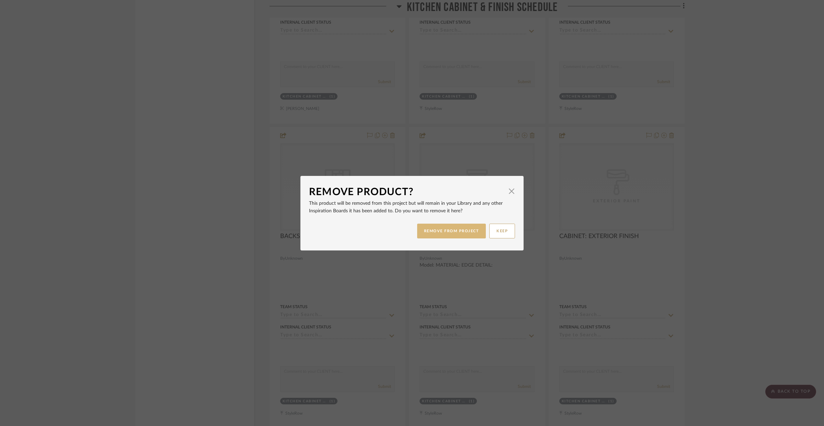
click at [450, 237] on button "REMOVE FROM PROJECT" at bounding box center [451, 230] width 69 height 15
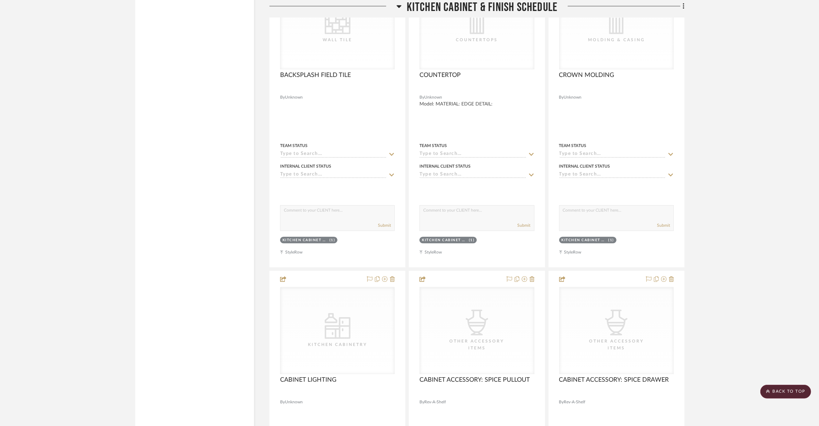
scroll to position [2402, 0]
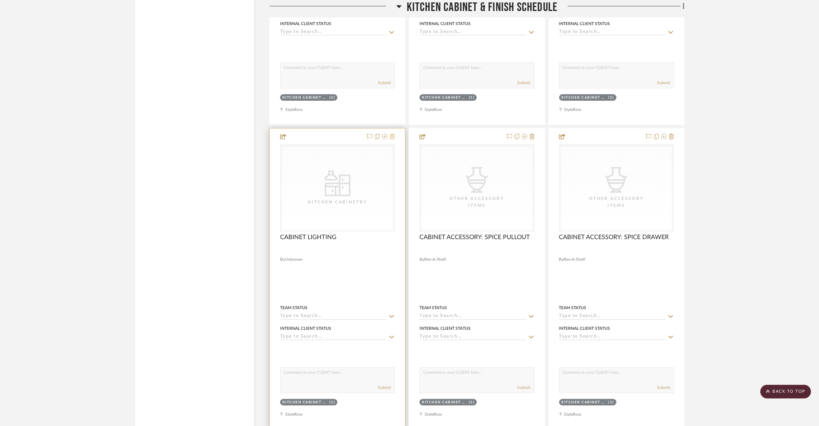
click at [392, 133] on icon at bounding box center [392, 135] width 5 height 5
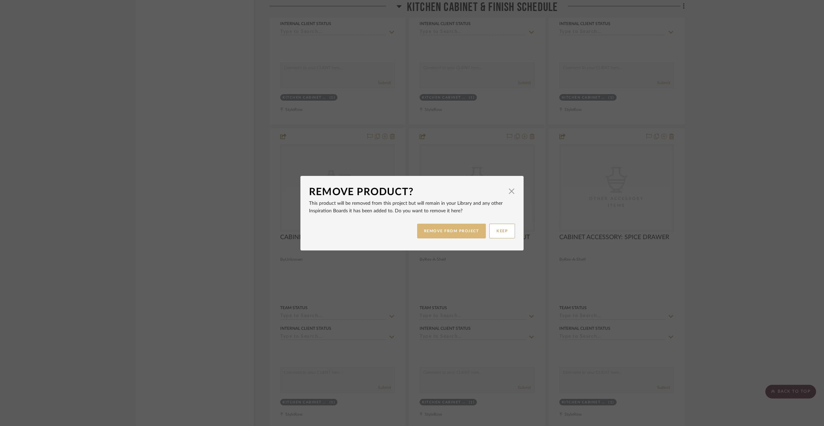
click at [440, 226] on button "REMOVE FROM PROJECT" at bounding box center [451, 230] width 69 height 15
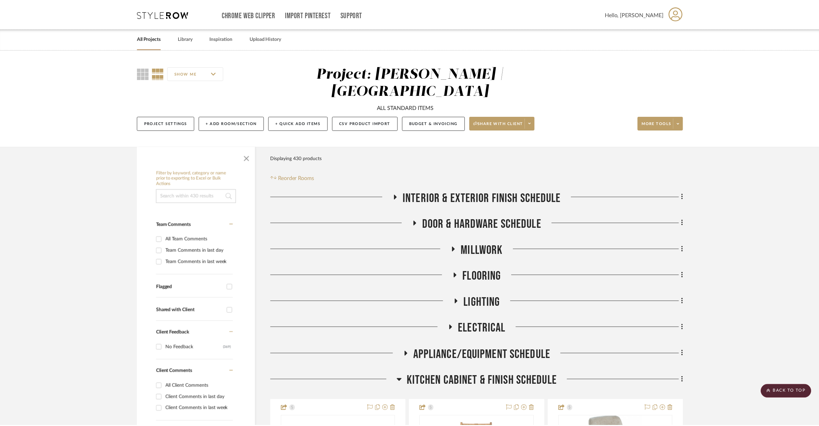
scroll to position [2402, 0]
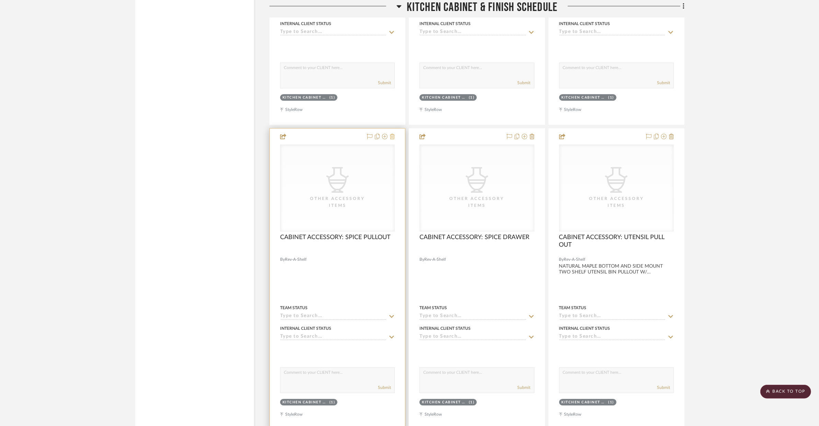
click at [391, 133] on icon at bounding box center [392, 135] width 5 height 5
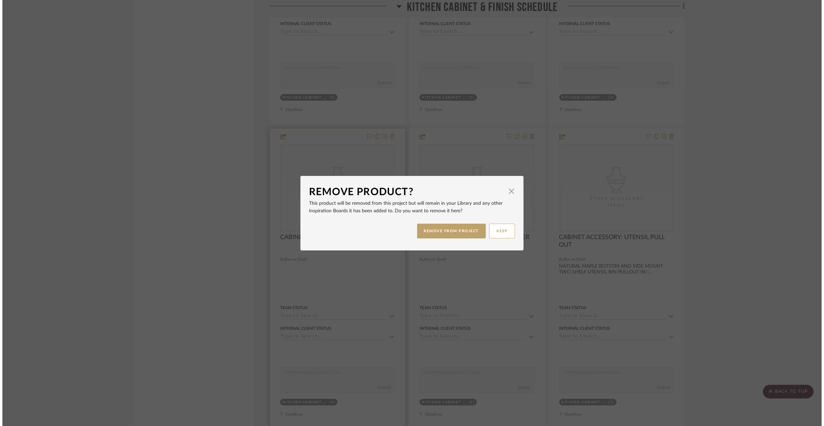
scroll to position [0, 0]
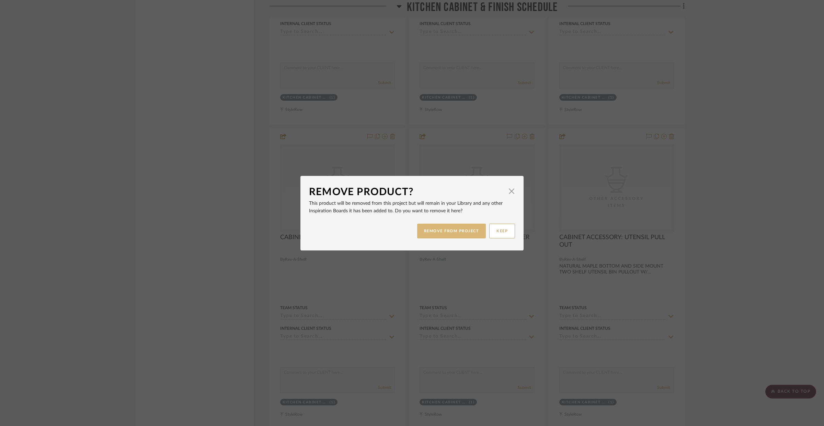
click at [452, 233] on button "REMOVE FROM PROJECT" at bounding box center [451, 230] width 69 height 15
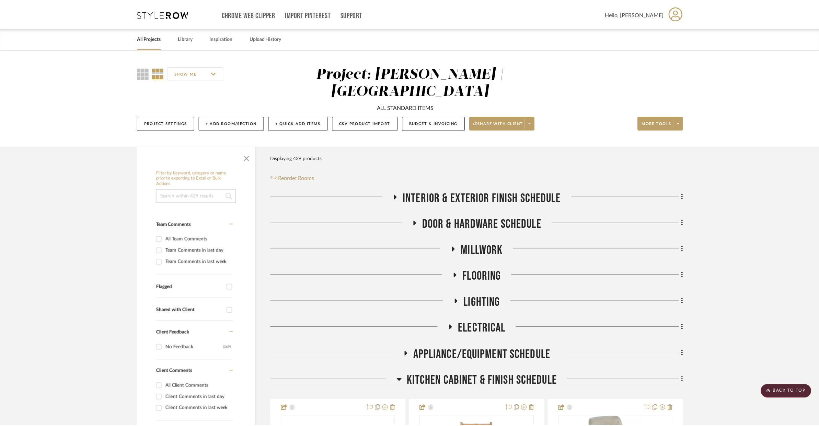
scroll to position [2402, 0]
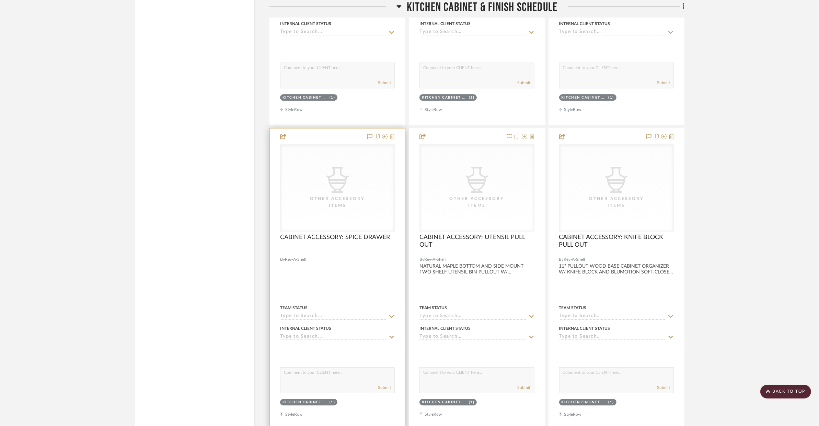
click at [393, 133] on icon at bounding box center [392, 135] width 5 height 5
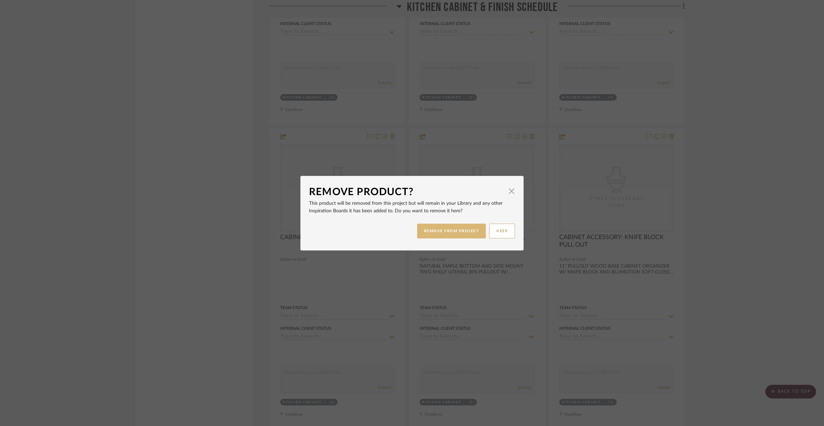
click at [425, 226] on button "REMOVE FROM PROJECT" at bounding box center [451, 230] width 69 height 15
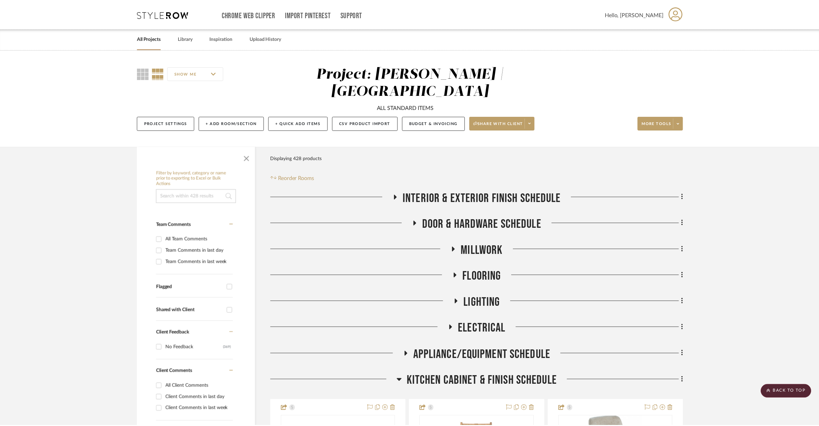
scroll to position [2402, 0]
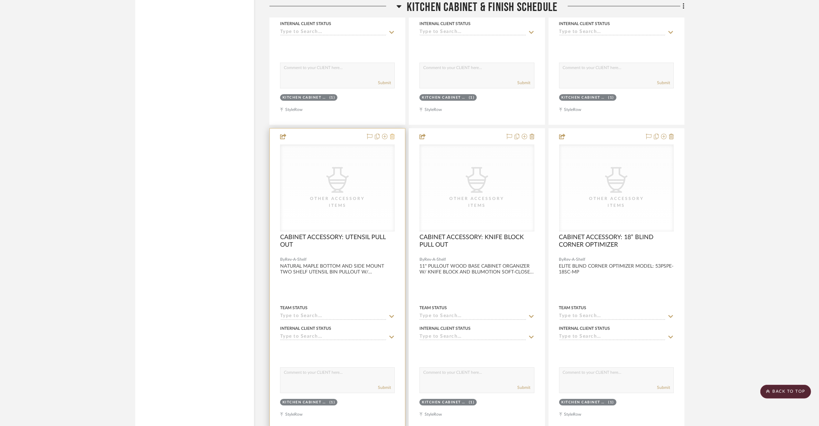
click at [391, 134] on fa-icon at bounding box center [392, 136] width 5 height 5
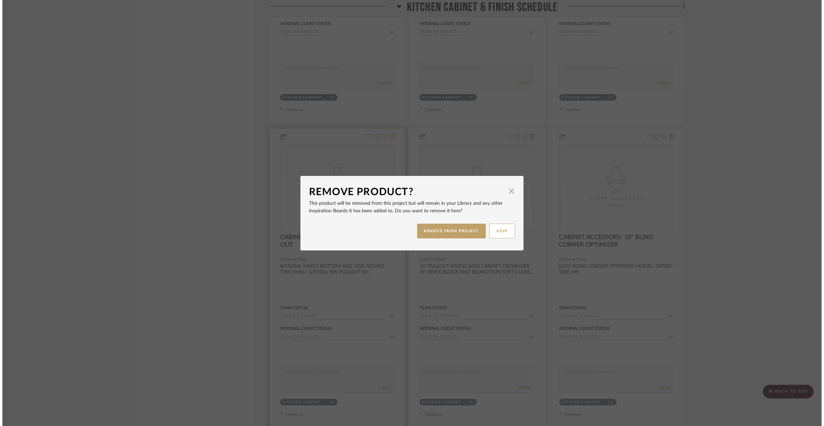
scroll to position [0, 0]
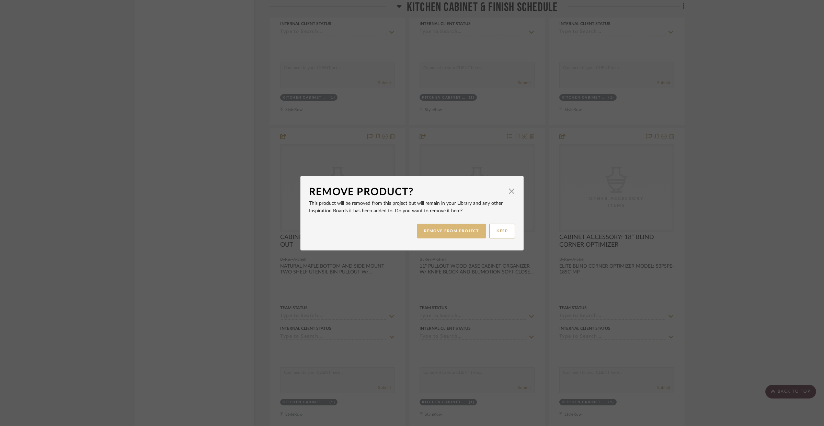
click at [428, 226] on button "REMOVE FROM PROJECT" at bounding box center [451, 230] width 69 height 15
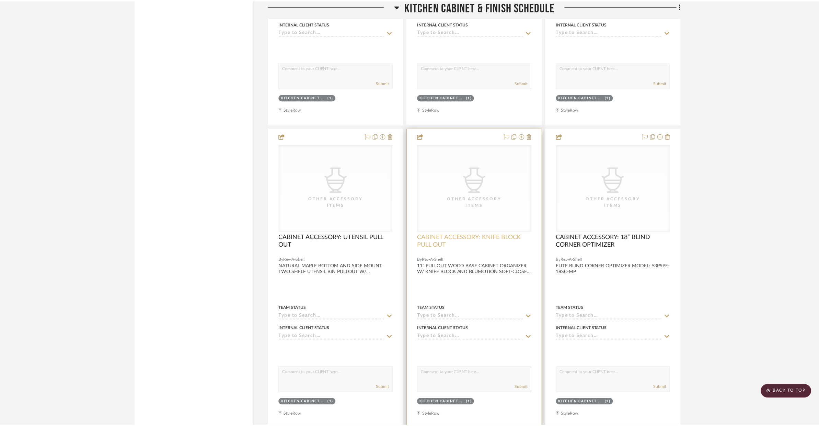
scroll to position [2402, 0]
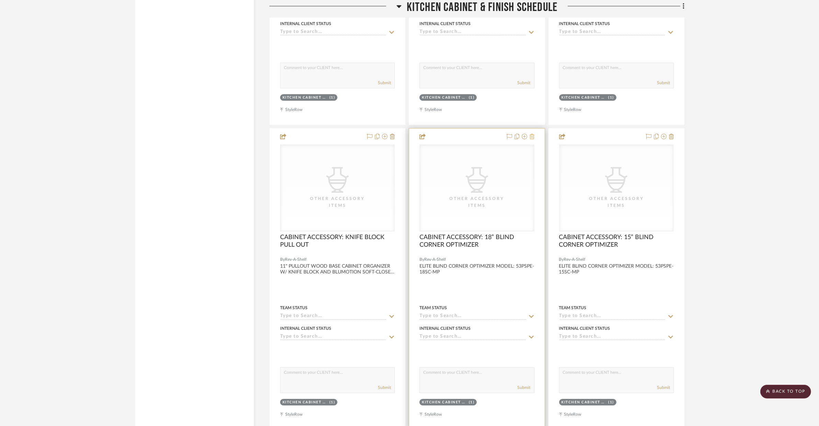
click at [532, 133] on icon at bounding box center [531, 135] width 5 height 5
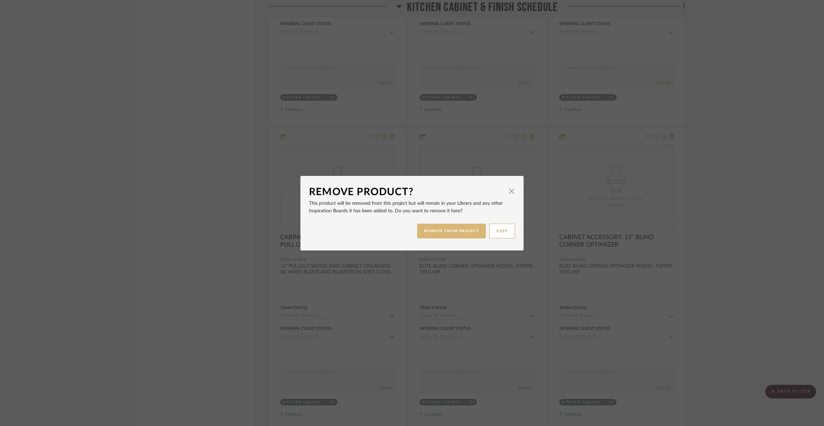
click at [475, 233] on button "REMOVE FROM PROJECT" at bounding box center [451, 230] width 69 height 15
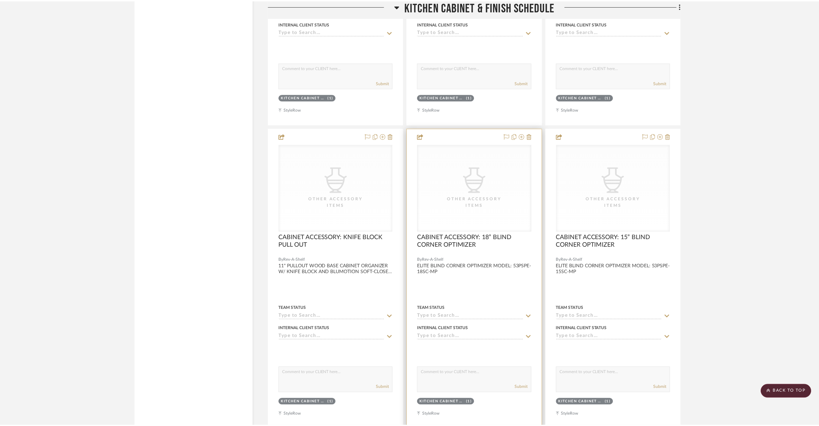
scroll to position [2402, 0]
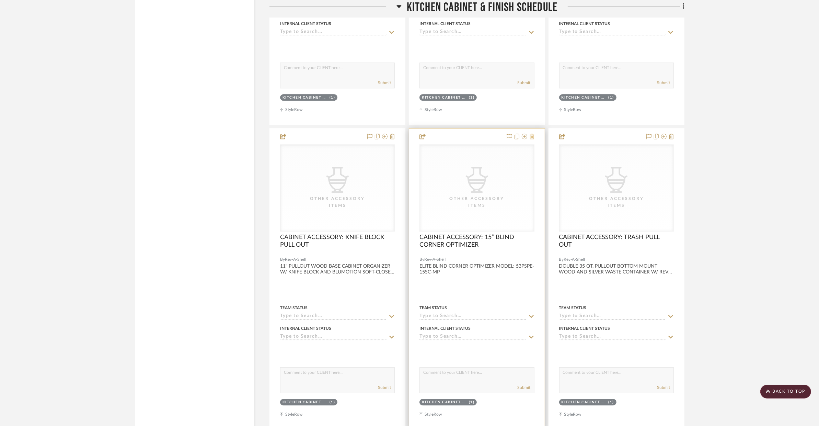
click at [533, 133] on icon at bounding box center [531, 135] width 5 height 5
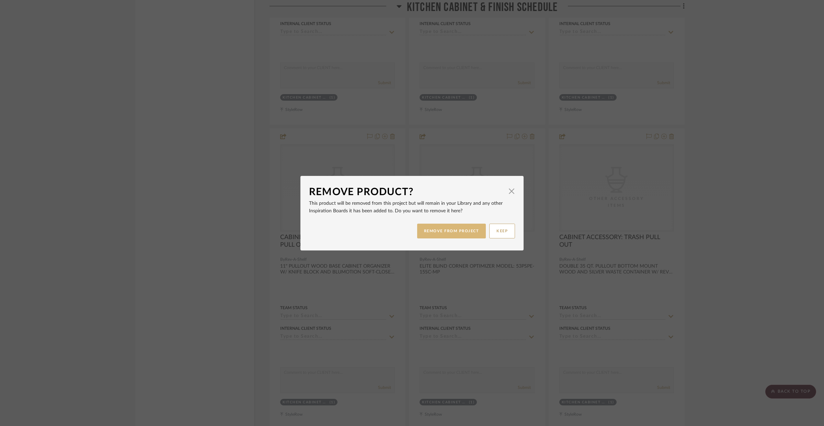
click at [459, 232] on button "REMOVE FROM PROJECT" at bounding box center [451, 230] width 69 height 15
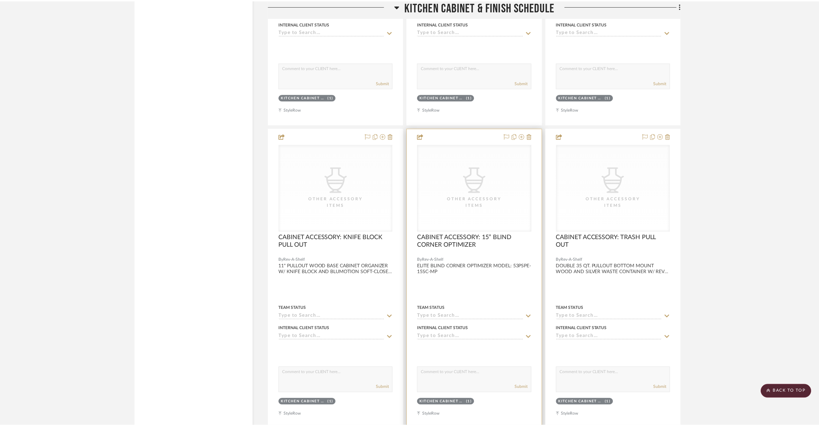
scroll to position [2402, 0]
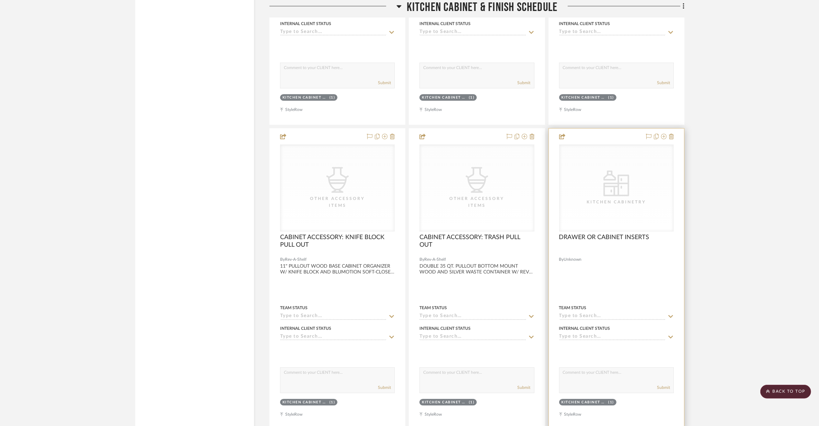
click at [673, 128] on div at bounding box center [616, 278] width 135 height 300
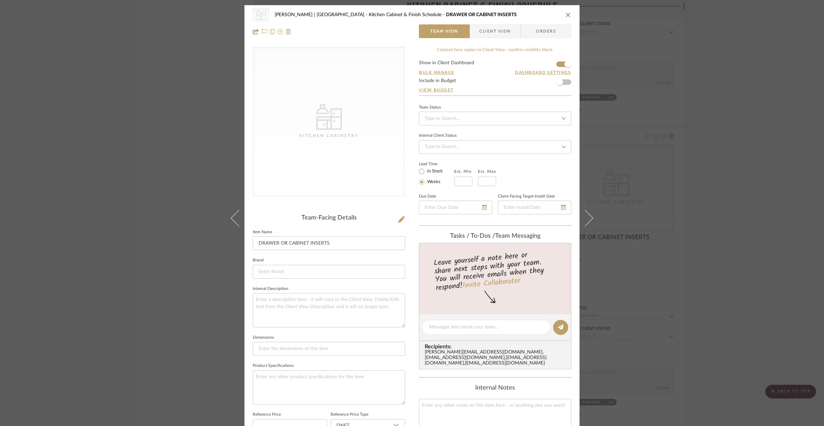
click at [565, 18] on button "close" at bounding box center [568, 15] width 6 height 6
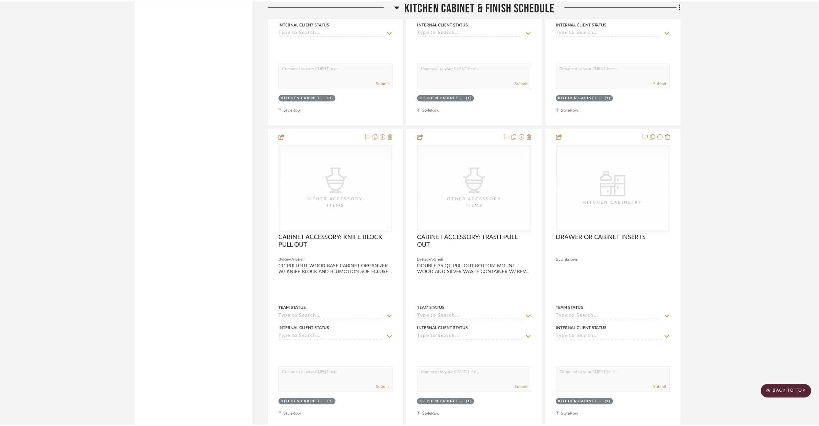
scroll to position [2402, 0]
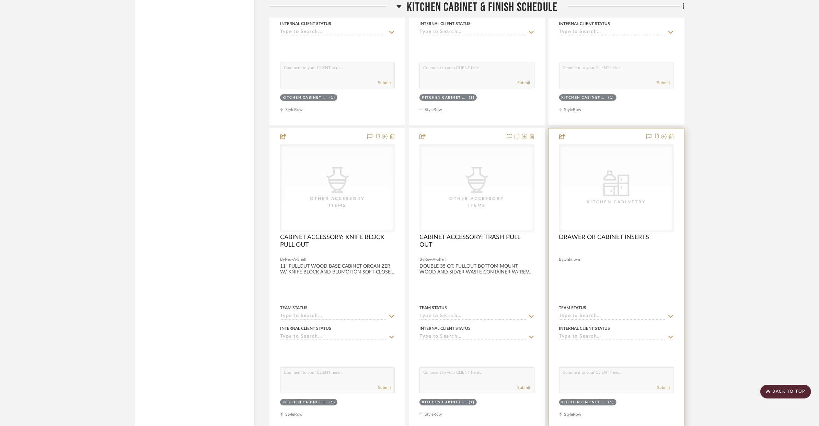
click at [672, 133] on icon at bounding box center [671, 135] width 5 height 5
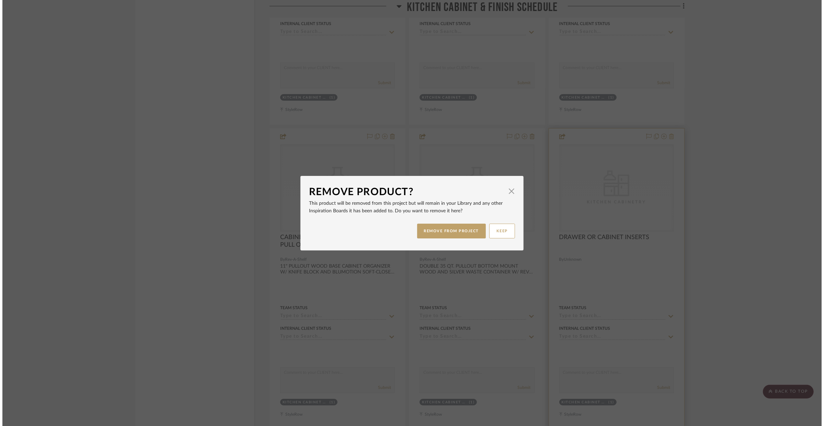
scroll to position [0, 0]
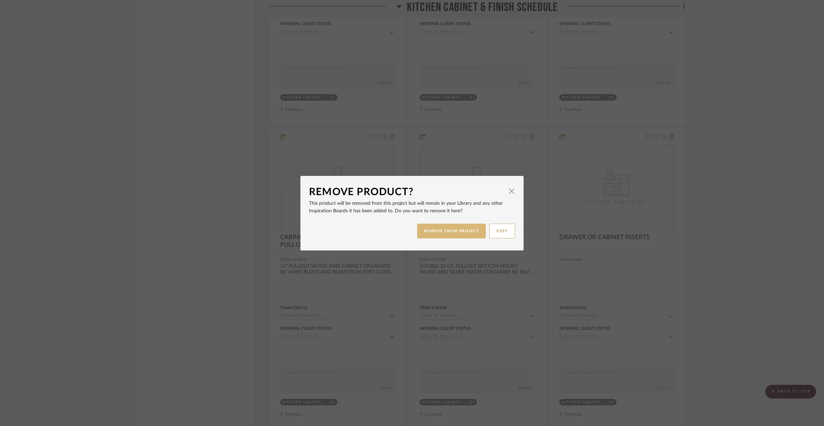
click at [466, 228] on button "REMOVE FROM PROJECT" at bounding box center [451, 230] width 69 height 15
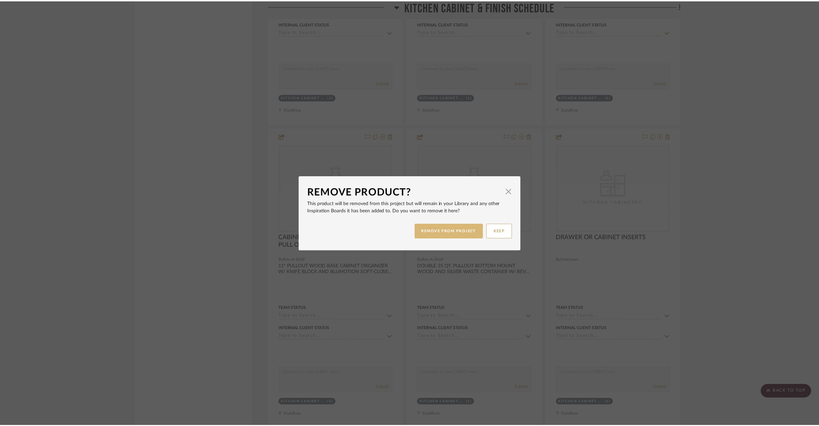
scroll to position [2402, 0]
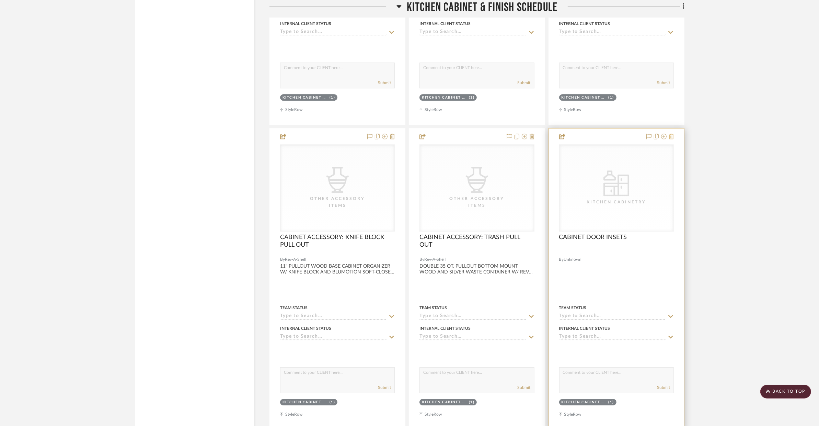
click at [673, 133] on icon at bounding box center [671, 135] width 5 height 5
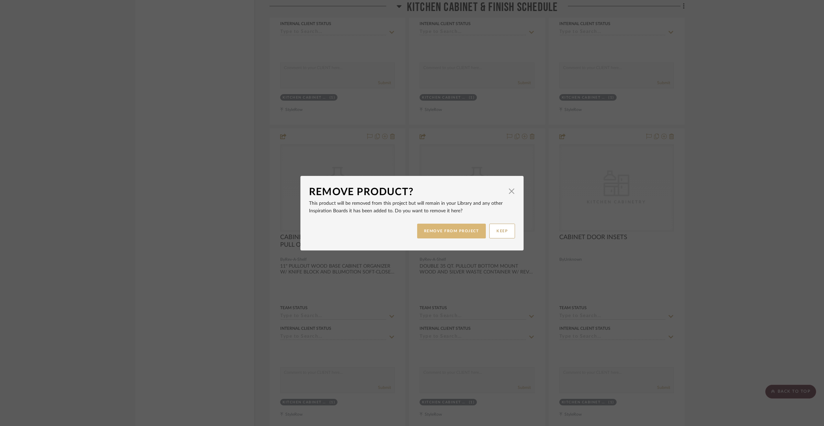
click at [450, 237] on button "REMOVE FROM PROJECT" at bounding box center [451, 230] width 69 height 15
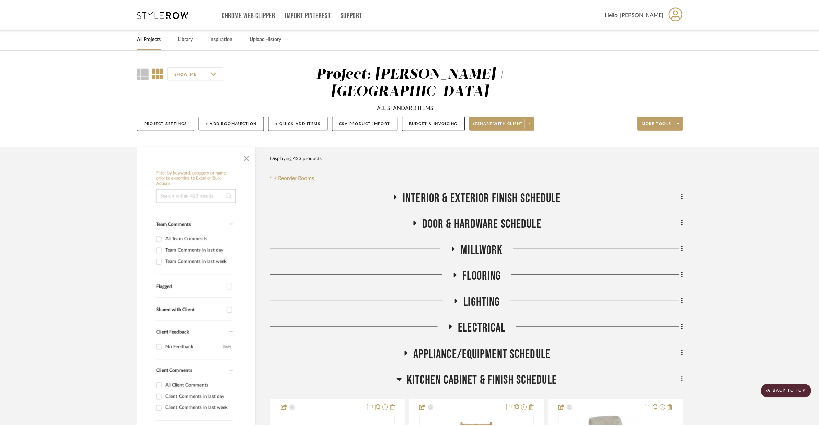
scroll to position [2402, 0]
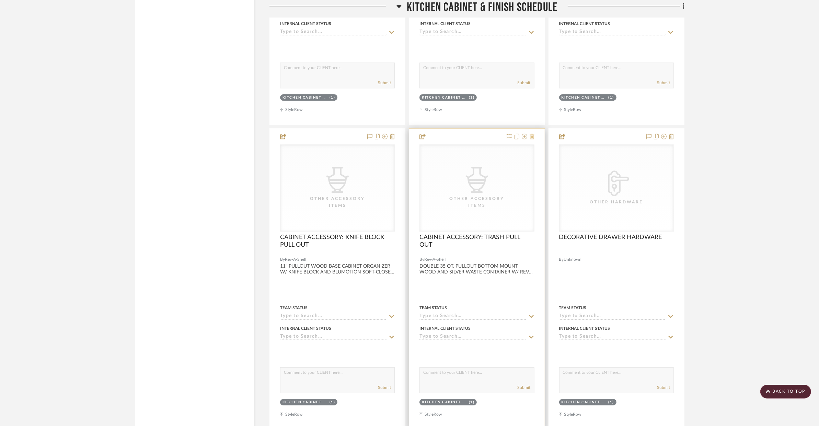
click at [532, 133] on icon at bounding box center [531, 135] width 5 height 5
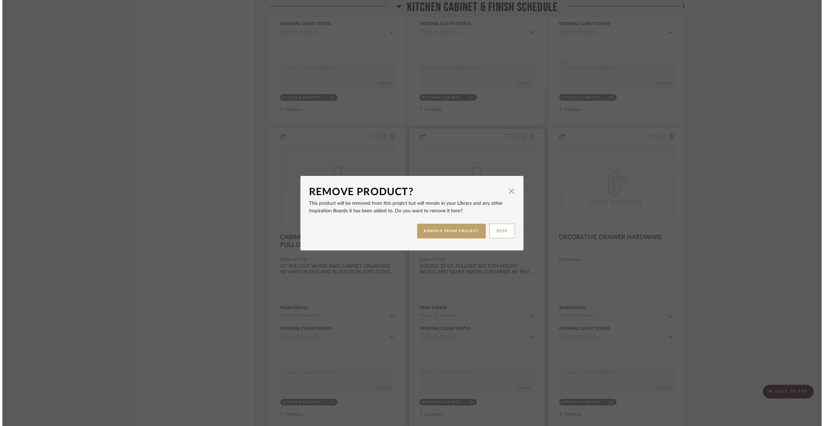
scroll to position [0, 0]
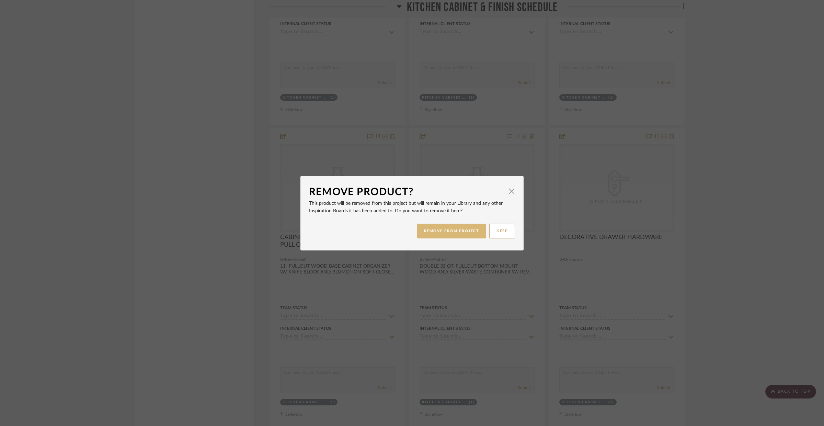
click at [458, 226] on button "REMOVE FROM PROJECT" at bounding box center [451, 230] width 69 height 15
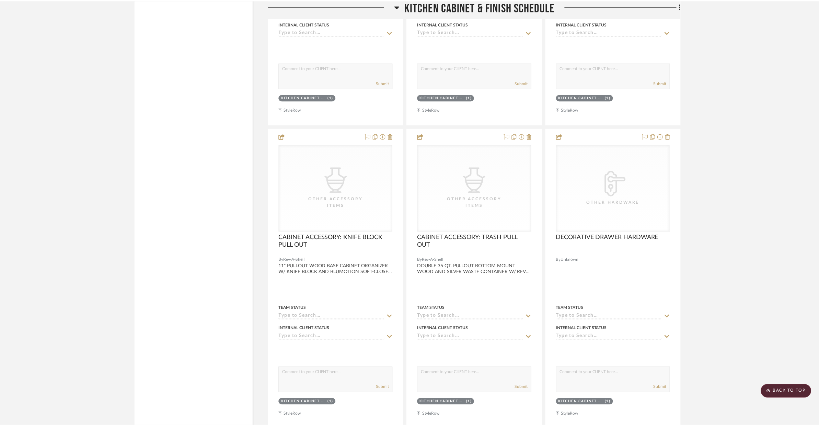
scroll to position [2402, 0]
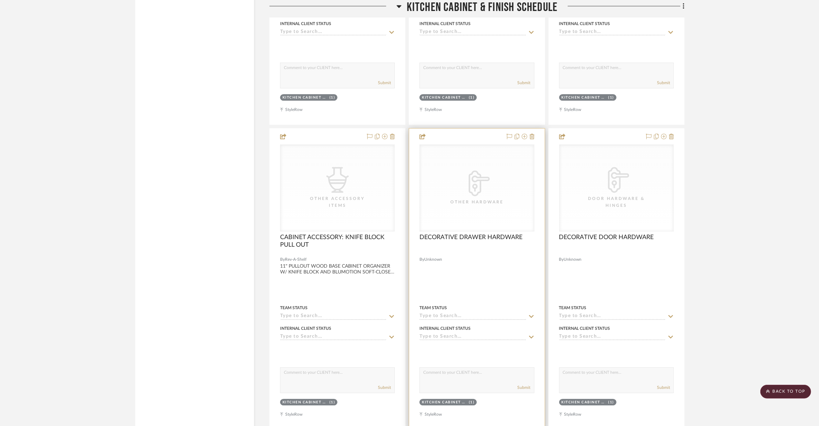
click at [535, 128] on div at bounding box center [476, 278] width 135 height 300
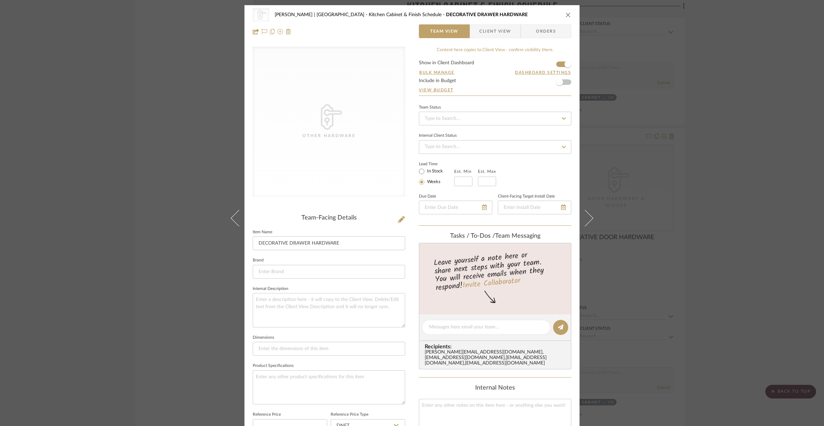
click at [567, 17] on icon "close" at bounding box center [567, 14] width 5 height 5
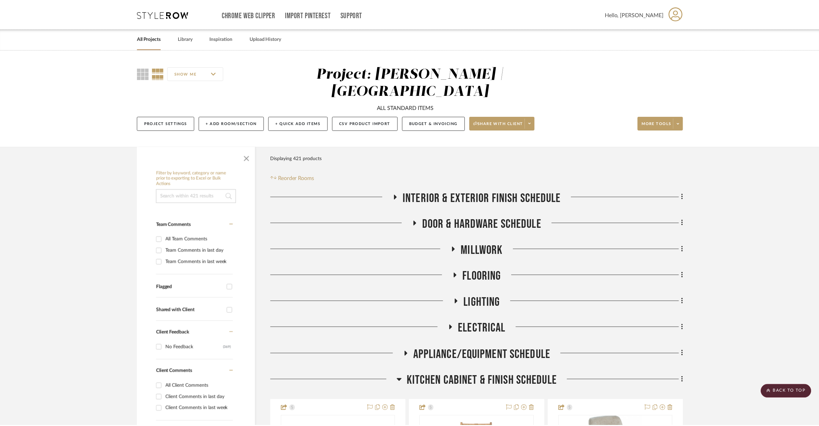
scroll to position [2402, 0]
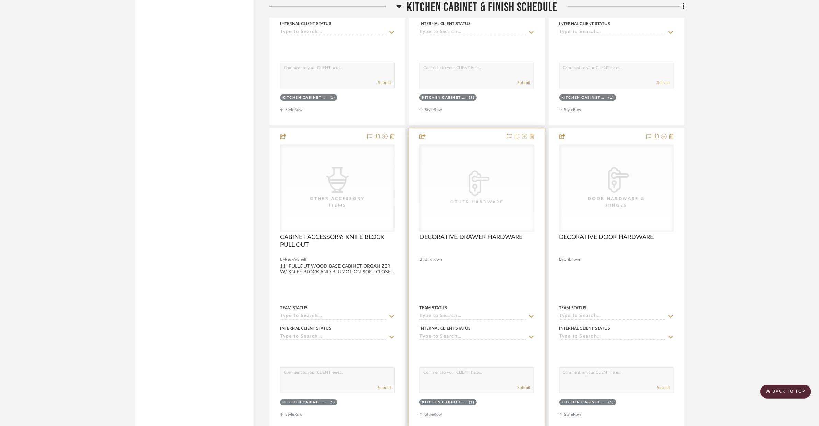
click at [533, 133] on icon at bounding box center [531, 135] width 5 height 5
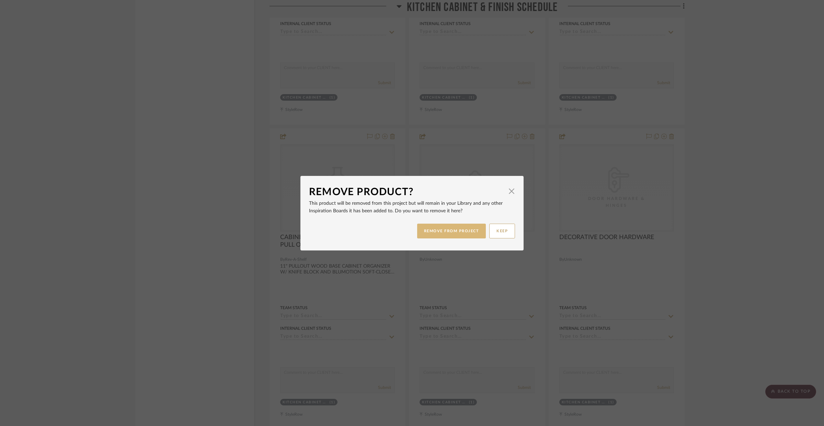
click at [471, 226] on button "REMOVE FROM PROJECT" at bounding box center [451, 230] width 69 height 15
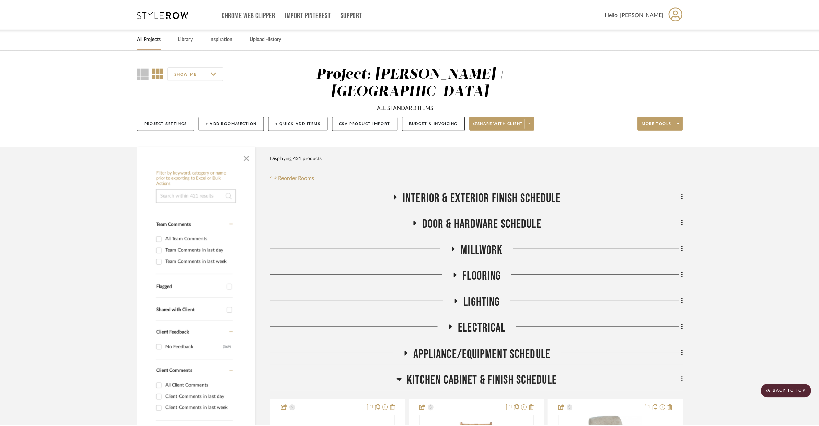
scroll to position [2402, 0]
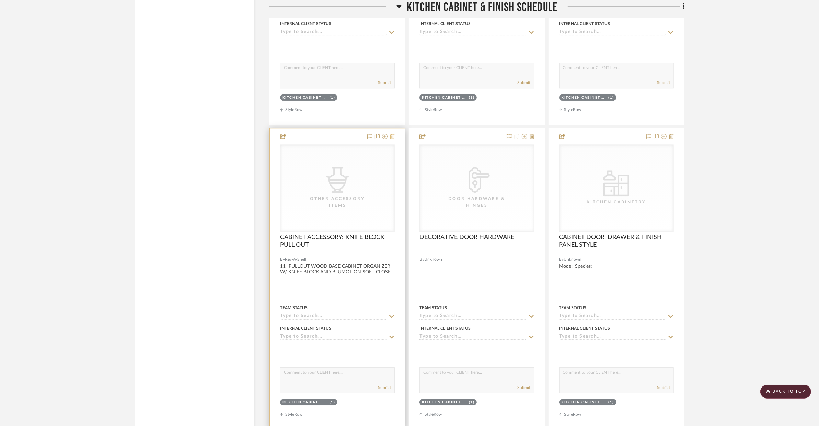
click at [393, 133] on icon at bounding box center [392, 135] width 5 height 5
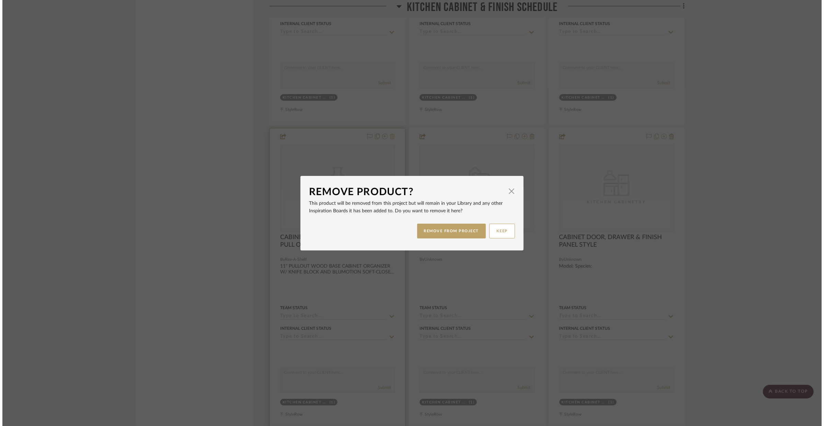
scroll to position [0, 0]
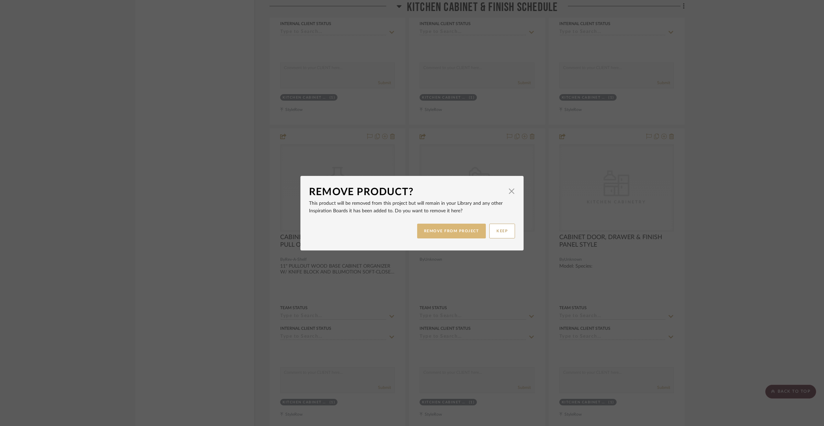
click at [454, 224] on button "REMOVE FROM PROJECT" at bounding box center [451, 230] width 69 height 15
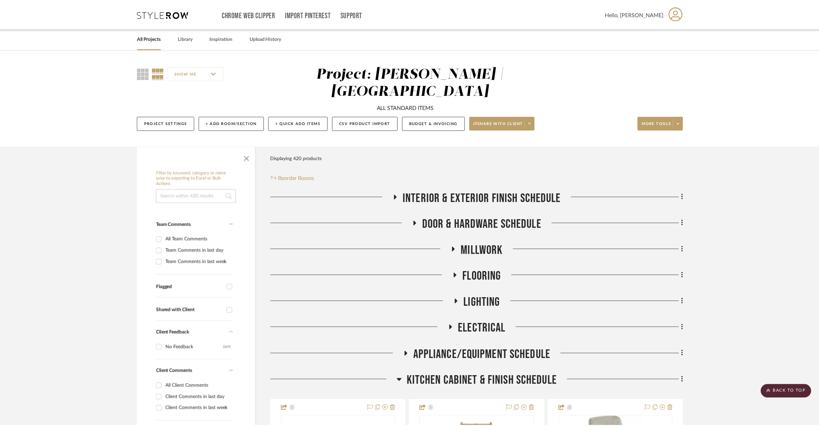
scroll to position [2402, 0]
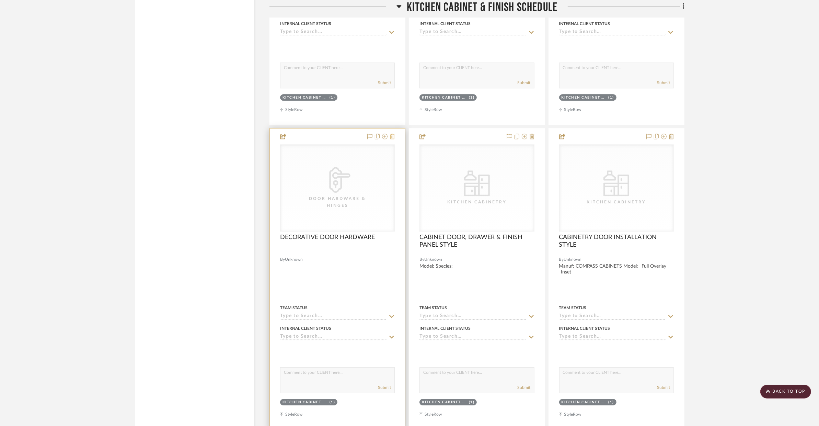
click at [391, 133] on icon at bounding box center [392, 135] width 5 height 5
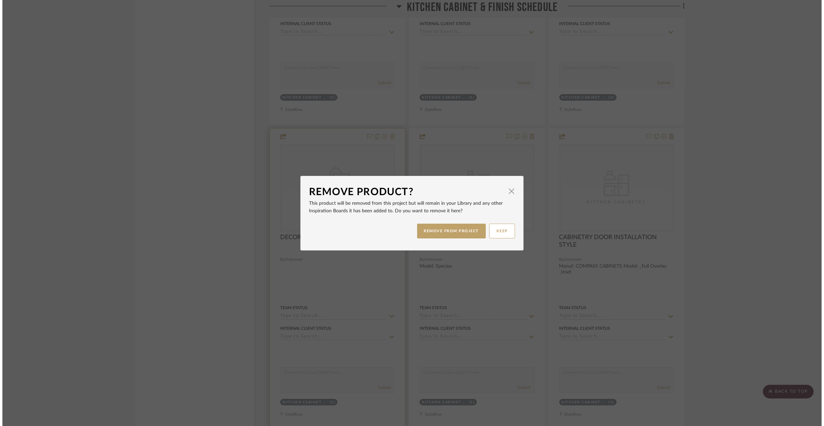
scroll to position [0, 0]
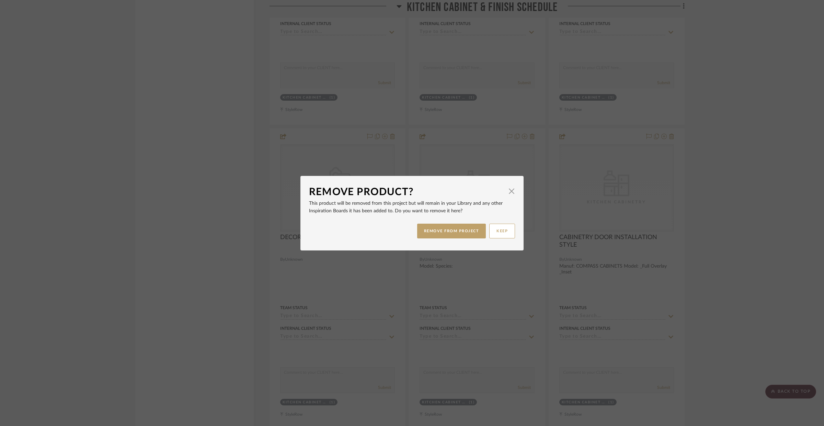
click at [453, 221] on div "REMOVE FROM PROJECT KEEP" at bounding box center [412, 231] width 206 height 22
click at [453, 225] on button "REMOVE FROM PROJECT" at bounding box center [451, 230] width 69 height 15
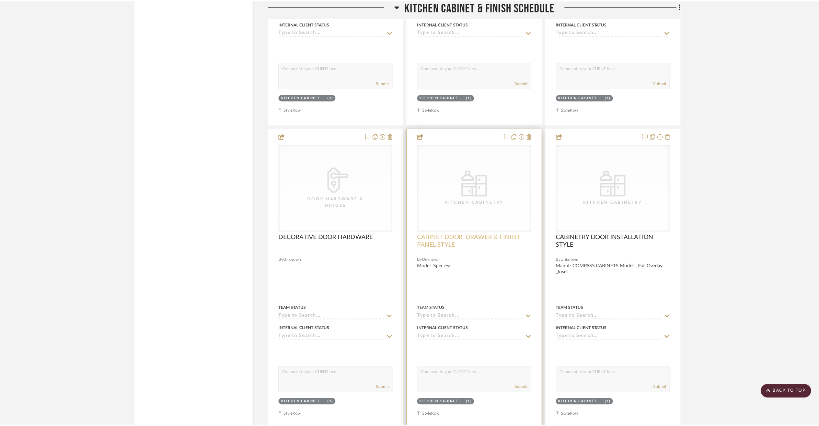
scroll to position [2402, 0]
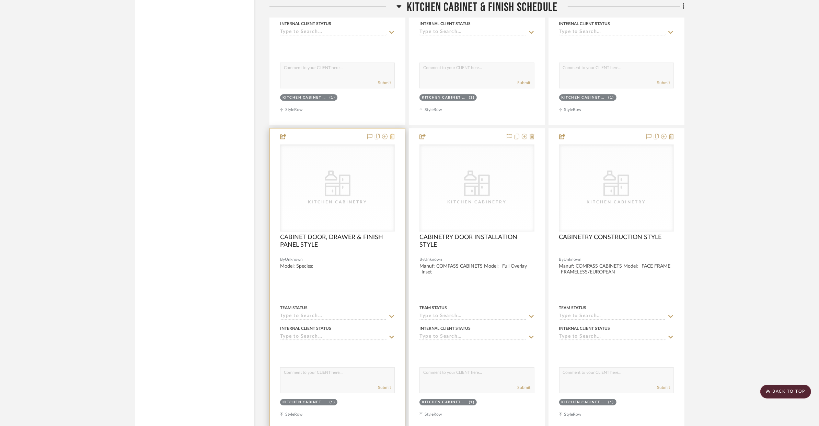
click at [393, 133] on icon at bounding box center [392, 135] width 5 height 5
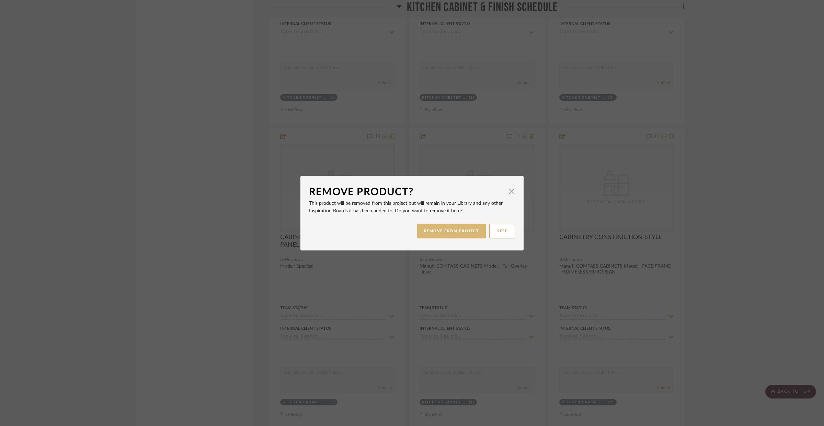
click at [443, 227] on button "REMOVE FROM PROJECT" at bounding box center [451, 230] width 69 height 15
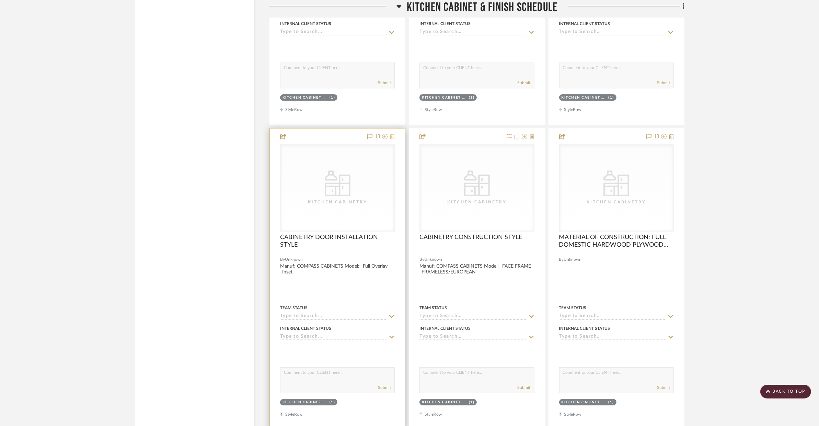
click at [394, 133] on icon at bounding box center [392, 135] width 5 height 5
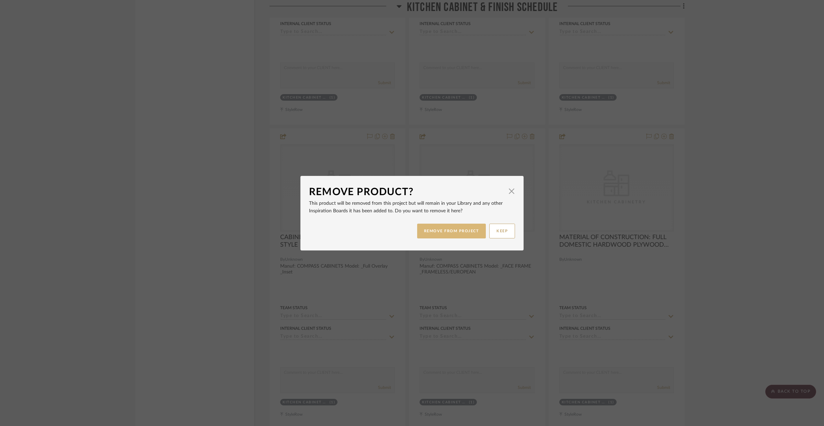
click at [451, 226] on button "REMOVE FROM PROJECT" at bounding box center [451, 230] width 69 height 15
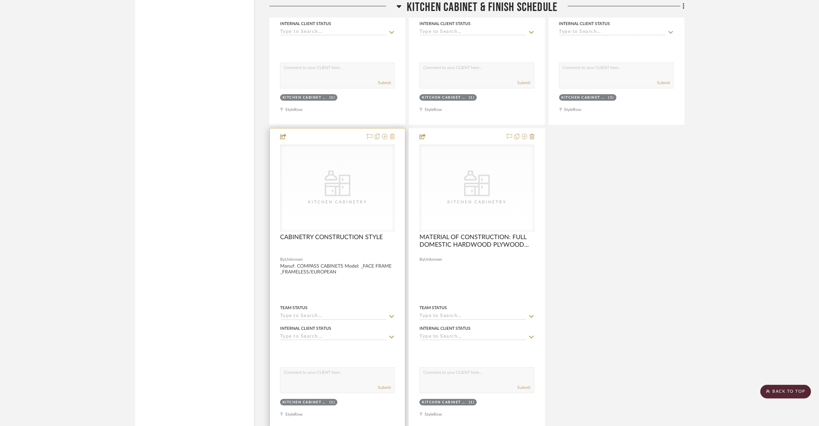
click at [393, 133] on icon at bounding box center [392, 135] width 5 height 5
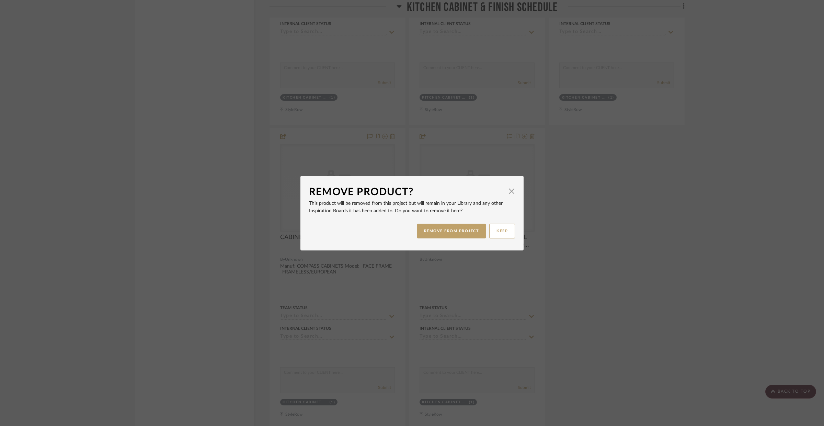
click at [564, 206] on div "Remove Product? × This product will be removed from this project but will remai…" at bounding box center [412, 213] width 824 height 426
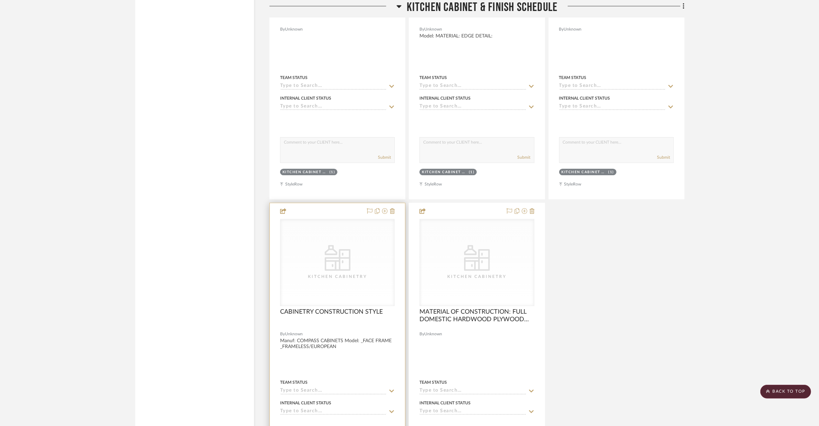
scroll to position [2375, 0]
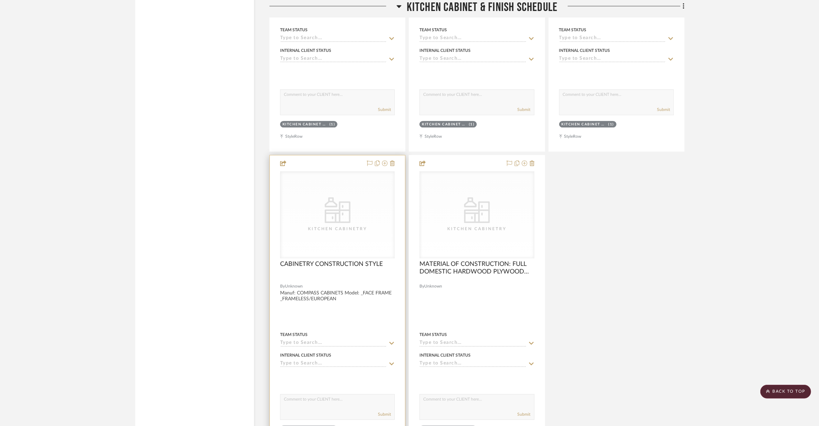
click at [367, 302] on div at bounding box center [337, 305] width 135 height 300
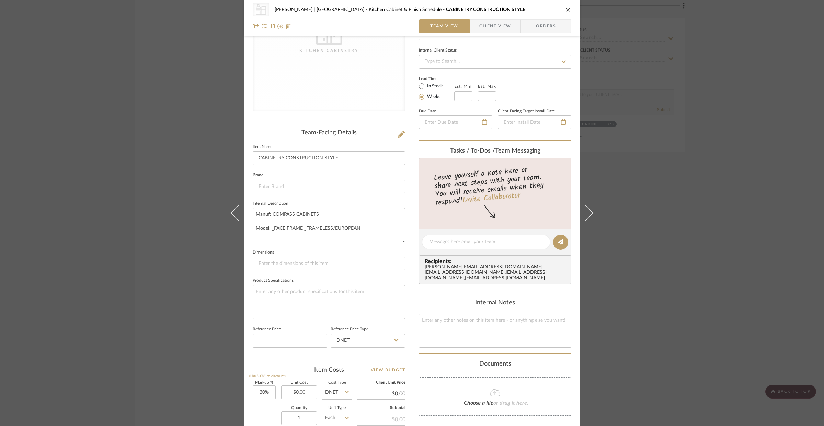
scroll to position [151, 0]
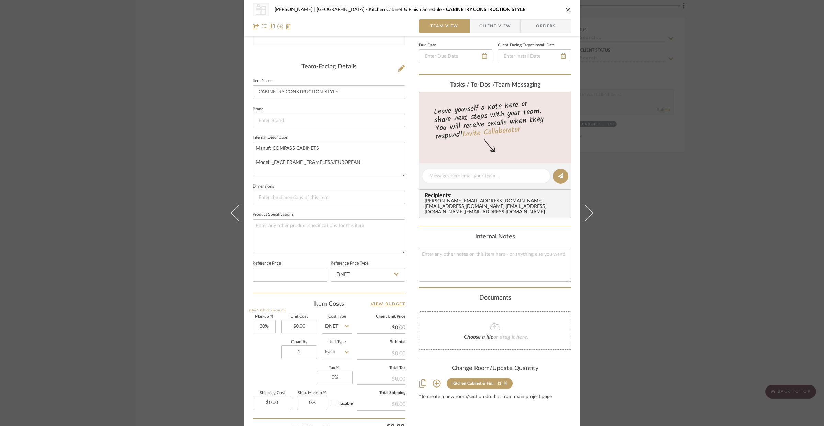
click at [568, 11] on icon "close" at bounding box center [567, 9] width 5 height 5
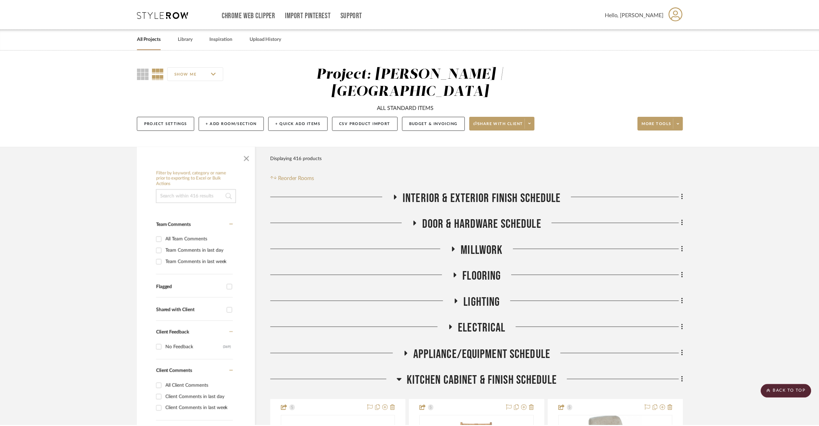
scroll to position [2375, 0]
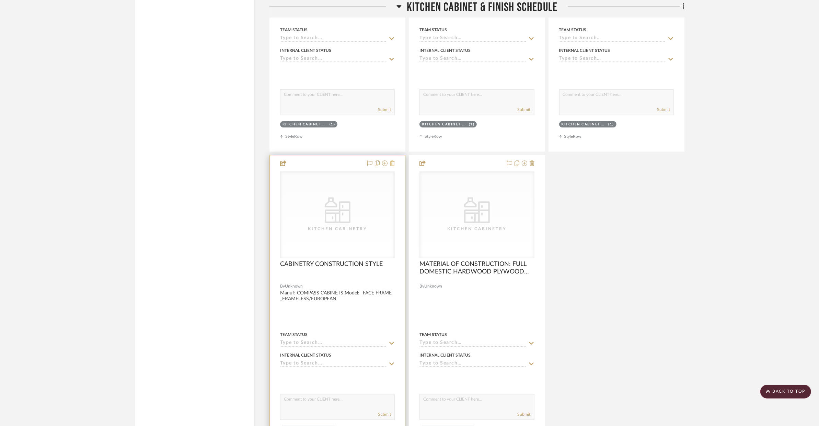
click at [394, 160] on icon at bounding box center [392, 162] width 5 height 5
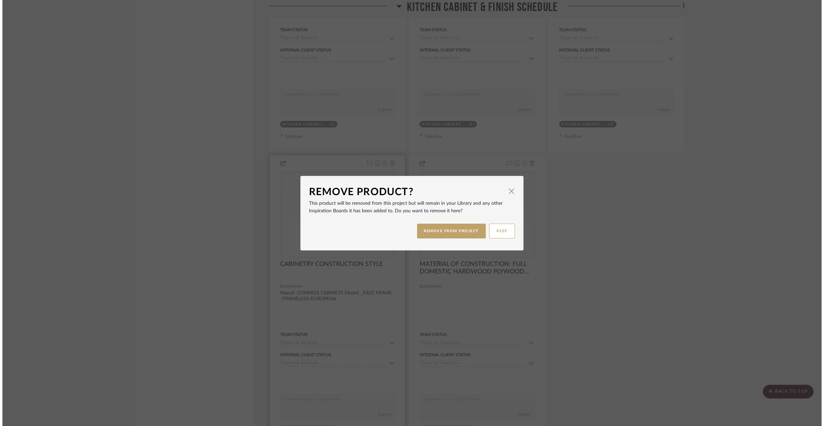
scroll to position [0, 0]
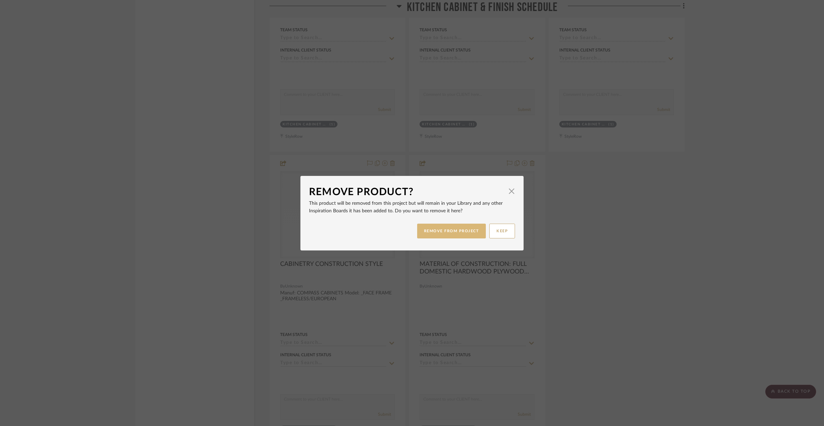
click at [471, 226] on button "REMOVE FROM PROJECT" at bounding box center [451, 230] width 69 height 15
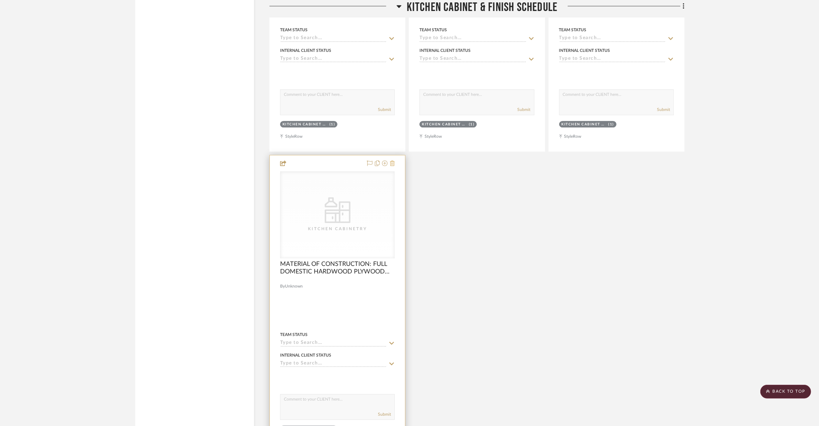
click at [392, 159] on button at bounding box center [392, 163] width 5 height 8
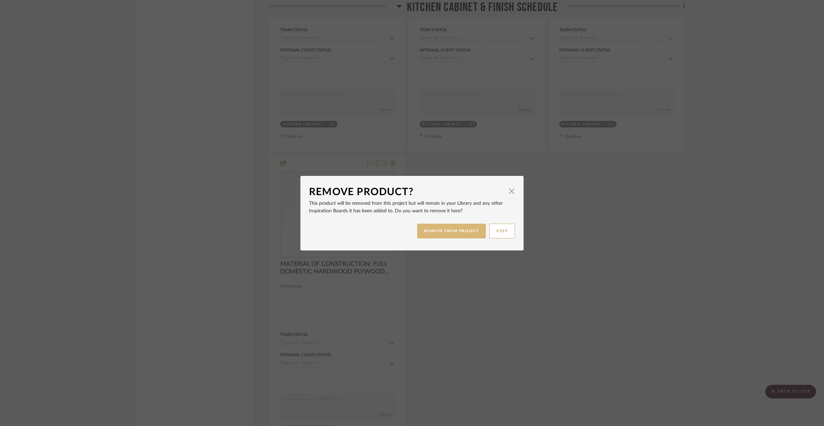
click at [461, 234] on button "REMOVE FROM PROJECT" at bounding box center [451, 230] width 69 height 15
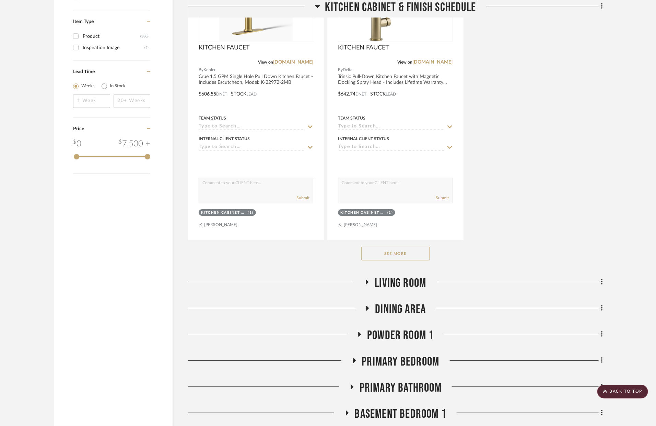
scroll to position [1071, 0]
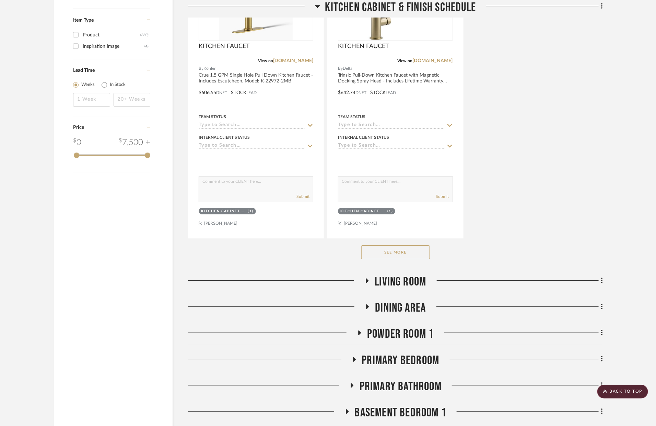
click at [405, 245] on button "See More" at bounding box center [395, 252] width 69 height 14
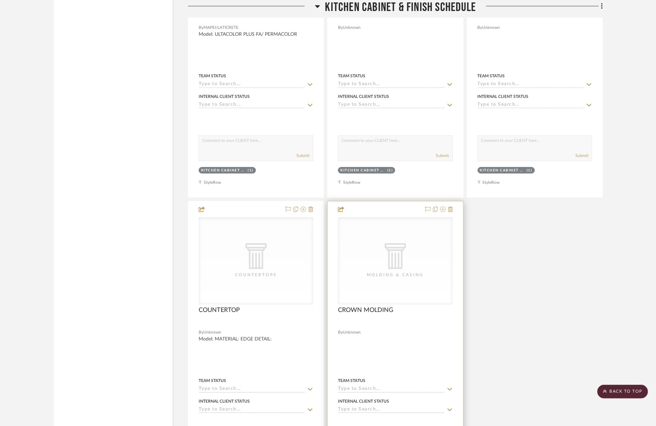
scroll to position [2358, 0]
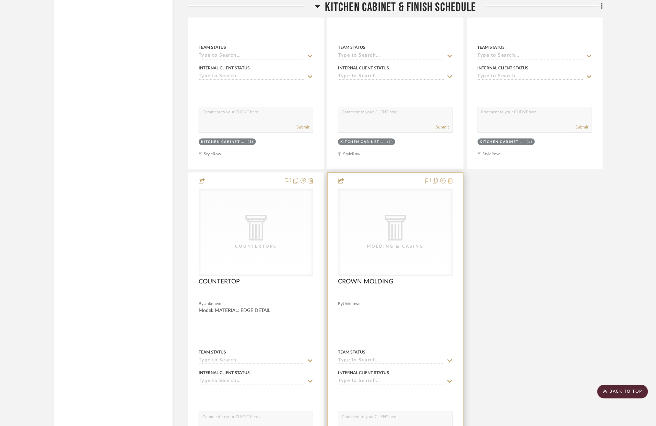
click at [449, 178] on icon at bounding box center [450, 180] width 5 height 5
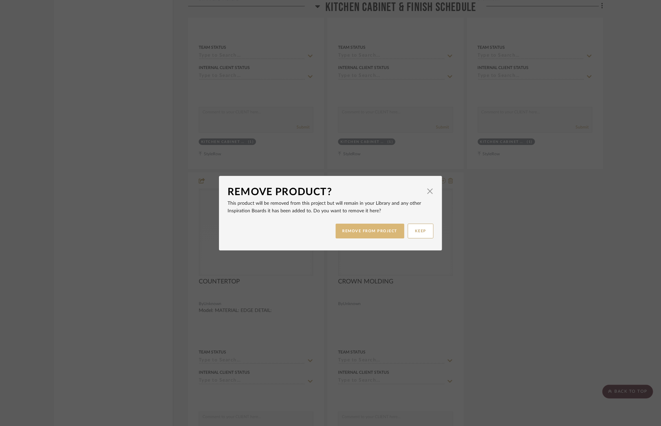
click at [386, 225] on button "REMOVE FROM PROJECT" at bounding box center [370, 230] width 69 height 15
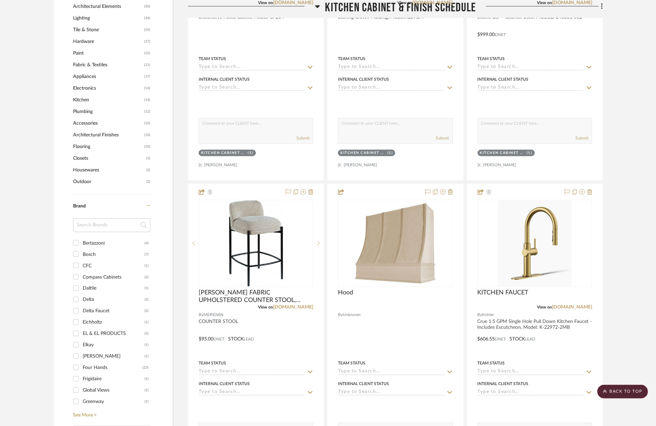
scroll to position [297, 0]
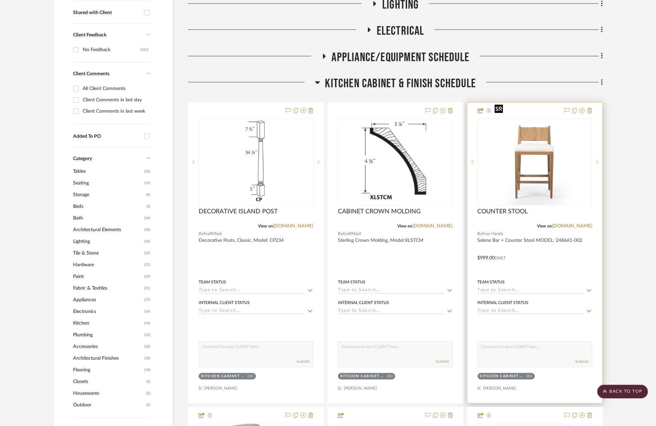
click at [500, 181] on img "0" at bounding box center [535, 162] width 86 height 86
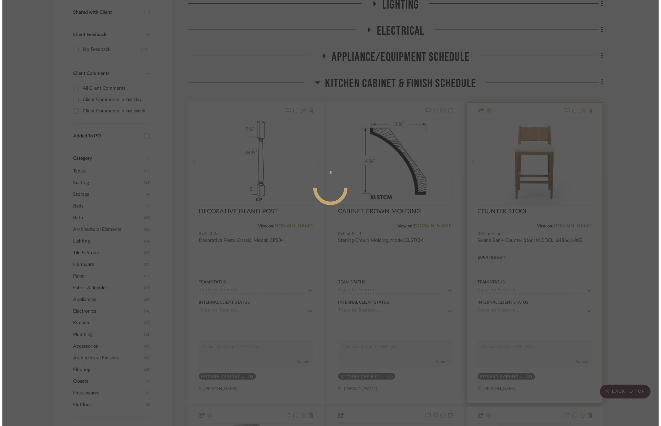
scroll to position [0, 0]
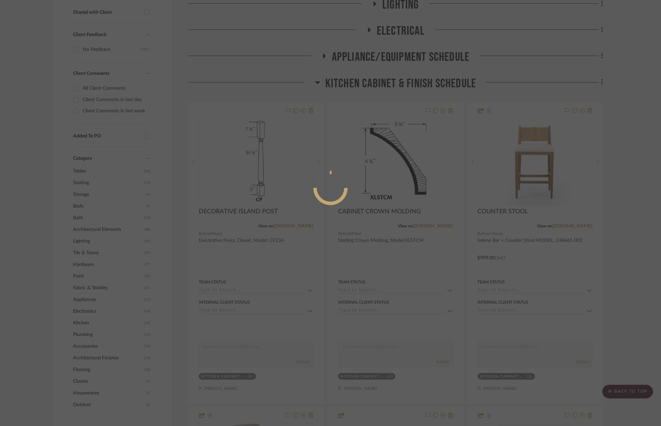
click at [538, 161] on div at bounding box center [330, 213] width 661 height 426
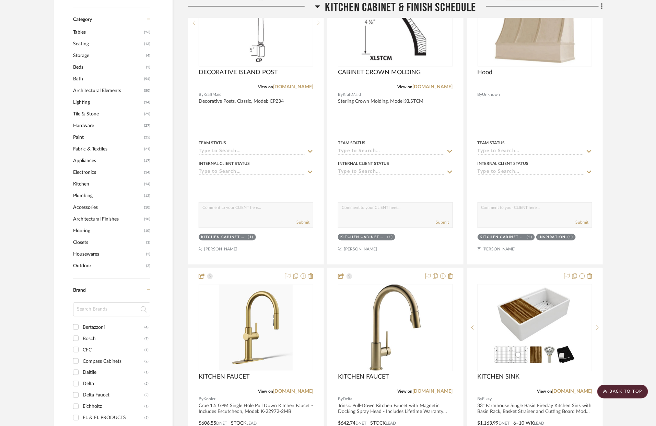
scroll to position [331, 0]
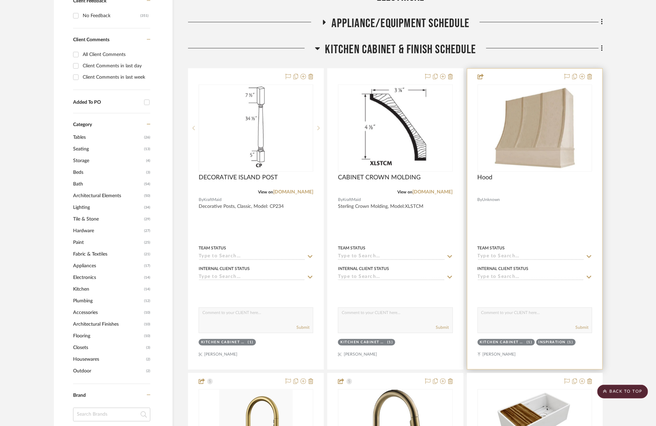
click at [544, 189] on div at bounding box center [535, 192] width 115 height 6
click at [547, 138] on img "0" at bounding box center [535, 128] width 86 height 86
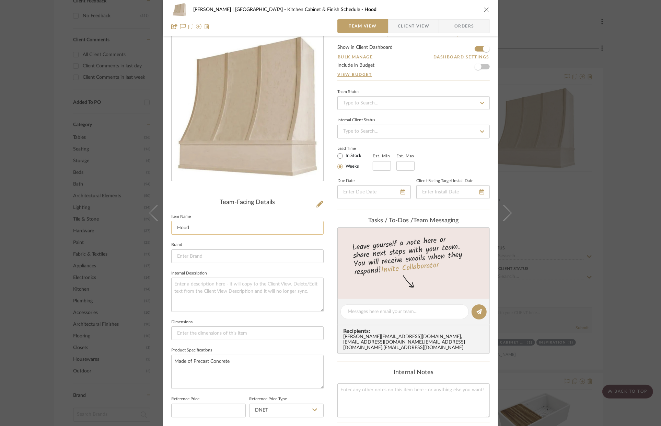
scroll to position [32, 0]
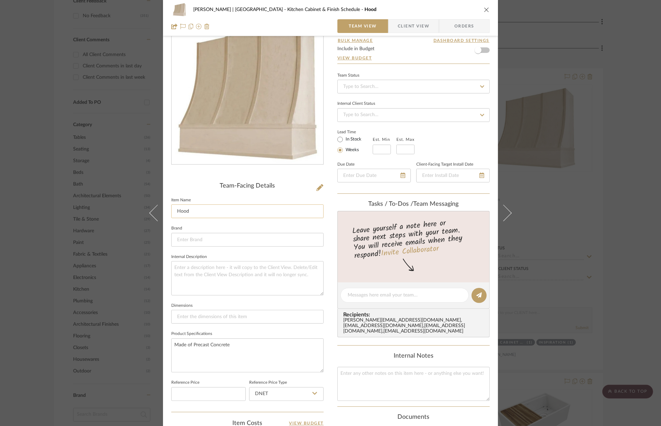
drag, startPoint x: 205, startPoint y: 211, endPoint x: 171, endPoint y: 209, distance: 34.4
click at [171, 209] on input "Hood" at bounding box center [247, 211] width 152 height 14
type input "HOOD INSPIRATION"
click at [234, 353] on textarea "Made of Precast Concrete" at bounding box center [247, 355] width 152 height 34
click at [230, 348] on textarea "Made of Precast Concrete" at bounding box center [247, 355] width 152 height 34
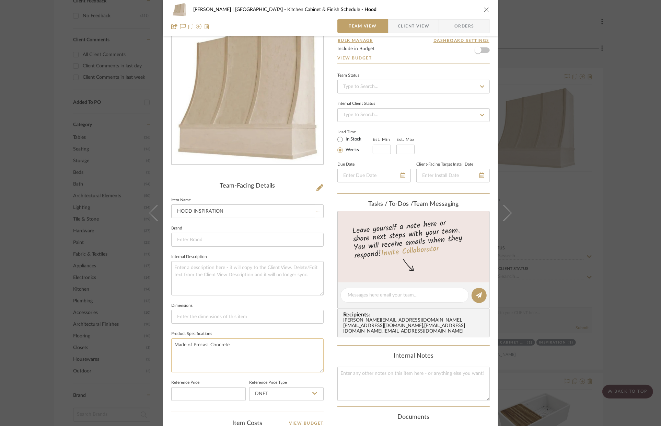
click at [230, 348] on textarea "Made of Precast Concrete" at bounding box center [247, 355] width 152 height 34
type textarea "PRECAST CONCRETE"
click at [216, 318] on input at bounding box center [247, 317] width 152 height 14
type input "W:3-6" X D:"
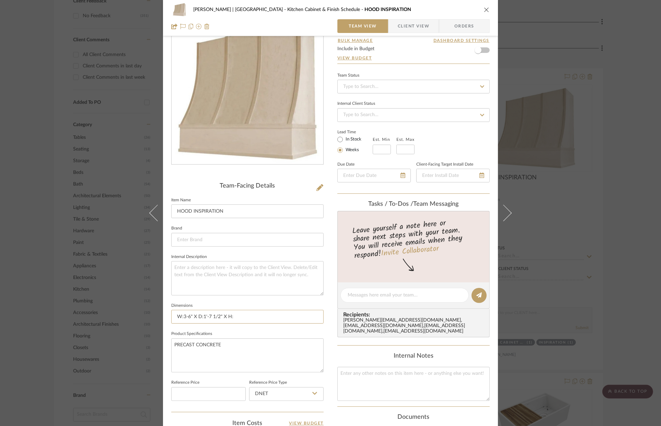
type input "W:3-6" X D:1'-7 1/2" X H:"
type input "W:3-6" X D:1'-7 1/2" X H:3'-6""
click at [256, 275] on textarea at bounding box center [247, 278] width 152 height 34
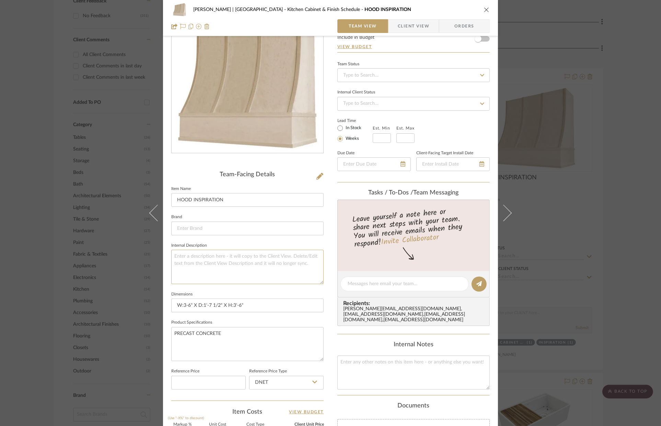
scroll to position [174, 0]
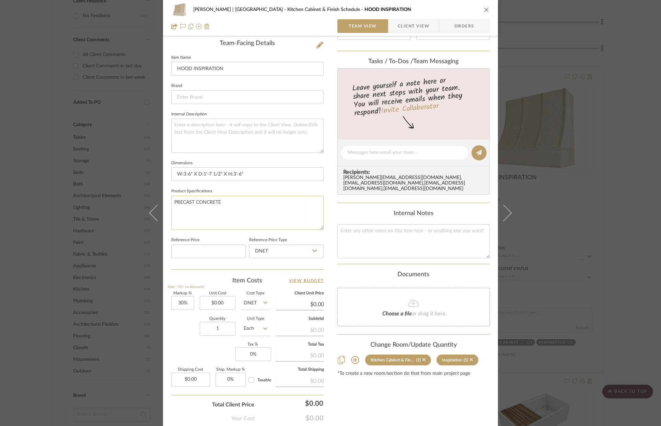
click at [269, 218] on textarea "PRECAST CONCRETE" at bounding box center [247, 213] width 152 height 34
click at [486, 12] on icon "close" at bounding box center [486, 9] width 5 height 5
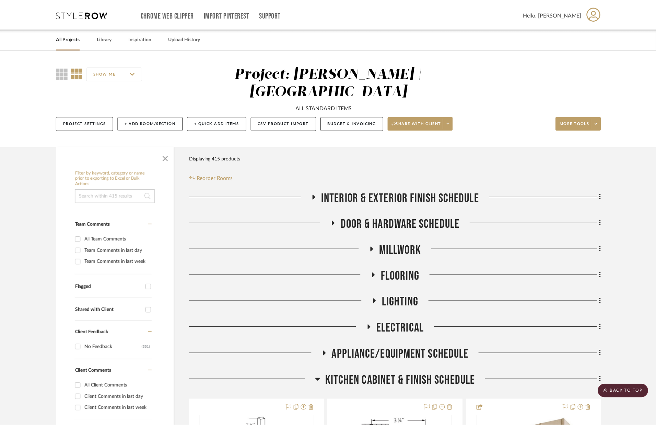
scroll to position [331, 0]
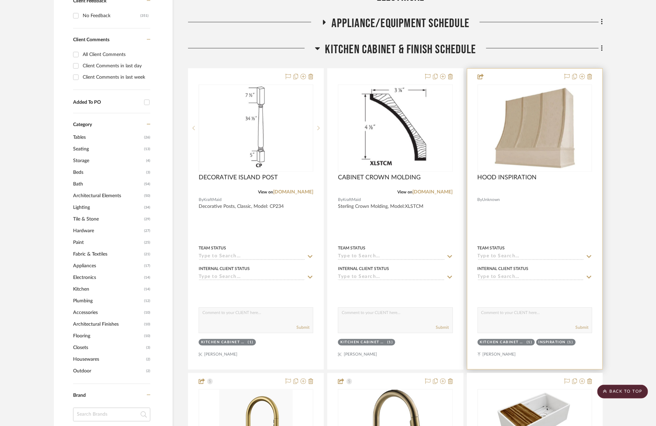
click at [583, 253] on input at bounding box center [531, 256] width 106 height 7
click at [583, 274] on input at bounding box center [531, 277] width 106 height 7
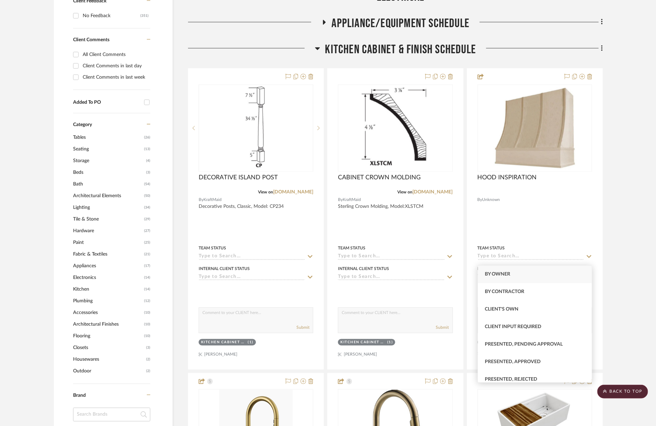
click at [528, 278] on div "By Owner" at bounding box center [535, 274] width 114 height 18
type input "[DATE]"
type input "By Owner"
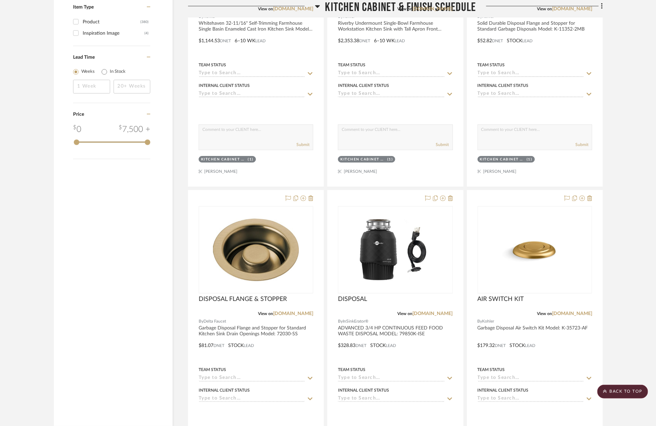
scroll to position [1302, 0]
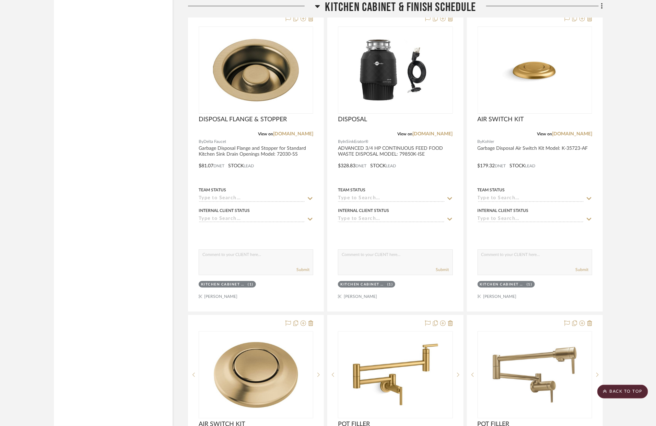
drag, startPoint x: 541, startPoint y: 273, endPoint x: 315, endPoint y: 296, distance: 226.9
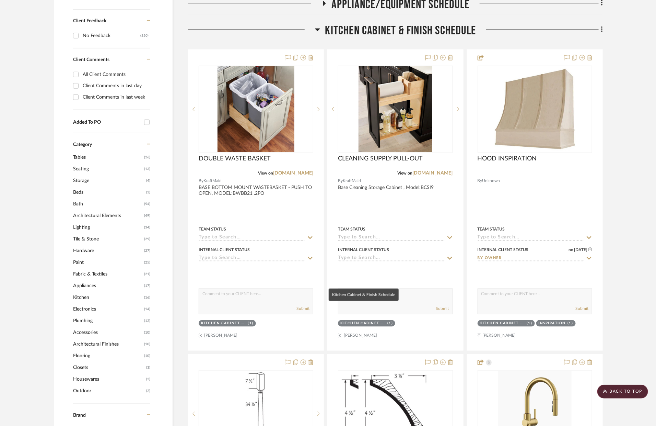
scroll to position [348, 0]
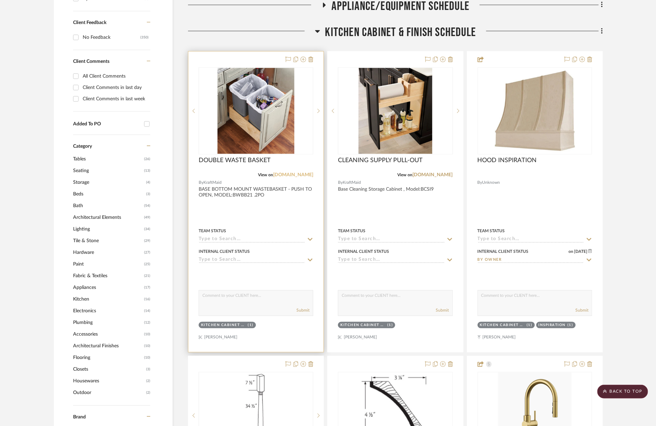
click at [300, 172] on link "[DOMAIN_NAME]" at bounding box center [293, 174] width 40 height 5
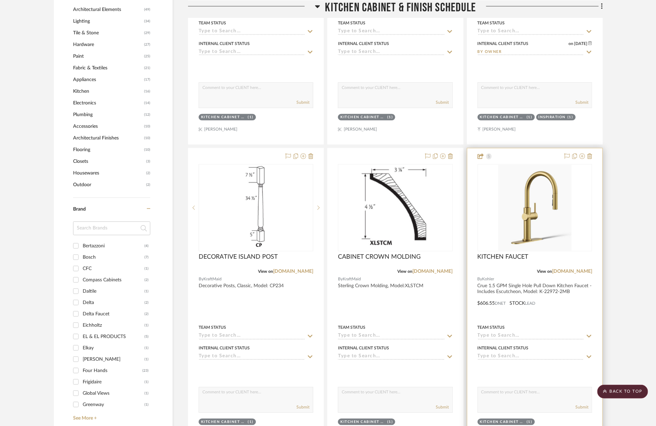
scroll to position [296, 0]
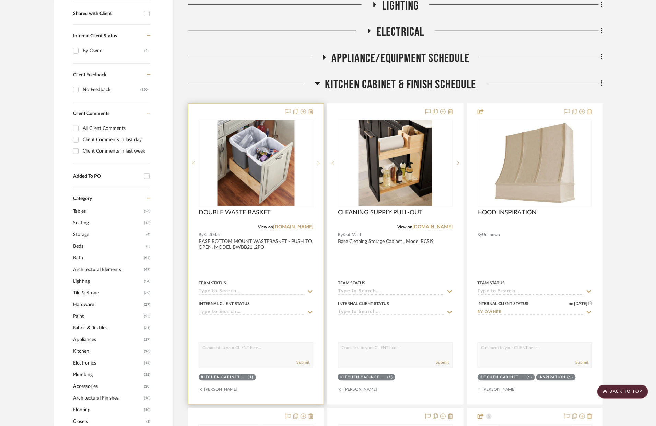
click at [261, 248] on div at bounding box center [255, 254] width 135 height 300
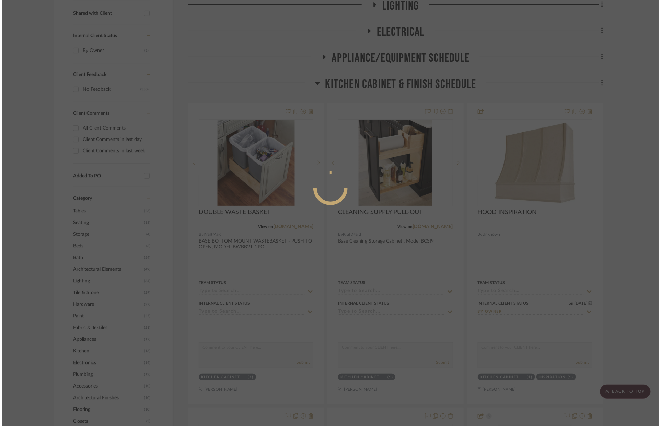
scroll to position [0, 0]
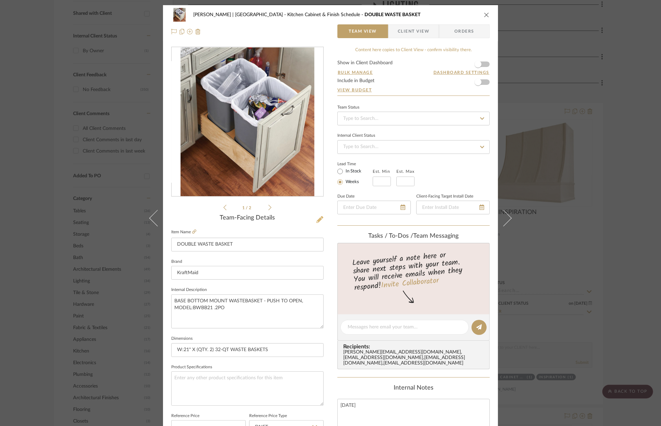
click at [316, 219] on icon at bounding box center [319, 219] width 7 height 7
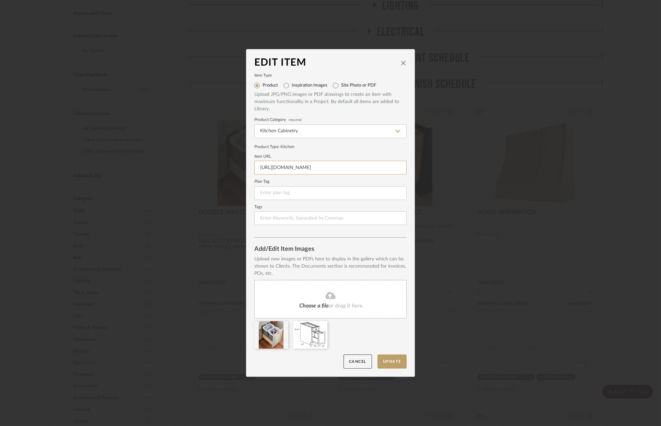
drag, startPoint x: 269, startPoint y: 171, endPoint x: 336, endPoint y: 176, distance: 67.1
click at [336, 176] on form "Item Type Product Inspiration Images Site Photo or PDF Upload JPG/PNG images or…" at bounding box center [330, 149] width 152 height 151
type input "h"
paste input "[URL][DOMAIN_NAME]"
type input "[URL][DOMAIN_NAME]"
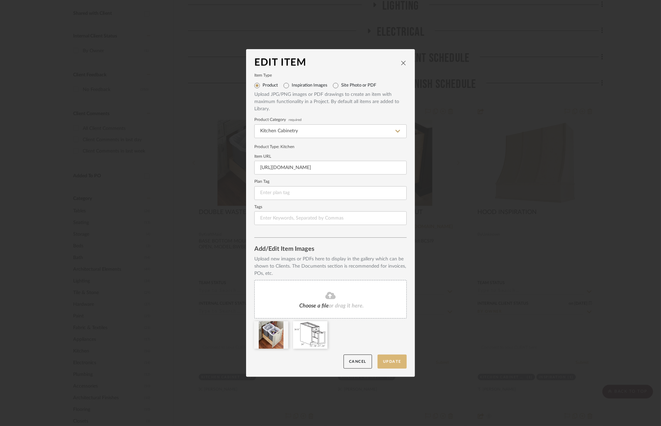
click at [386, 363] on button "Update" at bounding box center [391, 361] width 29 height 14
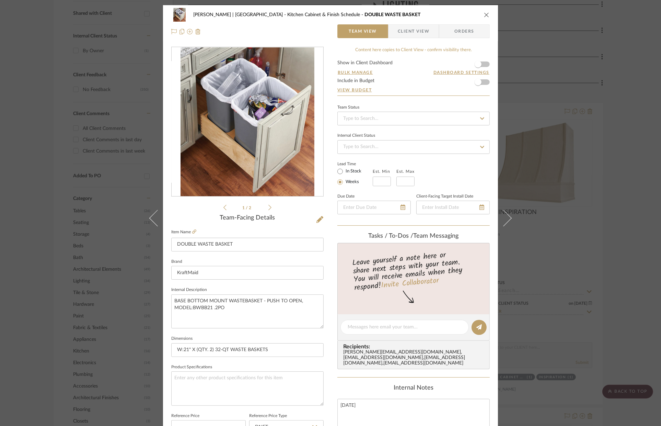
click at [269, 207] on div "1 / 2" at bounding box center [247, 129] width 152 height 165
click at [268, 207] on icon at bounding box center [269, 207] width 3 height 5
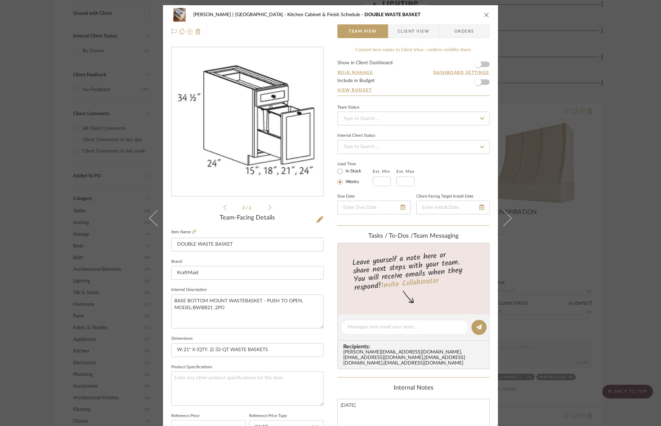
click at [485, 13] on icon "close" at bounding box center [486, 14] width 5 height 5
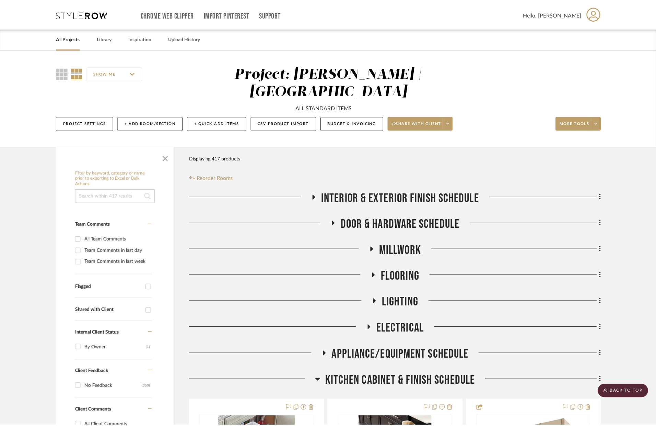
scroll to position [296, 0]
